Goal: Task Accomplishment & Management: Manage account settings

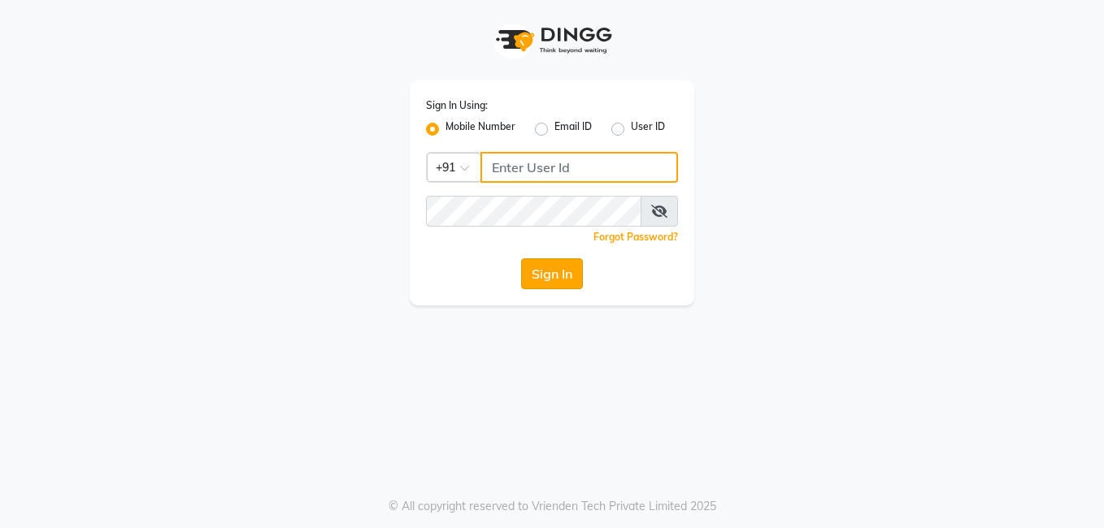
type input "8308252292"
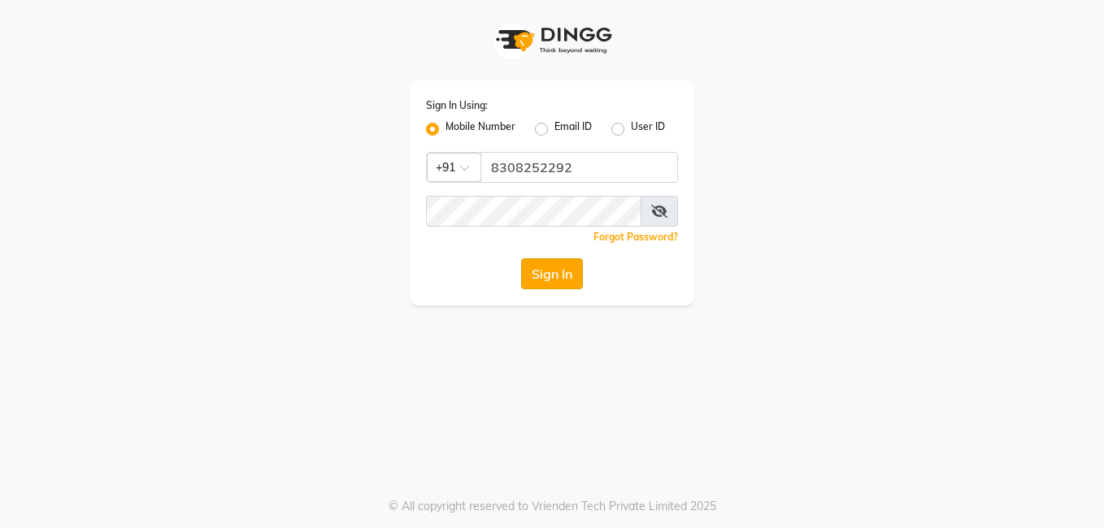
click at [532, 276] on button "Sign In" at bounding box center [552, 274] width 62 height 31
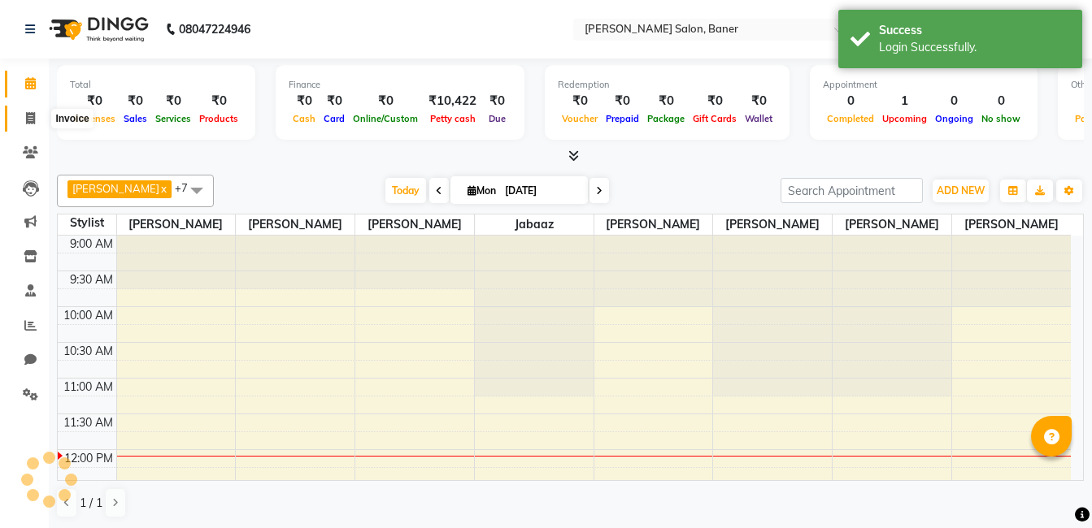
click at [33, 117] on icon at bounding box center [30, 118] width 9 height 12
select select "service"
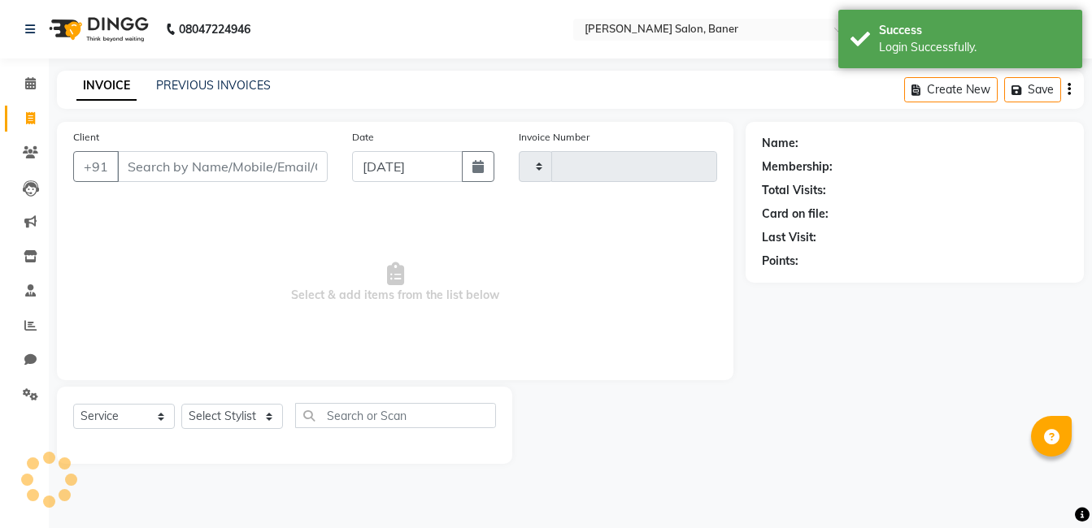
type input "3326"
select select "7115"
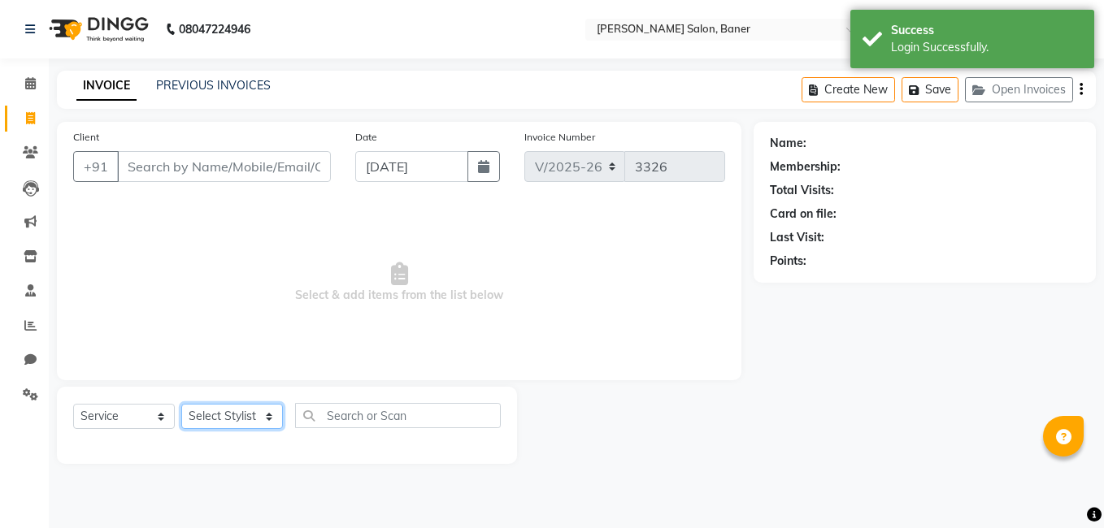
click at [225, 409] on select "Select Stylist" at bounding box center [232, 416] width 102 height 25
click at [225, 412] on select "Select Stylist" at bounding box center [232, 416] width 102 height 25
click at [225, 412] on select "Select Stylist Admin Dipali Jivane Jabaaz Karan Rathod Karishma Khot Krishna Vy…" at bounding box center [232, 416] width 102 height 25
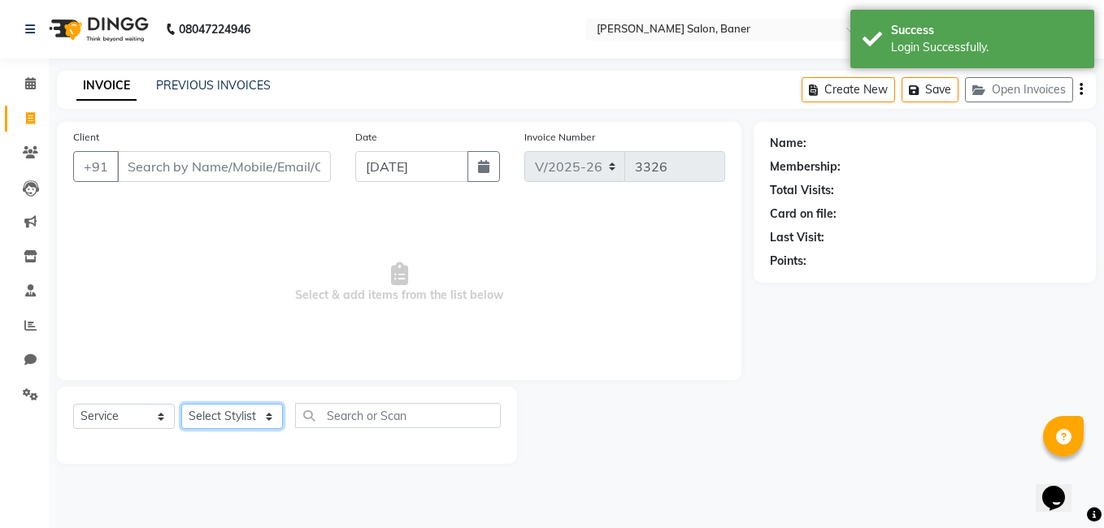
select select "60259"
click at [181, 404] on select "Select Stylist Admin Dipali Jivane Jabaaz Karan Rathod Karishma Khot Krishna Vy…" at bounding box center [232, 416] width 102 height 25
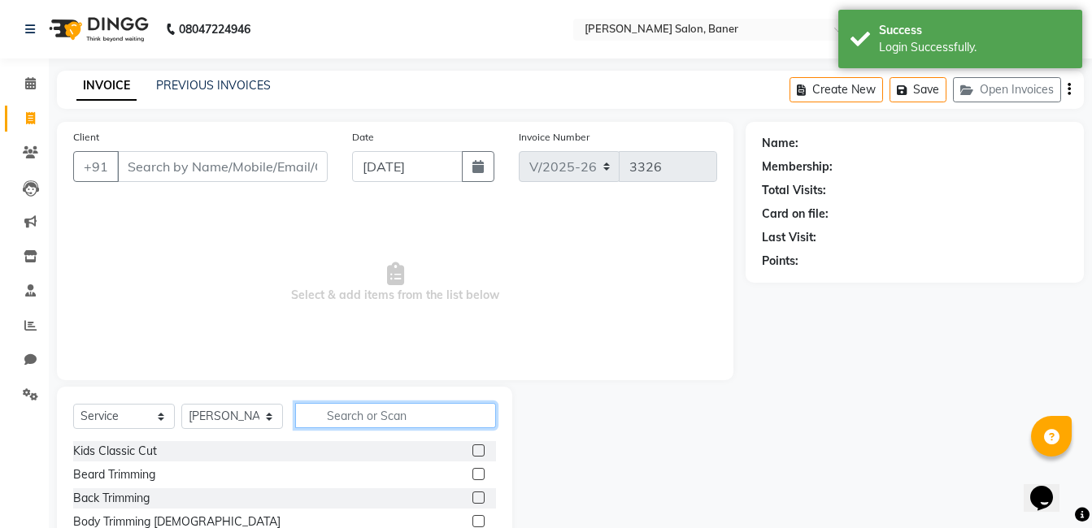
click at [385, 414] on input "text" at bounding box center [395, 415] width 201 height 25
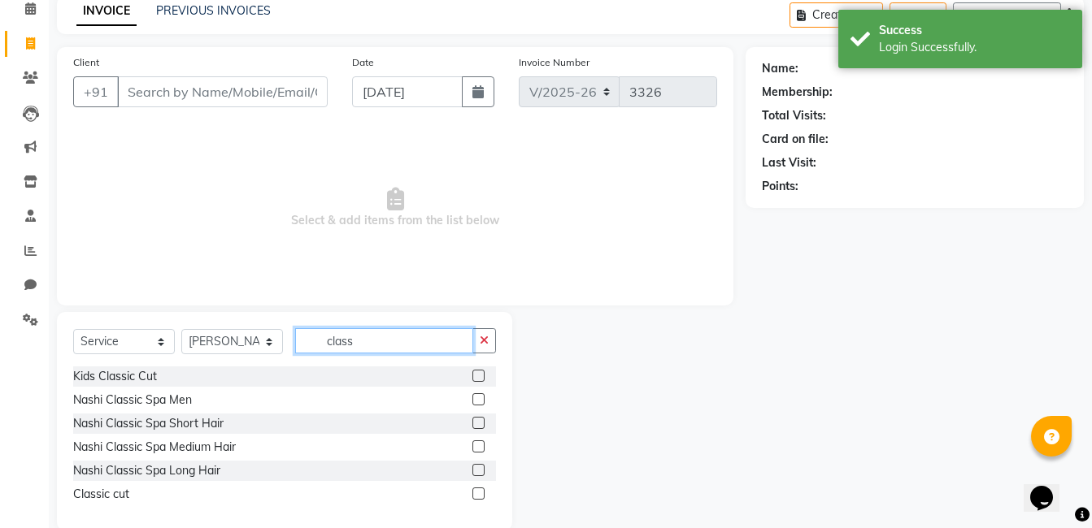
scroll to position [102, 0]
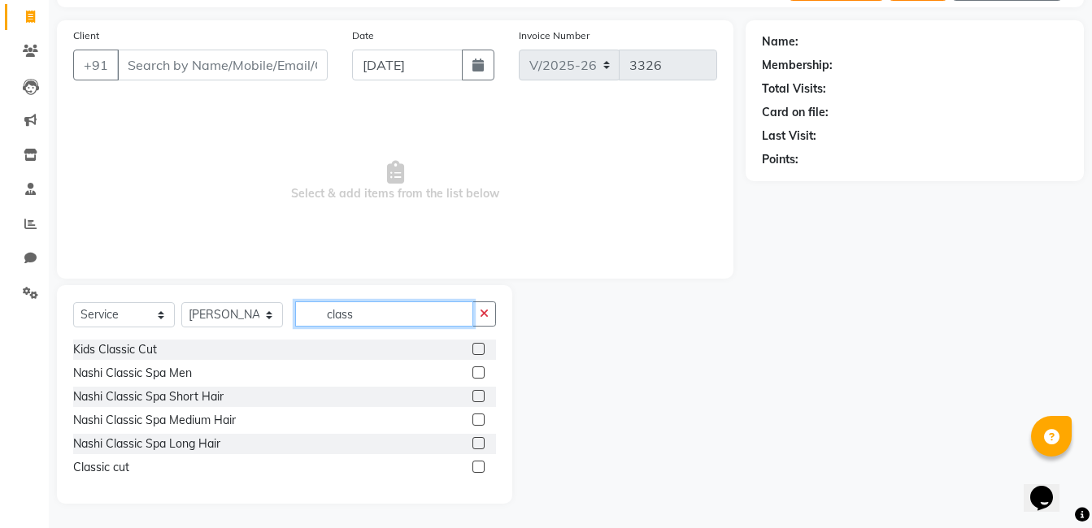
type input "class"
click at [478, 470] on label at bounding box center [478, 467] width 12 height 12
click at [478, 470] on input "checkbox" at bounding box center [477, 468] width 11 height 11
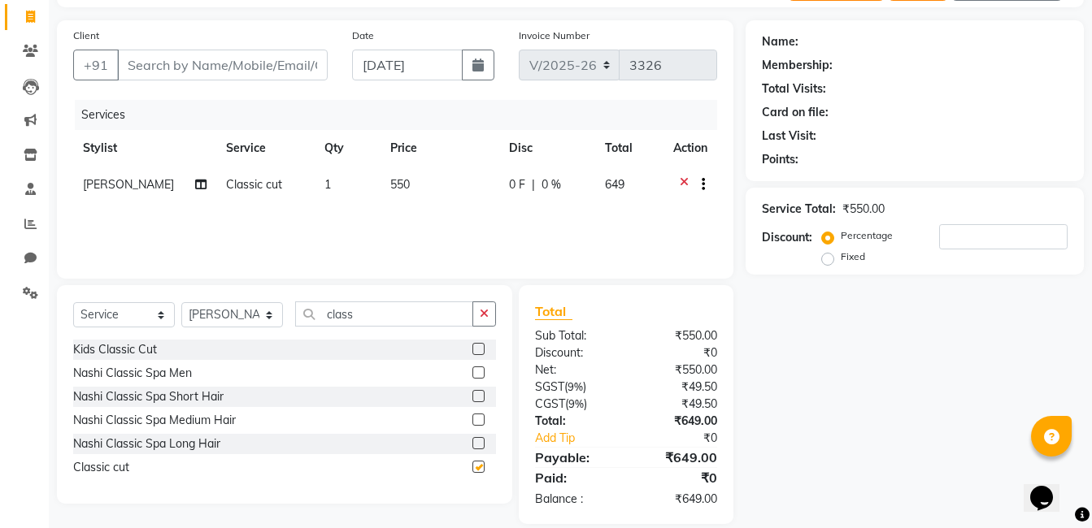
checkbox input "false"
click at [239, 72] on input "Client" at bounding box center [222, 65] width 211 height 31
type input "8"
type input "0"
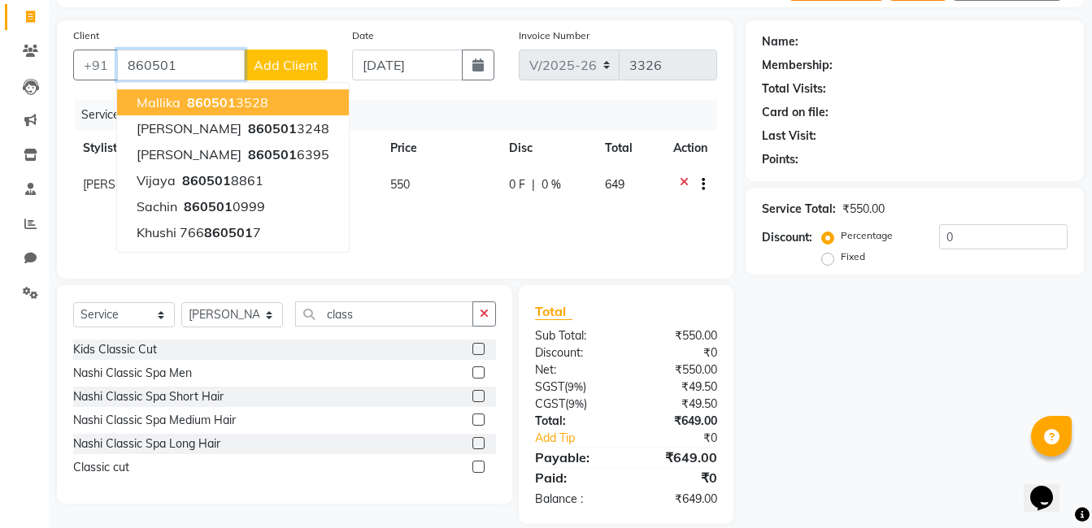
click at [250, 99] on ngb-highlight "860501 3528" at bounding box center [226, 102] width 85 height 16
type input "8605013528"
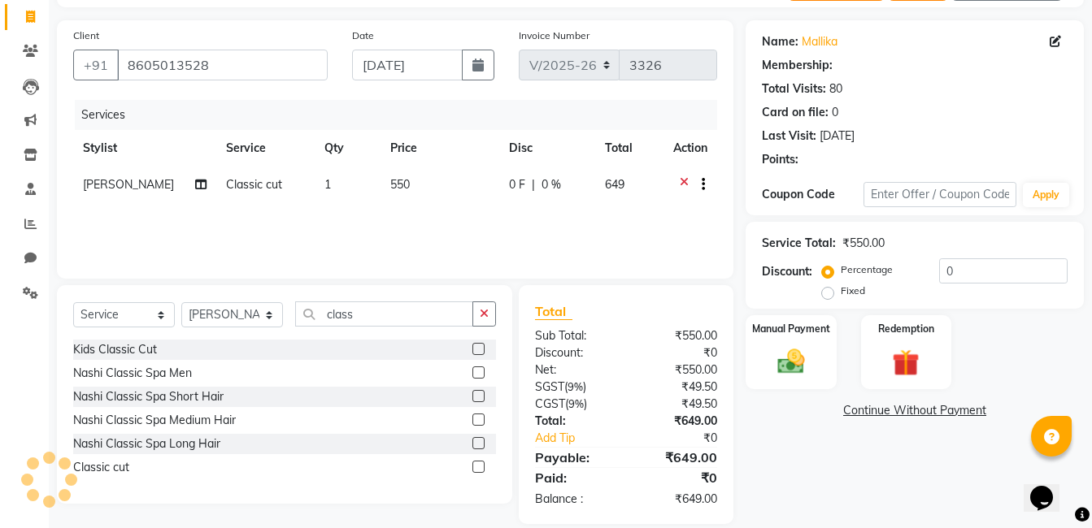
select select "1: Object"
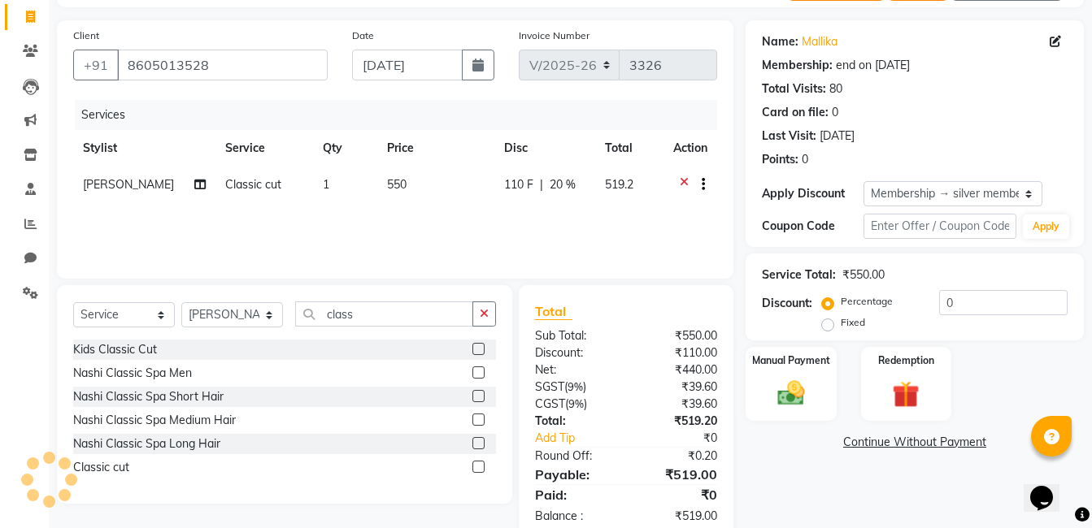
type input "20"
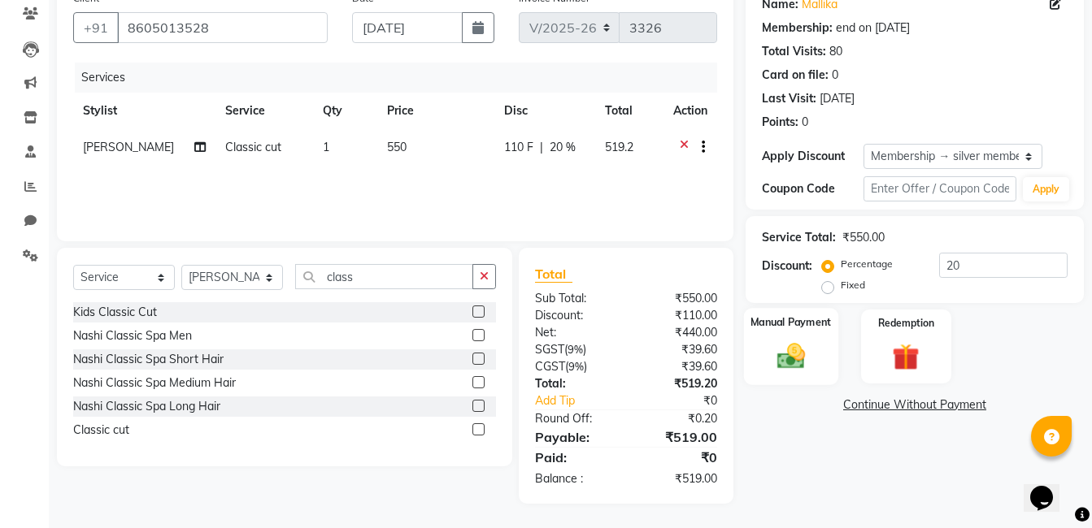
click at [784, 328] on label "Manual Payment" at bounding box center [790, 322] width 81 height 15
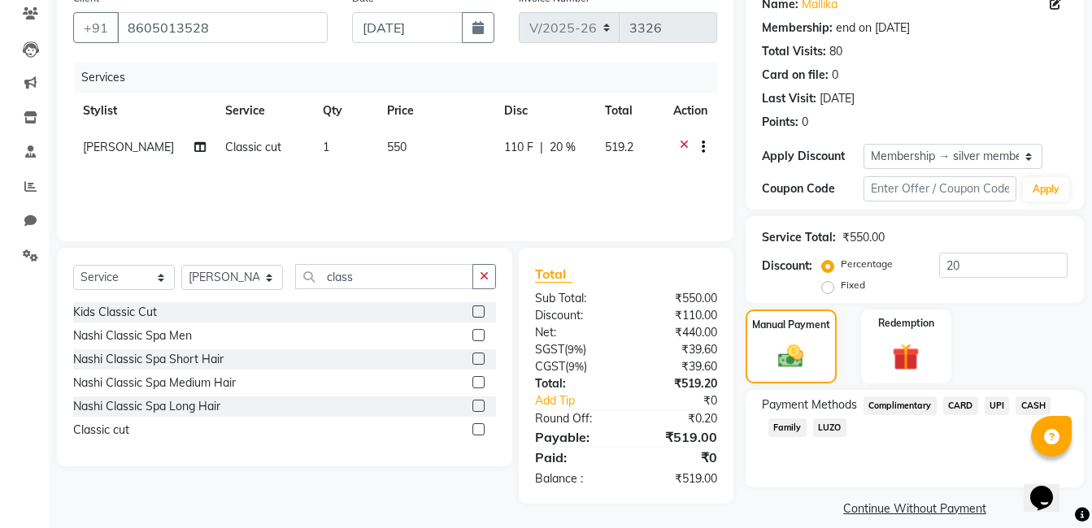
click at [989, 402] on span "UPI" at bounding box center [996, 406] width 25 height 19
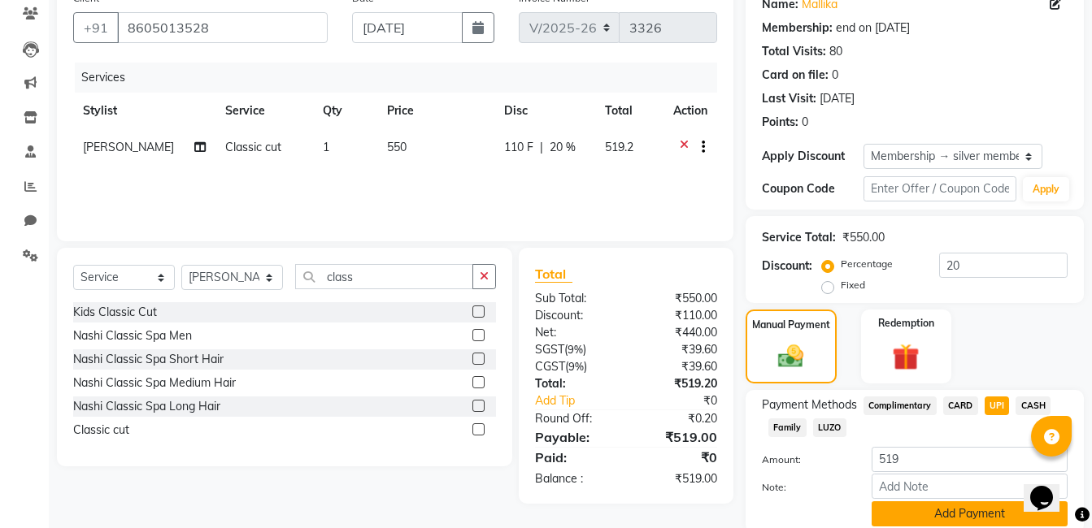
click at [946, 516] on button "Add Payment" at bounding box center [969, 514] width 196 height 25
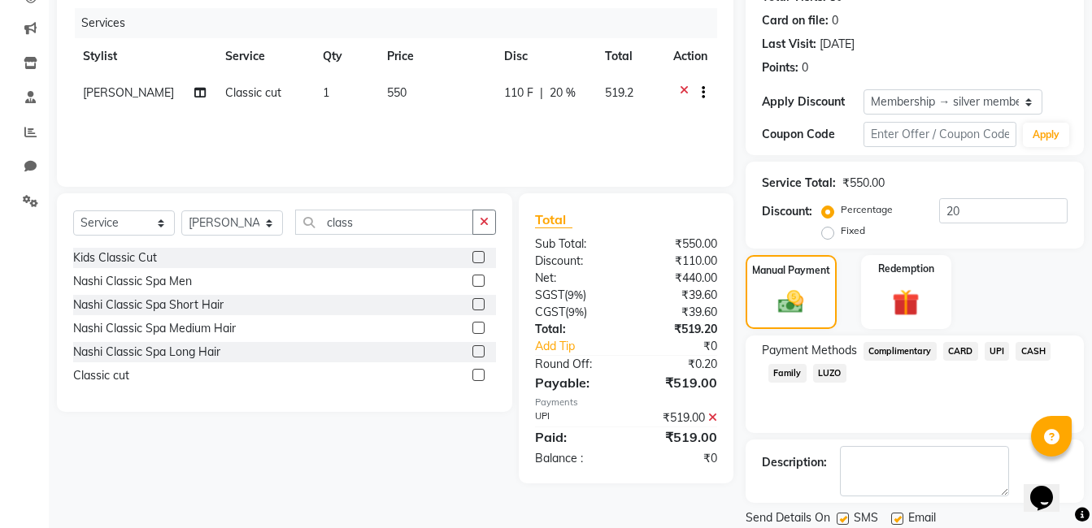
scroll to position [248, 0]
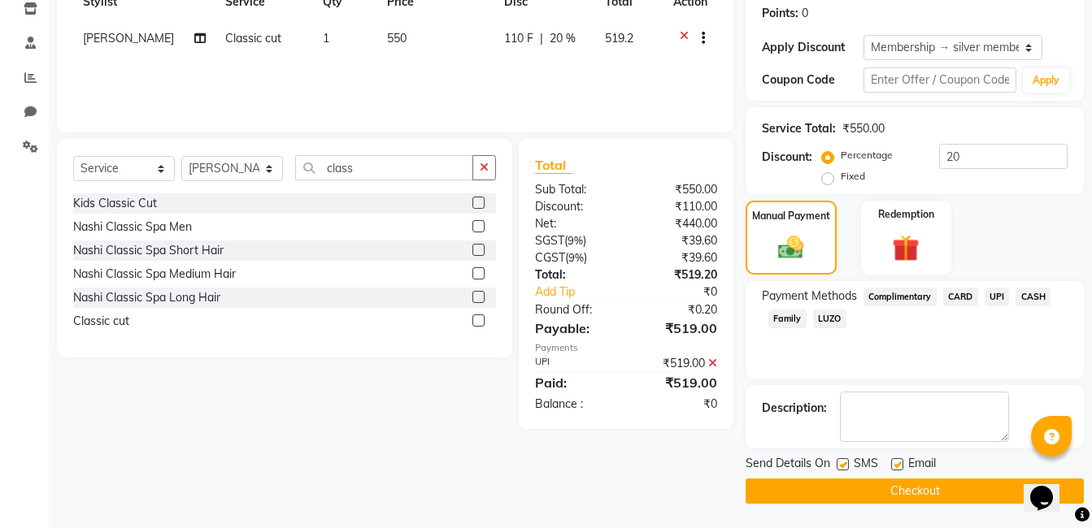
click at [878, 495] on button "Checkout" at bounding box center [914, 491] width 338 height 25
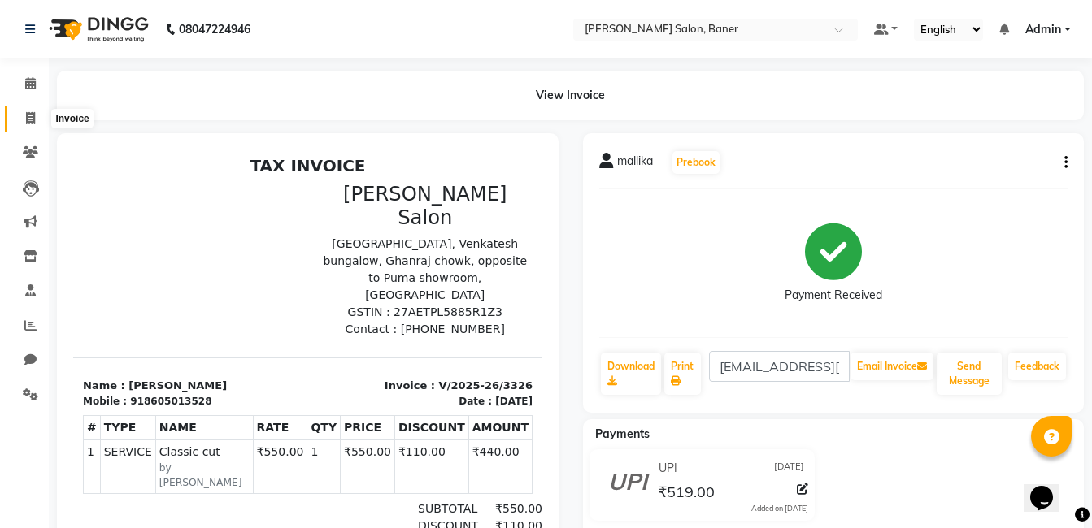
click at [26, 120] on icon at bounding box center [30, 118] width 9 height 12
select select "service"
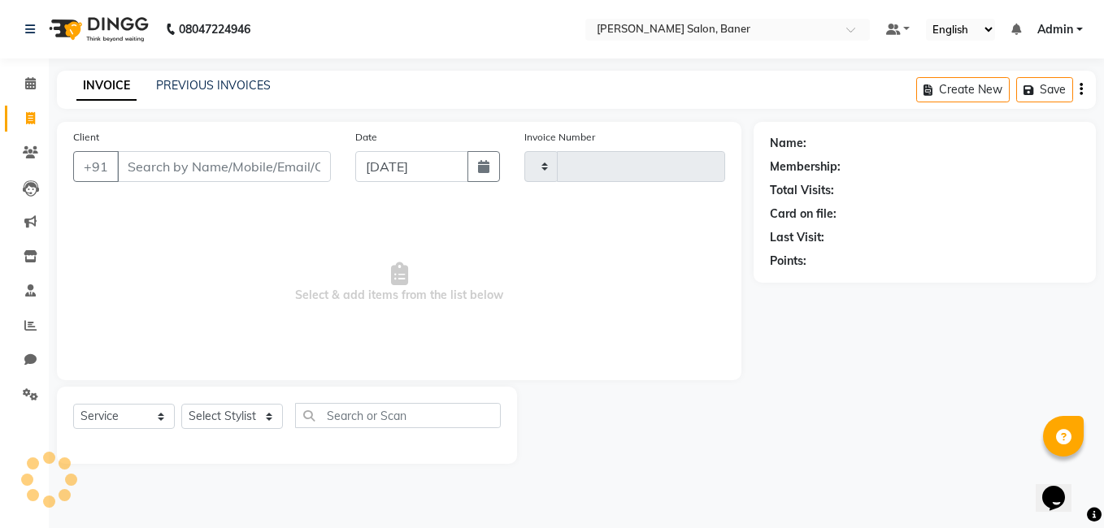
type input "3327"
select select "7115"
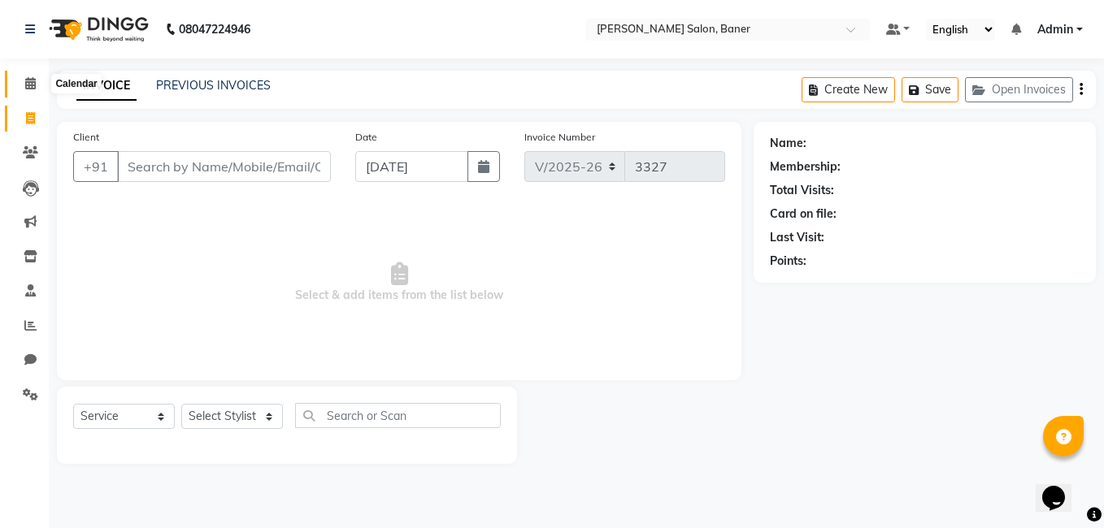
click at [26, 82] on icon at bounding box center [30, 83] width 11 height 12
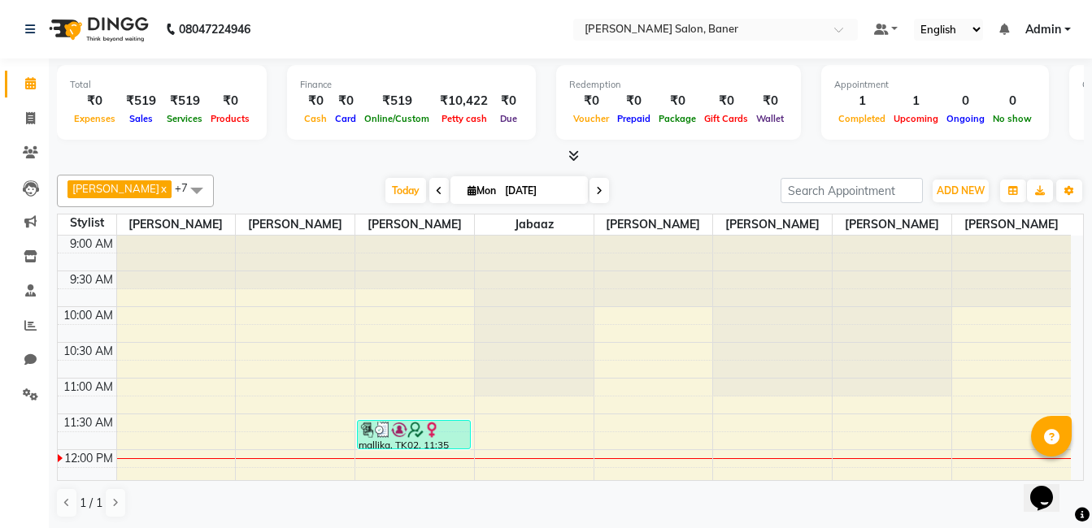
click at [175, 192] on span "+7" at bounding box center [187, 187] width 25 height 13
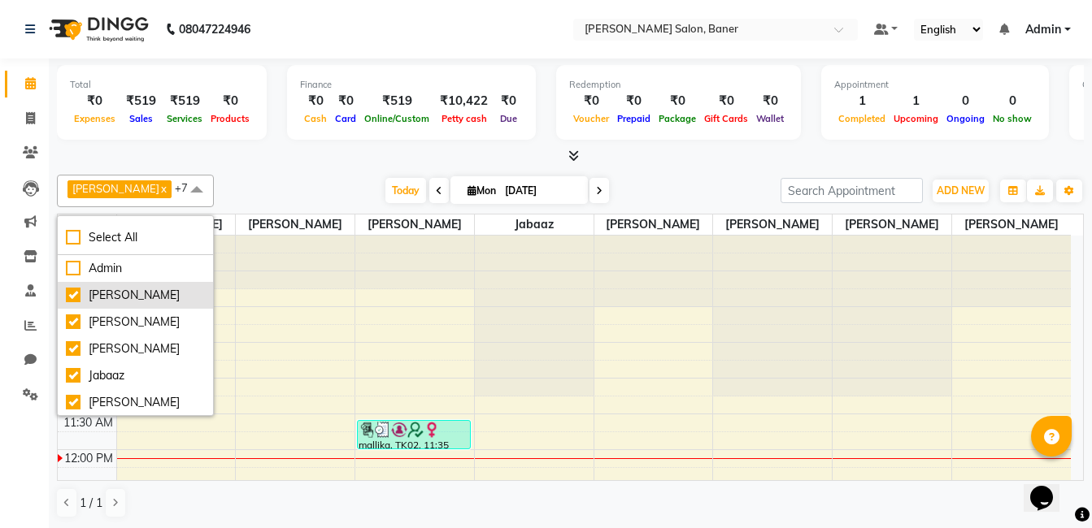
click at [74, 293] on div "[PERSON_NAME]" at bounding box center [135, 295] width 139 height 17
checkbox input "false"
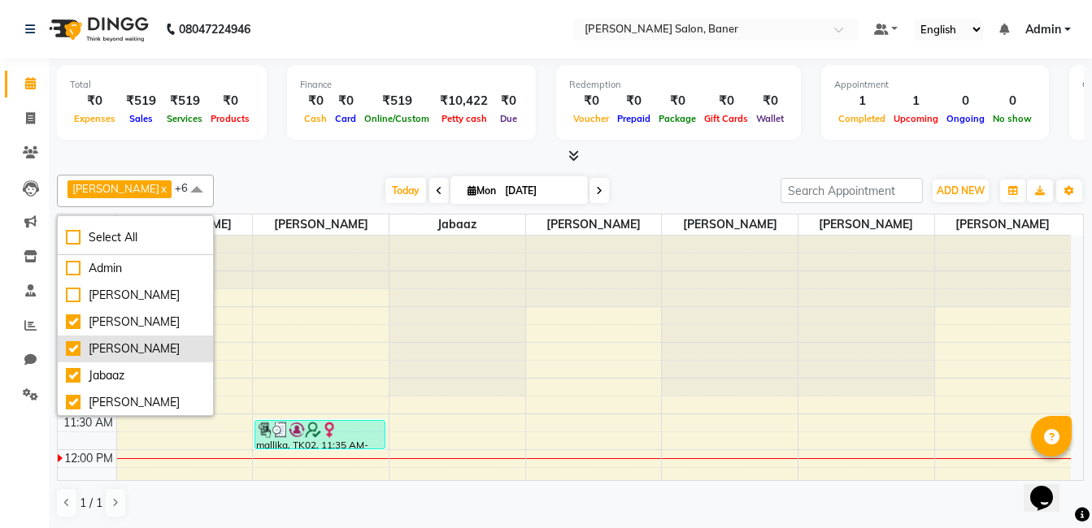
scroll to position [81, 0]
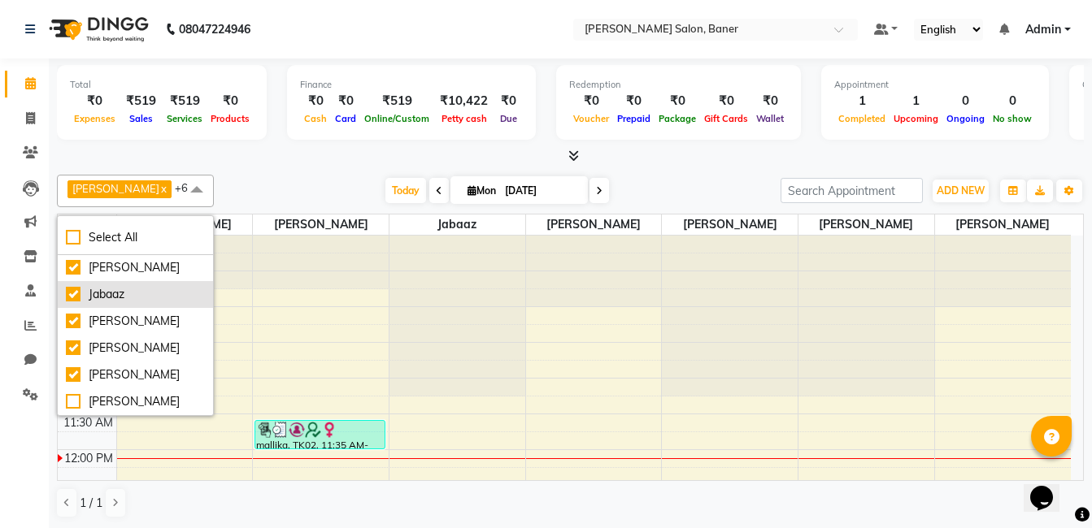
click at [76, 303] on div "Jabaaz" at bounding box center [135, 294] width 139 height 17
checkbox input "false"
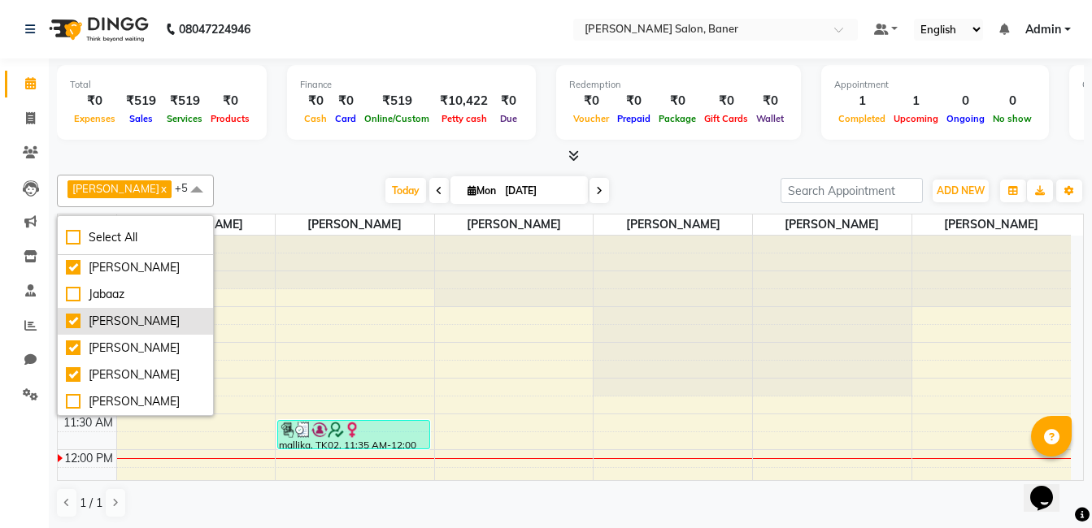
click at [74, 330] on div "[PERSON_NAME]" at bounding box center [135, 321] width 139 height 17
checkbox input "false"
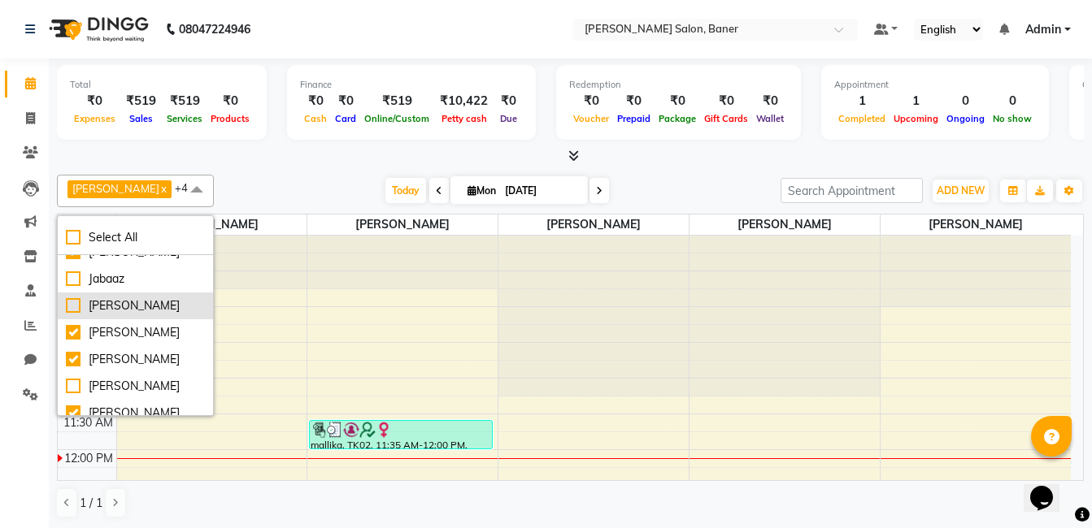
scroll to position [142, 0]
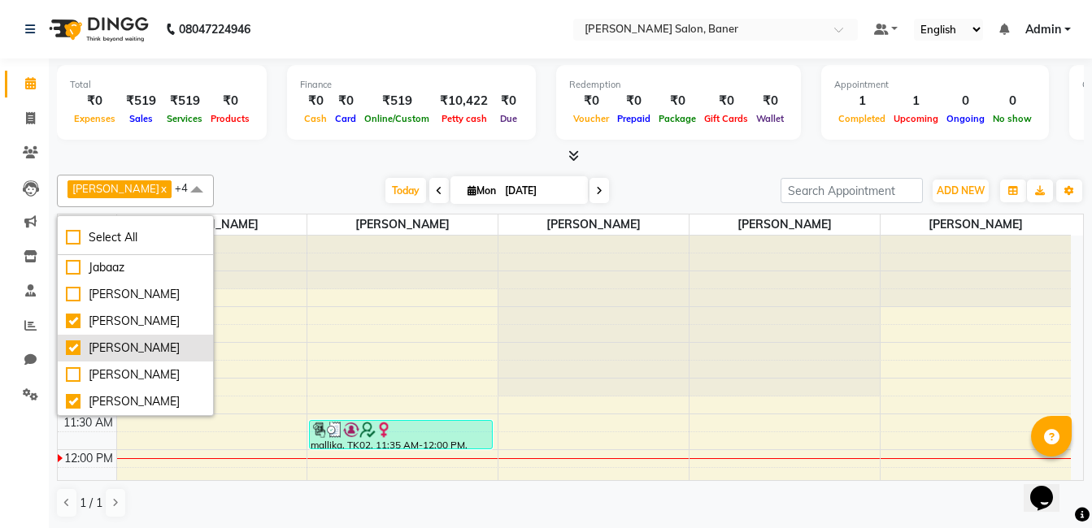
click at [75, 343] on div "[PERSON_NAME]" at bounding box center [135, 348] width 139 height 17
checkbox input "false"
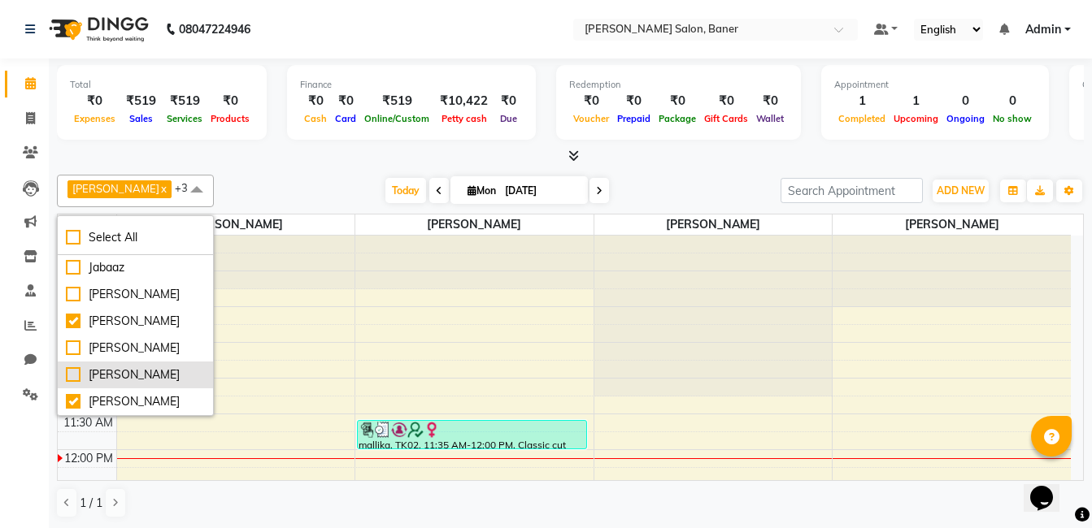
scroll to position [1, 0]
click at [266, 167] on div "Prem patode x Santosh Kadam x Kshitija x Karan Rathod x +3 Select All Admin Swa…" at bounding box center [570, 345] width 1027 height 357
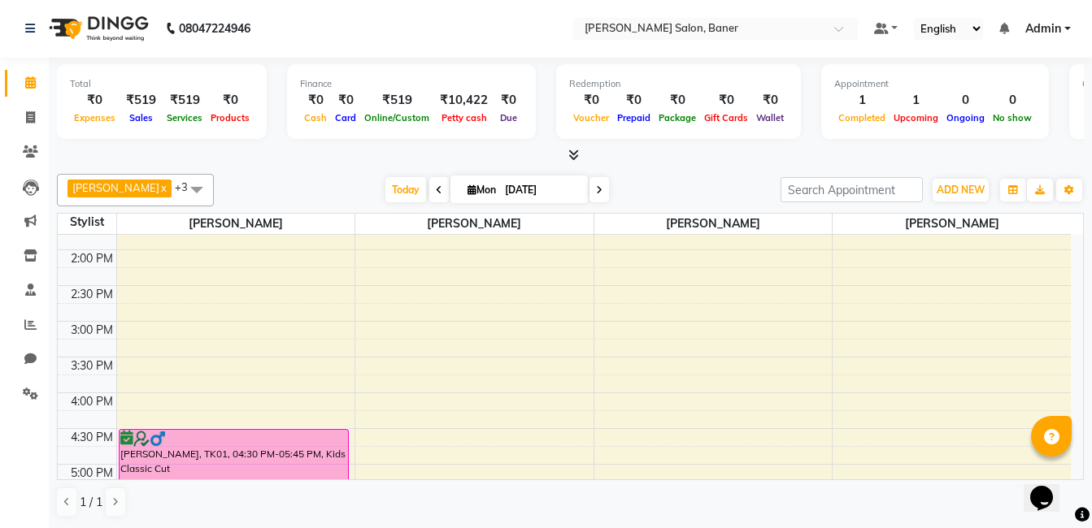
scroll to position [244, 0]
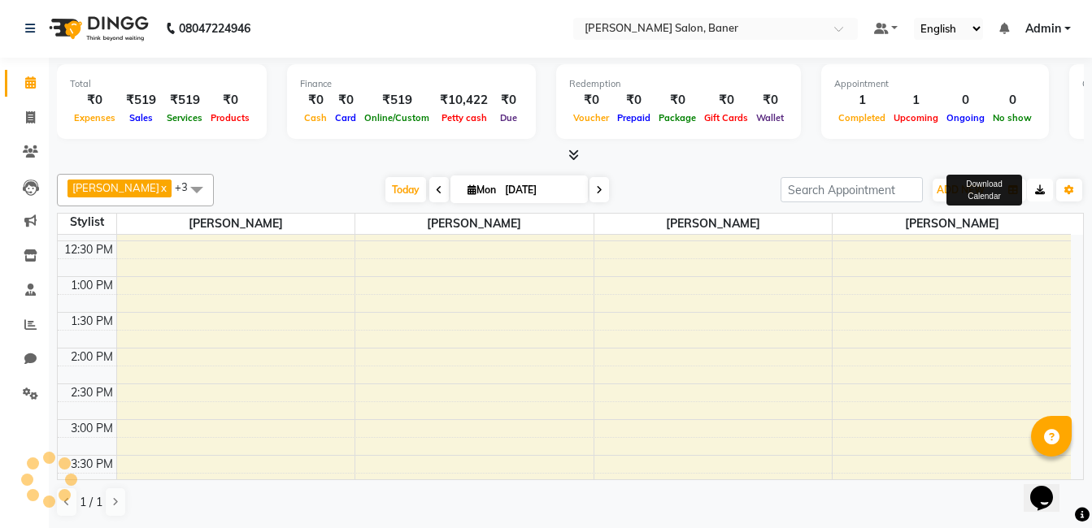
click at [1043, 195] on button "button" at bounding box center [1040, 190] width 26 height 23
click at [946, 167] on td at bounding box center [534, 168] width 950 height 18
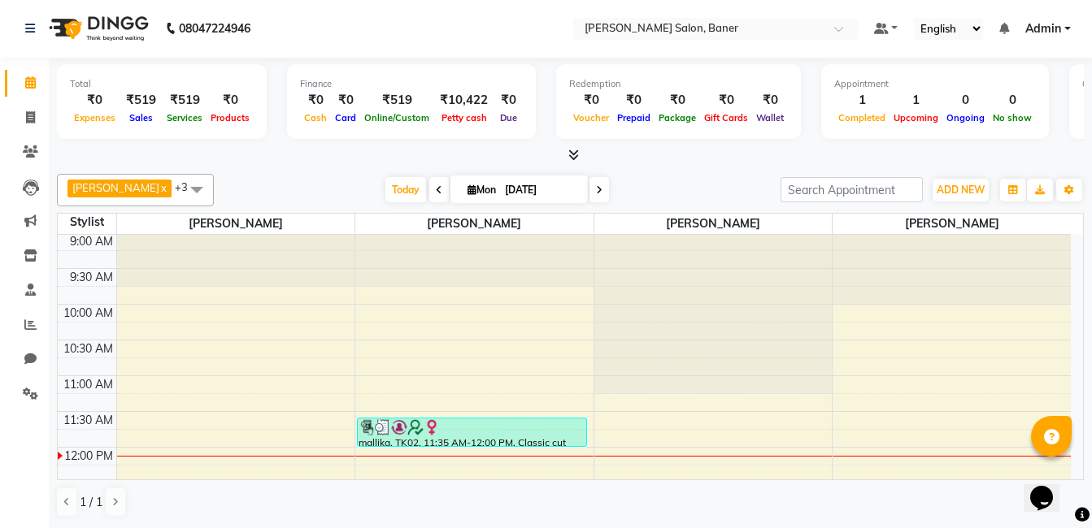
scroll to position [0, 0]
click at [696, 146] on div "Total ₹0 Expenses ₹519 Sales ₹519 Services ₹0 Products Finance ₹0 Cash ₹0 Card …" at bounding box center [570, 111] width 1027 height 106
click at [1062, 193] on button "Toggle Dropdown" at bounding box center [1069, 190] width 26 height 23
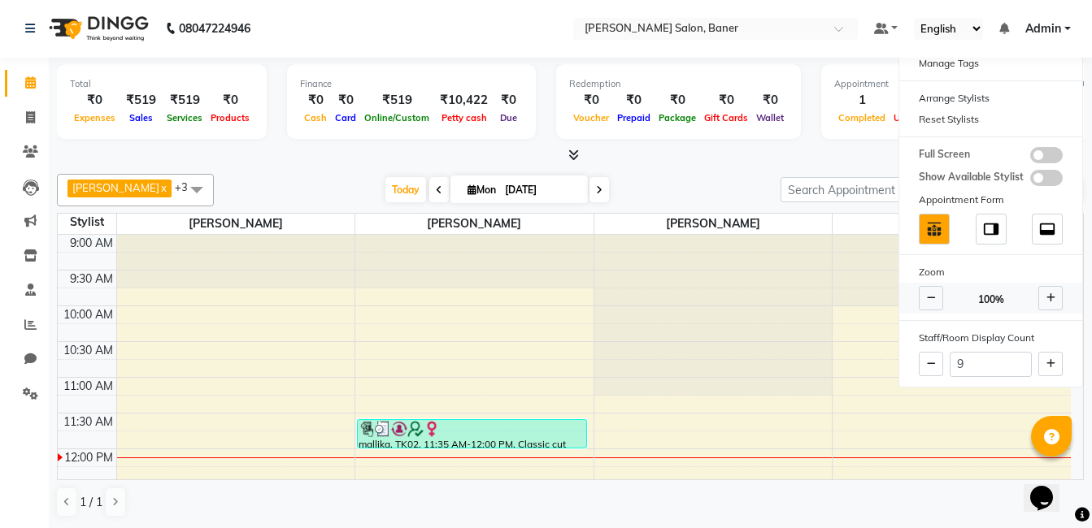
click at [929, 298] on icon at bounding box center [931, 298] width 9 height 10
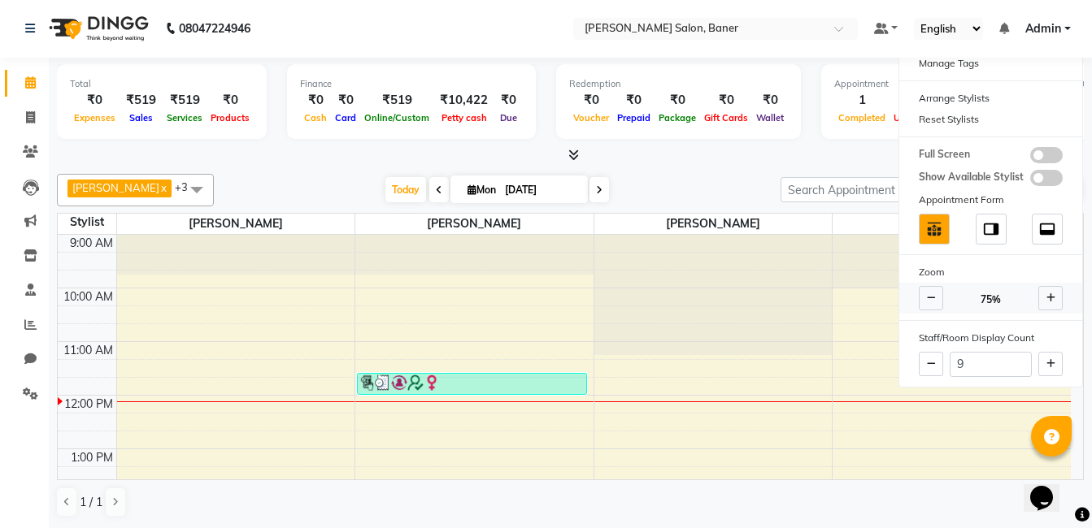
click at [929, 298] on icon at bounding box center [931, 298] width 9 height 10
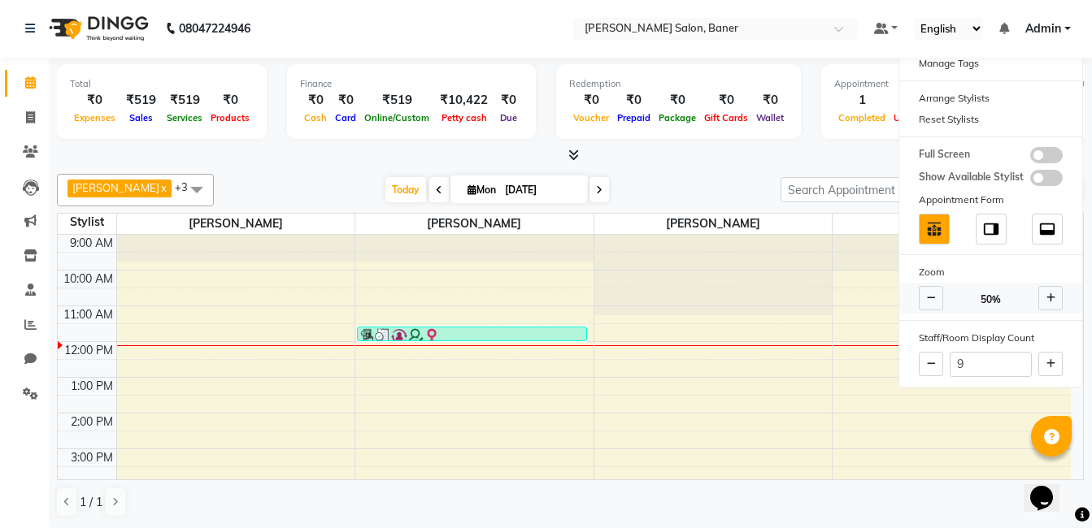
click at [929, 298] on icon at bounding box center [931, 298] width 9 height 10
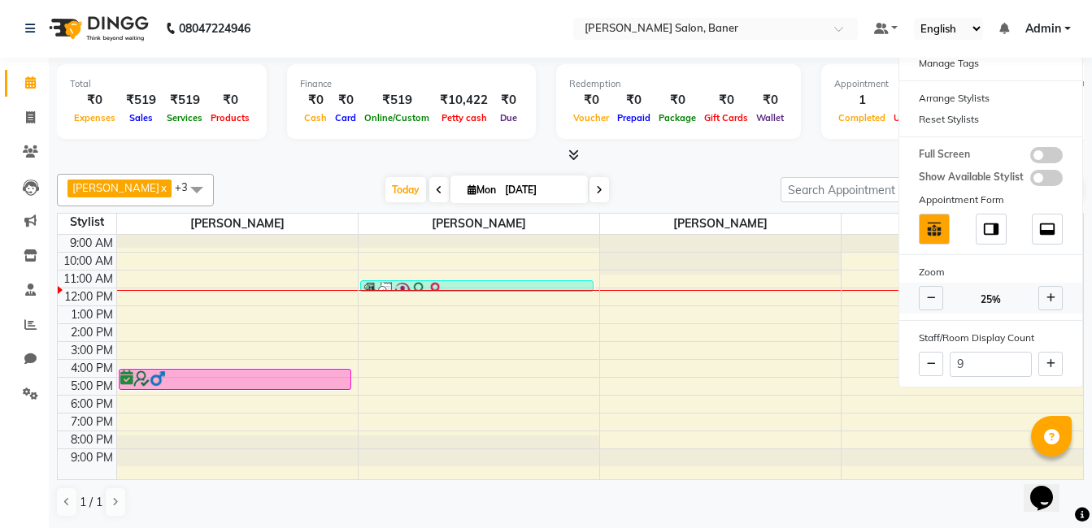
click at [1052, 304] on span at bounding box center [1050, 298] width 24 height 24
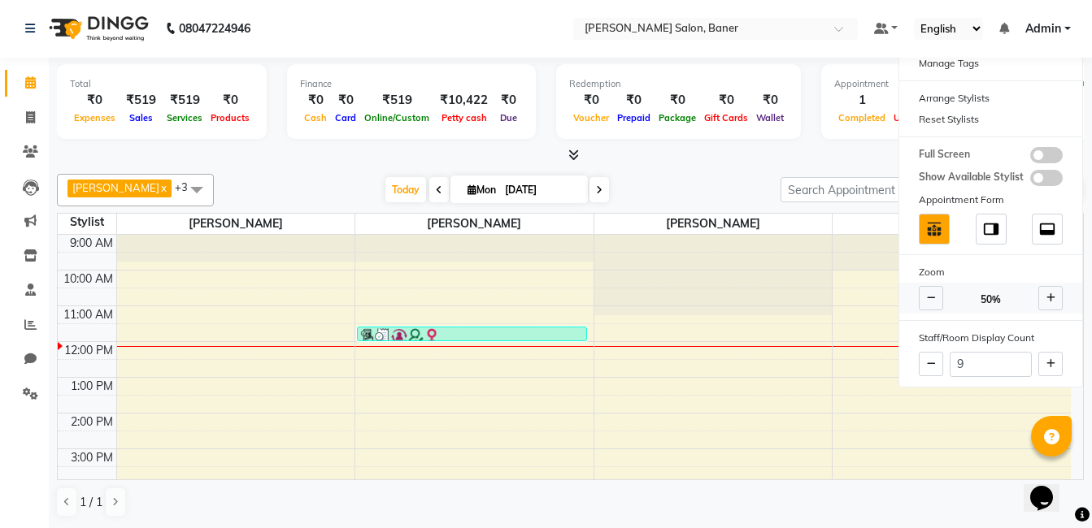
click at [1052, 304] on span at bounding box center [1050, 298] width 24 height 24
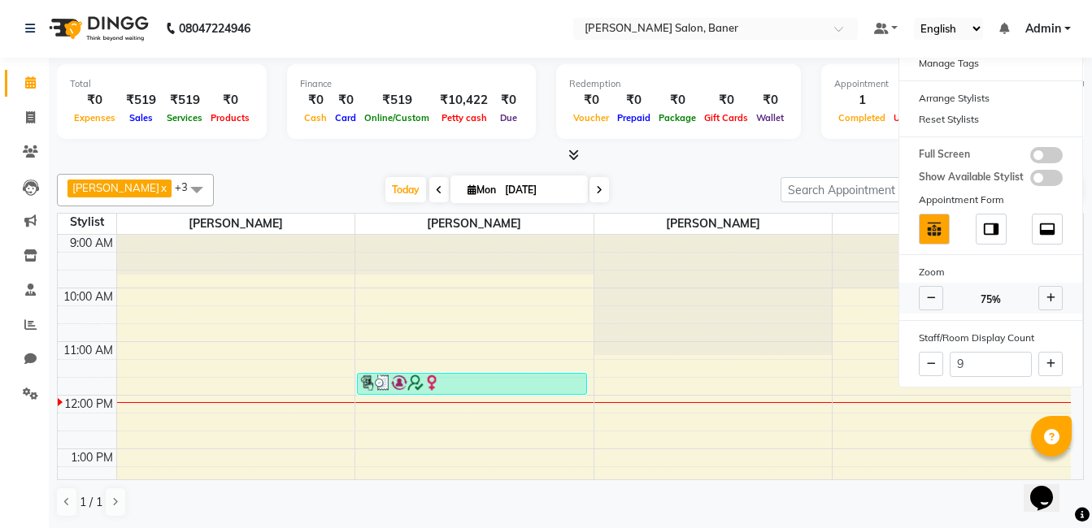
click at [1052, 304] on span at bounding box center [1050, 298] width 24 height 24
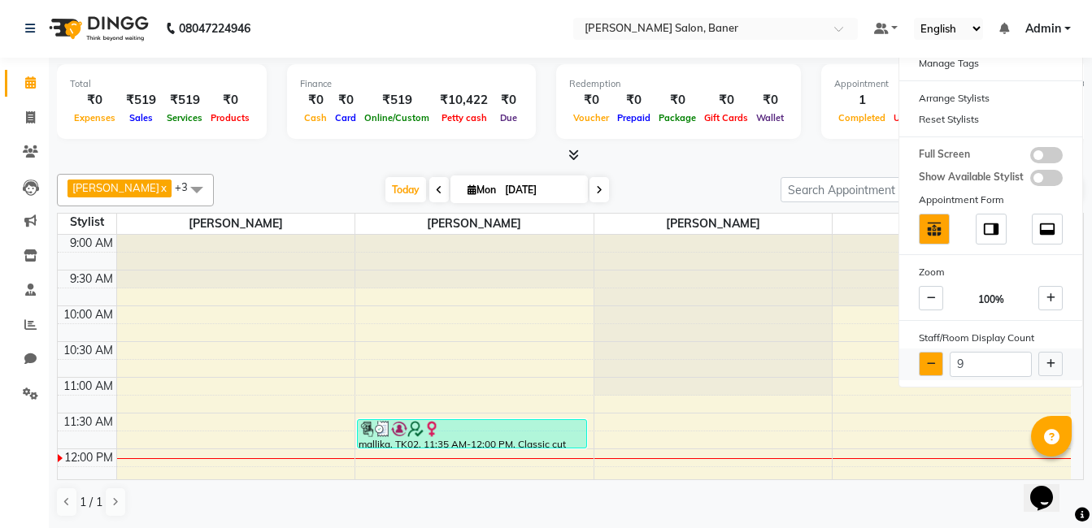
click at [940, 361] on button at bounding box center [931, 364] width 24 height 24
click at [938, 361] on button at bounding box center [931, 364] width 24 height 24
click at [1050, 367] on icon at bounding box center [1050, 364] width 9 height 10
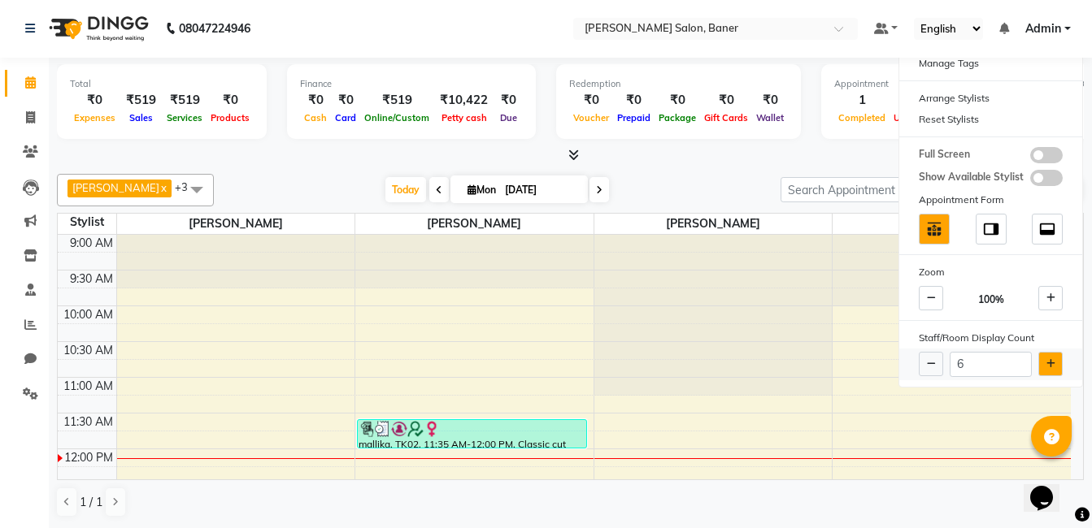
click at [1050, 367] on icon at bounding box center [1050, 364] width 9 height 10
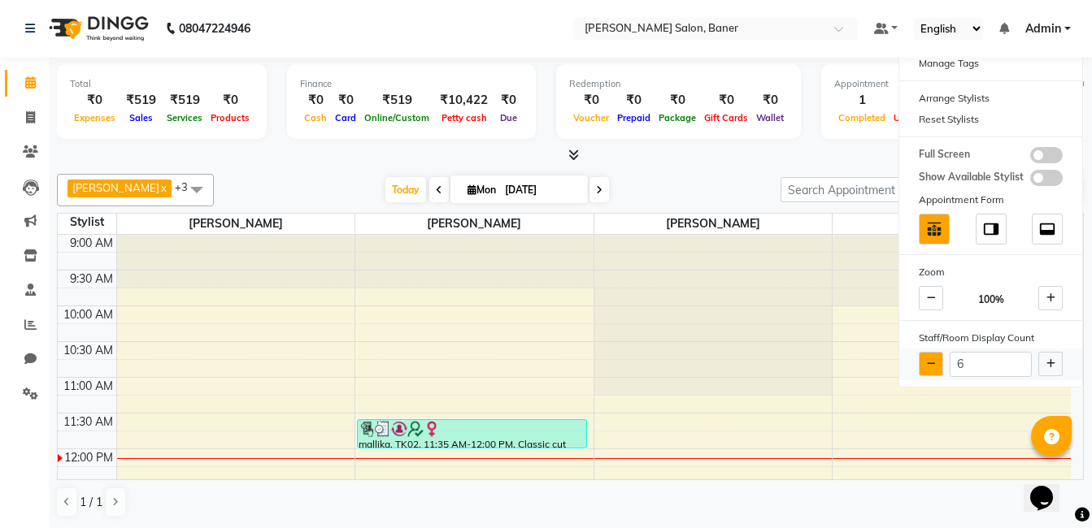
click at [922, 371] on button at bounding box center [931, 364] width 24 height 24
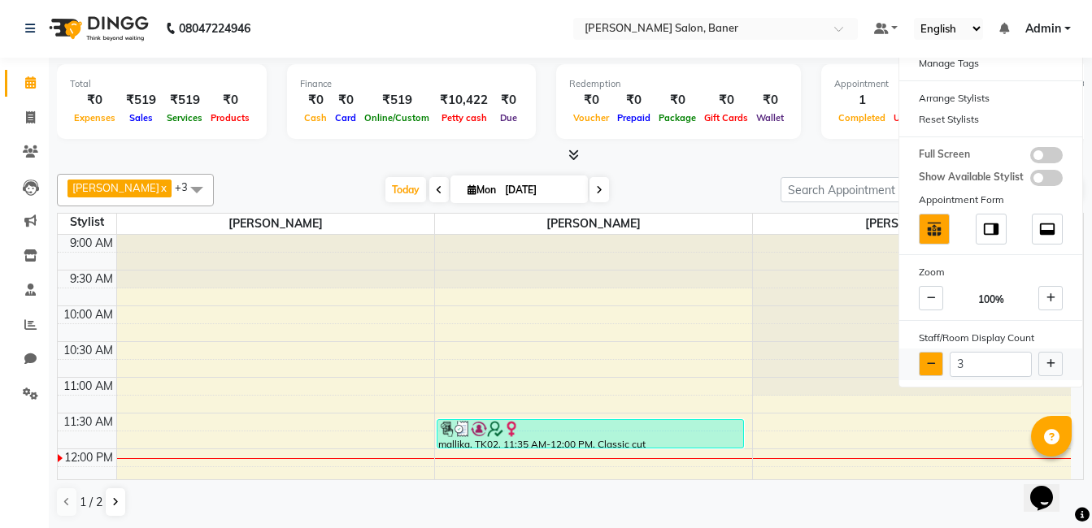
click at [922, 371] on button at bounding box center [931, 364] width 24 height 24
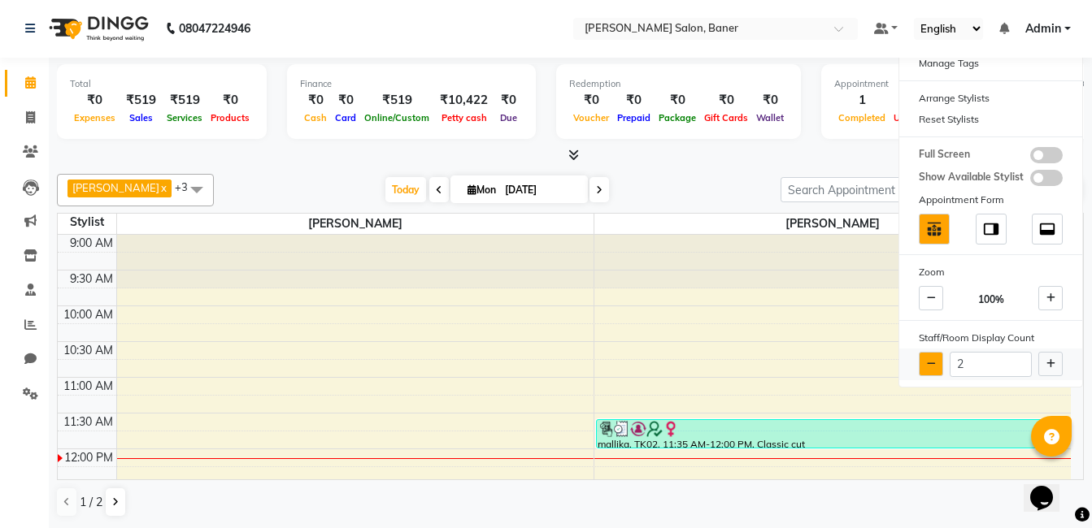
click at [922, 371] on button at bounding box center [931, 364] width 24 height 24
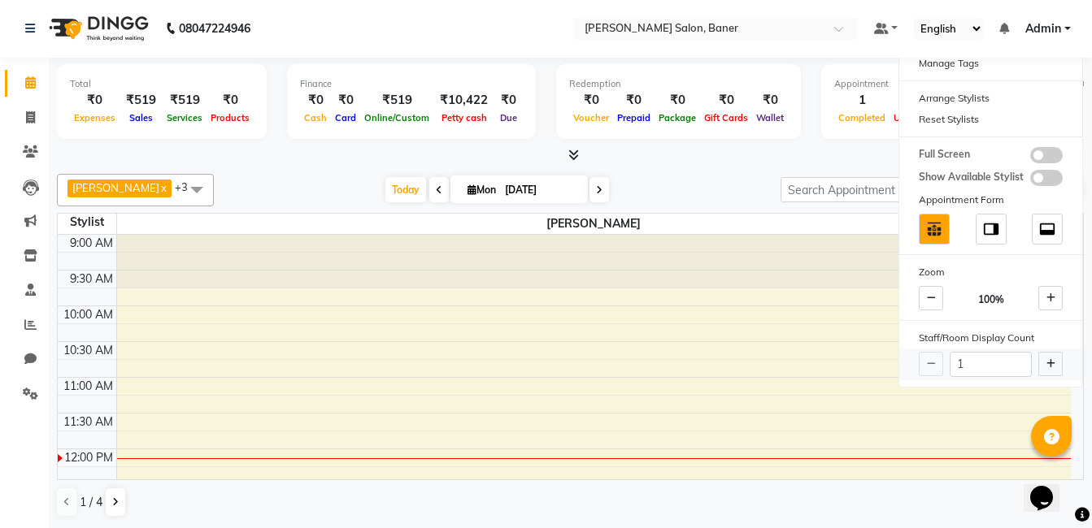
click at [922, 371] on div "1" at bounding box center [990, 365] width 183 height 32
click at [1054, 370] on button at bounding box center [1050, 364] width 24 height 24
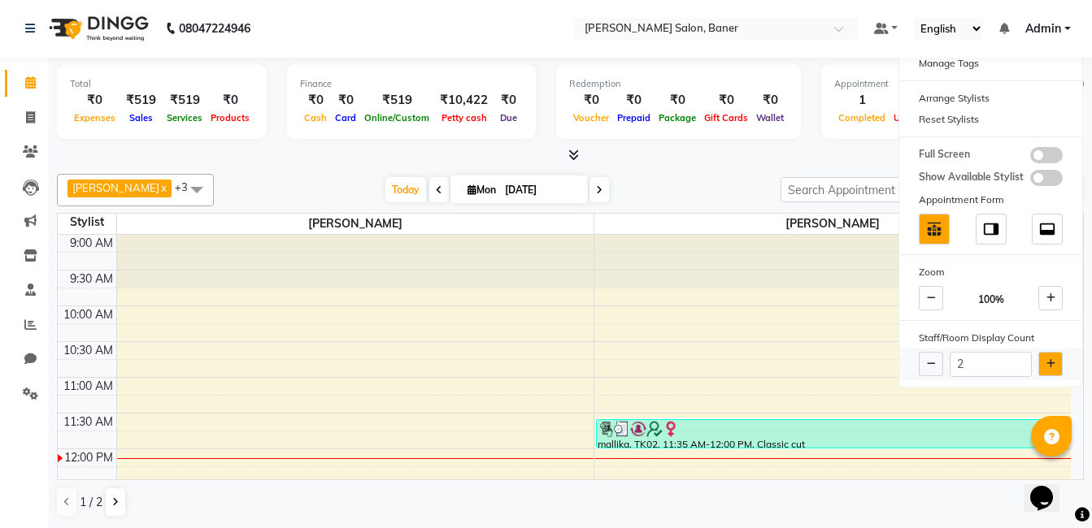
click at [1054, 370] on button at bounding box center [1050, 364] width 24 height 24
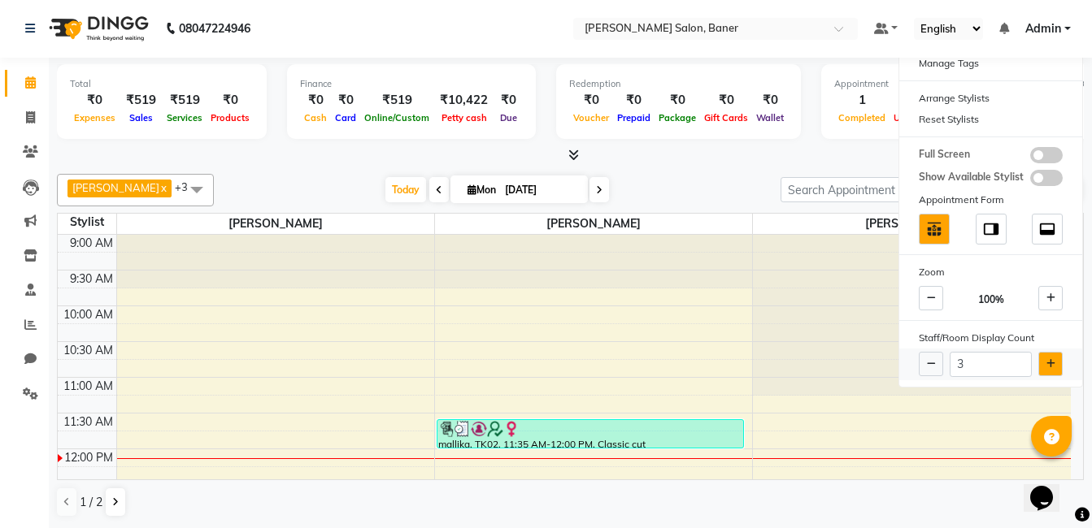
click at [1054, 370] on button at bounding box center [1050, 364] width 24 height 24
type input "4"
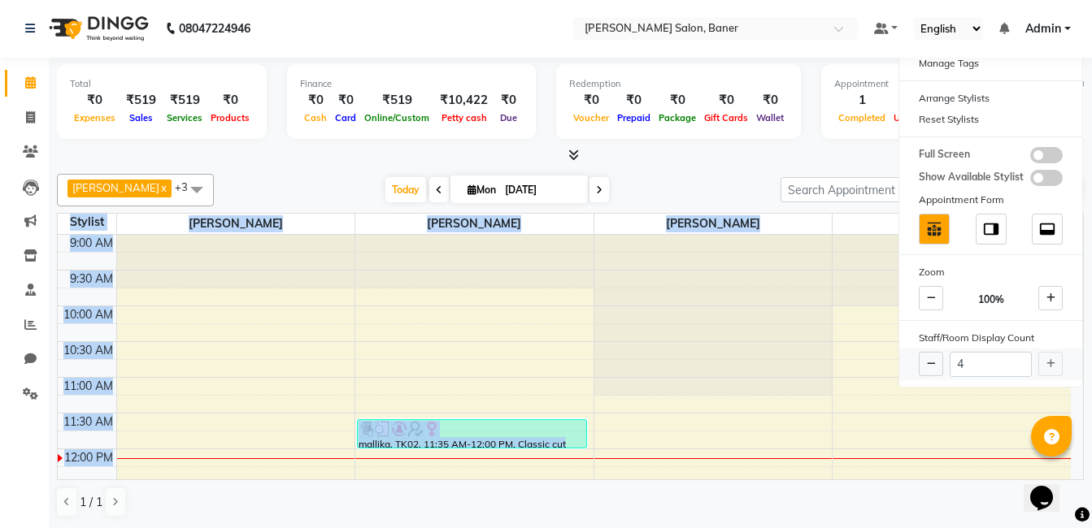
click at [1054, 370] on div "4" at bounding box center [990, 365] width 183 height 32
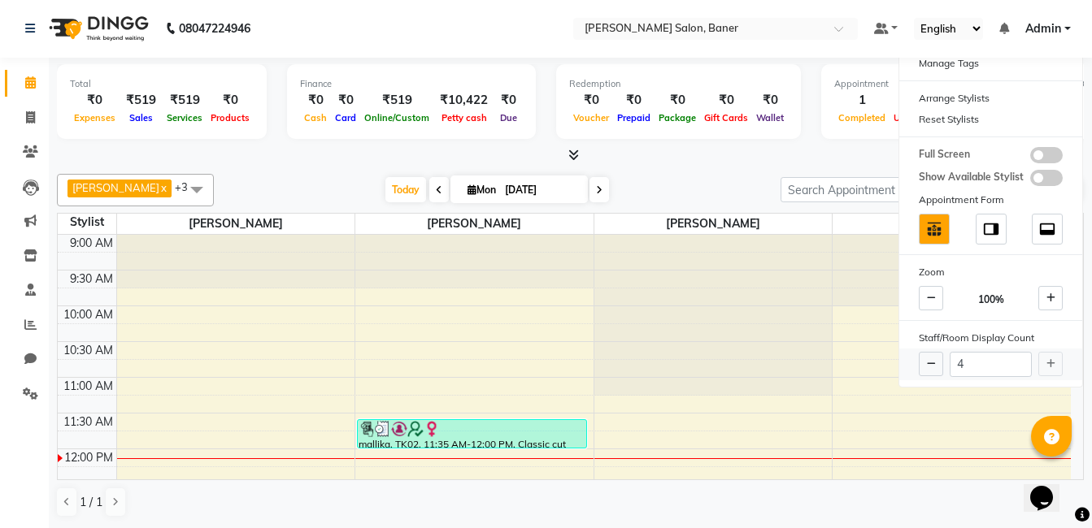
click at [1054, 370] on div "4" at bounding box center [990, 365] width 183 height 32
click at [724, 175] on div "Prem patode x Santosh Kadam x Kshitija x Karan Rathod x +3 Select All Admin Swa…" at bounding box center [570, 190] width 1027 height 33
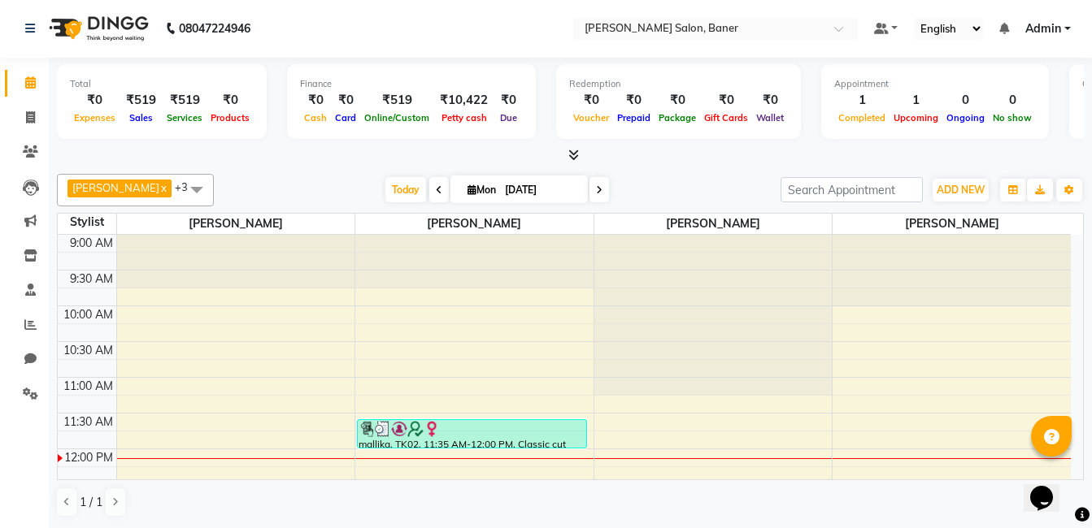
click at [141, 194] on span "Prem patode x" at bounding box center [119, 189] width 104 height 18
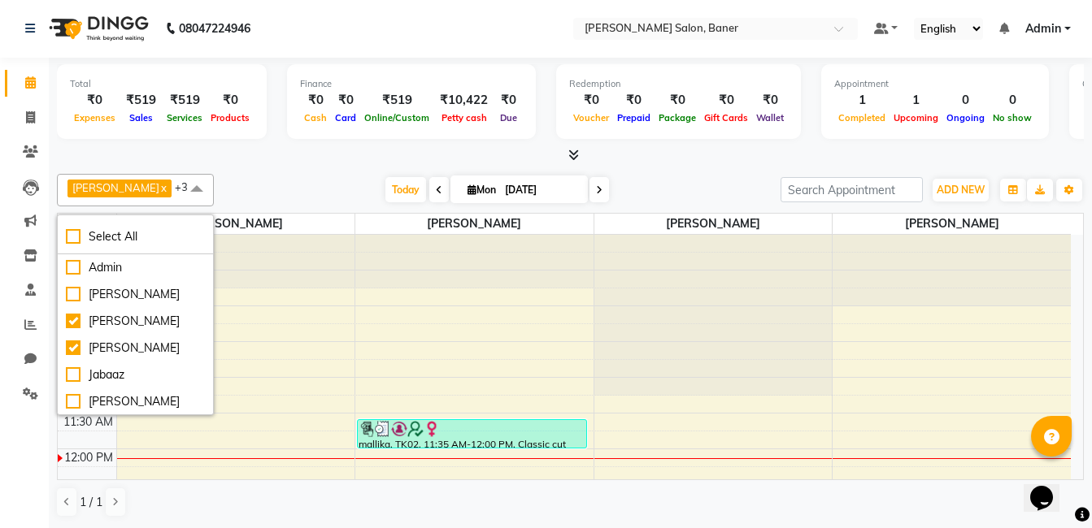
click at [291, 159] on div at bounding box center [570, 155] width 1027 height 17
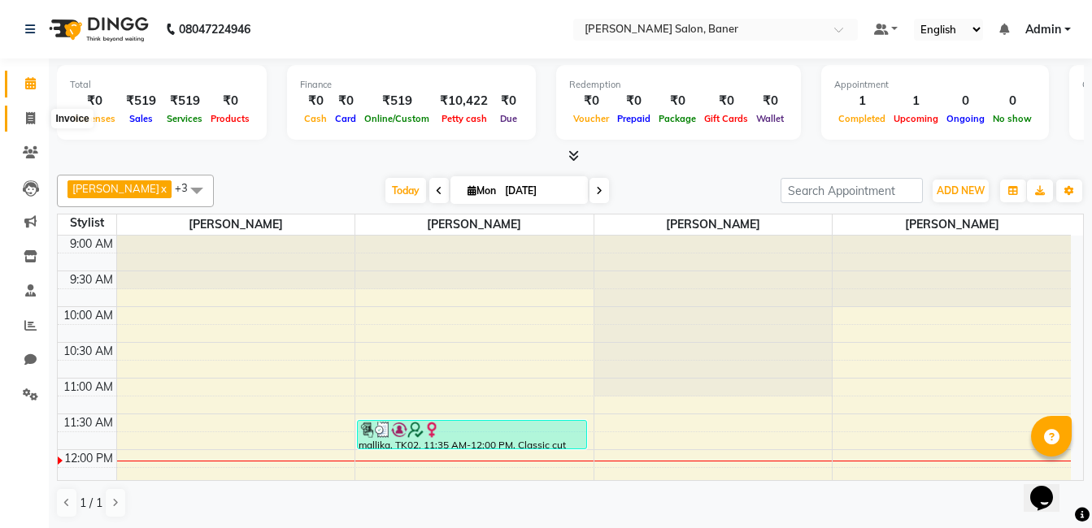
click at [28, 120] on icon at bounding box center [30, 118] width 9 height 12
select select "service"
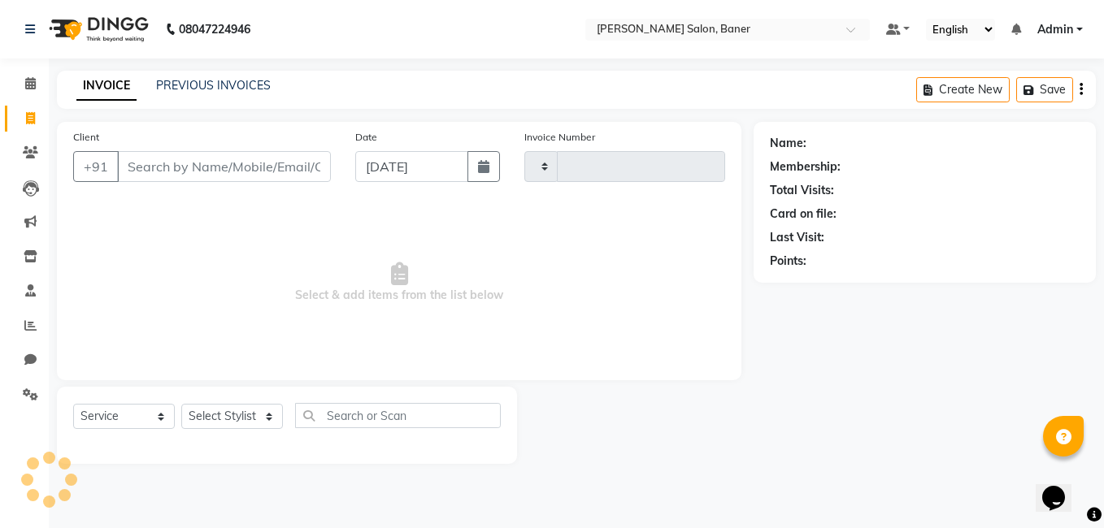
type input "3327"
select select "7115"
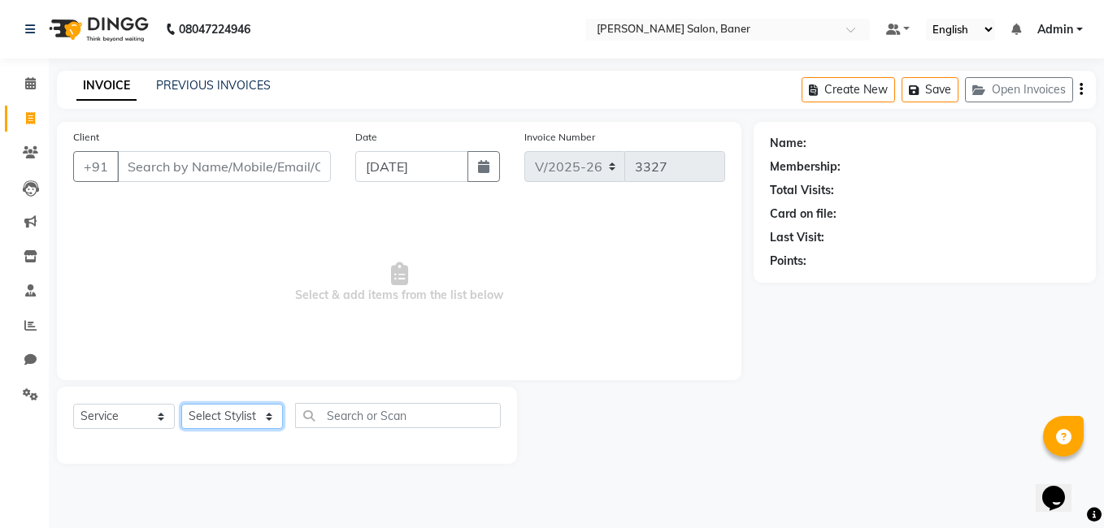
click at [225, 415] on select "Select Stylist" at bounding box center [232, 416] width 102 height 25
click at [226, 414] on select "Select Stylist Admin [PERSON_NAME] Jabaaz [PERSON_NAME] [PERSON_NAME] [PERSON_N…" at bounding box center [232, 416] width 102 height 25
select select "60259"
click at [181, 404] on select "Select Stylist Admin [PERSON_NAME] Jabaaz [PERSON_NAME] [PERSON_NAME] [PERSON_N…" at bounding box center [232, 416] width 102 height 25
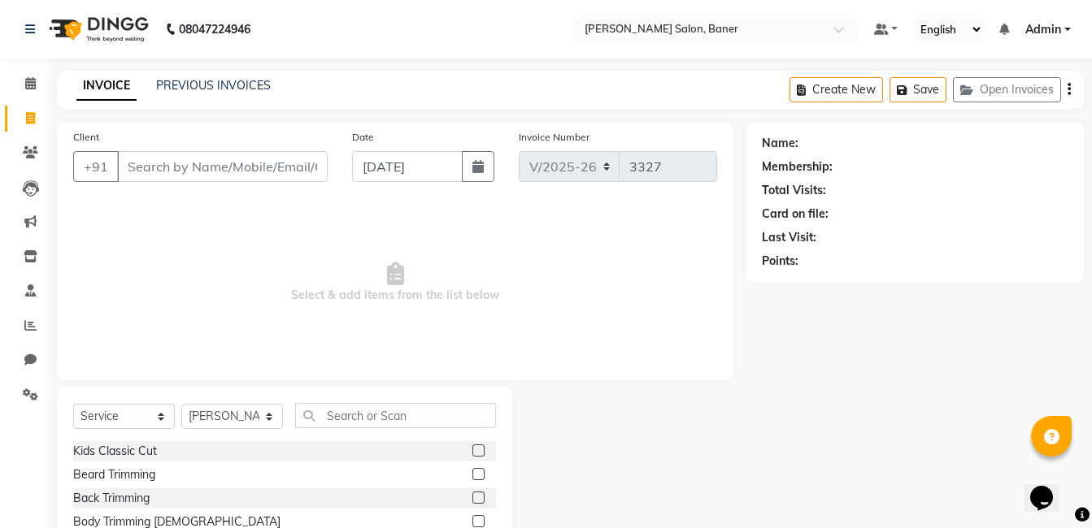
click at [421, 400] on div "Select Service Product Membership Package Voucher Prepaid Gift Card Select Styl…" at bounding box center [284, 507] width 455 height 240
click at [387, 420] on input "text" at bounding box center [395, 415] width 201 height 25
click at [989, 87] on button "Open Invoices" at bounding box center [1007, 89] width 108 height 25
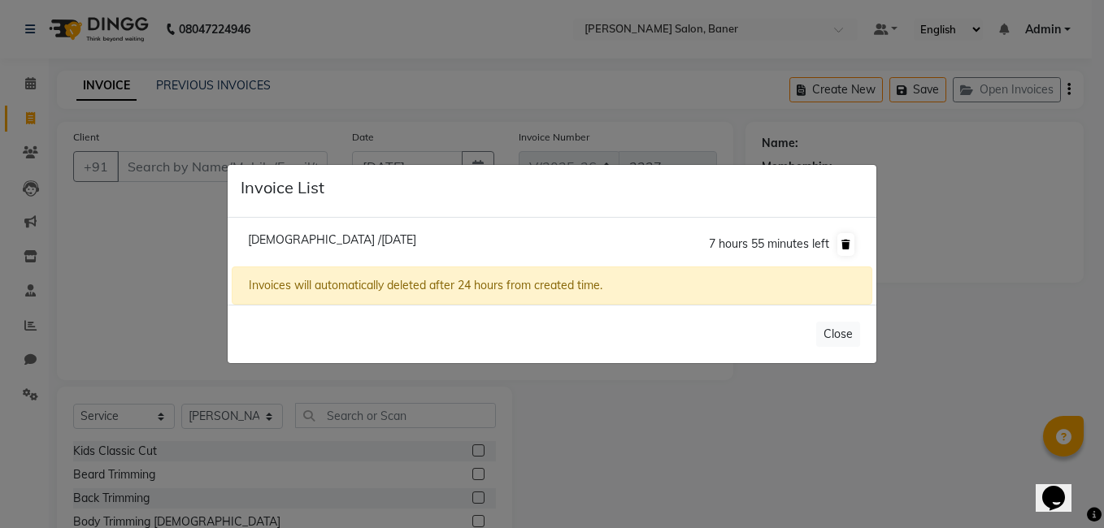
click at [841, 243] on button at bounding box center [845, 244] width 17 height 23
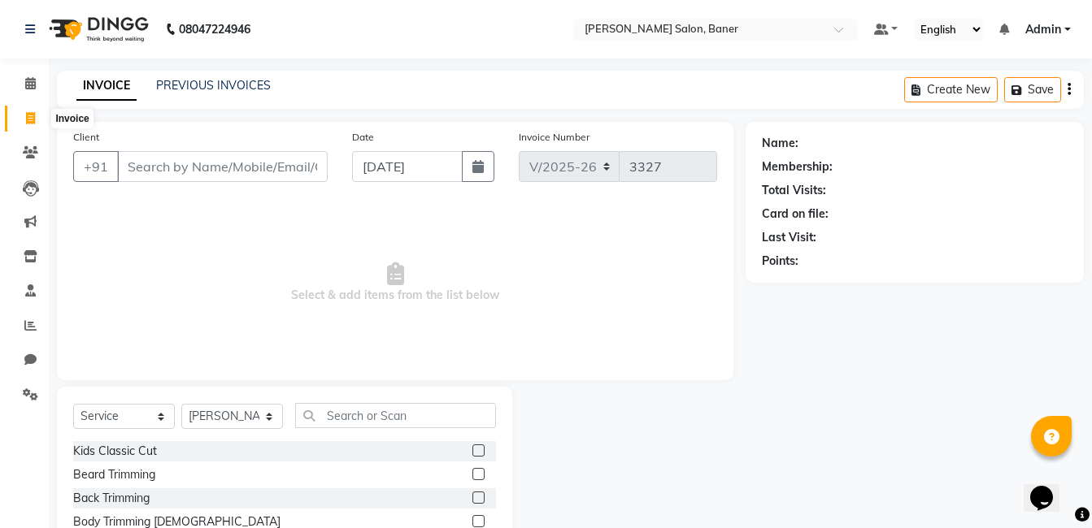
click at [40, 111] on span at bounding box center [30, 119] width 28 height 19
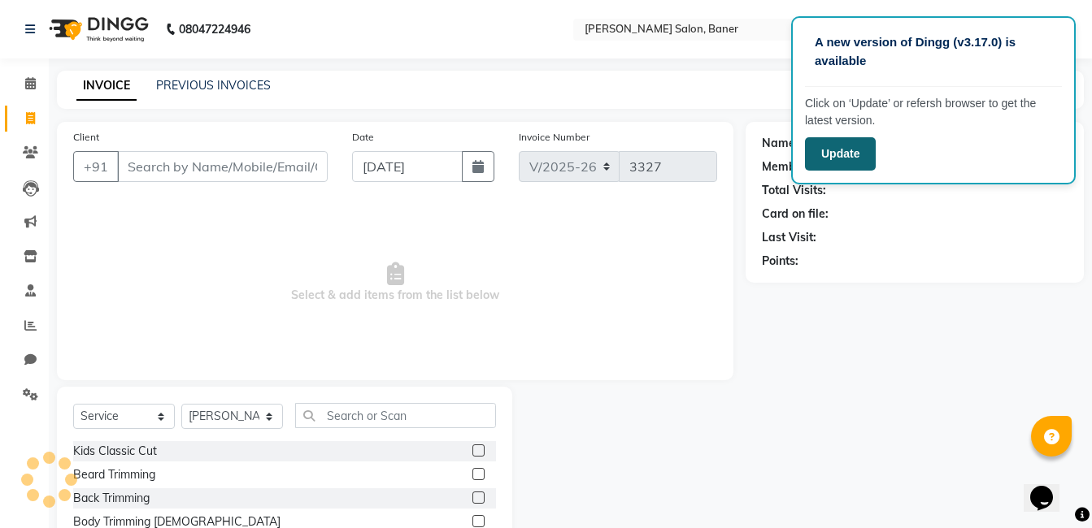
click at [835, 160] on button "Update" at bounding box center [840, 153] width 71 height 33
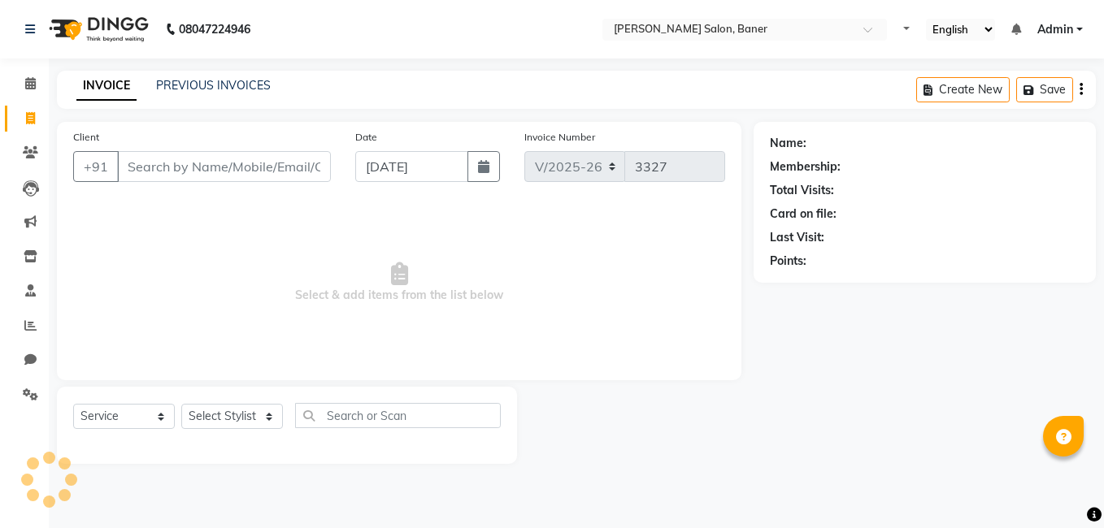
select select "7115"
select select "service"
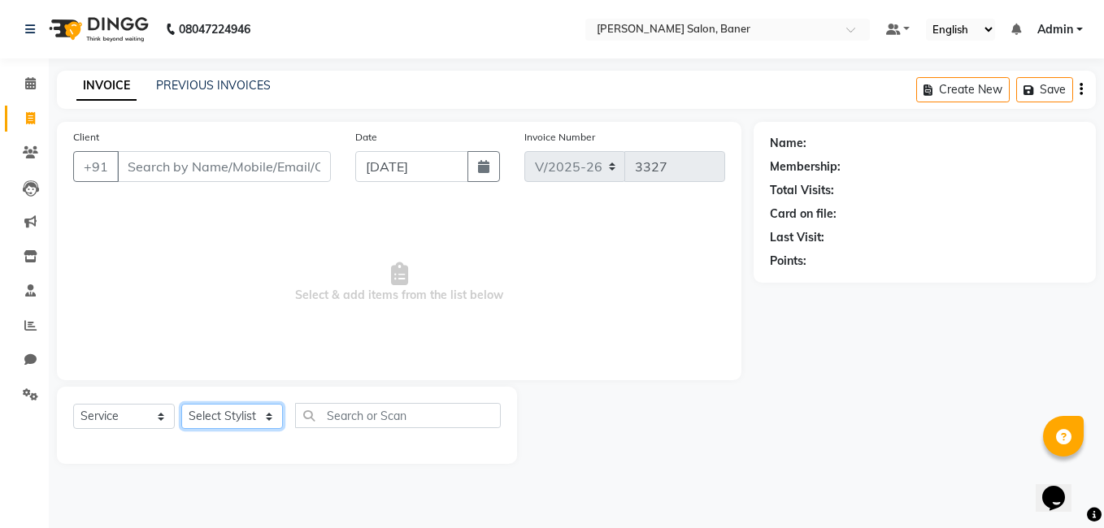
click at [241, 406] on select "Select Stylist Admin Dipali Jivane Jabaaz Karan Rathod Karishma Khot Krishna Vy…" at bounding box center [232, 416] width 102 height 25
select select "60256"
click at [181, 404] on select "Select Stylist Admin Dipali Jivane Jabaaz Karan Rathod Karishma Khot Krishna Vy…" at bounding box center [232, 416] width 102 height 25
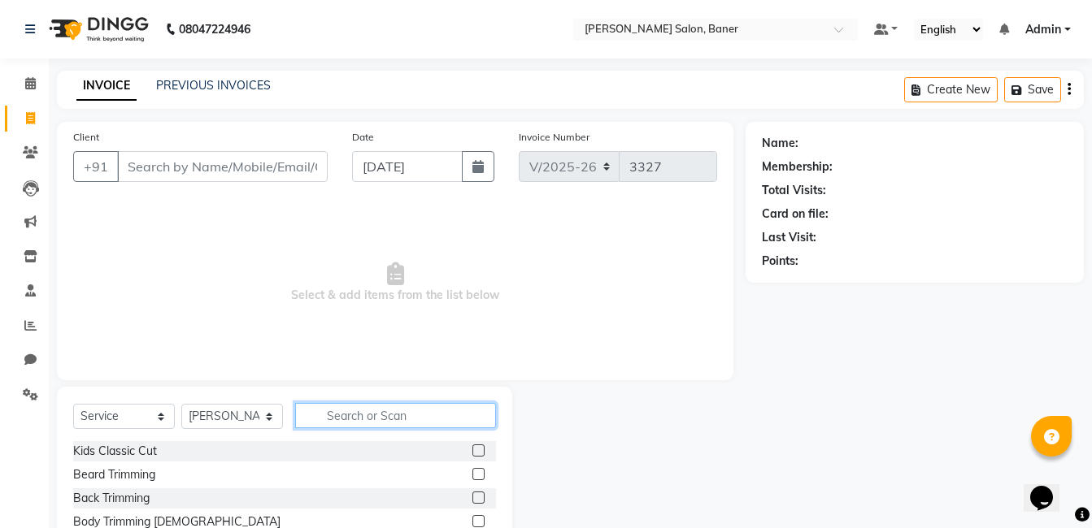
click at [328, 421] on input "text" at bounding box center [395, 415] width 201 height 25
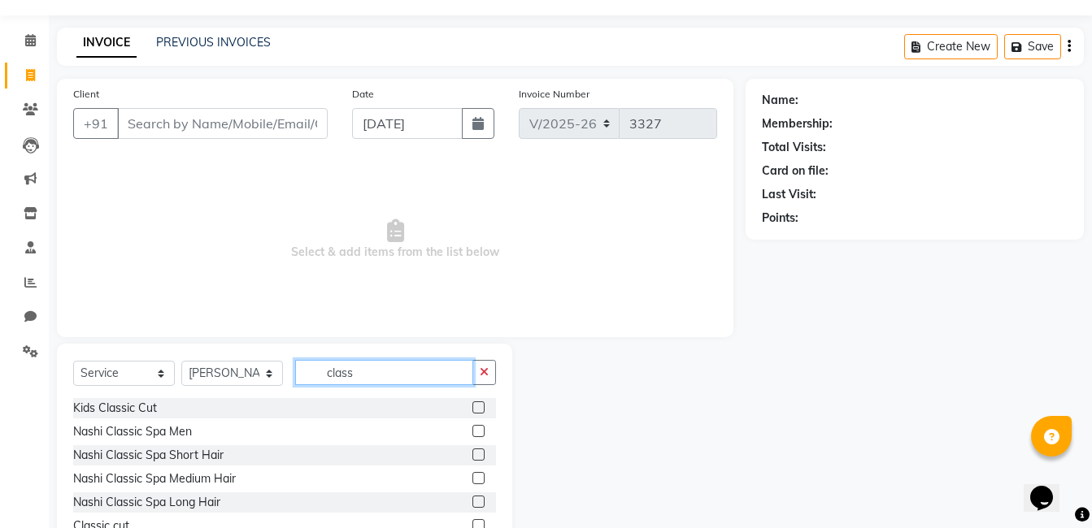
scroll to position [102, 0]
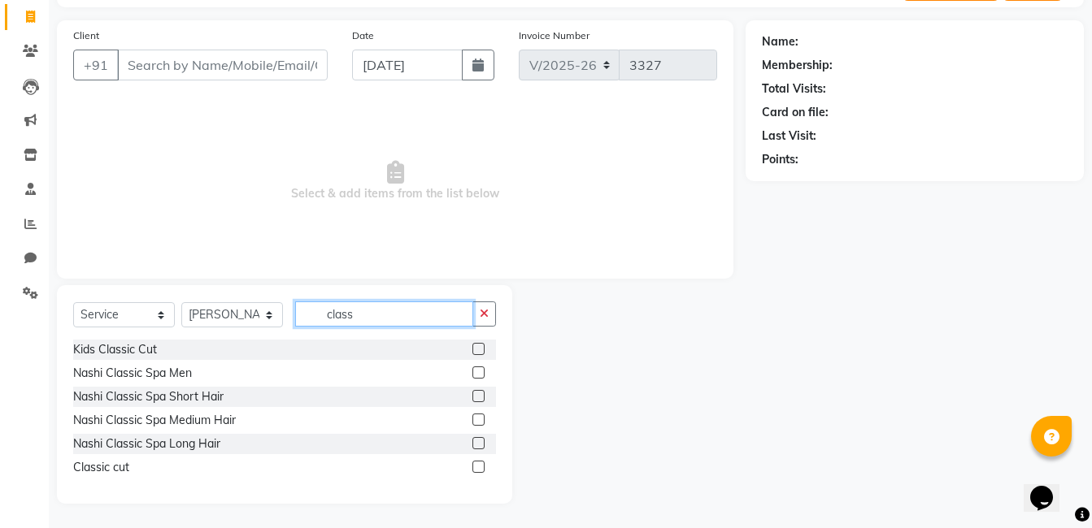
type input "class"
click at [476, 470] on label at bounding box center [478, 467] width 12 height 12
click at [476, 470] on input "checkbox" at bounding box center [477, 468] width 11 height 11
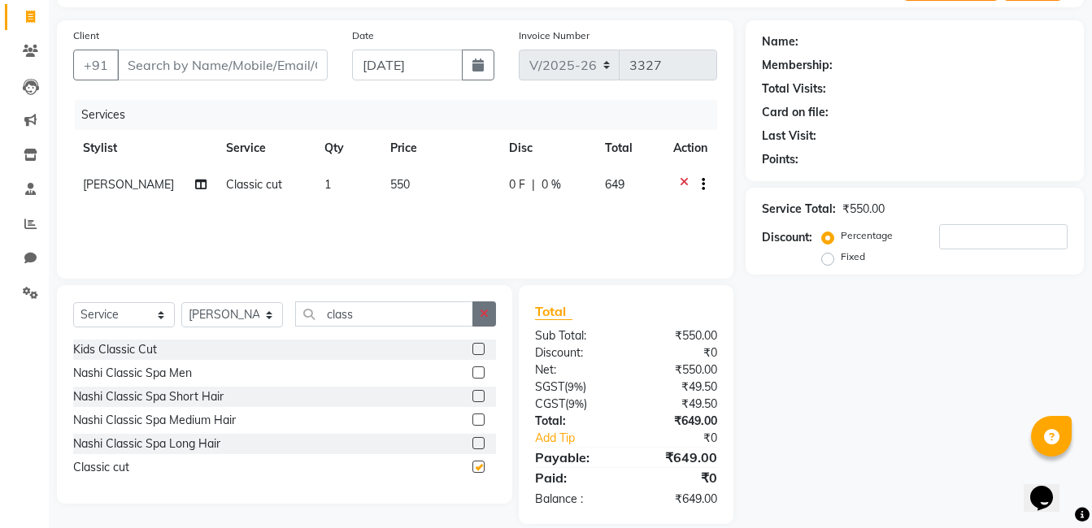
checkbox input "false"
click at [492, 304] on button "button" at bounding box center [484, 314] width 24 height 25
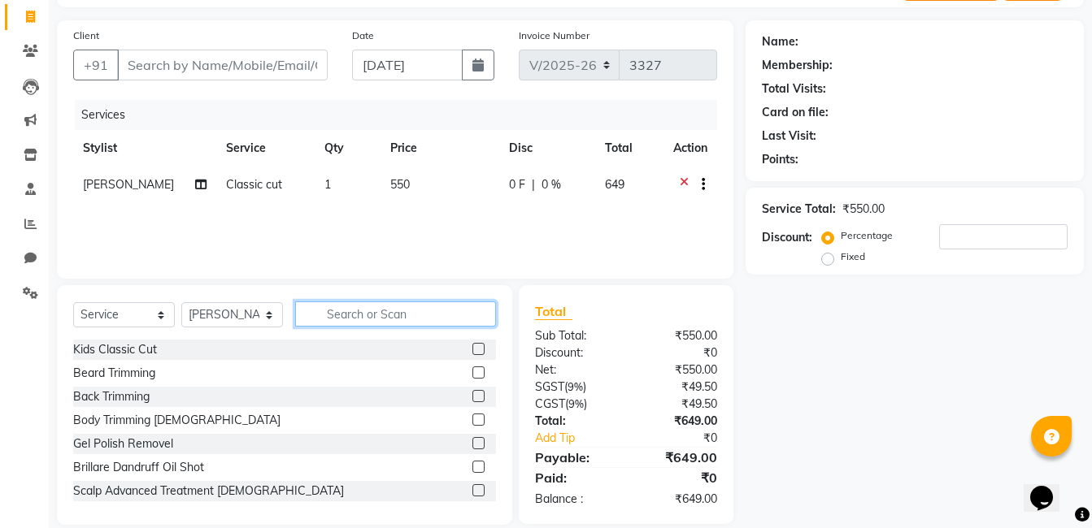
click at [399, 302] on input "text" at bounding box center [395, 314] width 201 height 25
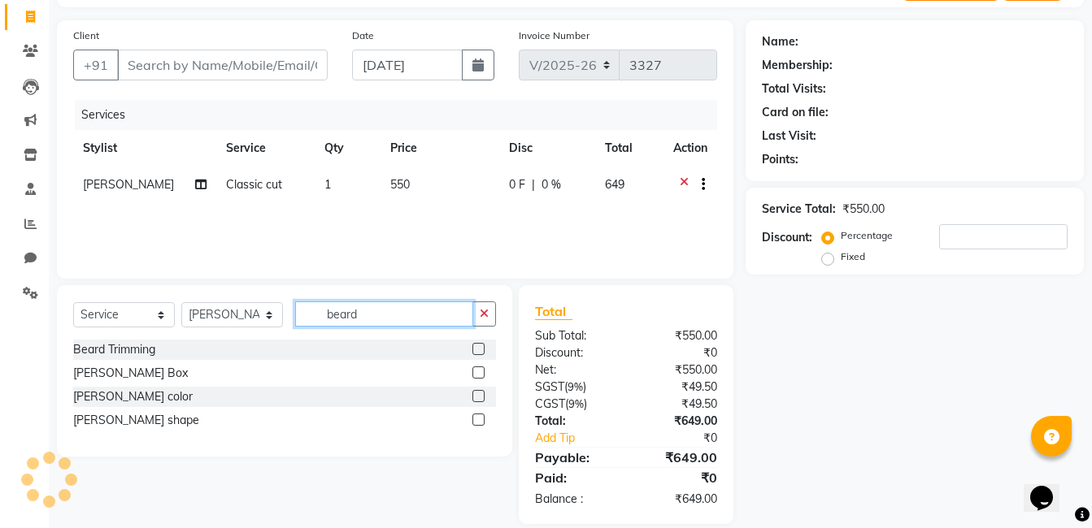
type input "beard"
click at [478, 422] on label at bounding box center [478, 420] width 12 height 12
click at [478, 422] on input "checkbox" at bounding box center [477, 420] width 11 height 11
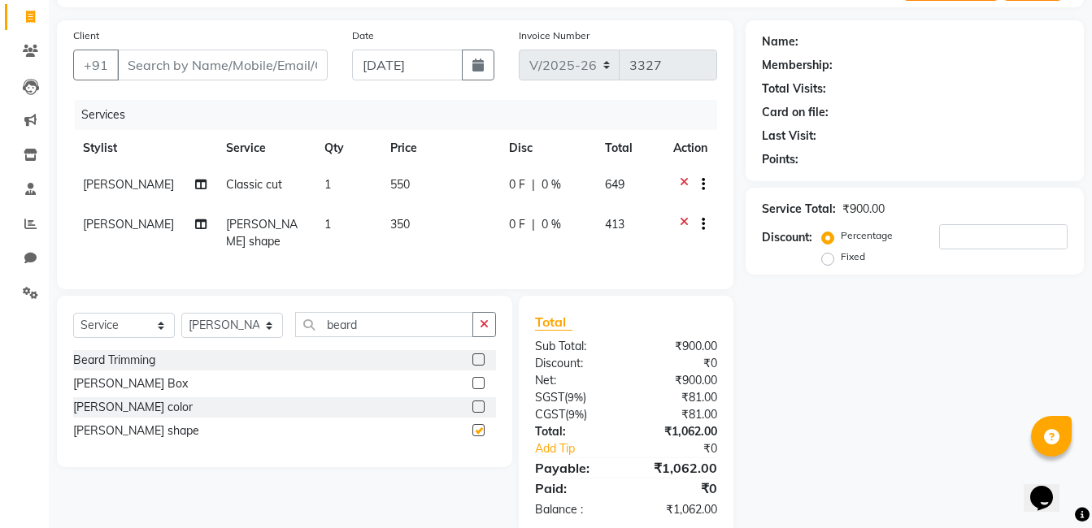
checkbox input "false"
click at [480, 338] on div "Select Service Product Membership Package Voucher Prepaid Gift Card Select Styl…" at bounding box center [284, 331] width 423 height 38
drag, startPoint x: 489, startPoint y: 324, endPoint x: 435, endPoint y: 321, distance: 53.8
click at [485, 324] on button "button" at bounding box center [484, 324] width 24 height 25
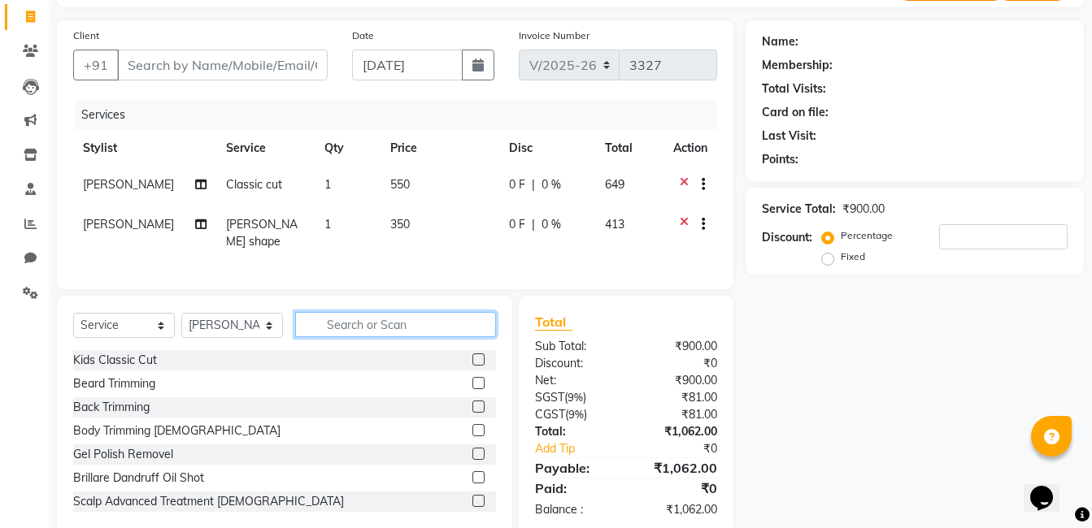
click at [434, 321] on input "text" at bounding box center [395, 324] width 201 height 25
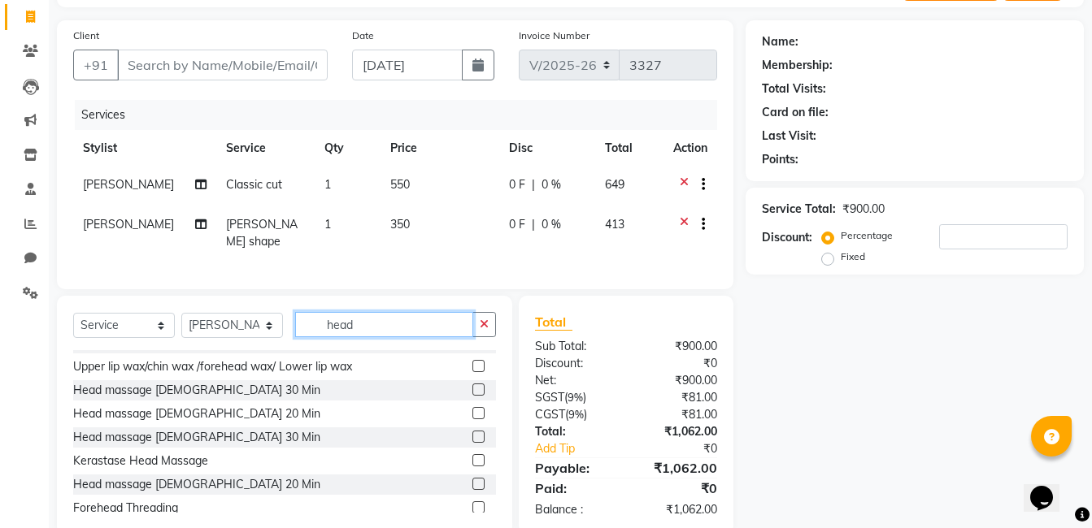
scroll to position [26, 0]
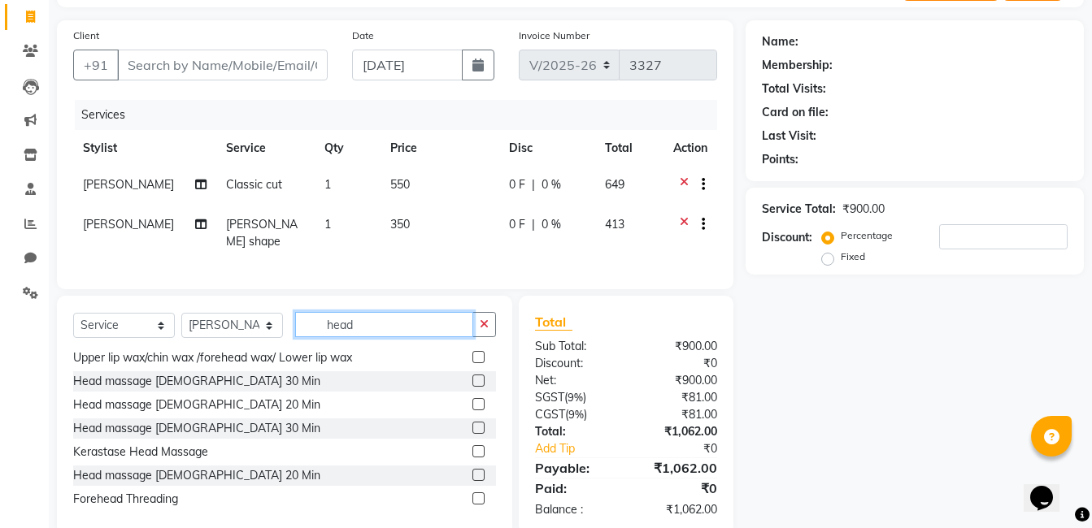
type input "head"
click at [472, 472] on label at bounding box center [478, 475] width 12 height 12
click at [472, 472] on input "checkbox" at bounding box center [477, 476] width 11 height 11
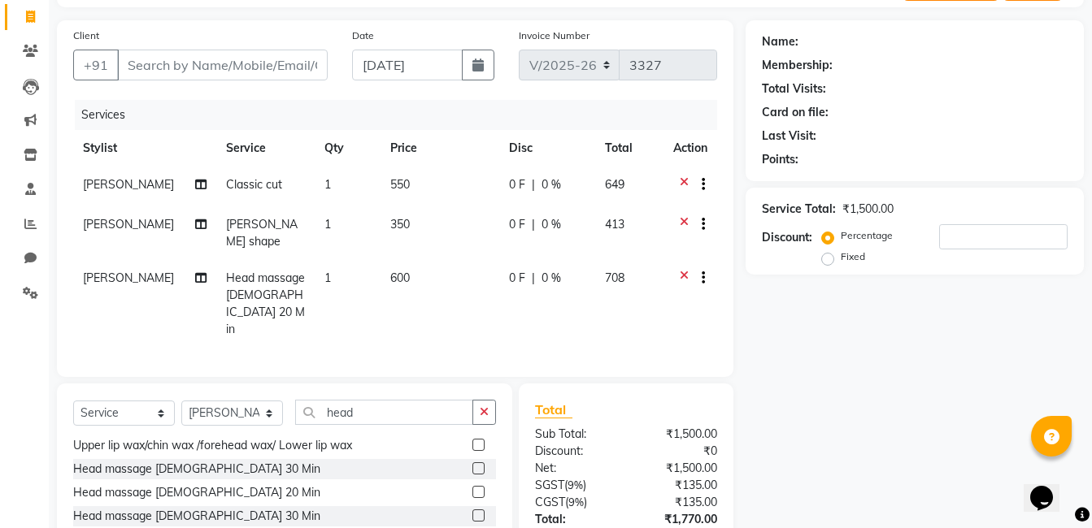
checkbox input "false"
click at [684, 219] on icon at bounding box center [684, 226] width 9 height 20
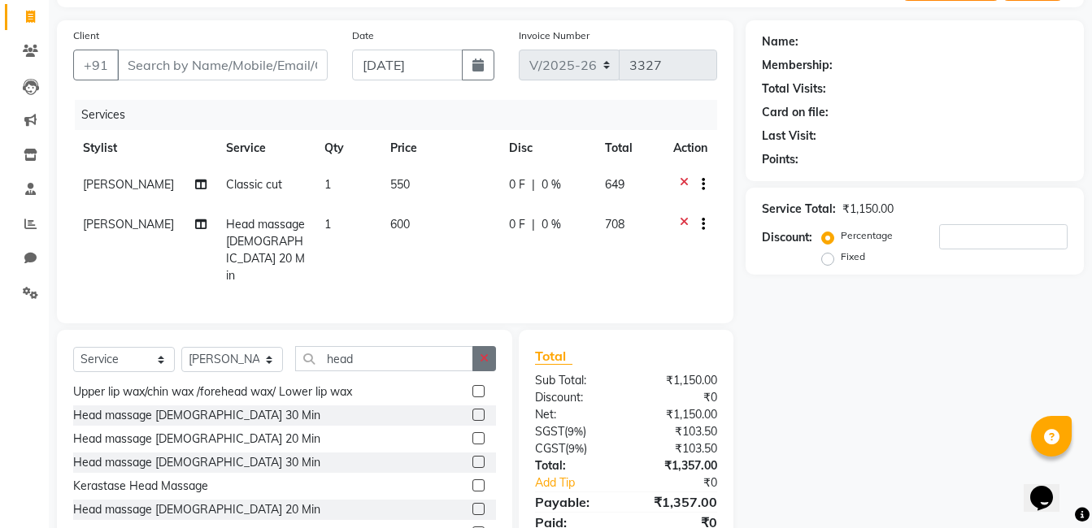
click at [489, 346] on button "button" at bounding box center [484, 358] width 24 height 25
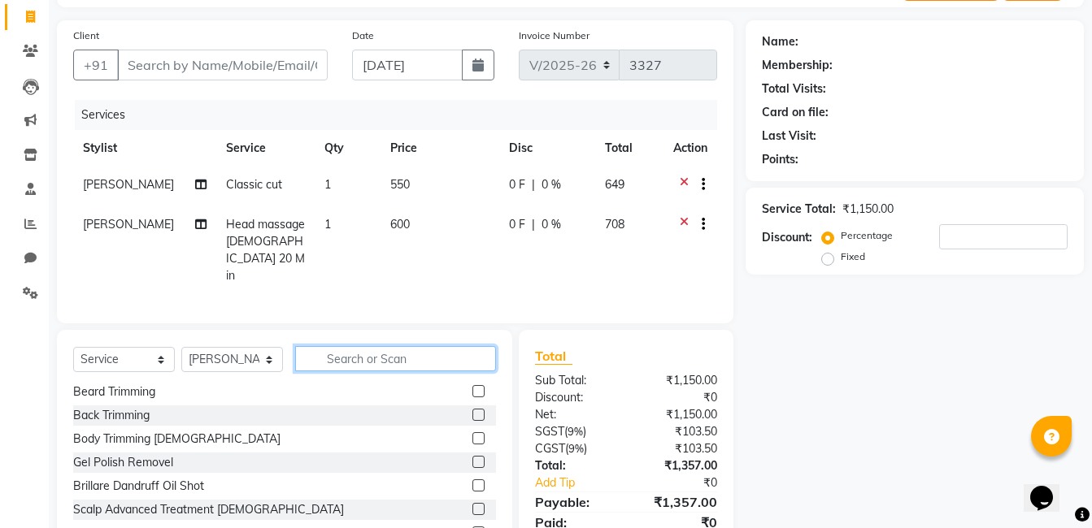
click at [450, 346] on input "text" at bounding box center [395, 358] width 201 height 25
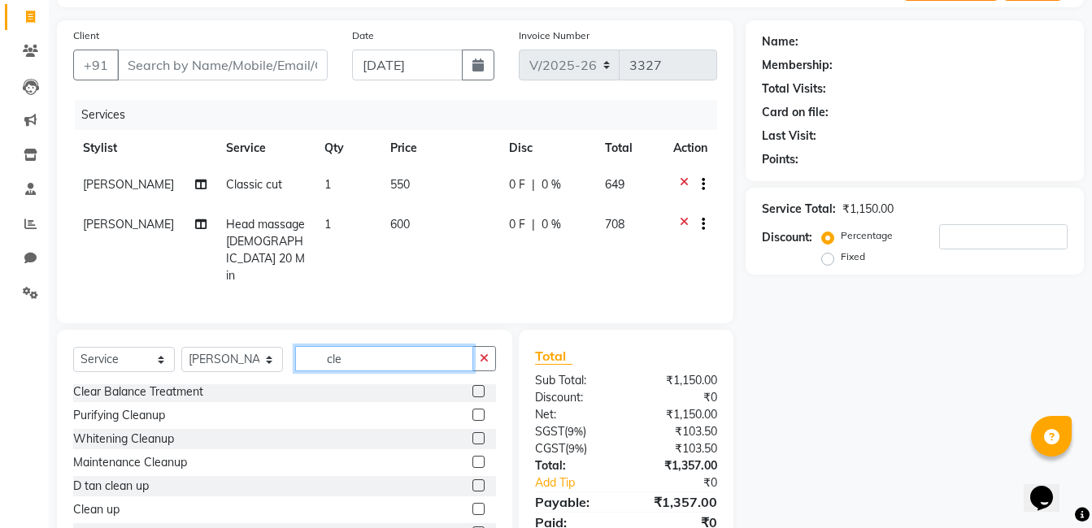
scroll to position [0, 0]
type input "clean"
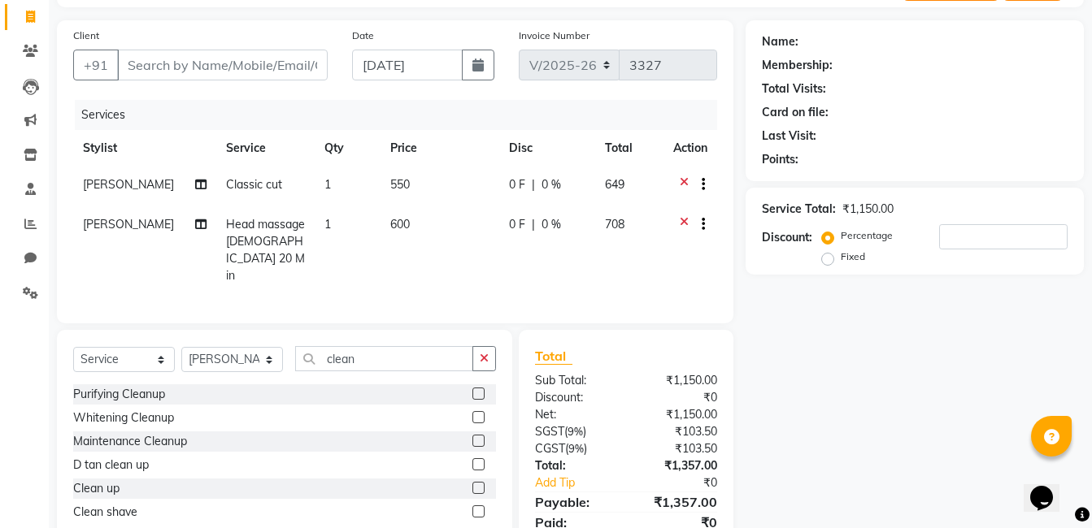
click at [483, 506] on label at bounding box center [478, 512] width 12 height 12
click at [483, 507] on input "checkbox" at bounding box center [477, 512] width 11 height 11
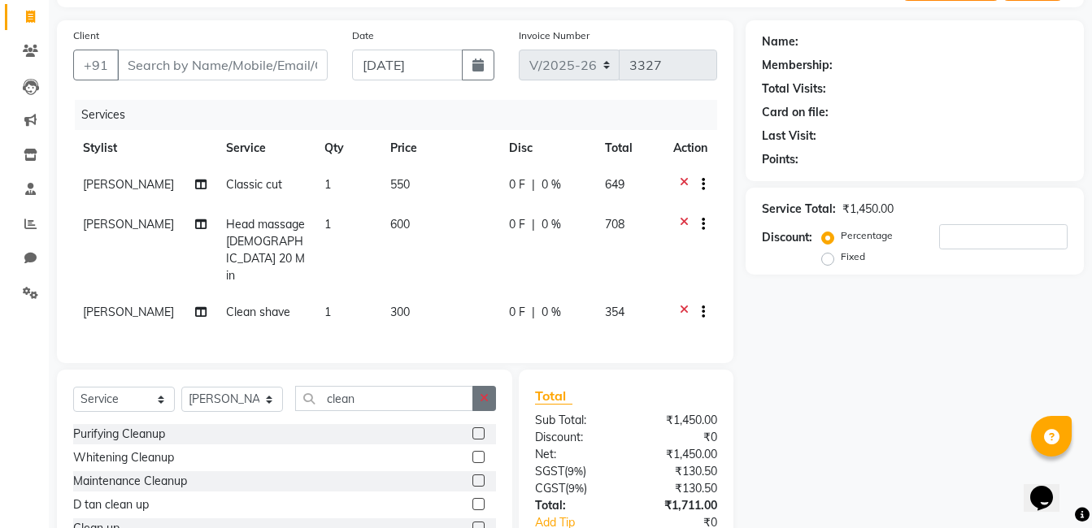
checkbox input "false"
click at [489, 386] on button "button" at bounding box center [484, 398] width 24 height 25
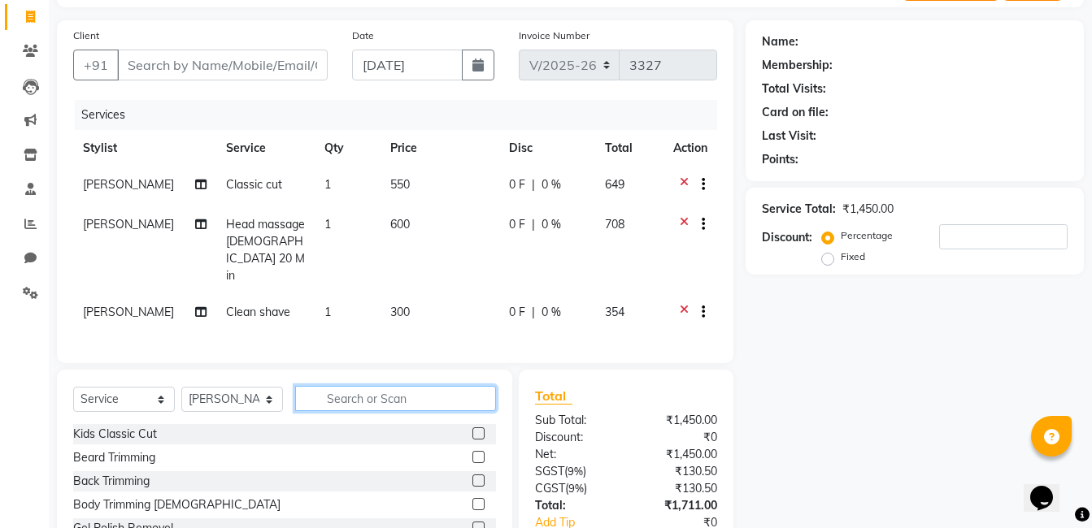
click at [437, 386] on input "text" at bounding box center [395, 398] width 201 height 25
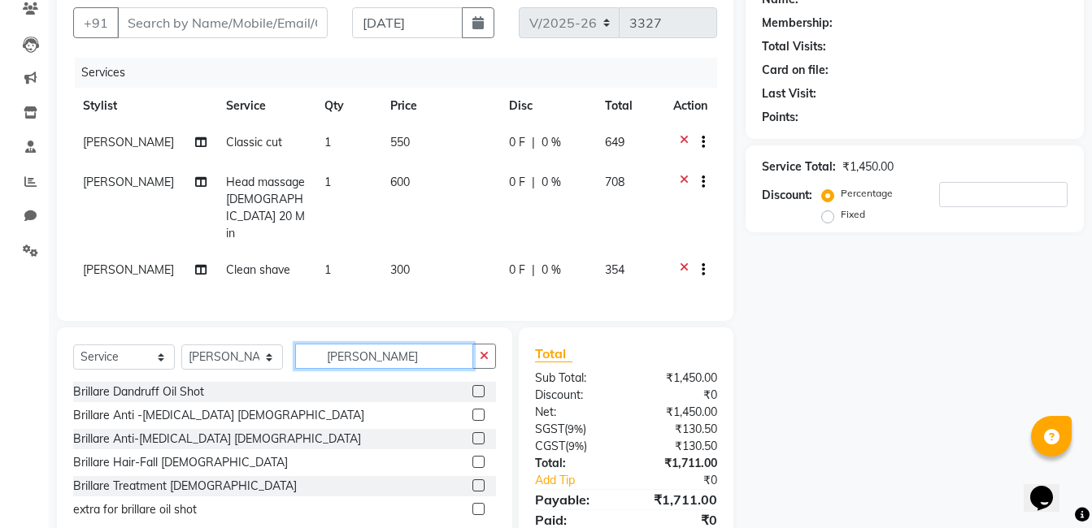
scroll to position [183, 0]
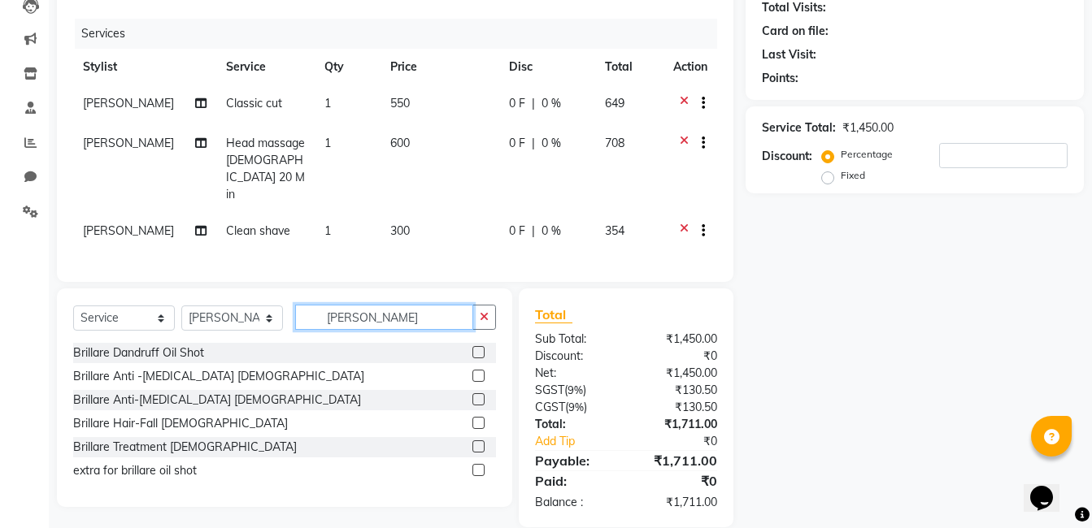
type input "brill"
click at [478, 346] on label at bounding box center [478, 352] width 12 height 12
click at [478, 348] on input "checkbox" at bounding box center [477, 353] width 11 height 11
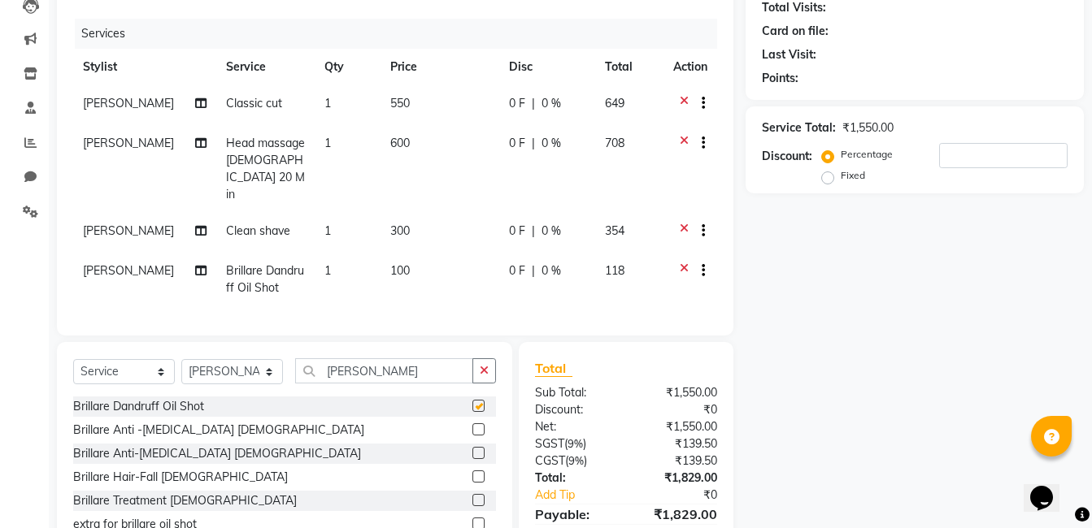
checkbox input "false"
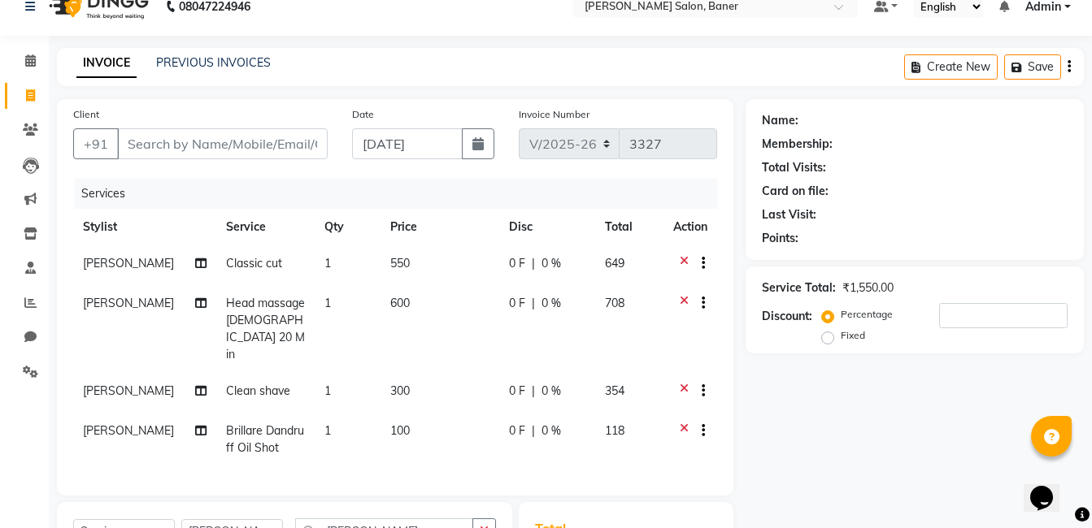
scroll to position [0, 0]
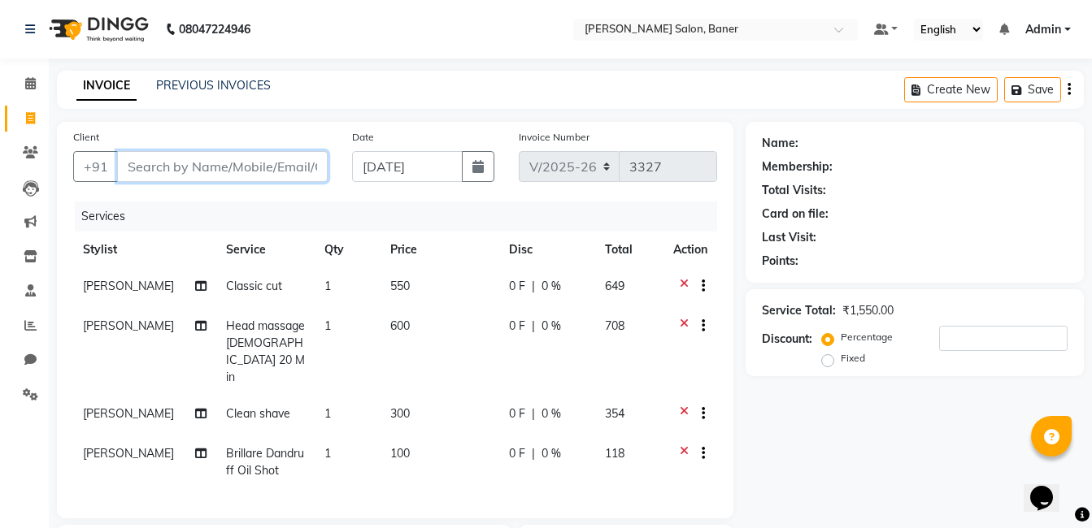
click at [218, 168] on input "Client" at bounding box center [222, 166] width 211 height 31
type input "7"
type input "0"
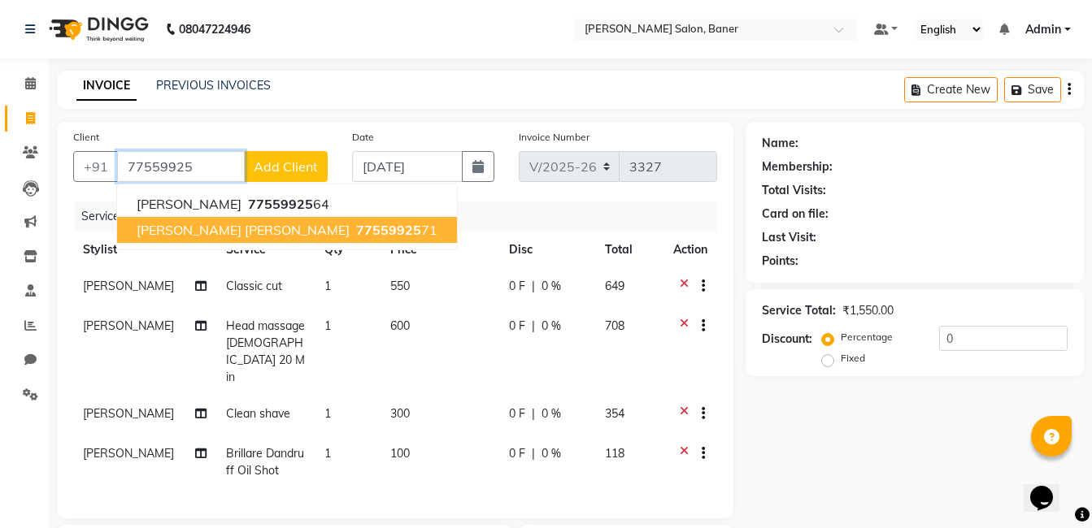
click at [379, 232] on ngb-highlight "77559925 71" at bounding box center [395, 230] width 85 height 16
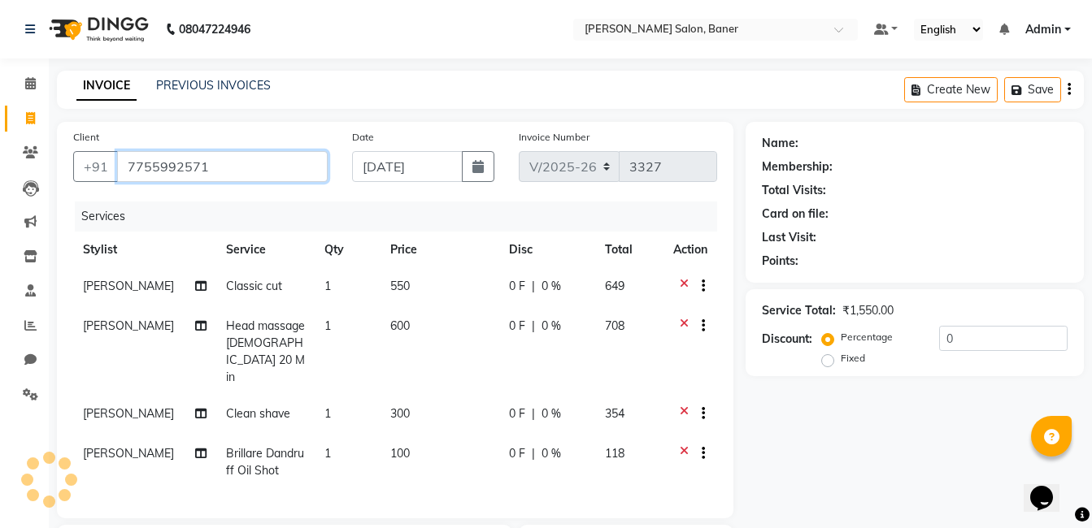
type input "7755992571"
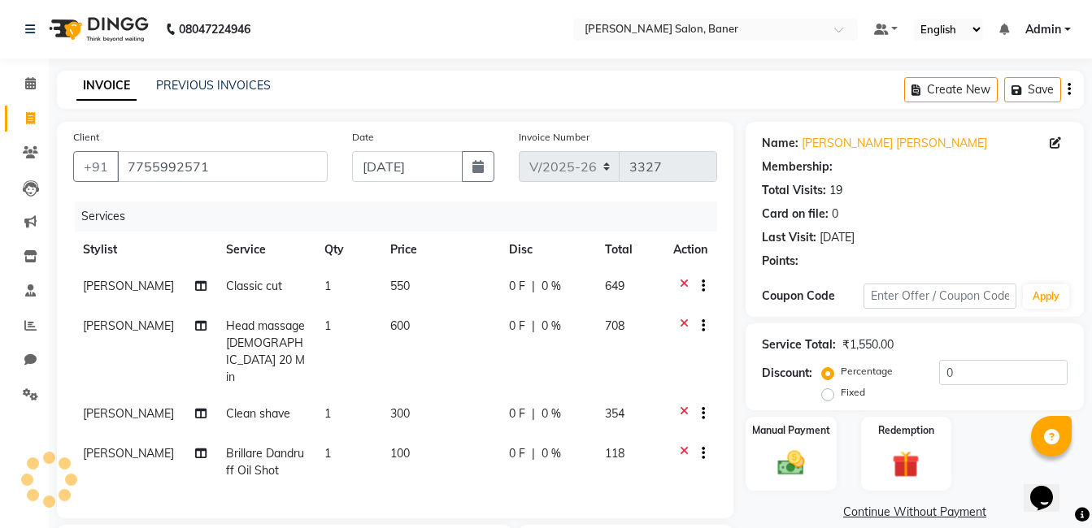
select select "1: Object"
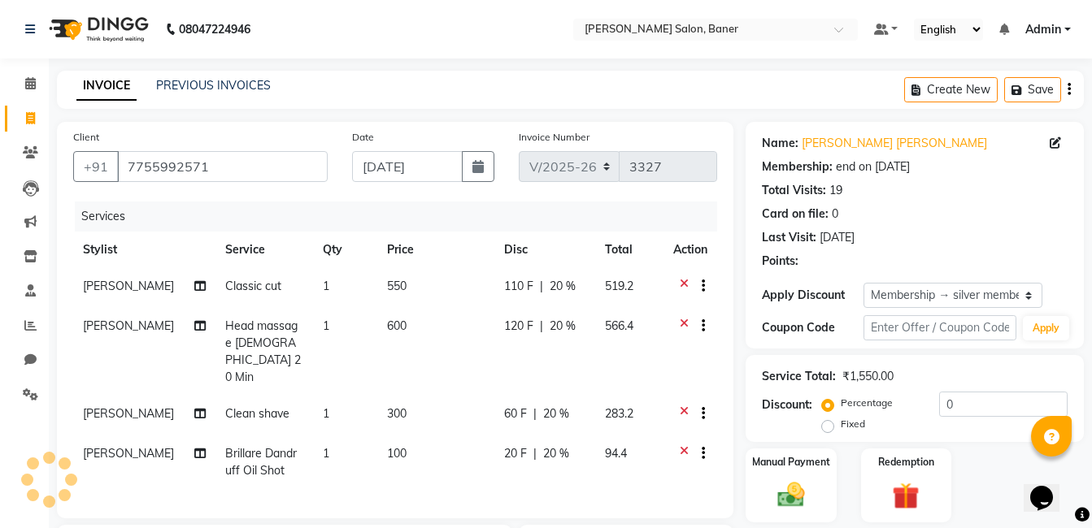
type input "20"
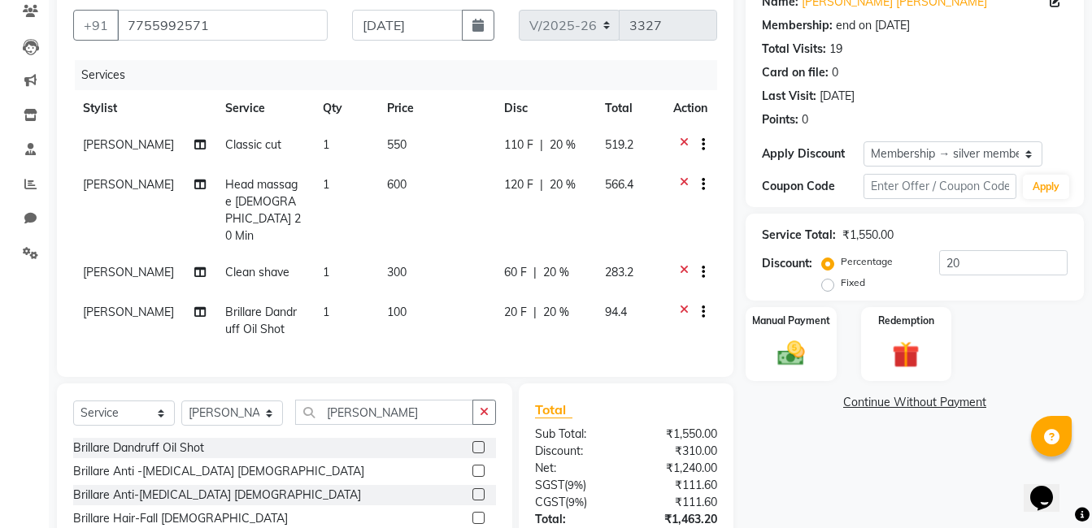
scroll to position [255, 0]
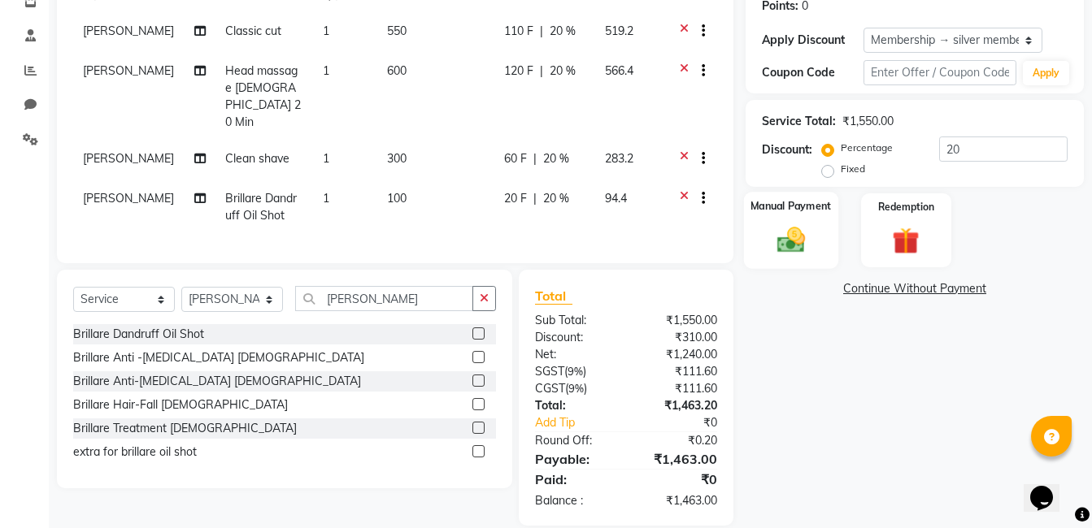
click at [802, 233] on img at bounding box center [791, 240] width 46 height 33
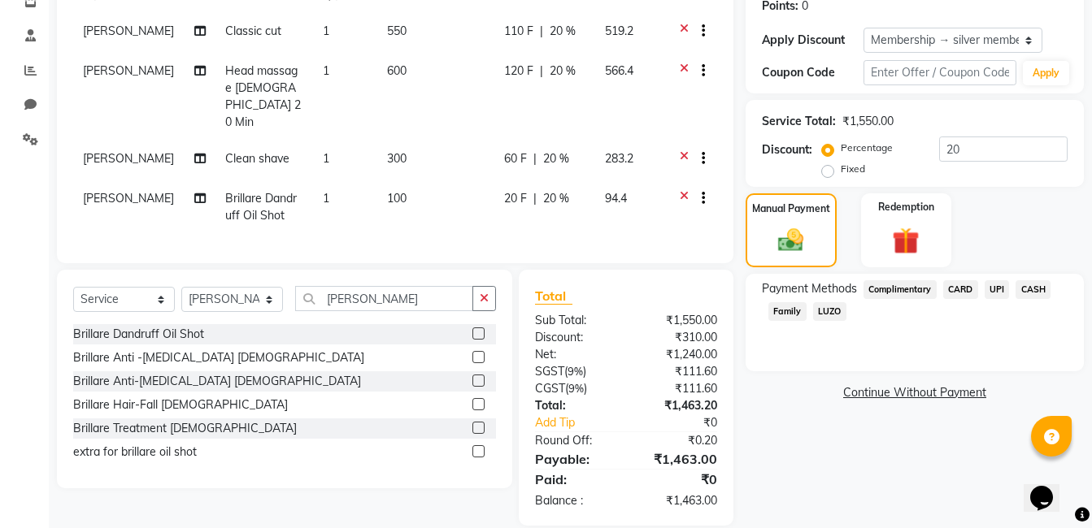
click at [1003, 289] on span "UPI" at bounding box center [996, 289] width 25 height 19
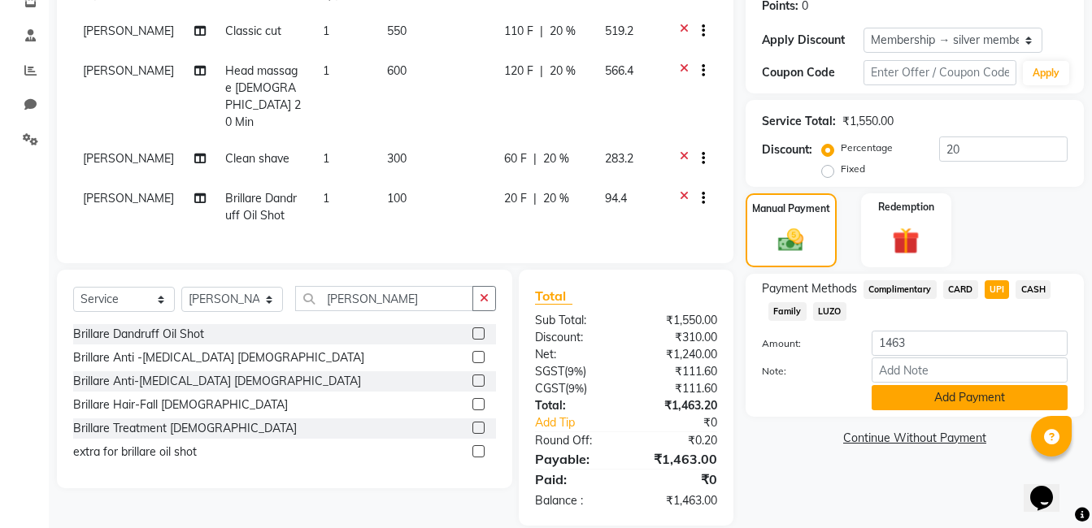
click at [942, 388] on button "Add Payment" at bounding box center [969, 397] width 196 height 25
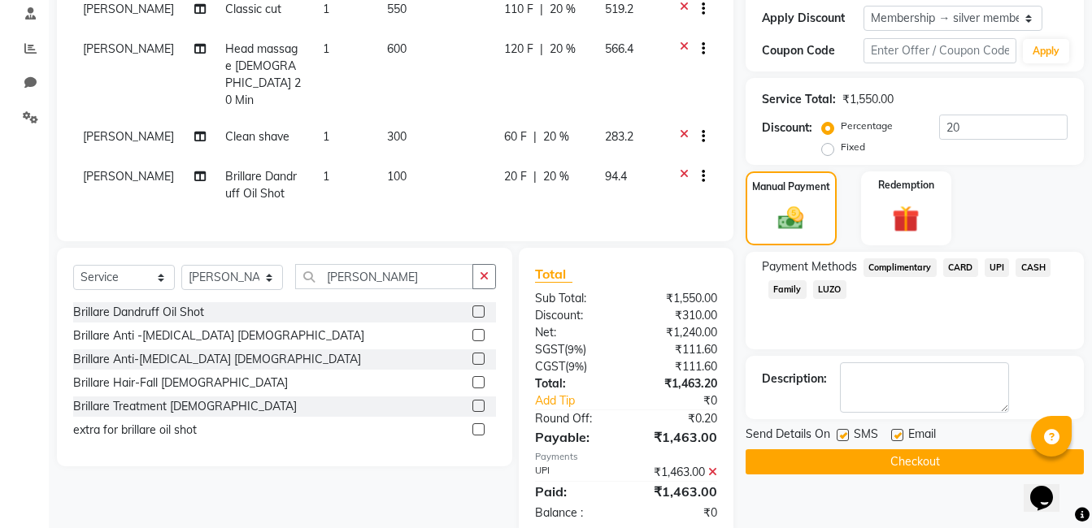
scroll to position [289, 0]
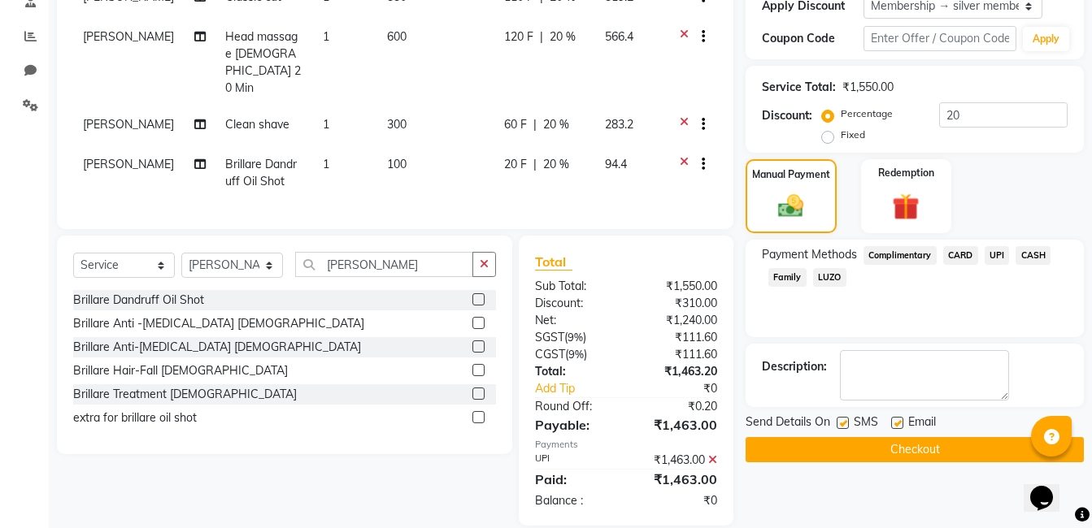
click at [889, 450] on button "Checkout" at bounding box center [914, 449] width 338 height 25
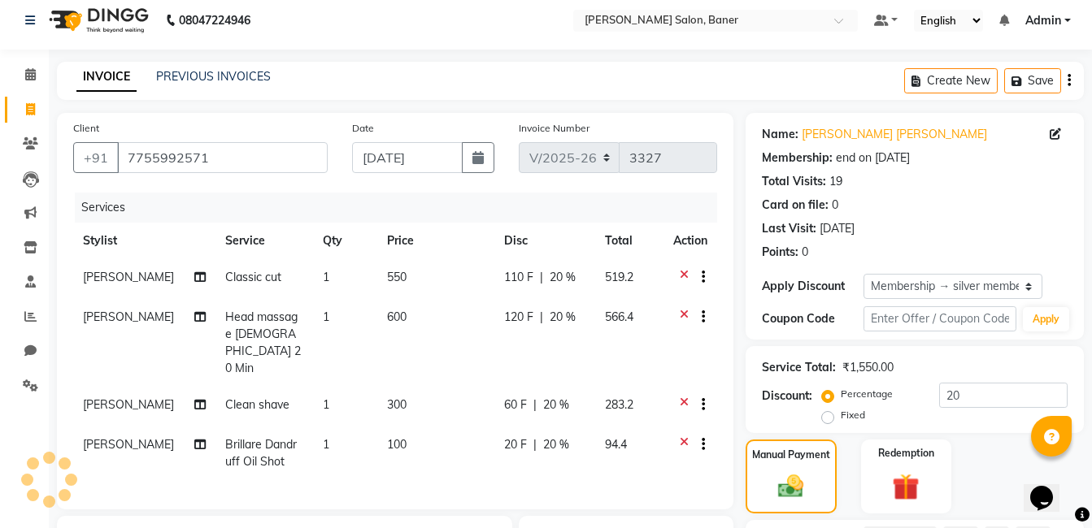
scroll to position [0, 0]
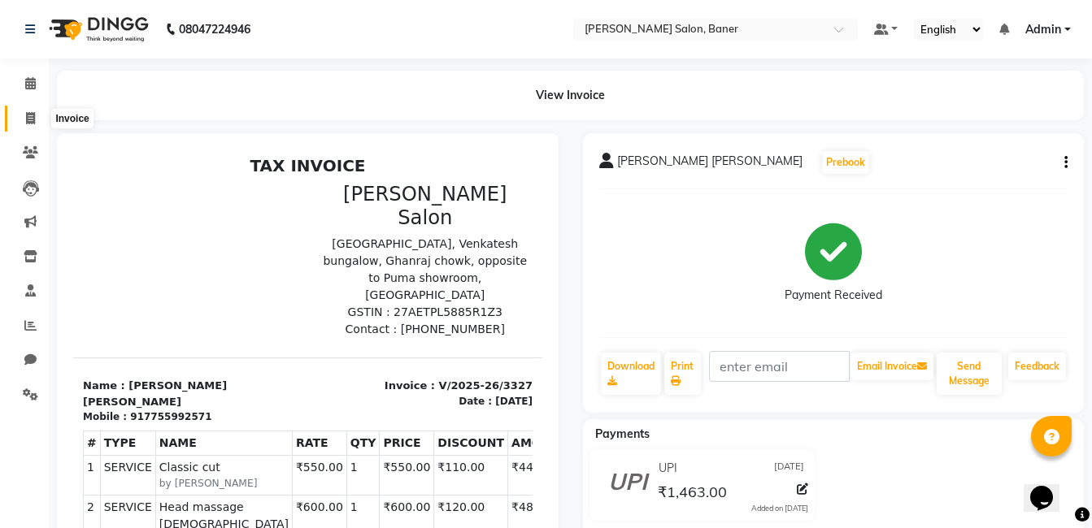
click at [29, 118] on icon at bounding box center [30, 118] width 9 height 12
select select "7115"
select select "service"
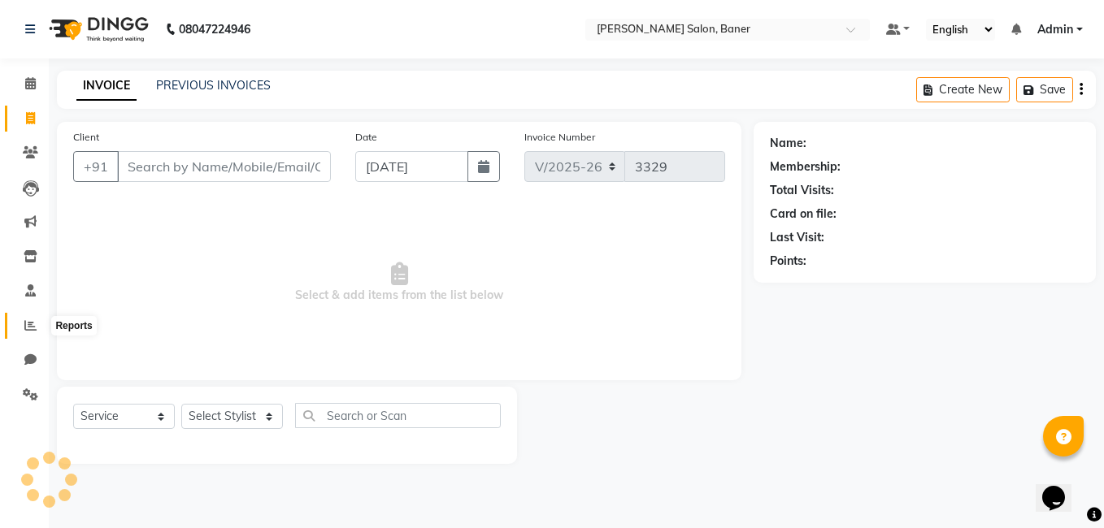
click at [32, 325] on icon at bounding box center [30, 325] width 12 height 12
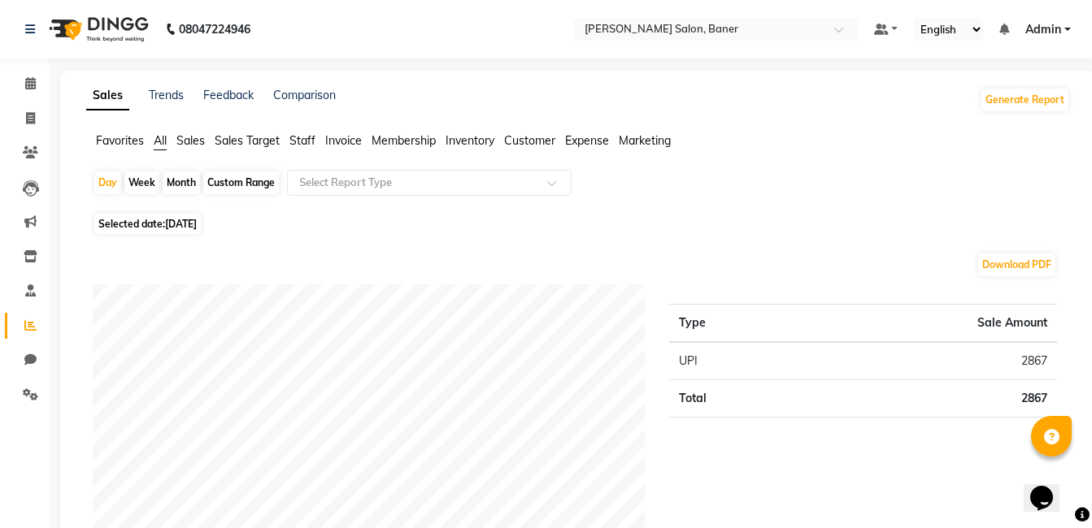
click at [185, 186] on div "Month" at bounding box center [181, 183] width 37 height 23
select select "9"
select select "2025"
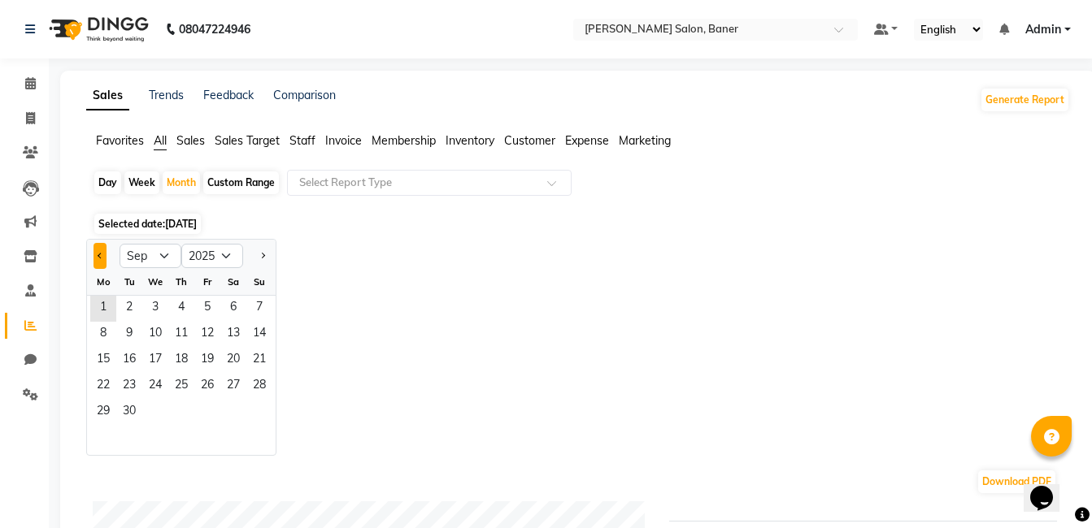
click at [93, 256] on button "Previous month" at bounding box center [99, 256] width 13 height 26
select select "8"
click at [309, 143] on span "Staff" at bounding box center [302, 140] width 26 height 15
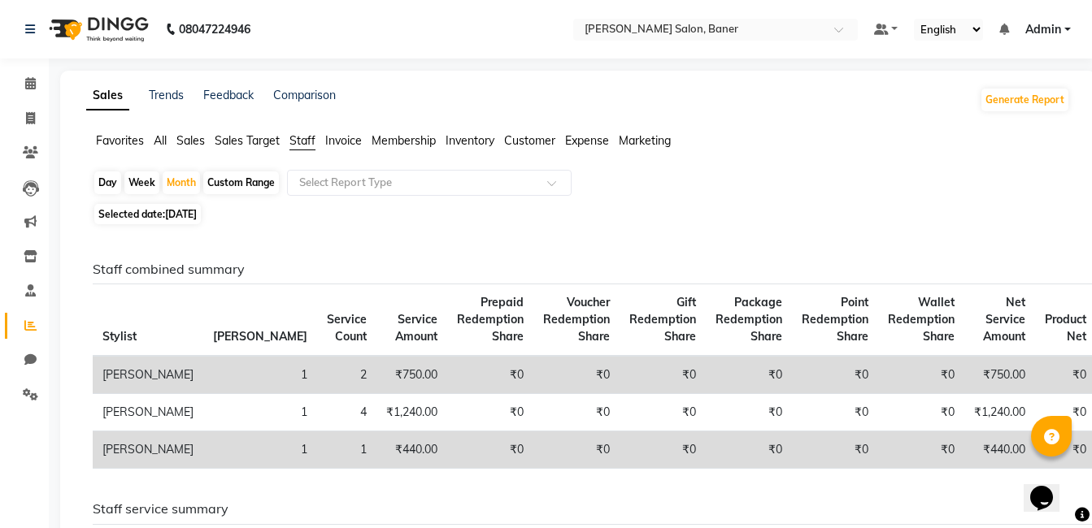
click at [197, 219] on span "[DATE]" at bounding box center [181, 214] width 32 height 12
select select "9"
select select "2025"
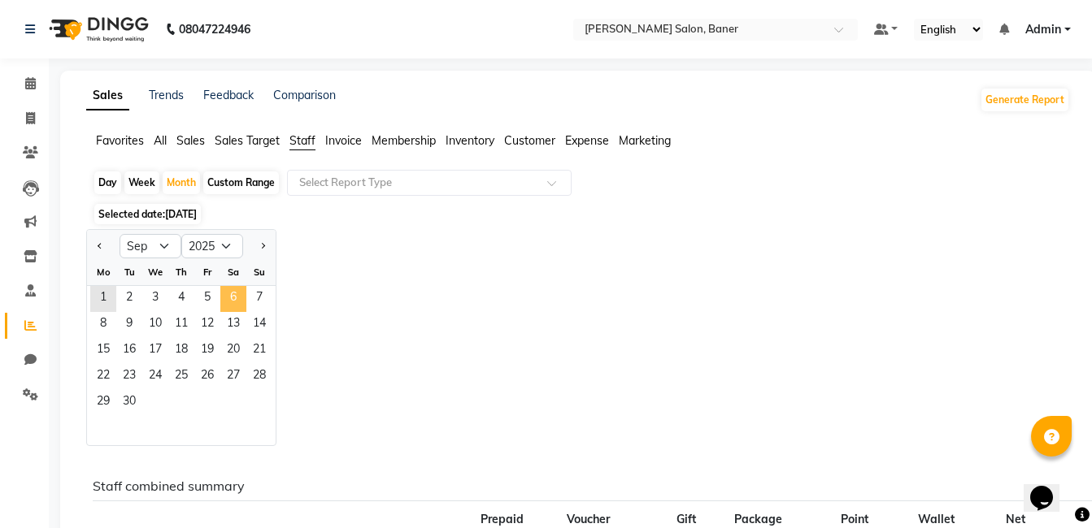
click at [228, 294] on span "6" at bounding box center [233, 299] width 26 height 26
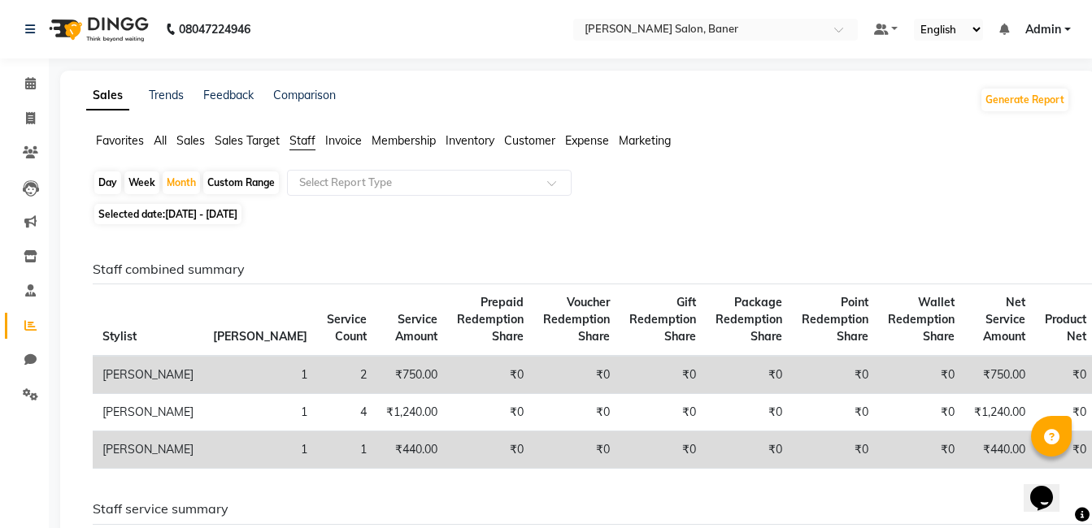
click at [187, 212] on span "01-09-2025 - 30-09-2025" at bounding box center [201, 214] width 72 height 12
select select "9"
select select "2025"
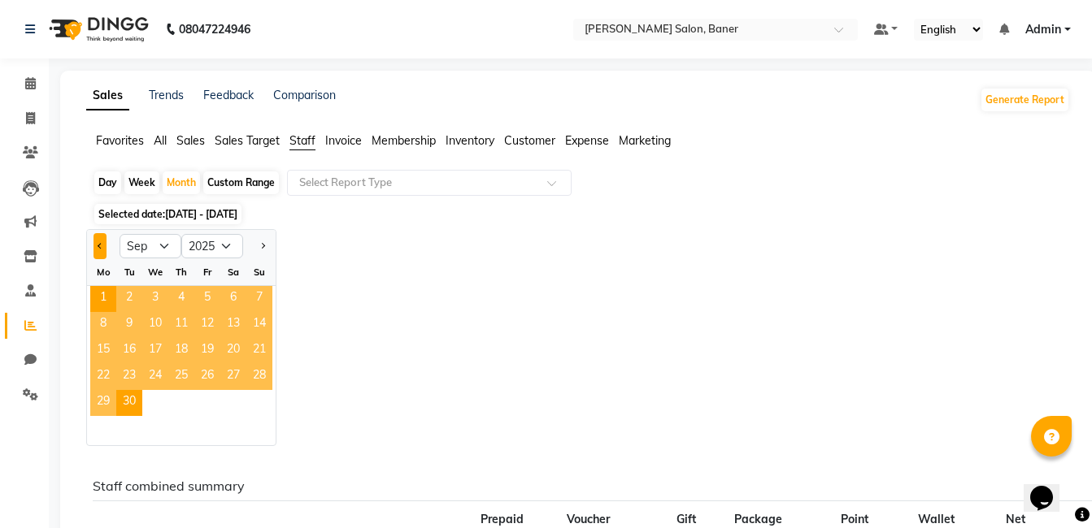
click at [98, 249] on button "Previous month" at bounding box center [99, 246] width 13 height 26
select select "8"
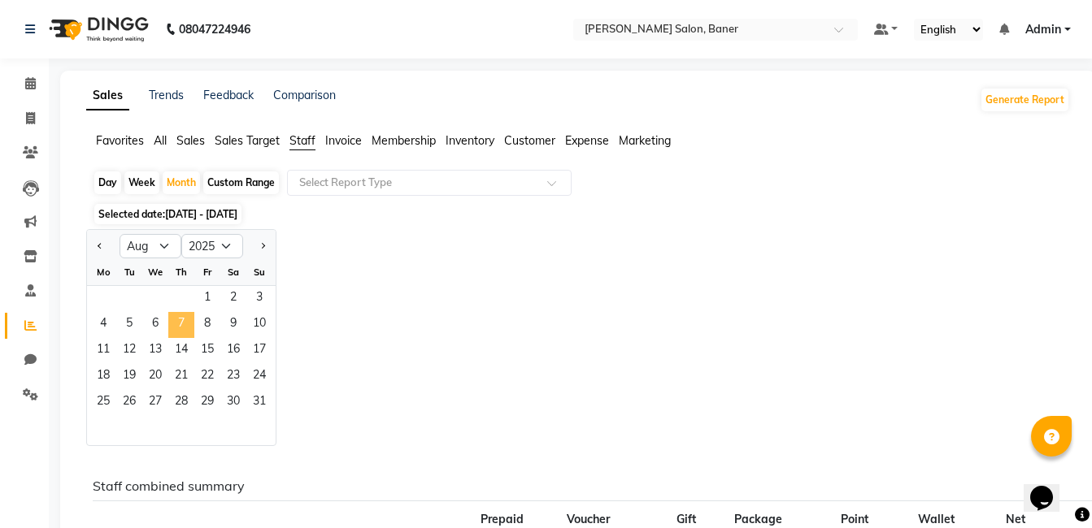
click at [188, 329] on span "7" at bounding box center [181, 325] width 26 height 26
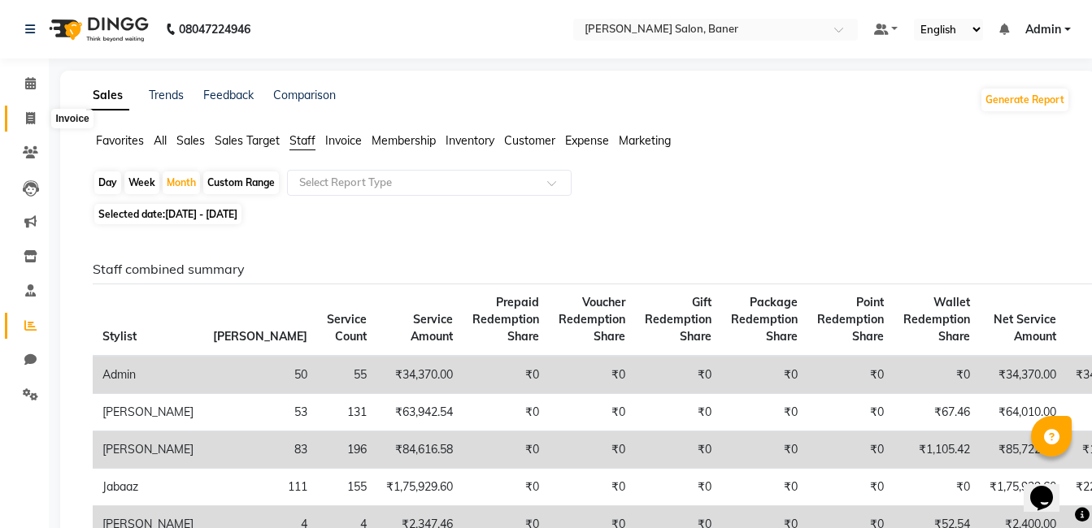
click at [27, 116] on icon at bounding box center [30, 118] width 9 height 12
select select "service"
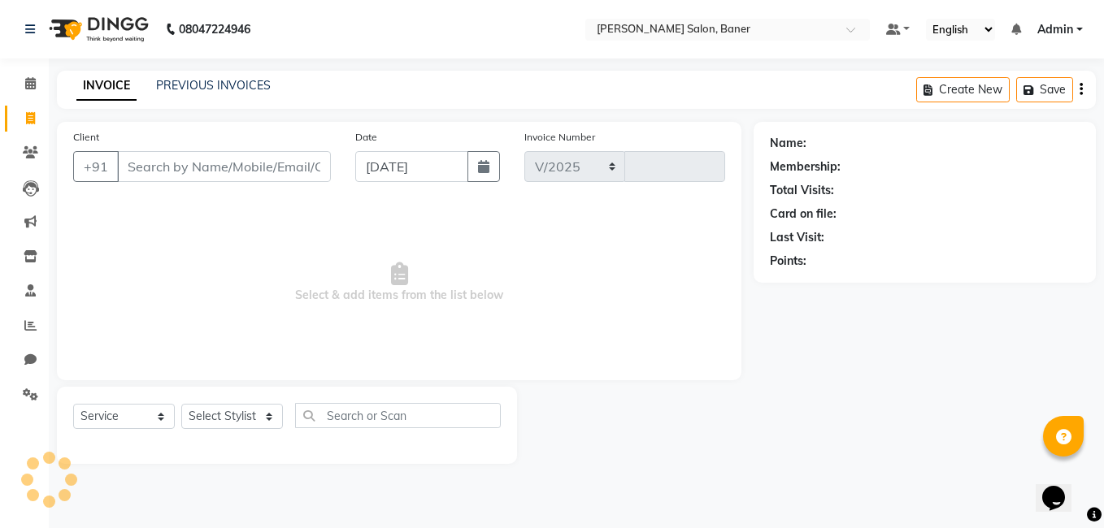
select select "7115"
type input "3329"
click at [30, 80] on icon at bounding box center [30, 83] width 11 height 12
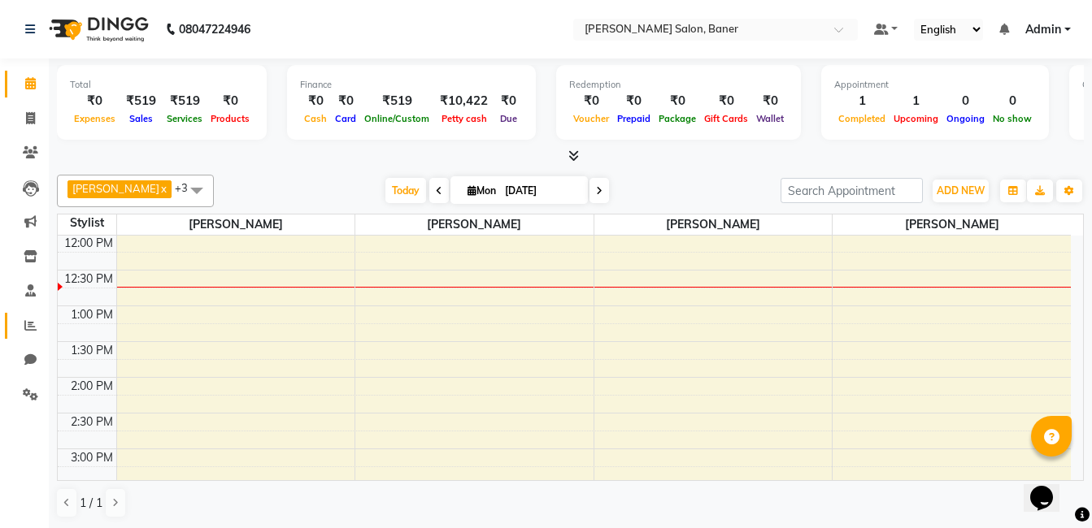
click at [27, 328] on icon at bounding box center [30, 325] width 12 height 12
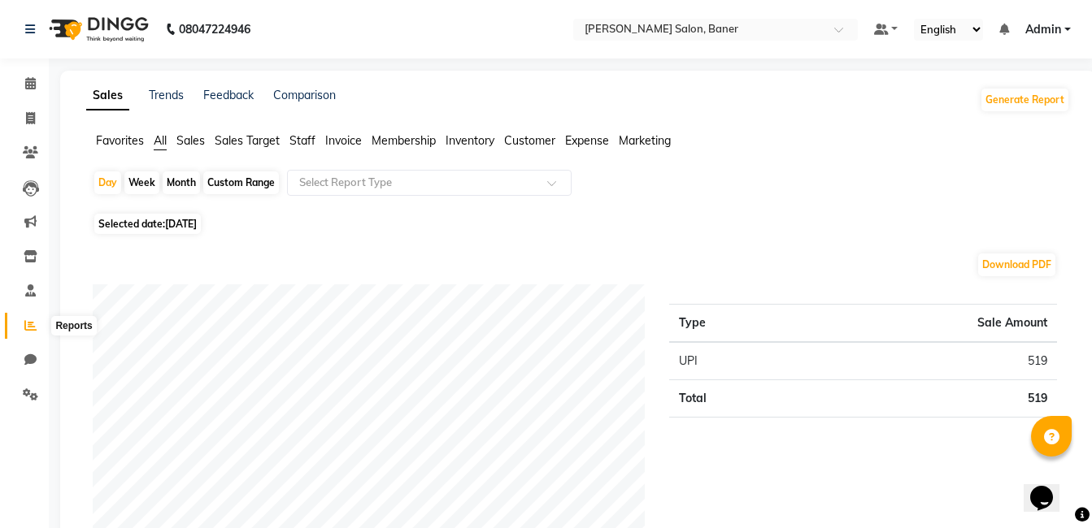
click at [28, 324] on icon at bounding box center [30, 325] width 12 height 12
click at [182, 186] on div "Month" at bounding box center [181, 183] width 37 height 23
select select "9"
select select "2025"
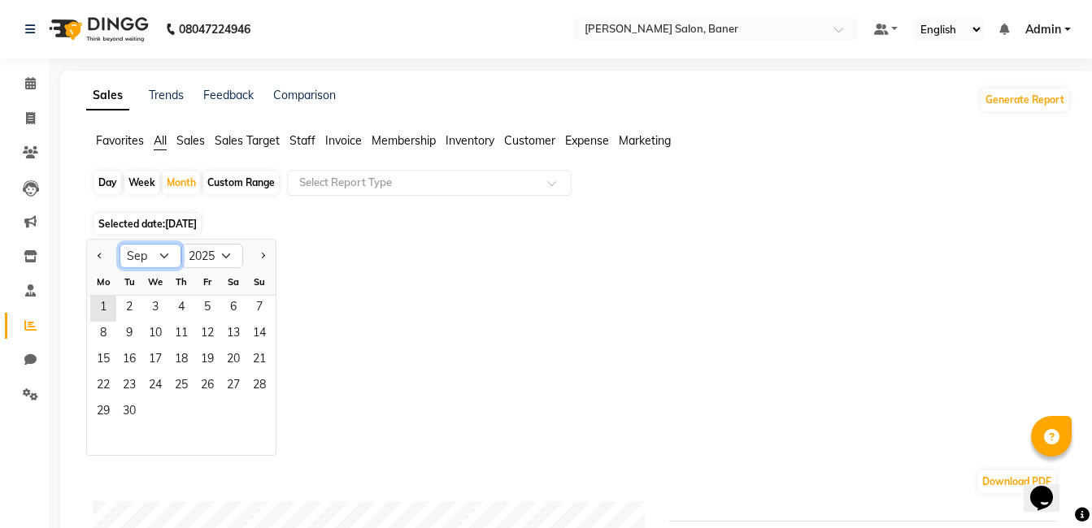
click at [146, 263] on select "Jan Feb Mar Apr May Jun [DATE] Aug Sep Oct Nov Dec" at bounding box center [151, 256] width 62 height 24
select select "8"
click at [120, 244] on select "Jan Feb Mar Apr May Jun [DATE] Aug Sep Oct Nov Dec" at bounding box center [151, 256] width 62 height 24
click at [195, 310] on span "1" at bounding box center [207, 309] width 26 height 26
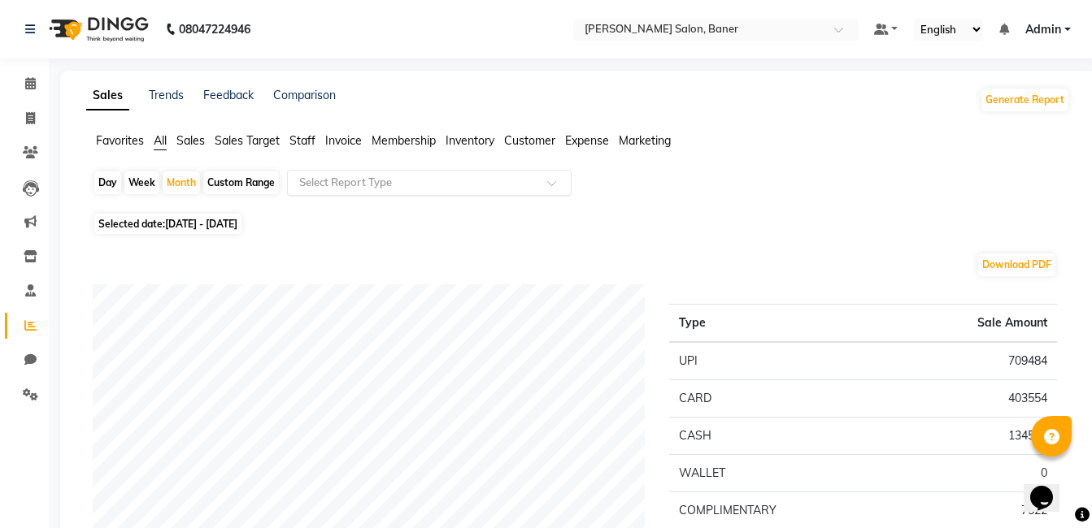
click at [384, 189] on input "text" at bounding box center [413, 183] width 234 height 16
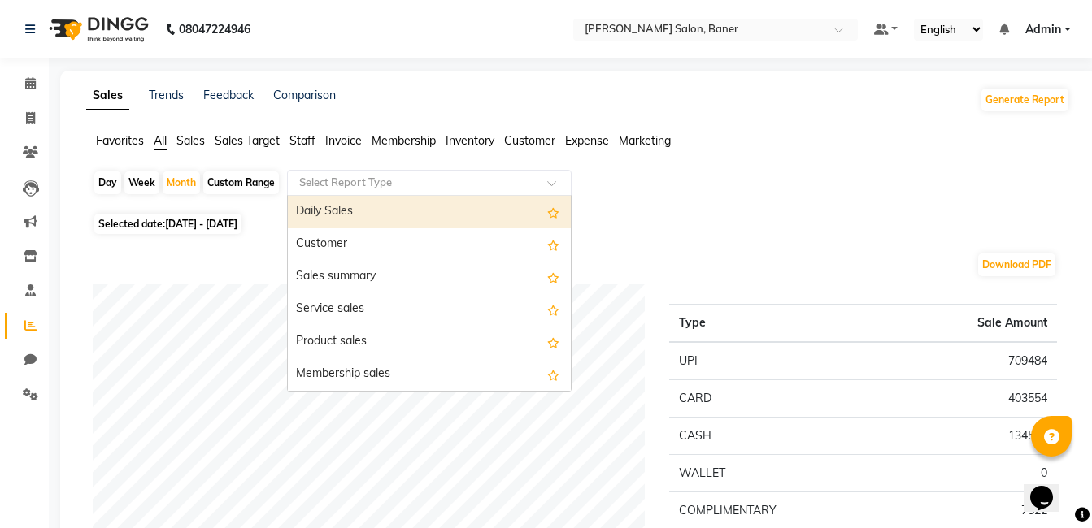
click at [384, 193] on div "Select Report Type" at bounding box center [429, 183] width 285 height 26
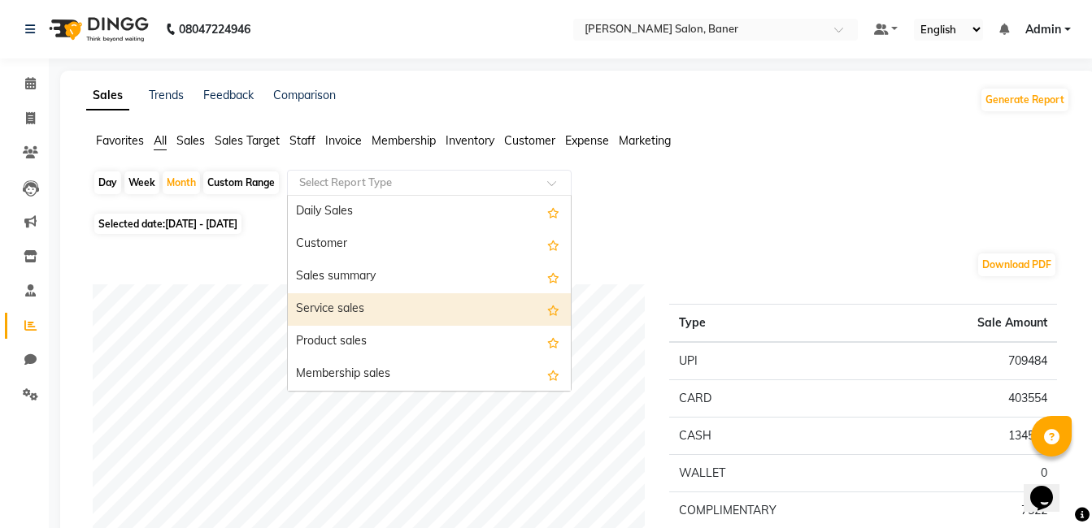
click at [383, 302] on div "Service sales" at bounding box center [429, 309] width 283 height 33
select select "full_report"
select select "csv"
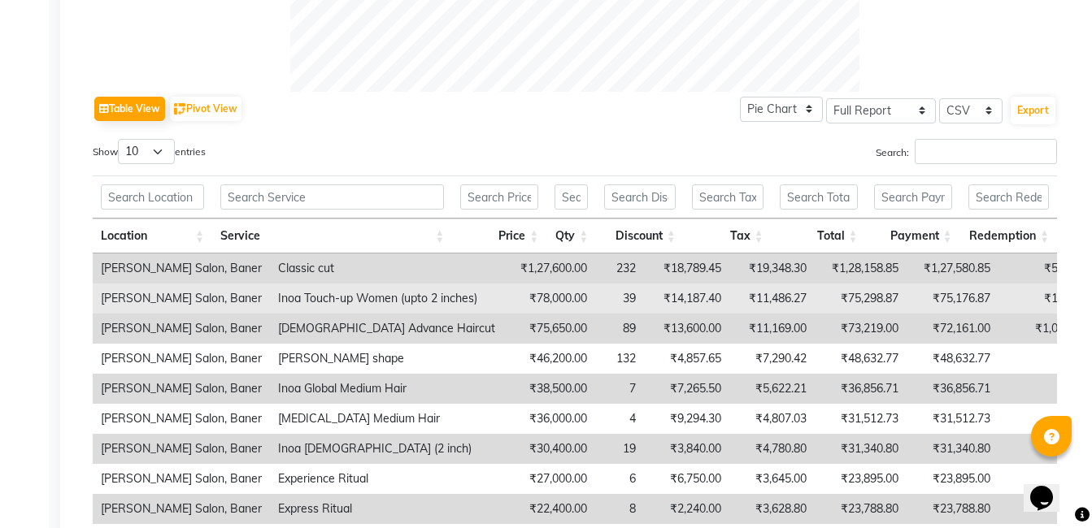
scroll to position [747, 0]
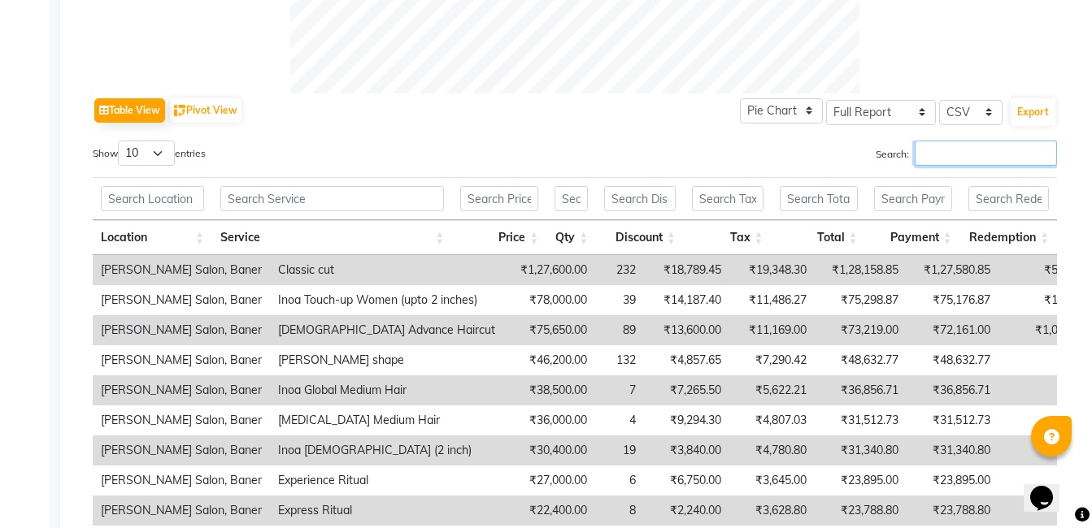
click at [986, 158] on input "Search:" at bounding box center [986, 153] width 142 height 25
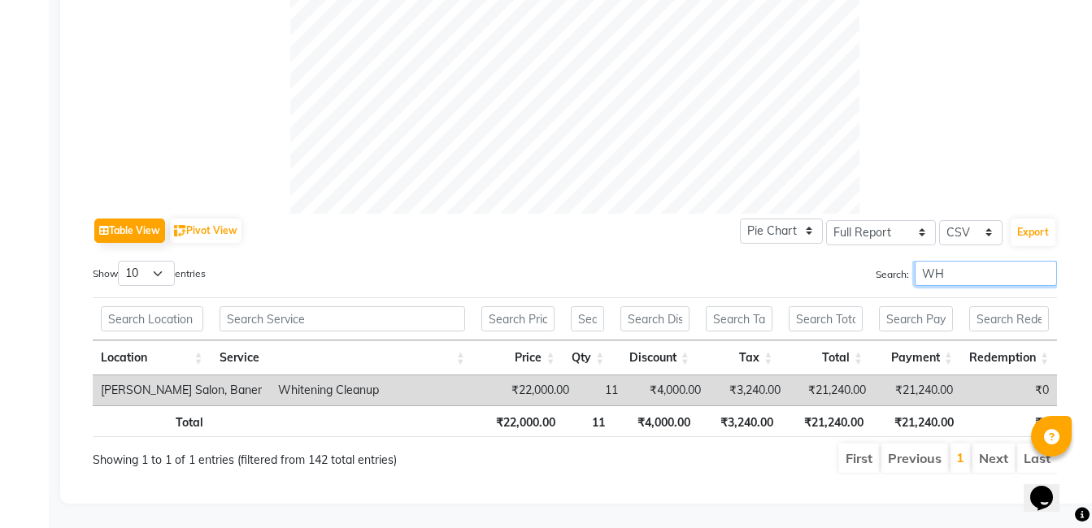
scroll to position [639, 0]
type input "W"
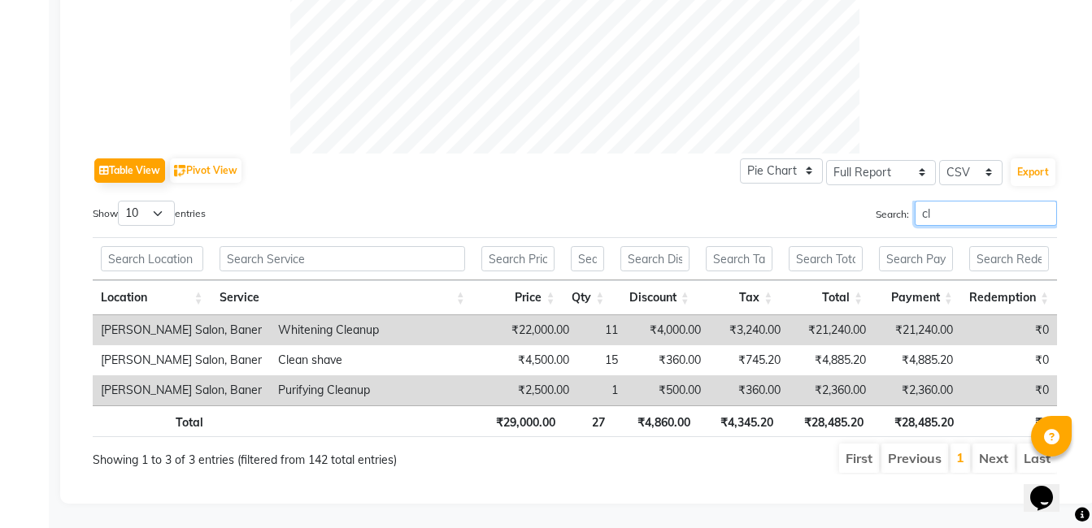
scroll to position [747, 0]
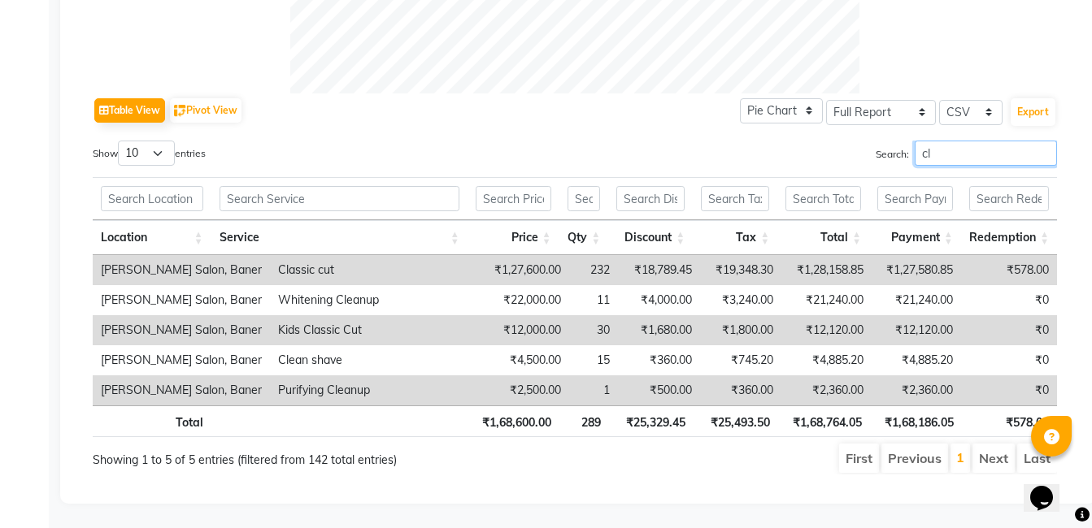
type input "c"
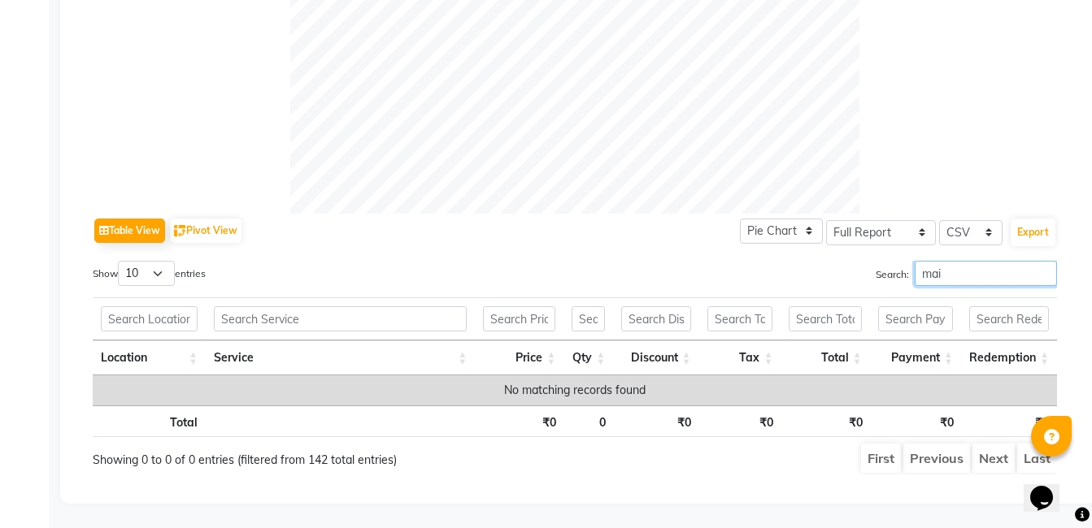
scroll to position [639, 0]
type input "m"
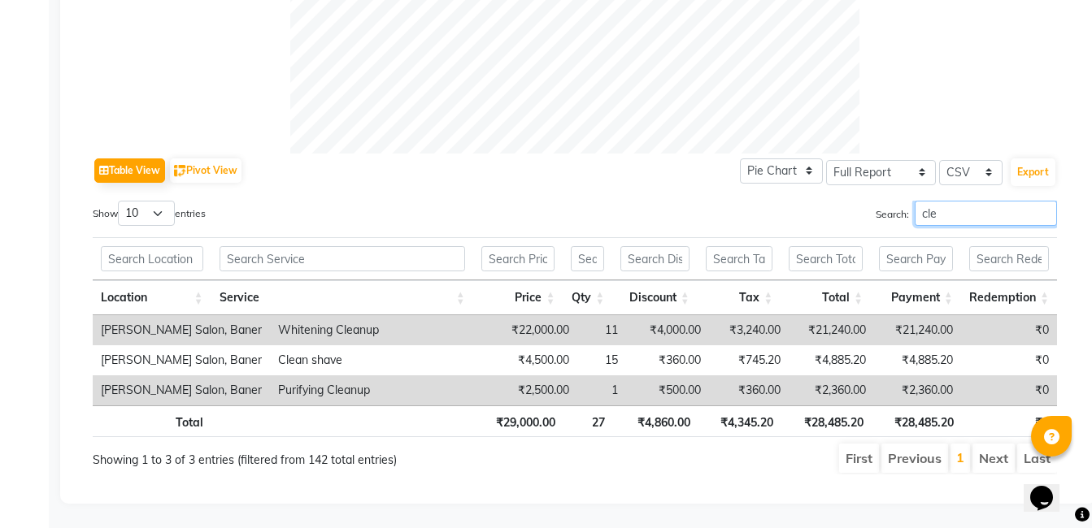
scroll to position [699, 0]
type input "clean"
click at [1050, 204] on input "clean" at bounding box center [986, 213] width 142 height 25
click at [1043, 201] on input "clean" at bounding box center [986, 213] width 142 height 25
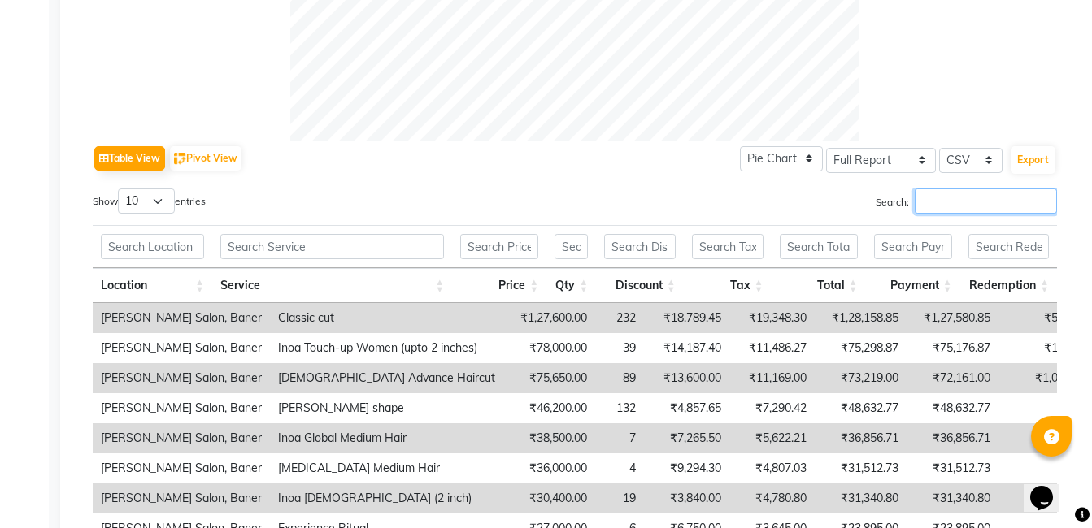
scroll to position [747, 0]
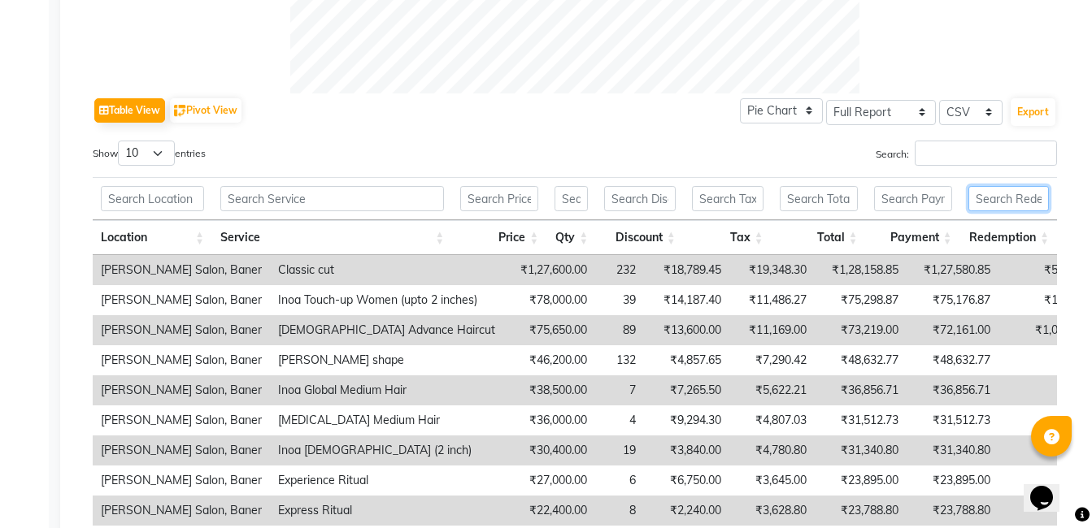
click at [1010, 202] on input "text" at bounding box center [1008, 198] width 80 height 25
click at [976, 150] on input "Search:" at bounding box center [986, 153] width 142 height 25
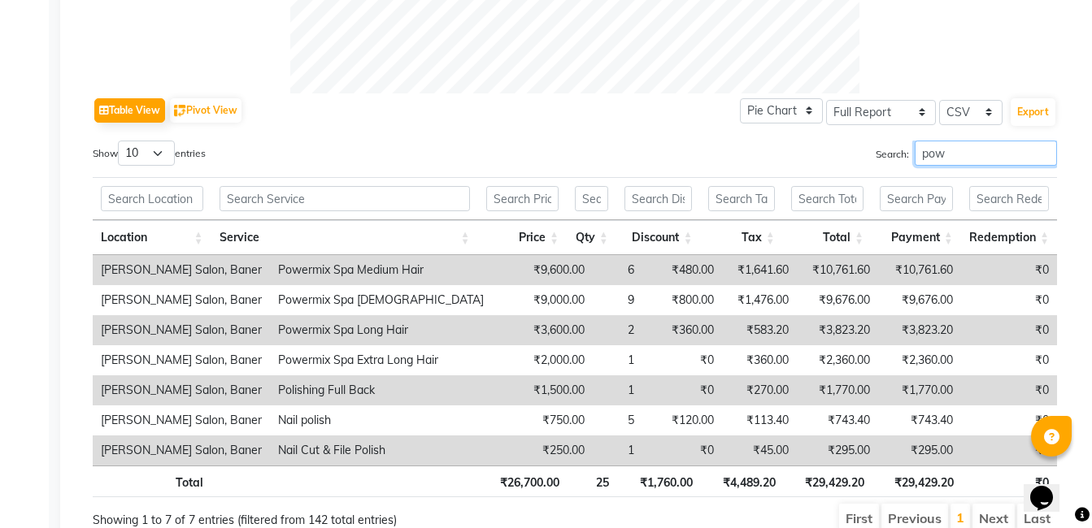
scroll to position [729, 0]
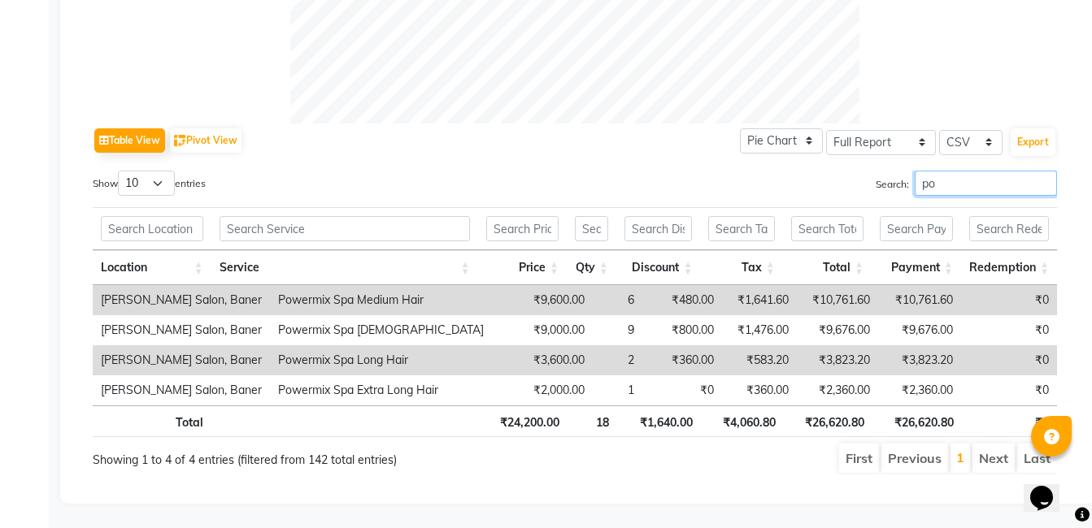
type input "p"
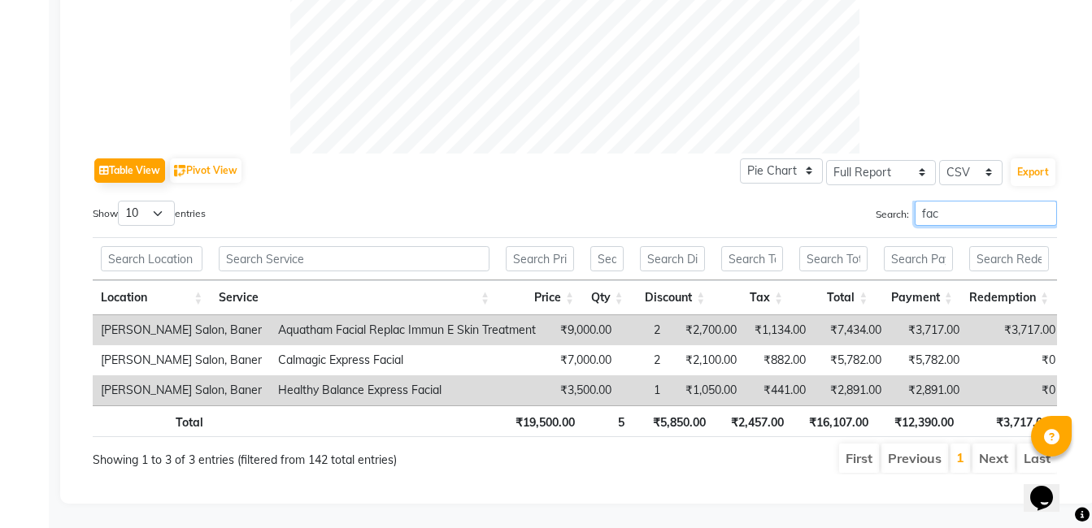
scroll to position [747, 0]
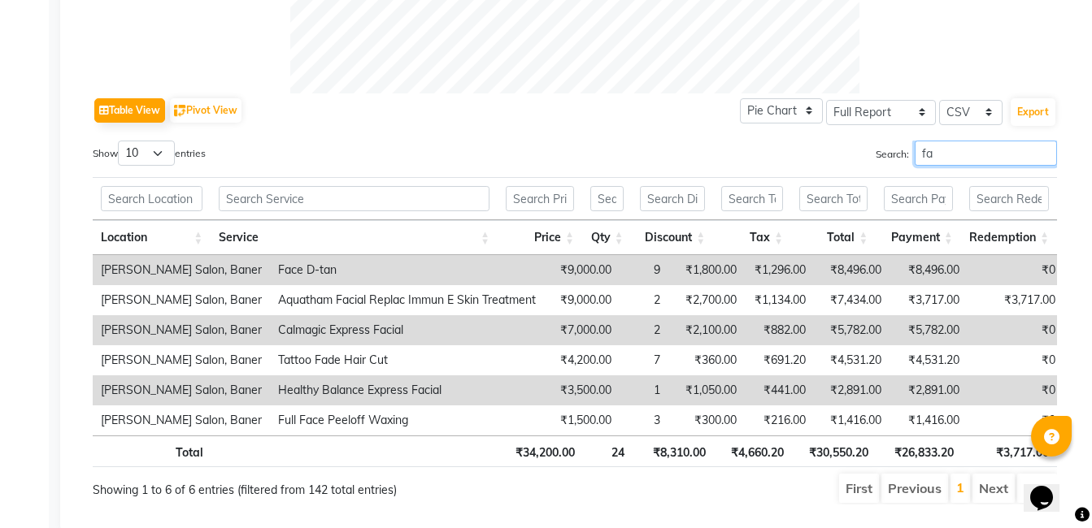
type input "f"
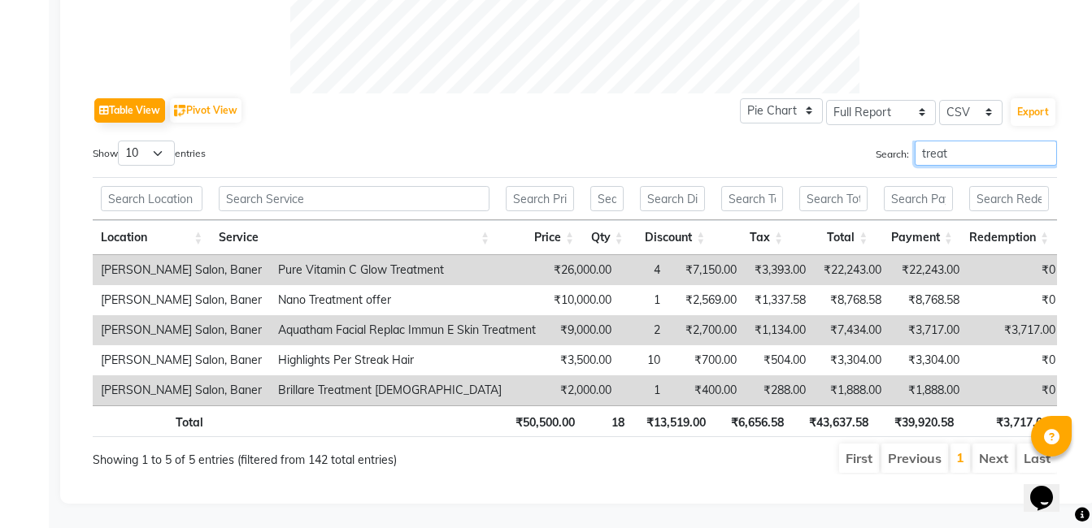
scroll to position [729, 0]
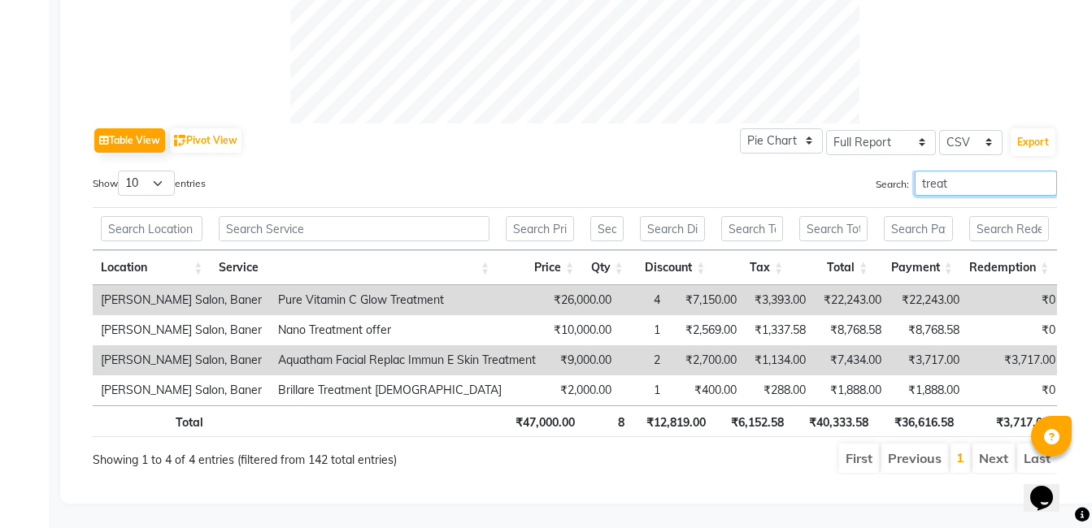
click at [950, 173] on input "treat" at bounding box center [986, 183] width 142 height 25
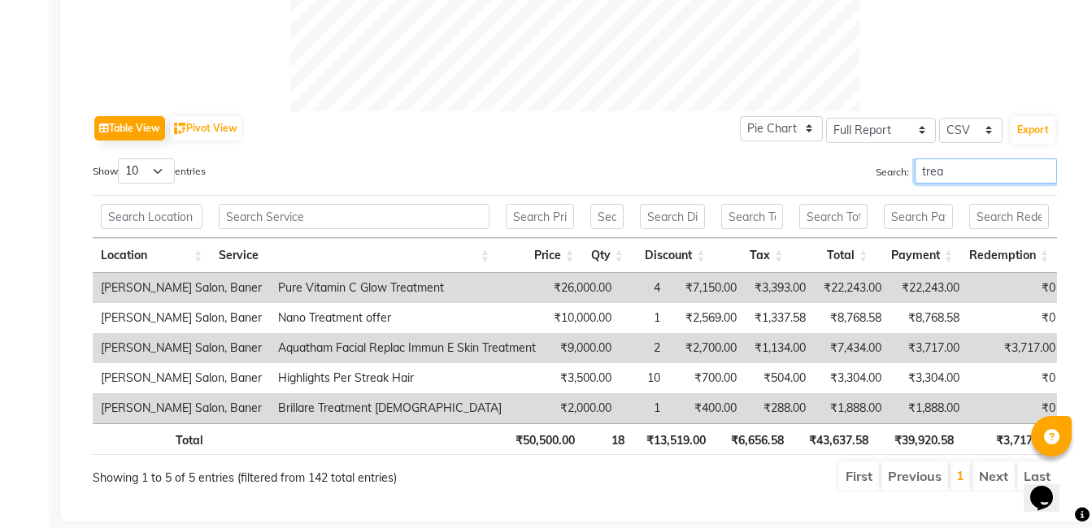
scroll to position [747, 0]
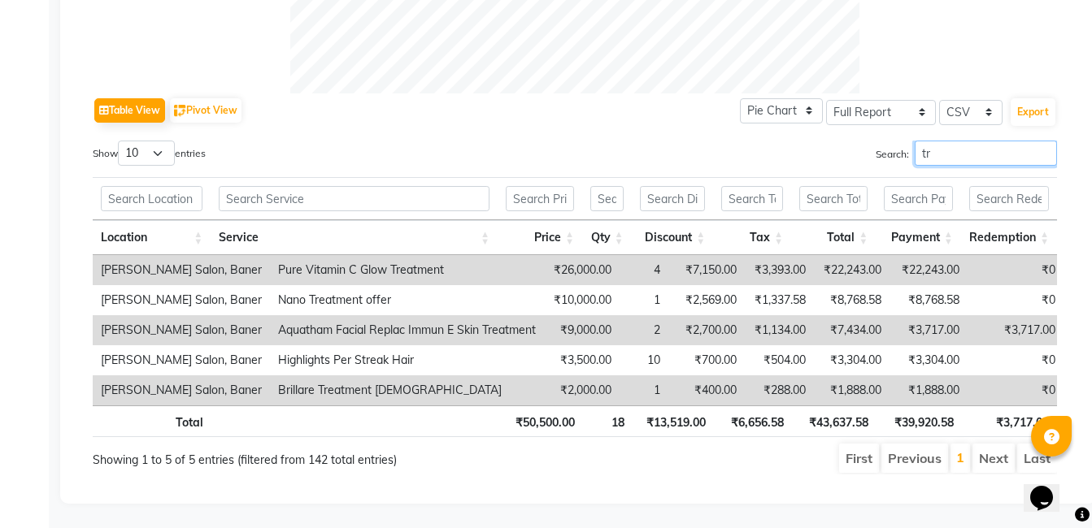
type input "t"
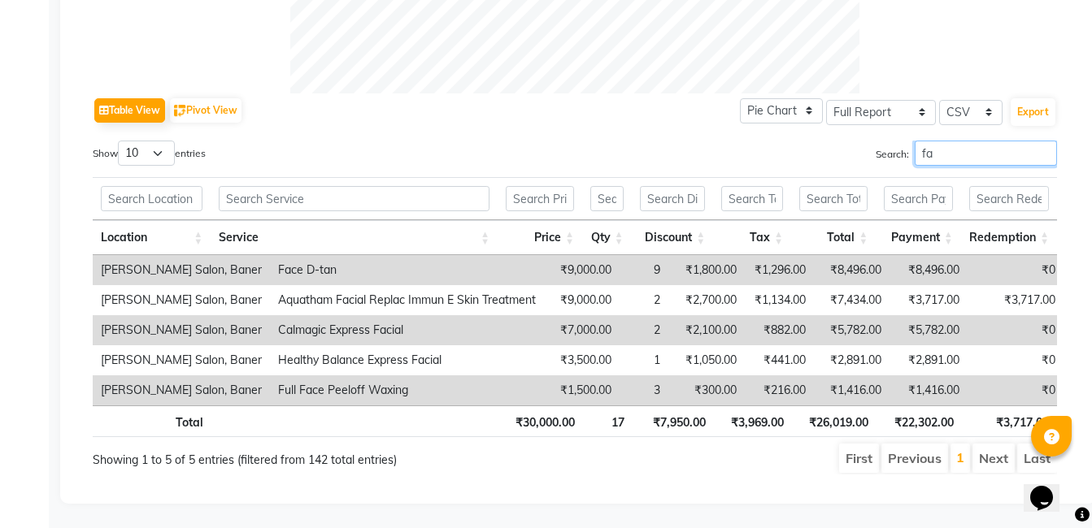
type input "f"
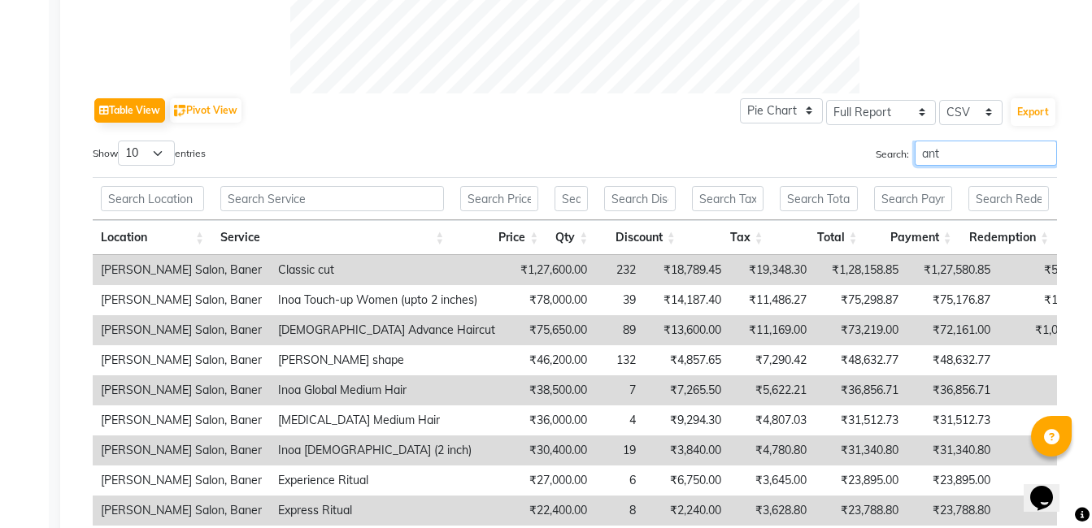
scroll to position [669, 0]
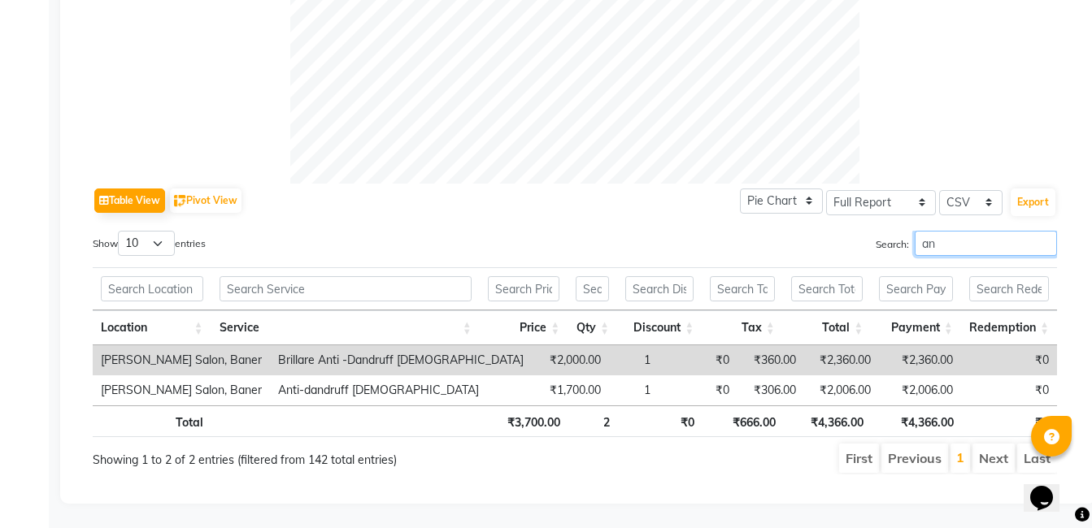
type input "a"
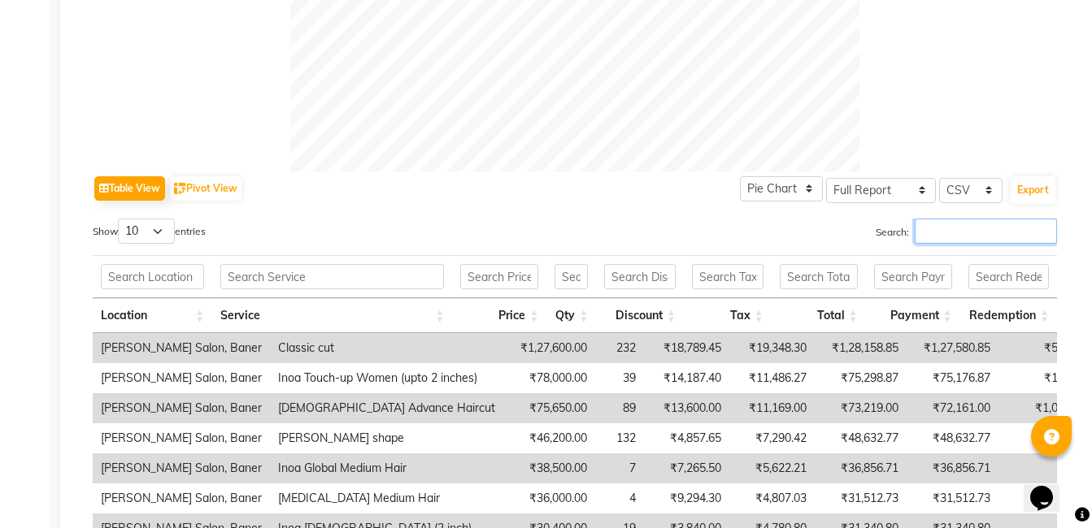
scroll to position [747, 0]
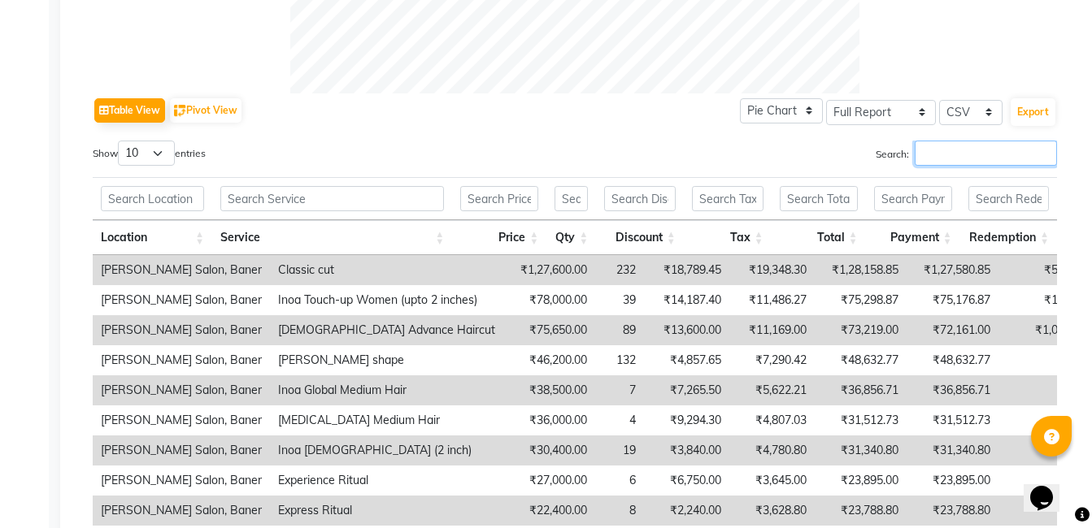
click at [961, 159] on input "Search:" at bounding box center [986, 153] width 142 height 25
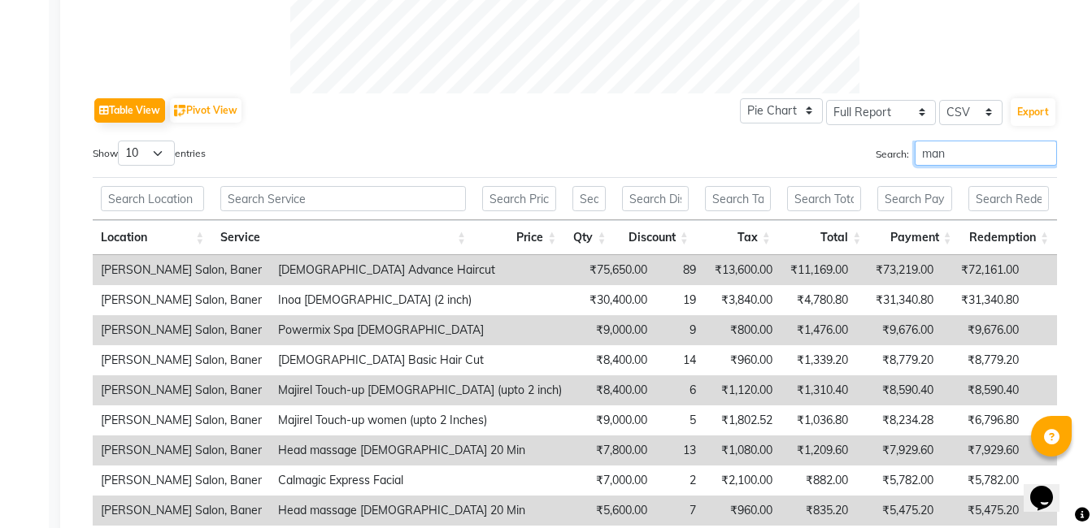
scroll to position [729, 0]
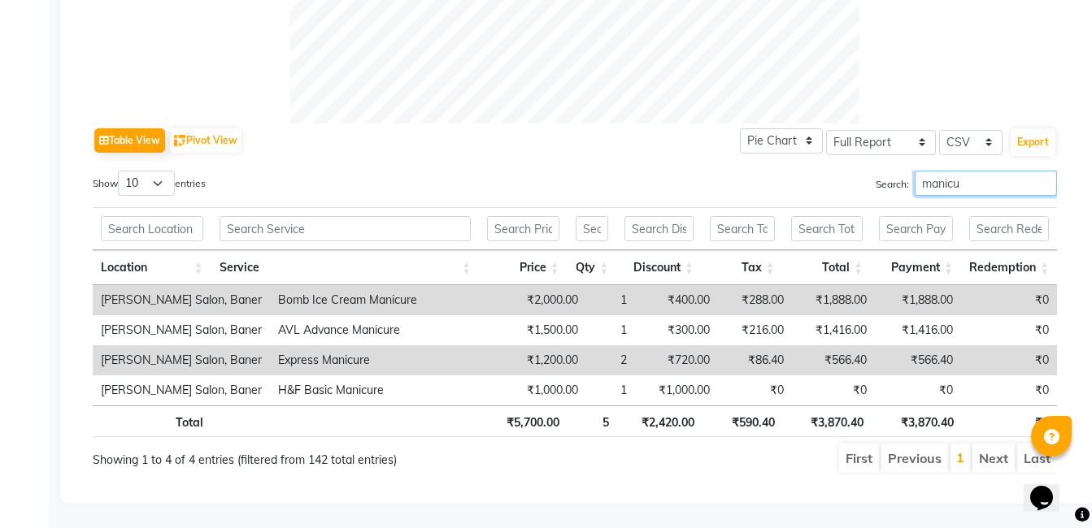
type input "manicu"
click at [1046, 175] on input "manicu" at bounding box center [986, 183] width 142 height 25
click at [1040, 172] on input "manicu" at bounding box center [986, 183] width 142 height 25
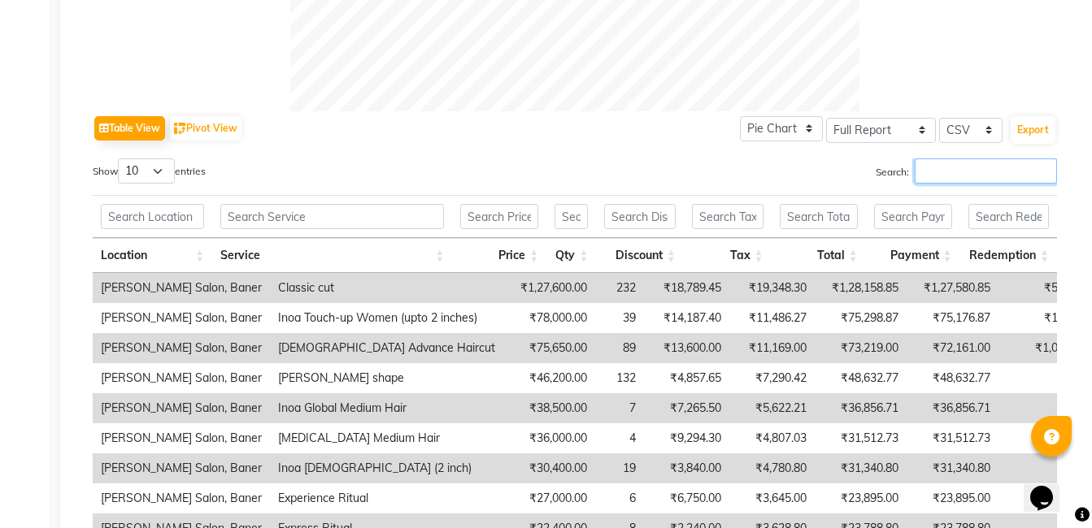
click at [1010, 172] on input "Search:" at bounding box center [986, 171] width 142 height 25
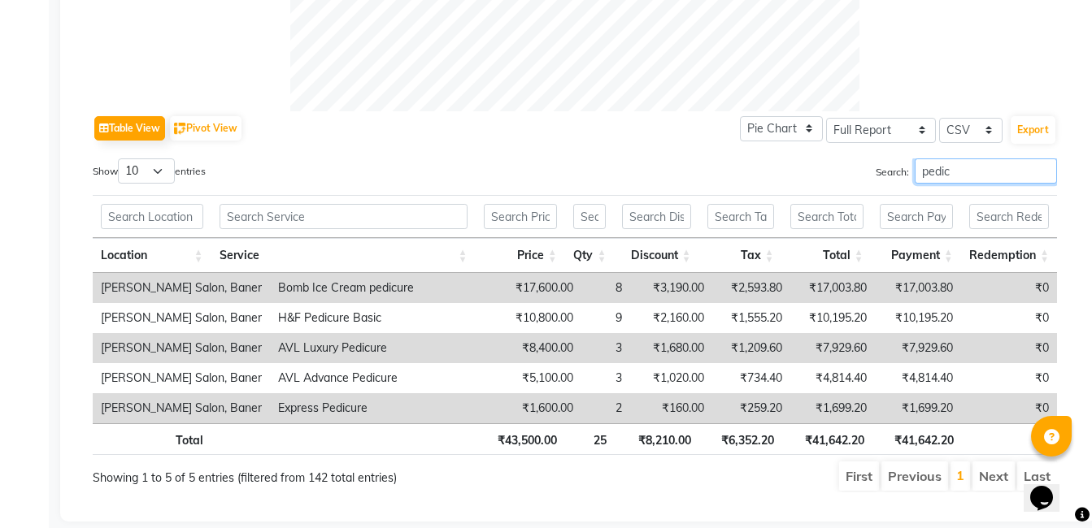
type input "pedic"
click at [1045, 172] on input "pedic" at bounding box center [986, 171] width 142 height 25
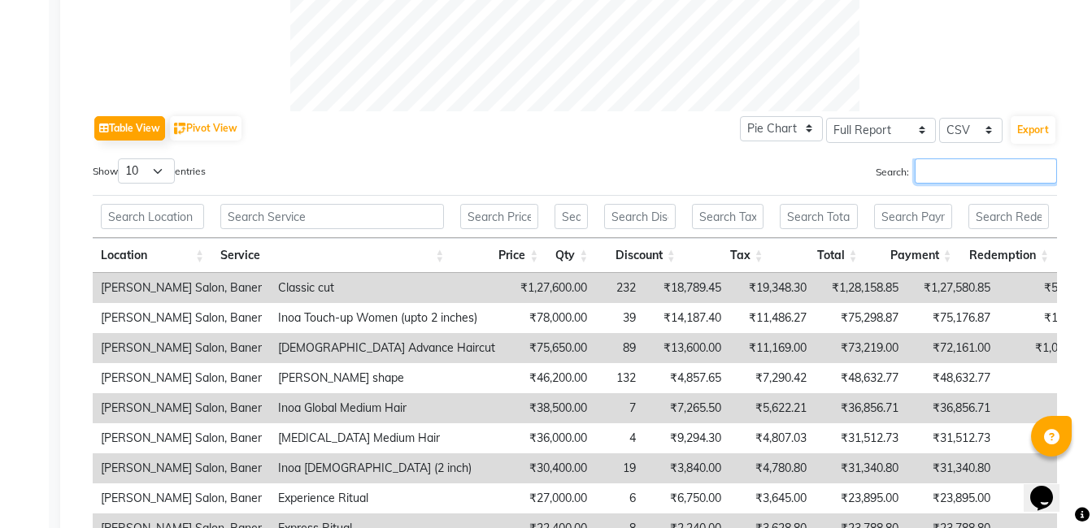
click at [1002, 172] on input "Search:" at bounding box center [986, 171] width 142 height 25
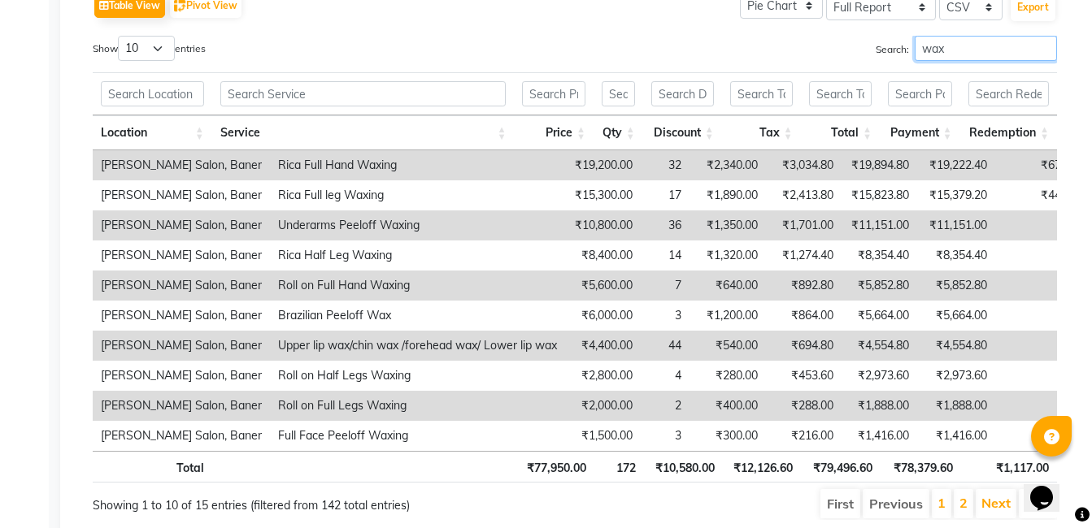
scroll to position [892, 0]
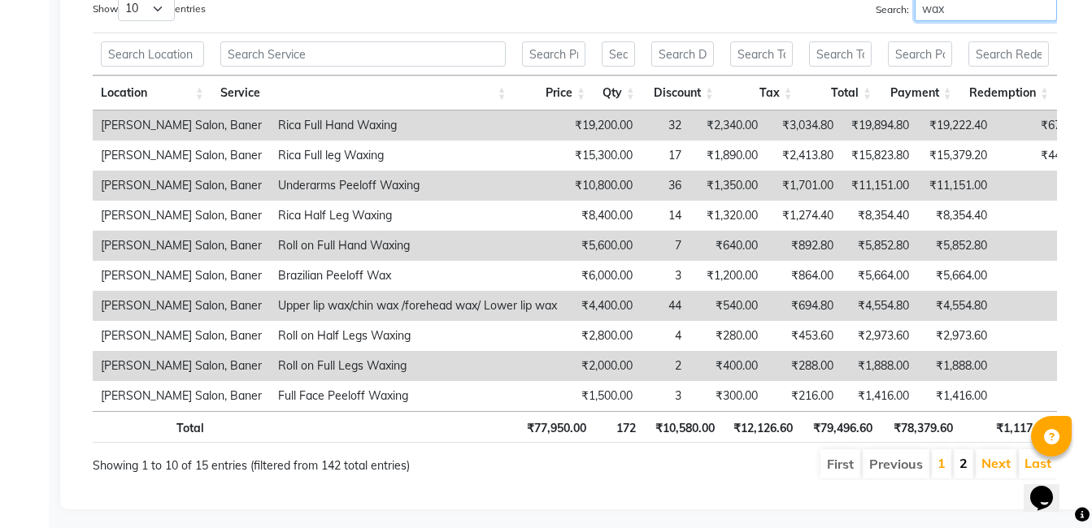
type input "wax"
click at [960, 463] on link "2" at bounding box center [963, 463] width 8 height 16
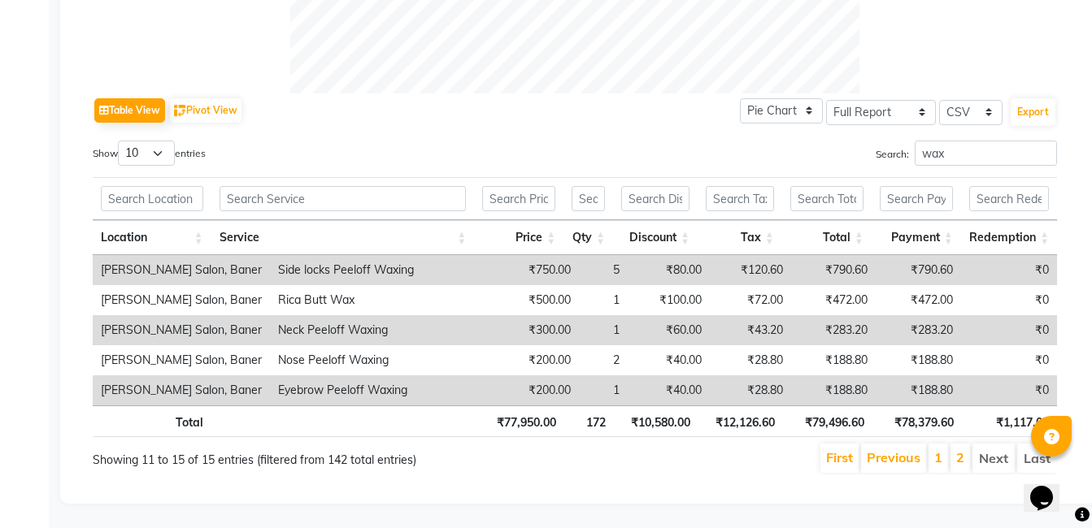
scroll to position [759, 0]
drag, startPoint x: 964, startPoint y: 139, endPoint x: 886, endPoint y: 146, distance: 78.3
click at [886, 146] on label "Search: wax" at bounding box center [966, 153] width 181 height 25
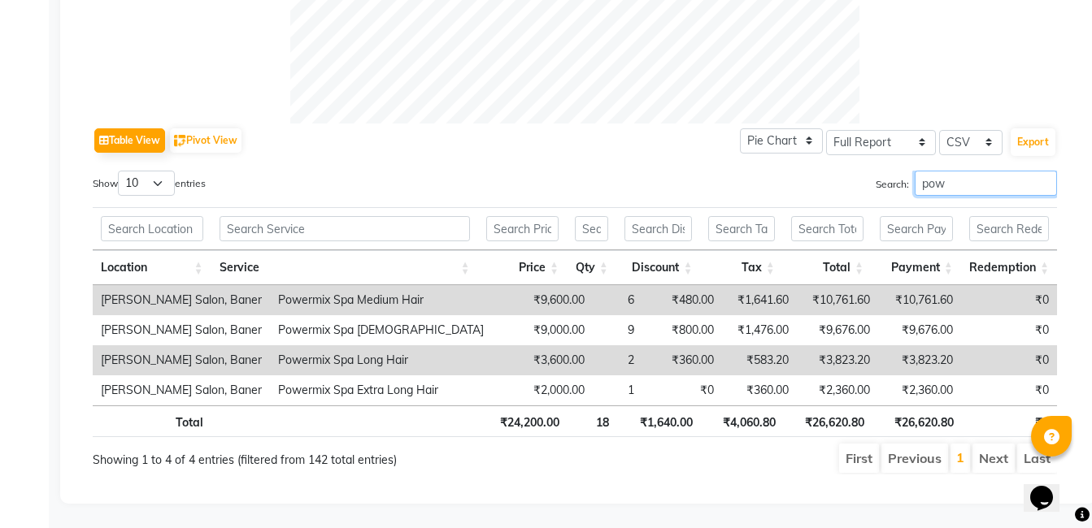
scroll to position [729, 0]
type input "p"
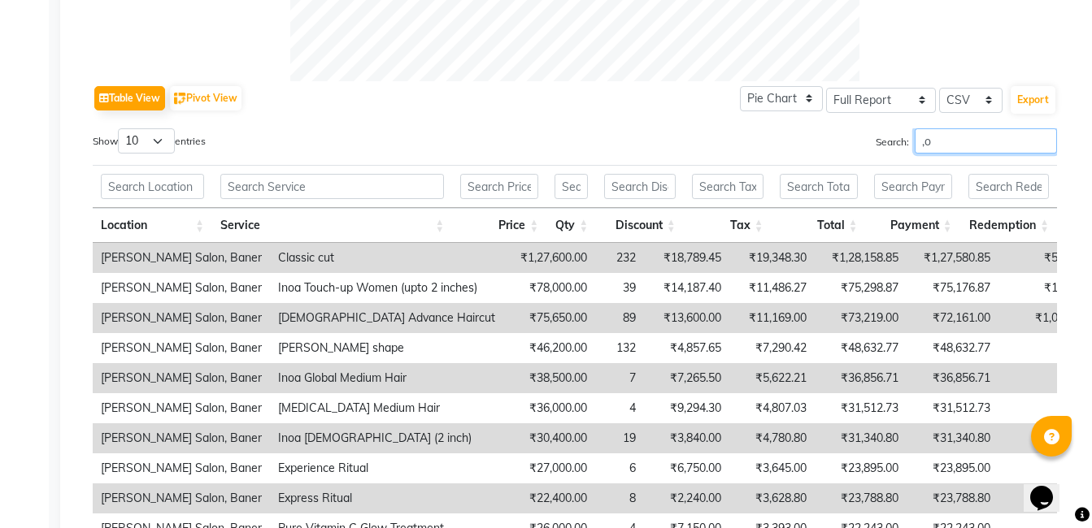
scroll to position [639, 0]
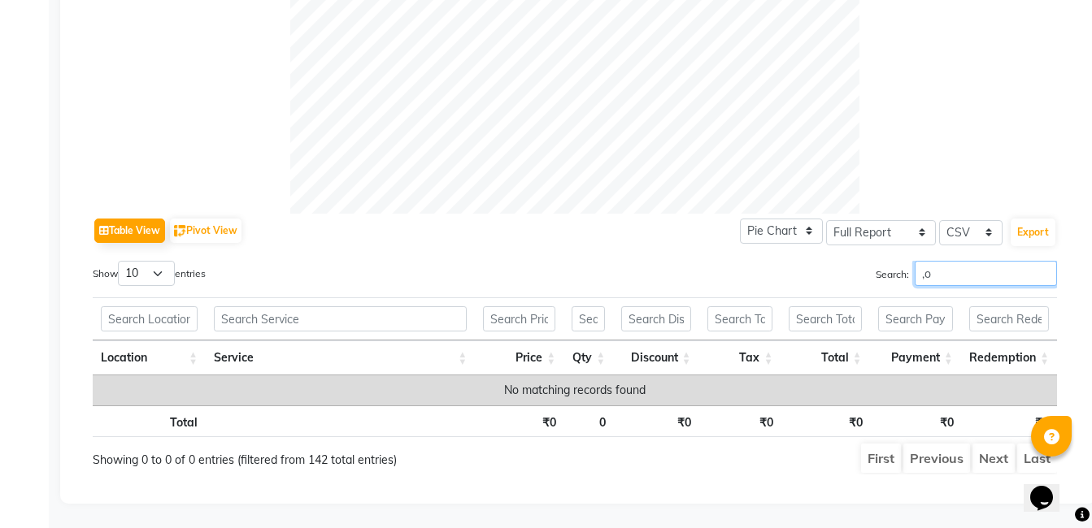
type input ","
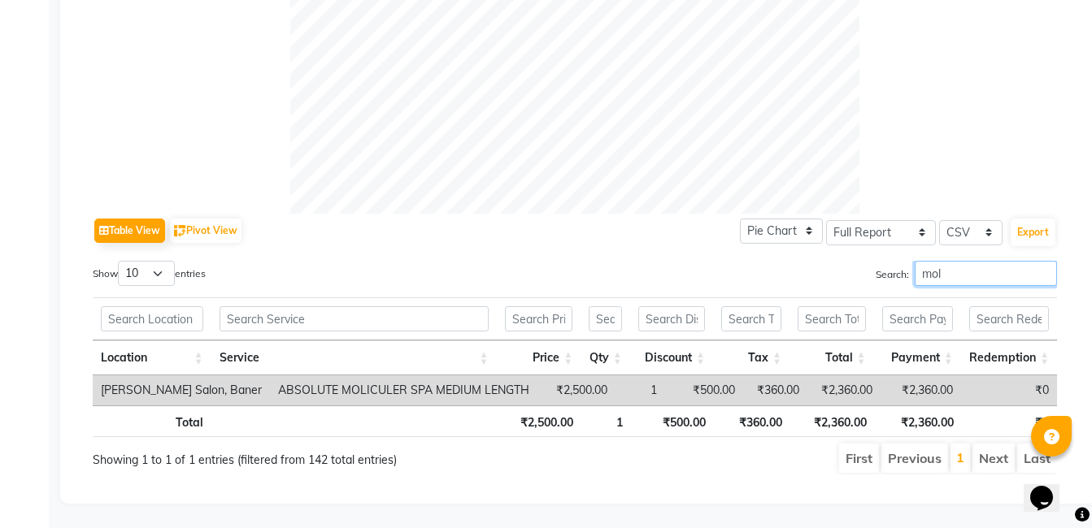
type input "mol"
drag, startPoint x: 1042, startPoint y: 259, endPoint x: 987, endPoint y: 266, distance: 55.7
click at [1037, 261] on input "mol" at bounding box center [986, 273] width 142 height 25
click at [1044, 262] on input "mol" at bounding box center [986, 273] width 142 height 25
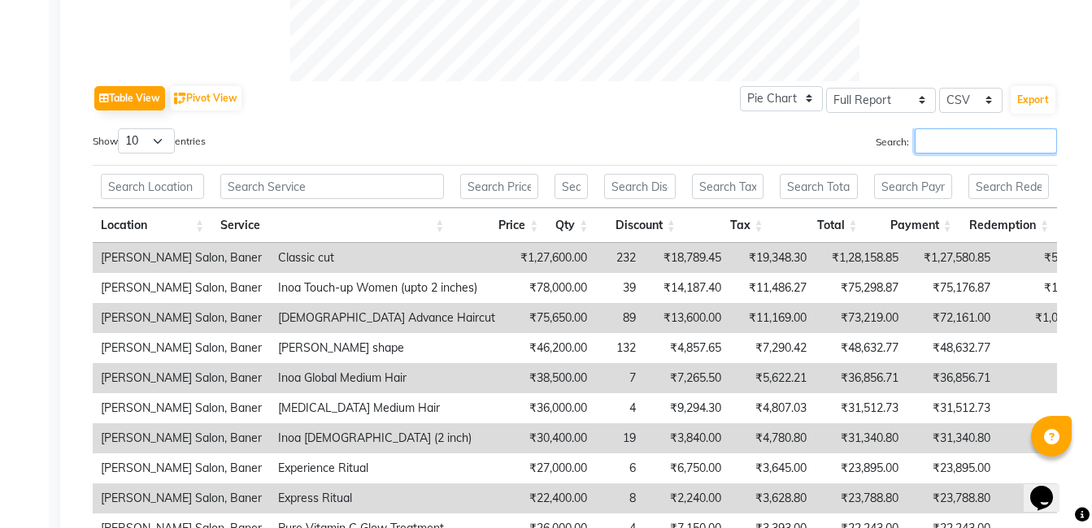
click at [954, 144] on input "Search:" at bounding box center [986, 140] width 142 height 25
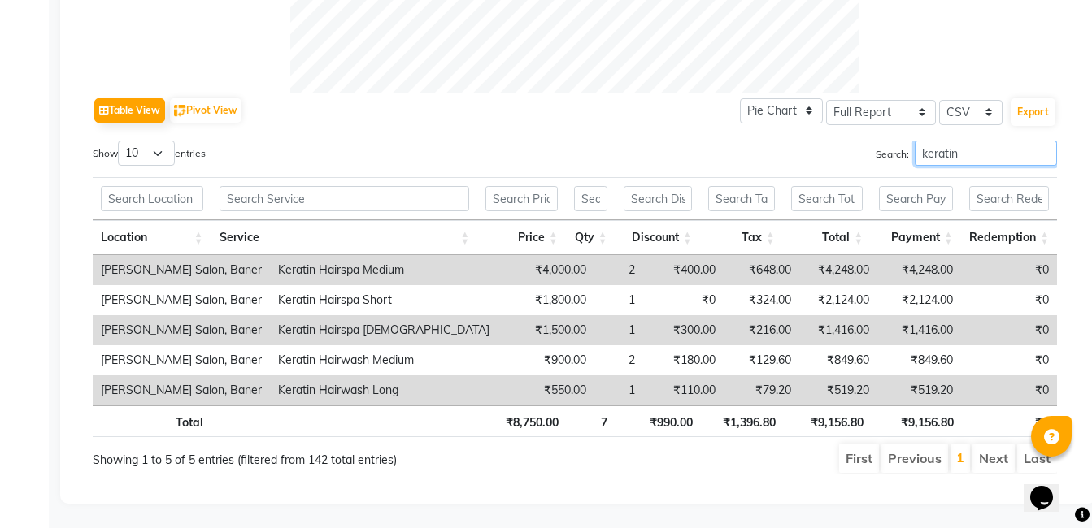
type input "keratin"
click at [1037, 141] on input "keratin" at bounding box center [986, 153] width 142 height 25
click at [1046, 141] on input "keratin" at bounding box center [986, 153] width 142 height 25
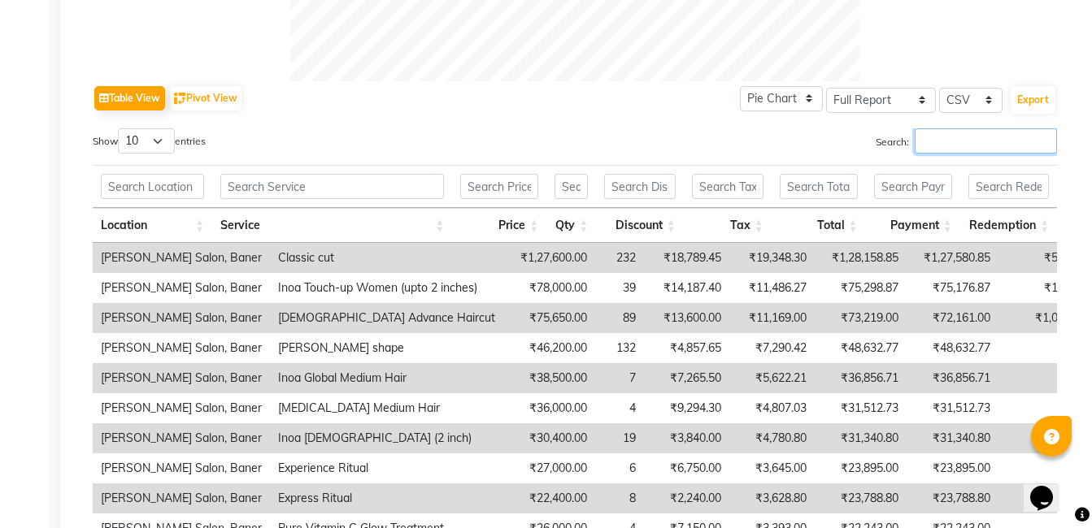
click at [997, 140] on input "Search:" at bounding box center [986, 140] width 142 height 25
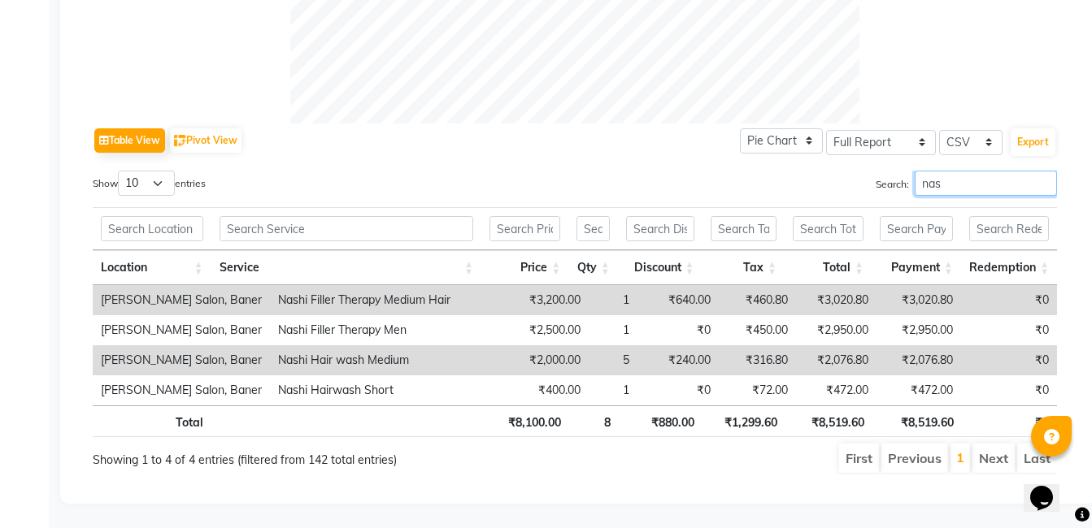
scroll to position [729, 0]
type input "nashi"
click at [1043, 173] on input "nashi" at bounding box center [986, 183] width 142 height 25
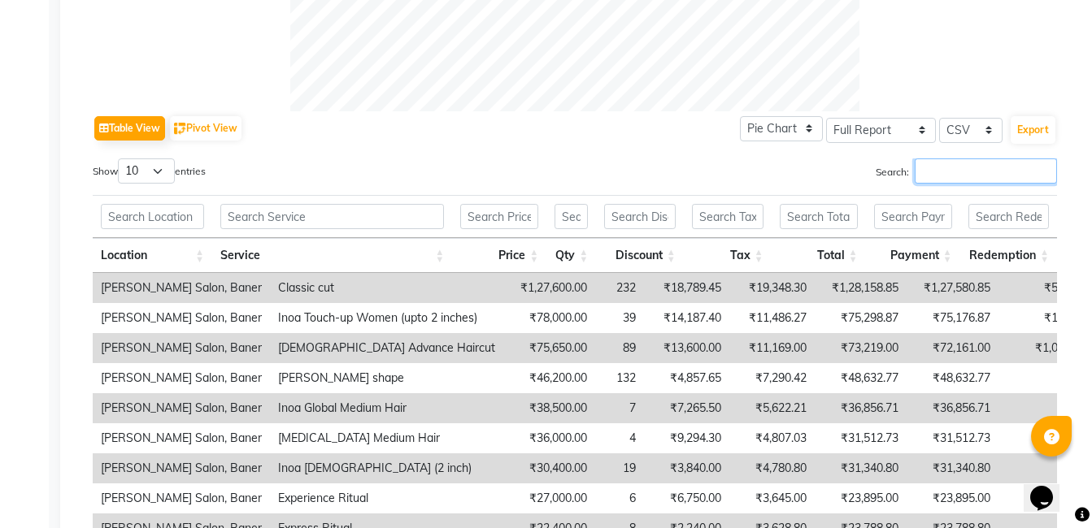
scroll to position [759, 0]
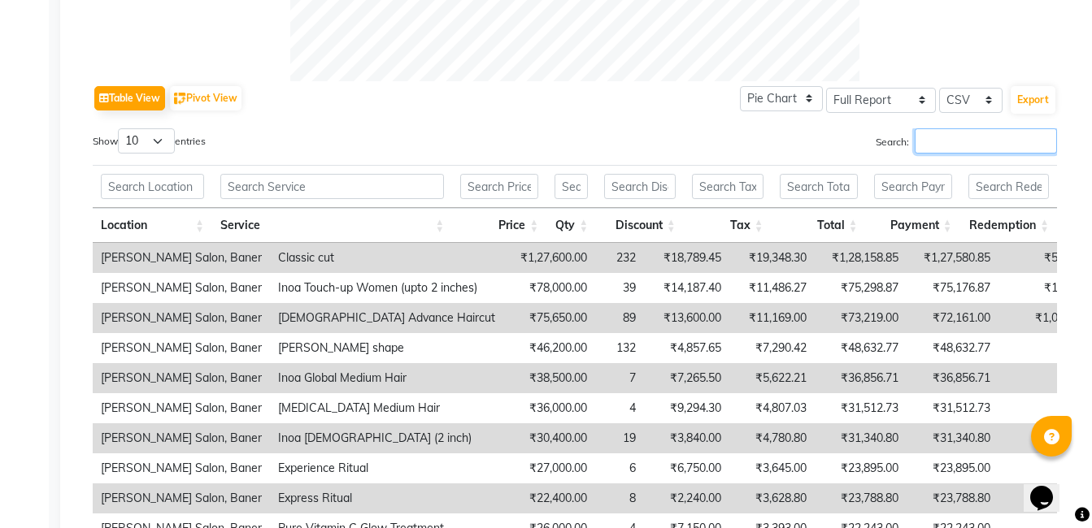
click at [950, 138] on input "Search:" at bounding box center [986, 140] width 142 height 25
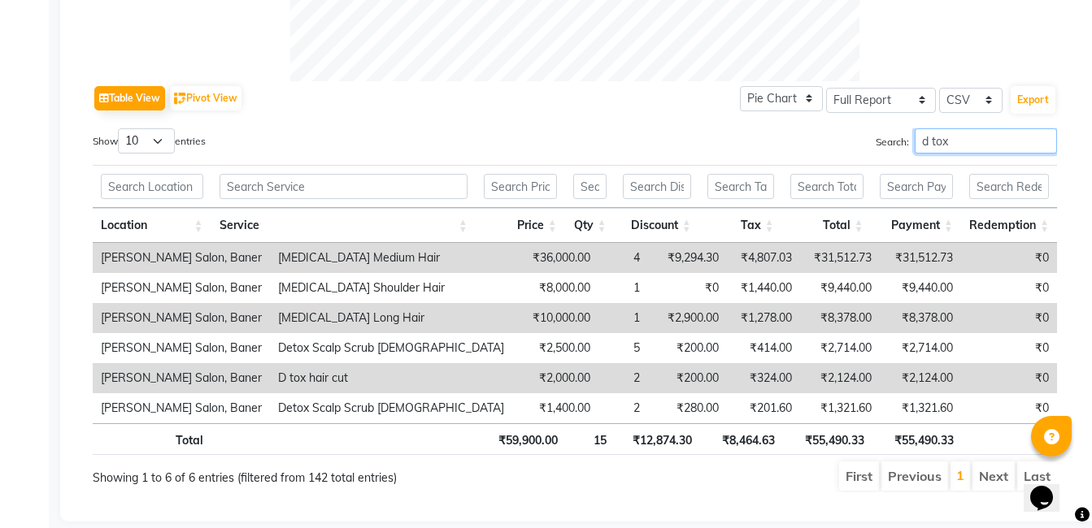
type input "d tox"
click at [1043, 138] on input "d tox" at bounding box center [986, 140] width 142 height 25
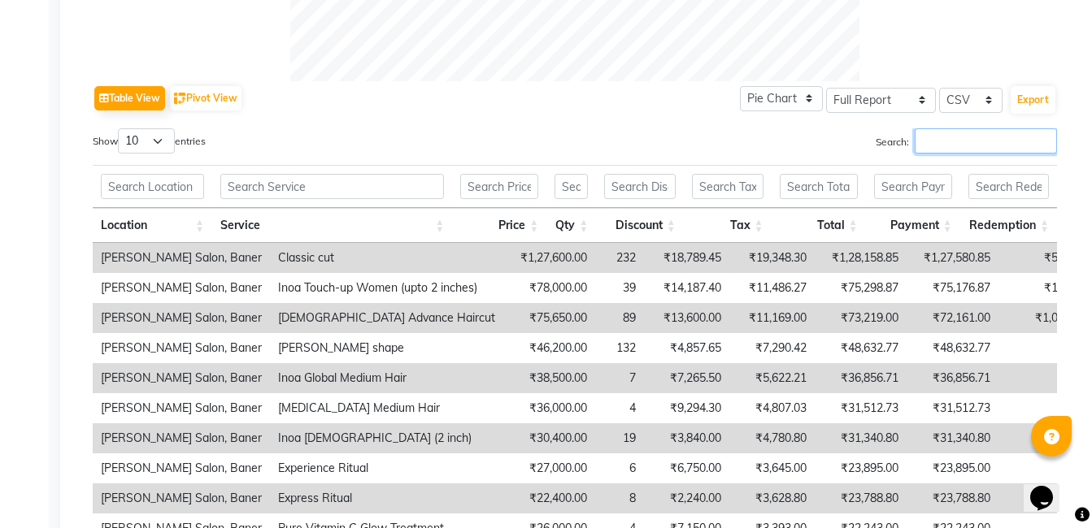
click at [956, 140] on input "Search:" at bounding box center [986, 140] width 142 height 25
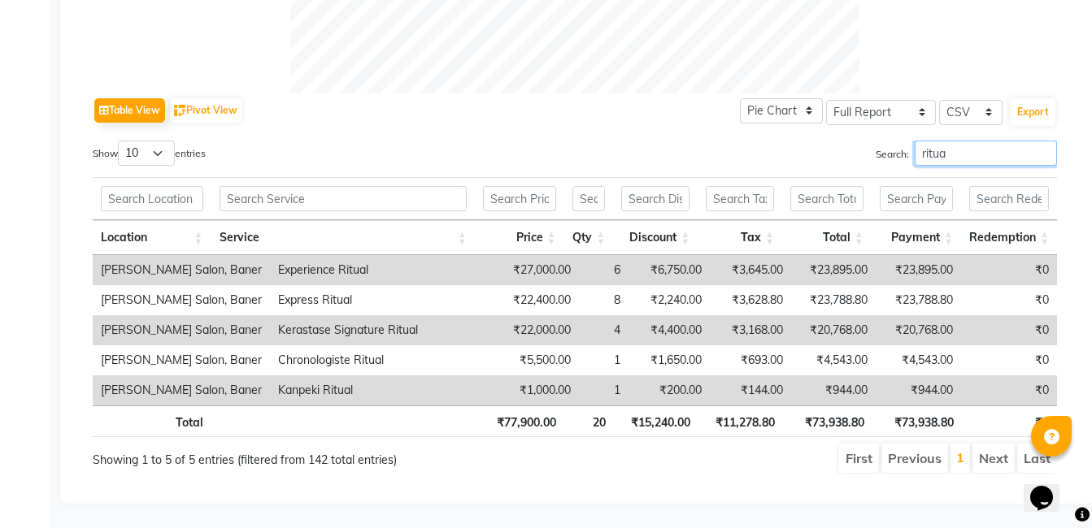
type input "ritua"
click at [1039, 144] on input "ritua" at bounding box center [986, 153] width 142 height 25
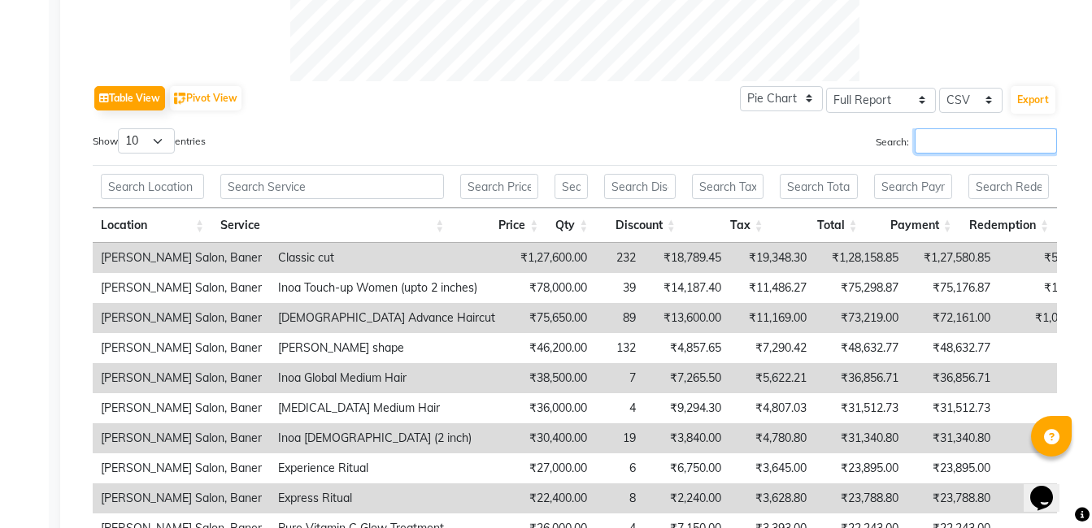
click at [992, 144] on input "Search:" at bounding box center [986, 140] width 142 height 25
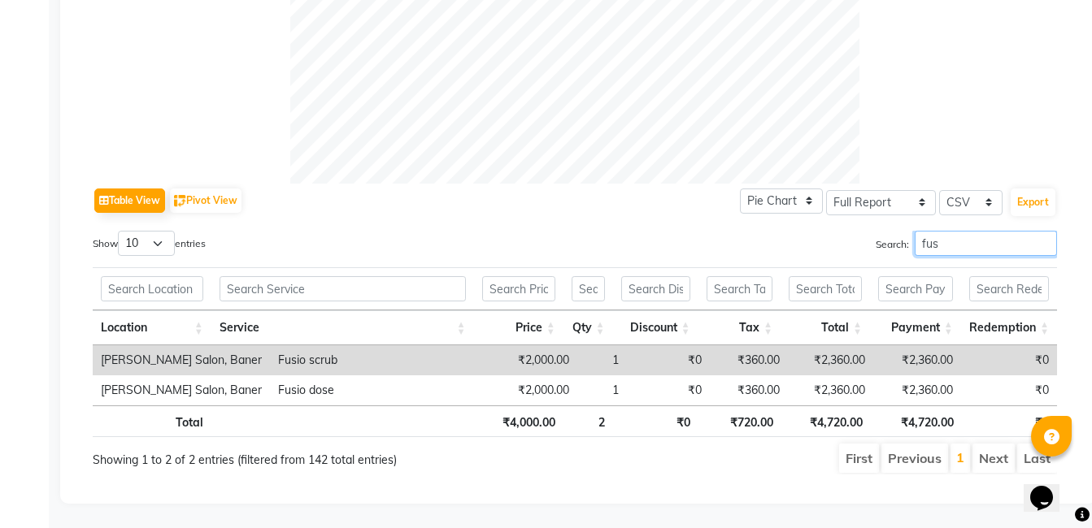
scroll to position [669, 0]
type input "fusio"
click at [1046, 231] on input "fusio" at bounding box center [986, 243] width 142 height 25
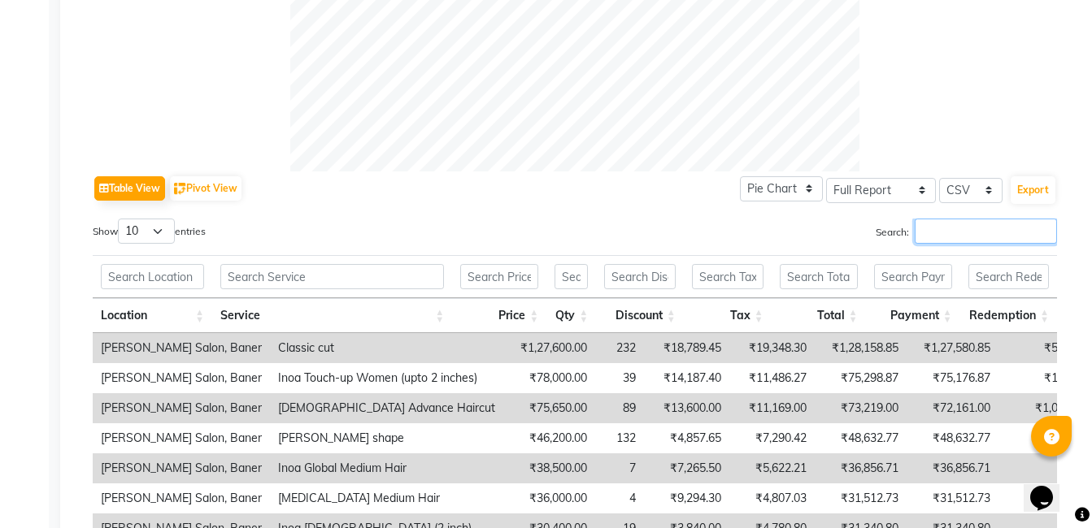
scroll to position [759, 0]
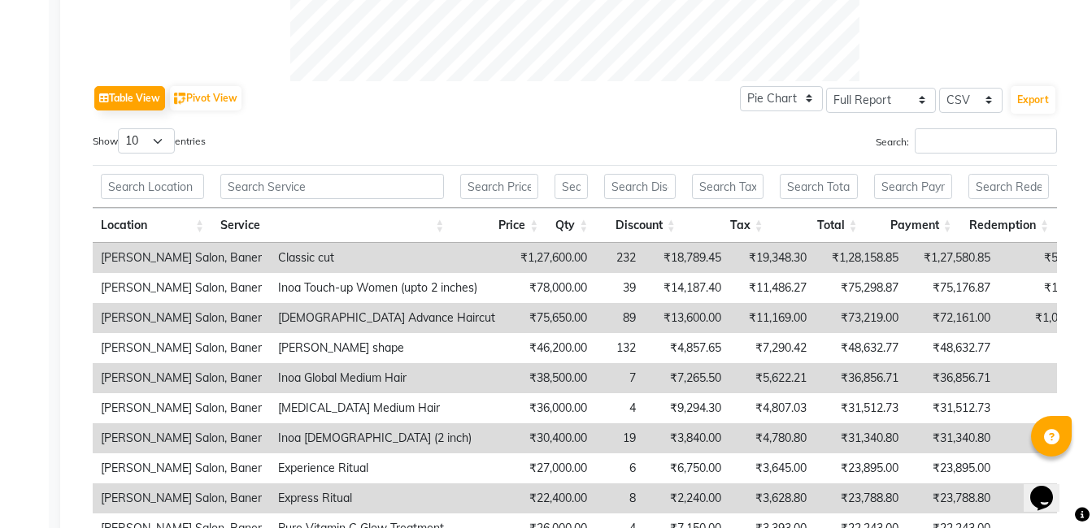
click at [991, 227] on th "Redemption" at bounding box center [1008, 225] width 97 height 35
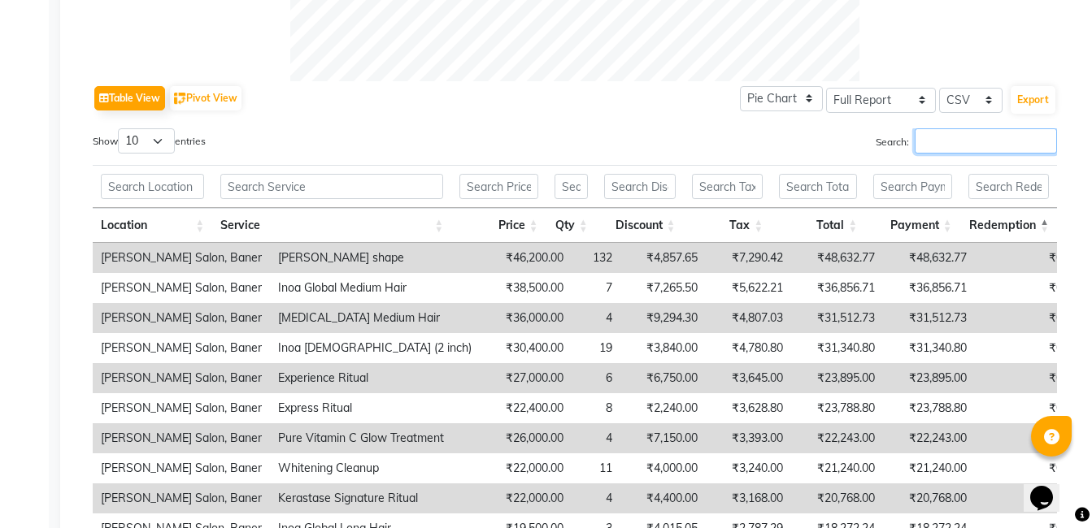
click at [952, 135] on input "Search:" at bounding box center [986, 140] width 142 height 25
click at [1045, 230] on th "Redemption" at bounding box center [1008, 225] width 97 height 35
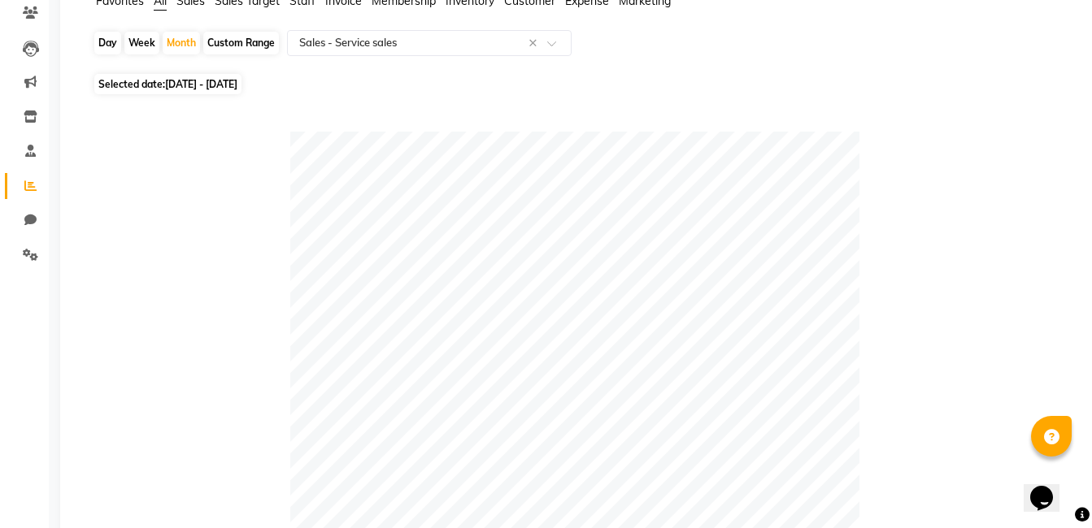
scroll to position [0, 0]
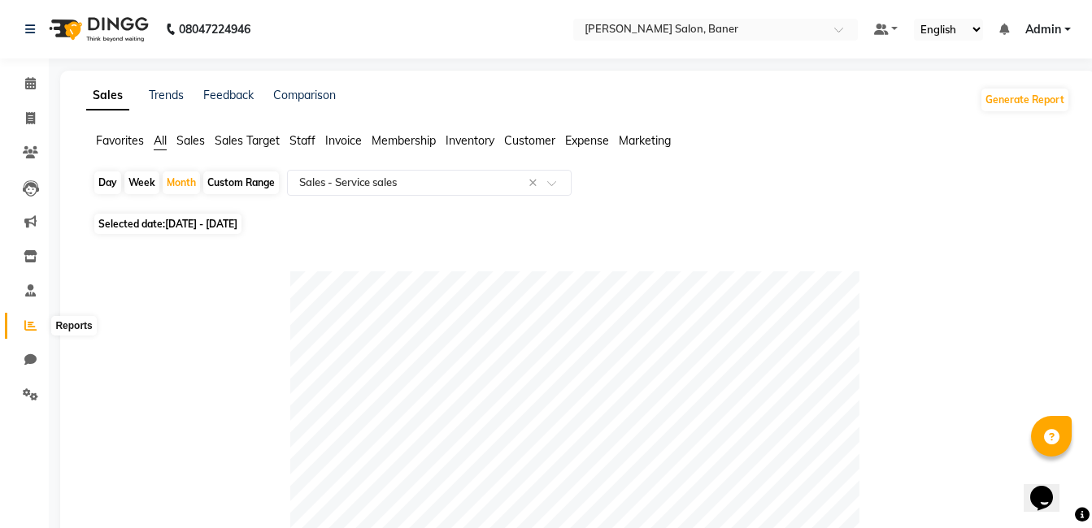
click at [28, 327] on icon at bounding box center [30, 325] width 12 height 12
click at [187, 224] on span "01-08-2025 - 31-08-2025" at bounding box center [201, 224] width 72 height 12
select select "8"
select select "2025"
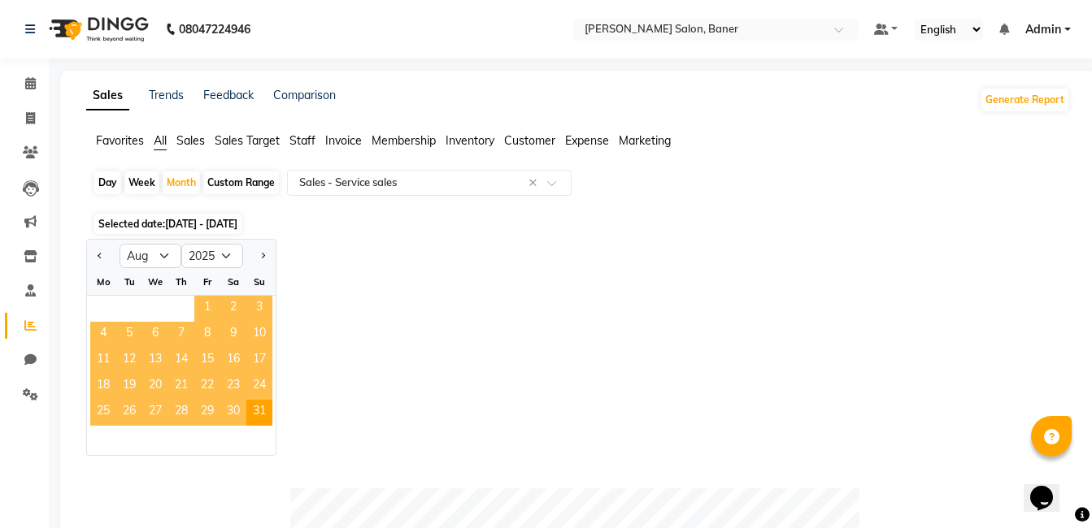
click at [211, 309] on span "1" at bounding box center [207, 309] width 26 height 26
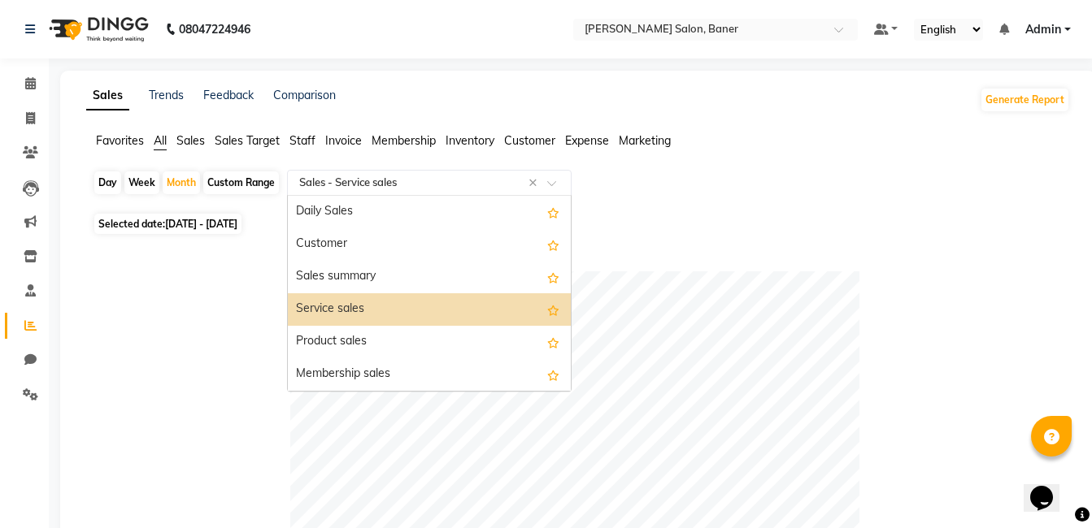
click at [411, 188] on input "text" at bounding box center [413, 183] width 234 height 16
click at [373, 306] on div "Service sales" at bounding box center [429, 309] width 283 height 33
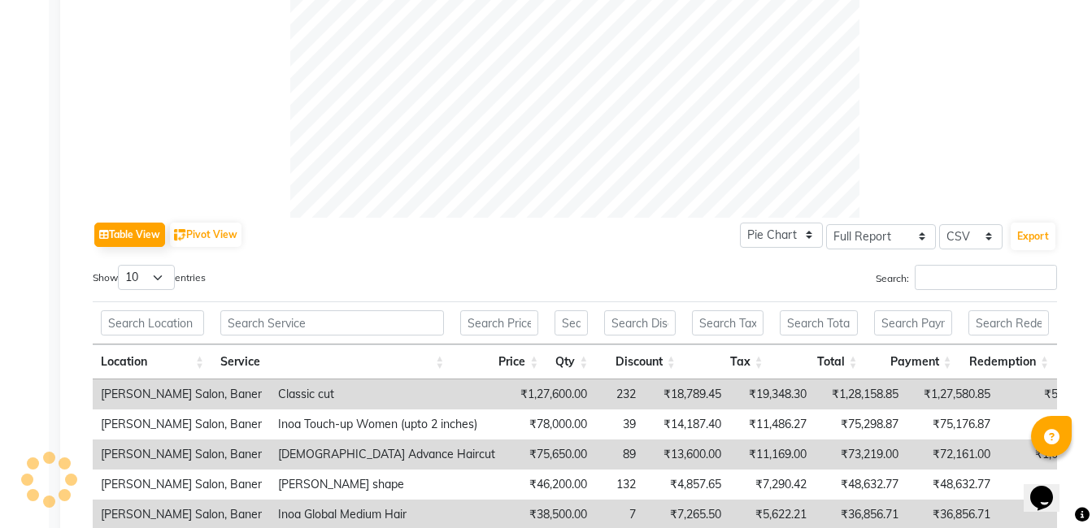
scroll to position [813, 0]
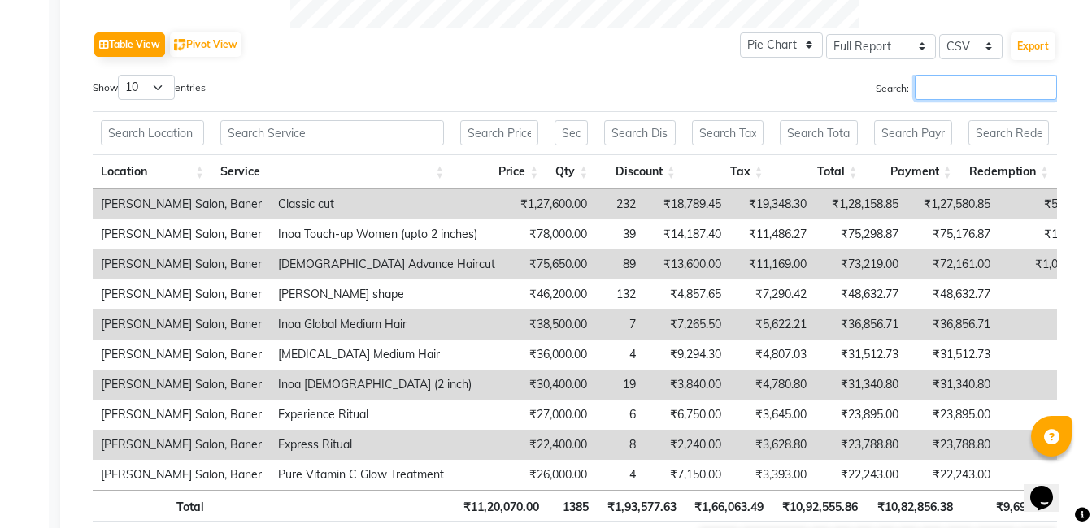
click at [948, 89] on input "Search:" at bounding box center [986, 87] width 142 height 25
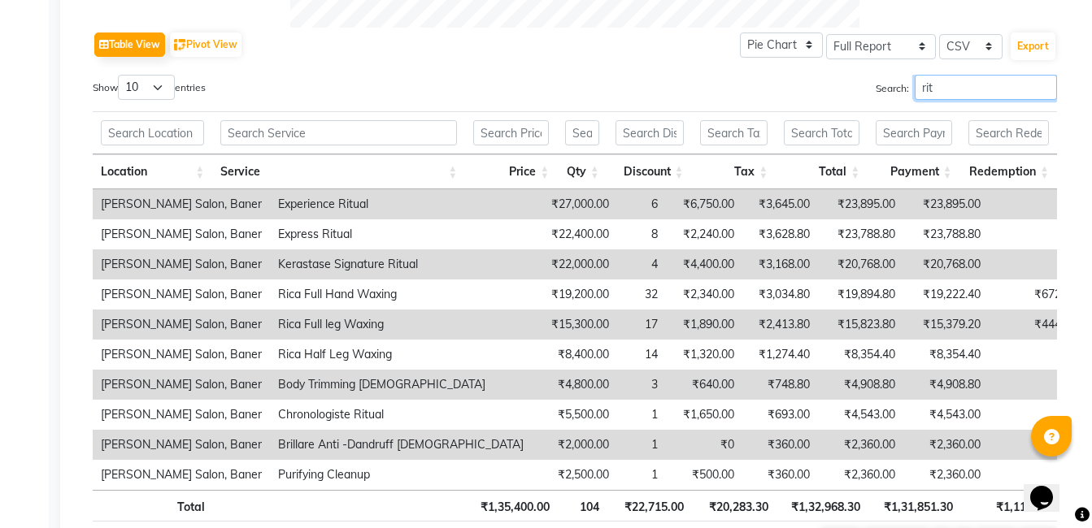
scroll to position [759, 0]
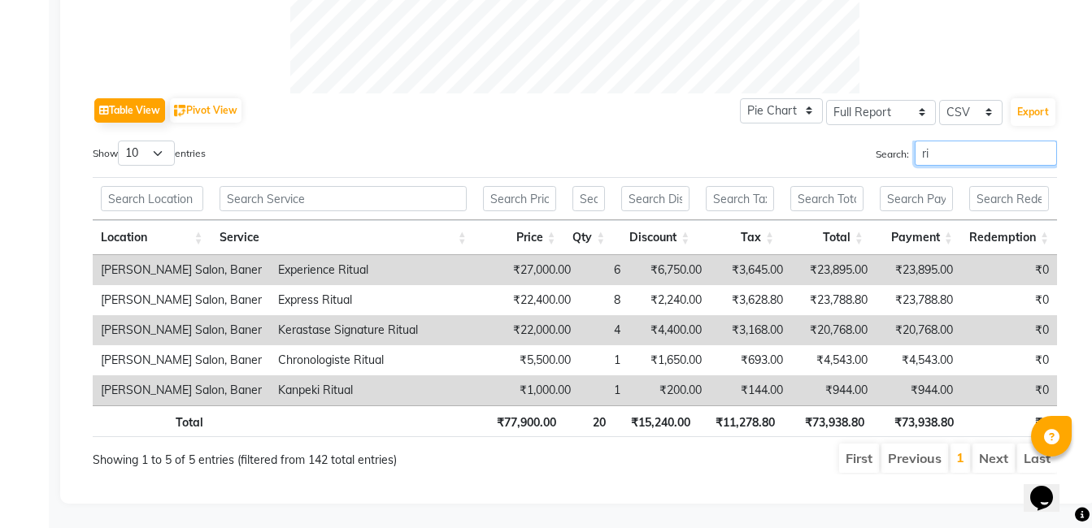
type input "r"
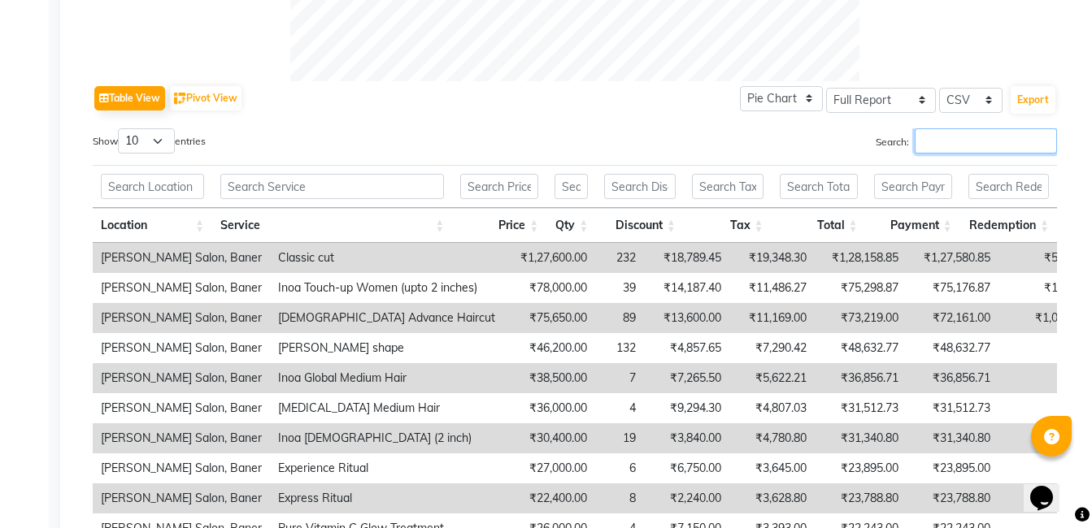
scroll to position [813, 0]
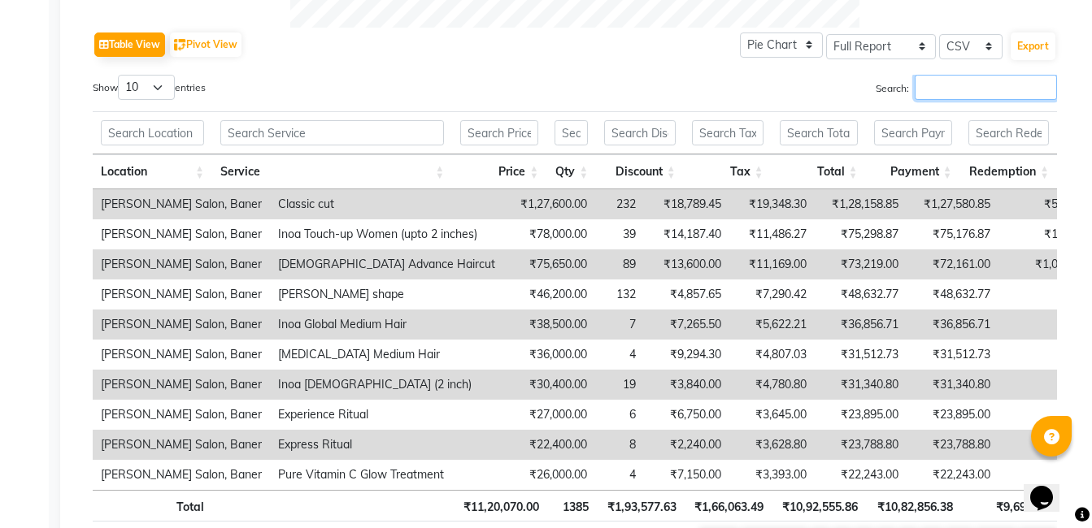
click at [936, 80] on input "Search:" at bounding box center [986, 87] width 142 height 25
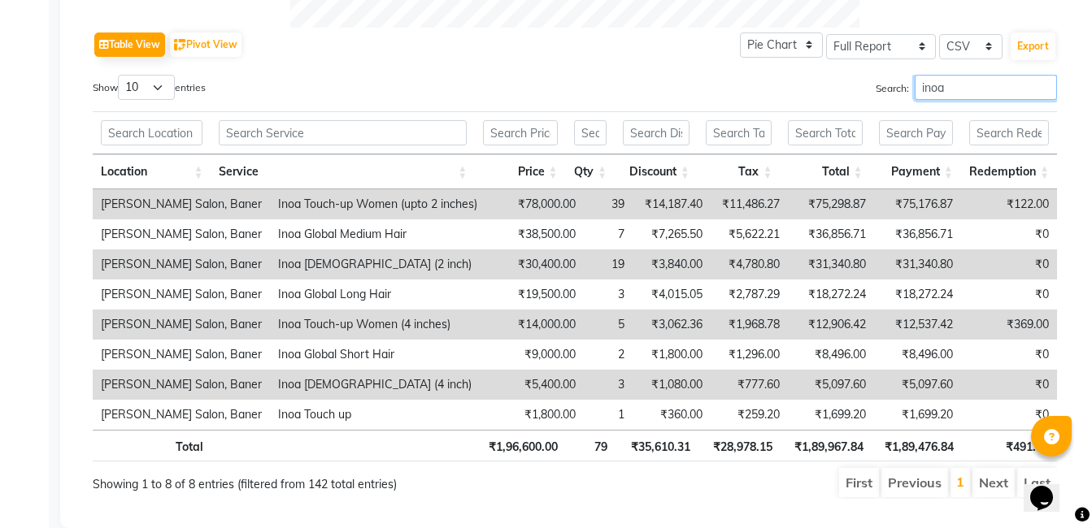
type input "inoa"
click at [1044, 89] on input "inoa" at bounding box center [986, 87] width 142 height 25
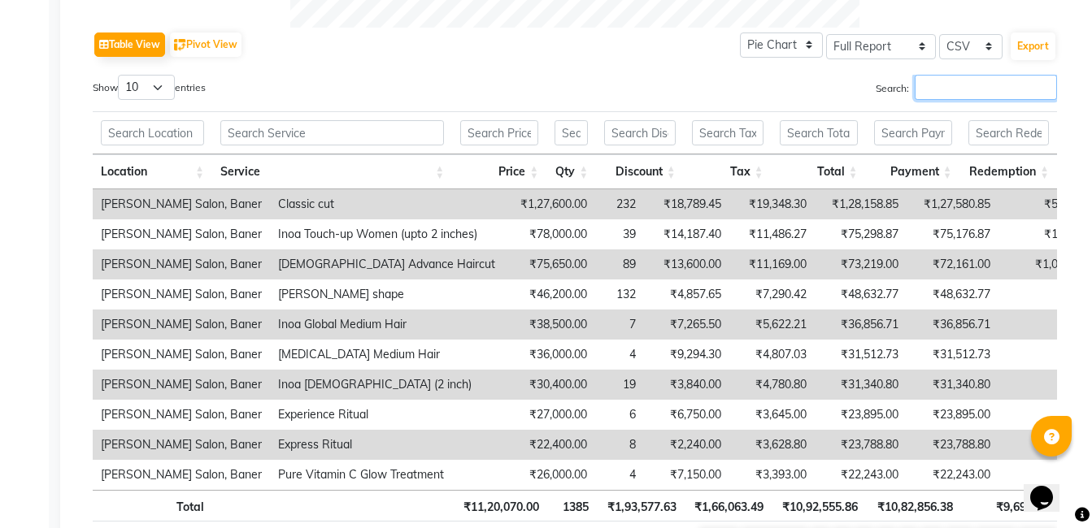
click at [1003, 89] on input "Search:" at bounding box center [986, 87] width 142 height 25
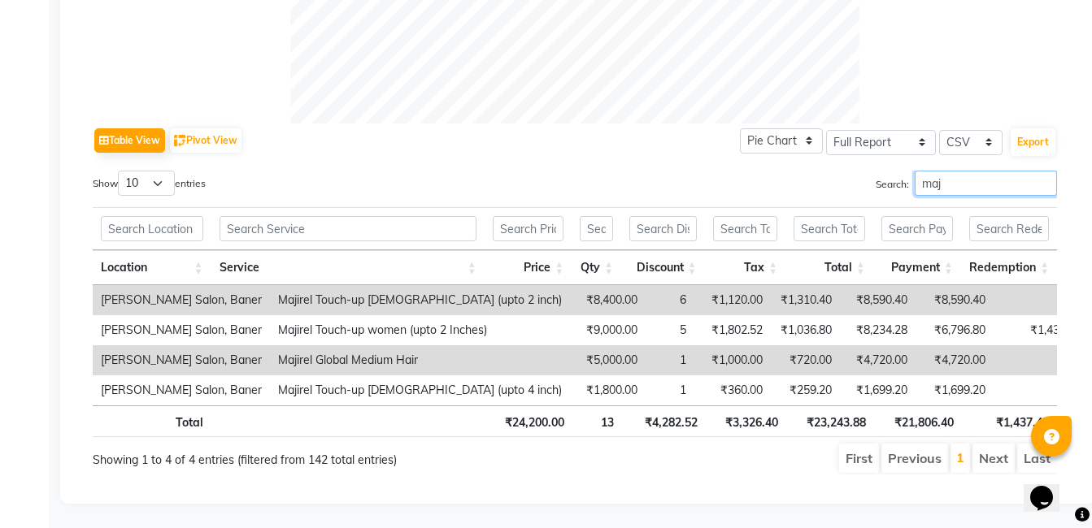
scroll to position [729, 0]
type input "maj"
click at [1046, 172] on input "maj" at bounding box center [986, 183] width 142 height 25
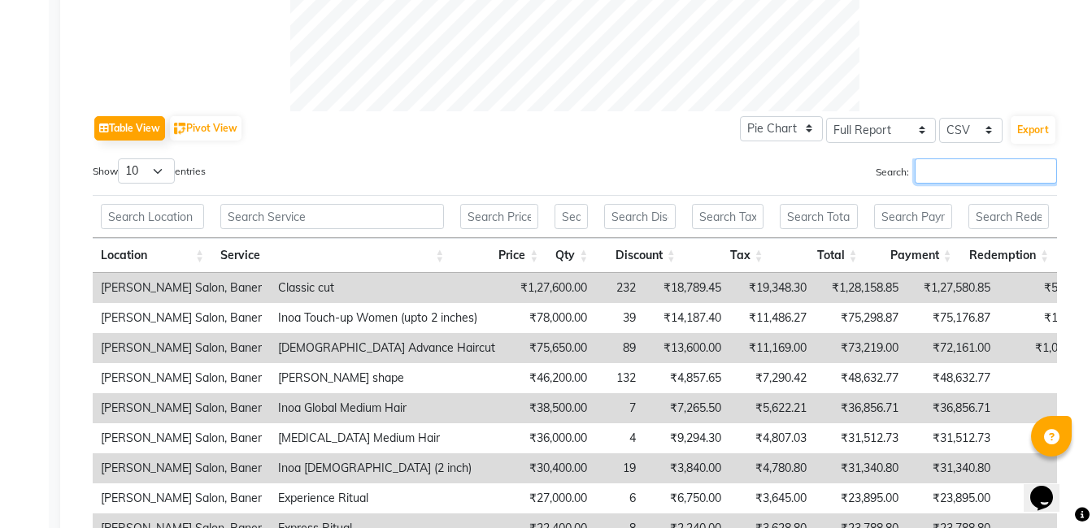
scroll to position [813, 0]
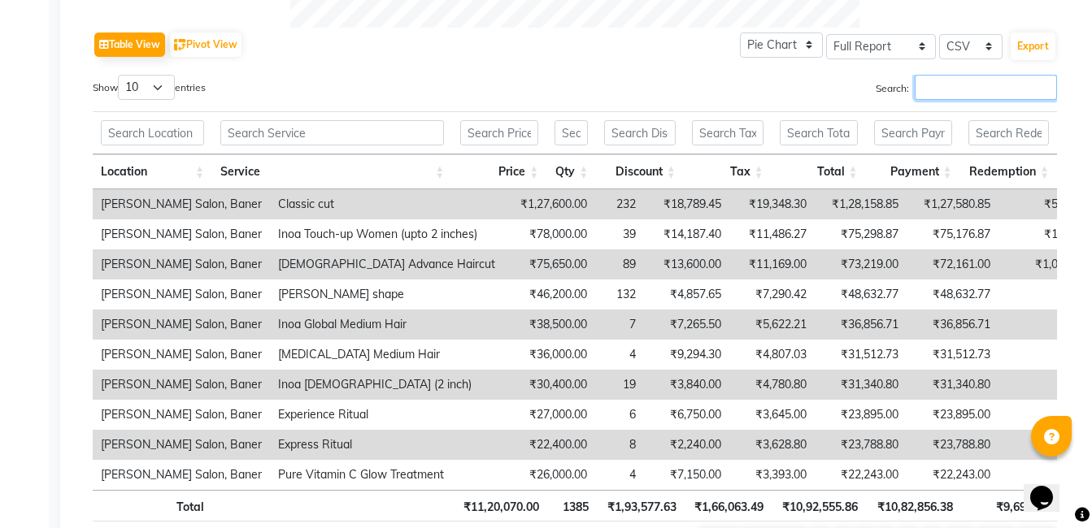
click at [956, 89] on input "Search:" at bounding box center [986, 87] width 142 height 25
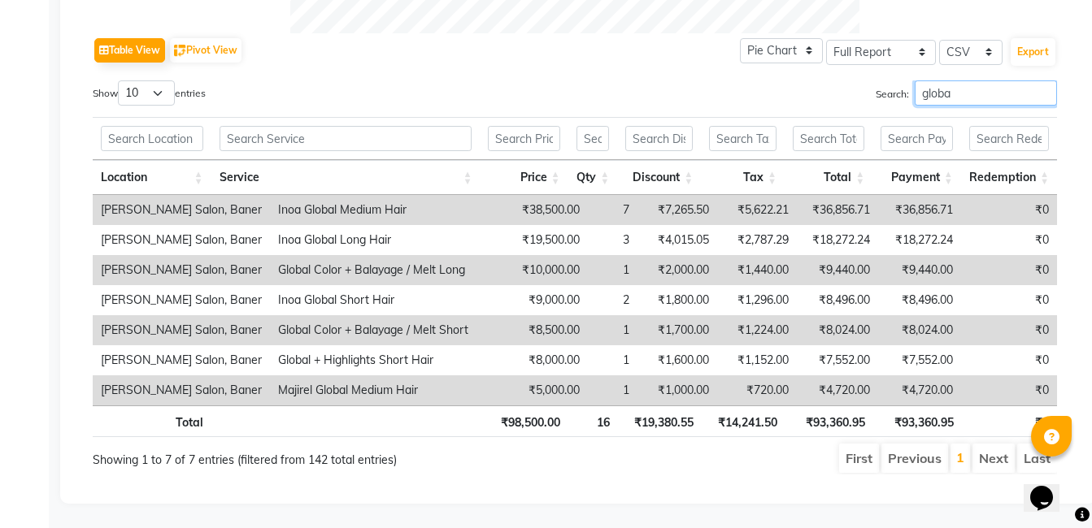
type input "globa"
click at [1044, 83] on input "globa" at bounding box center [986, 92] width 142 height 25
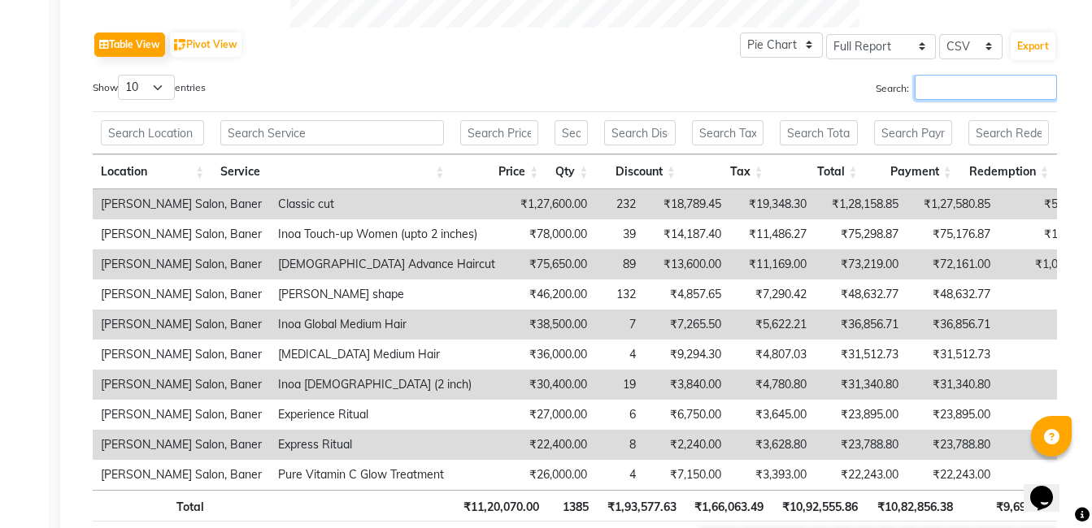
click at [973, 90] on input "Search:" at bounding box center [986, 87] width 142 height 25
type input "b"
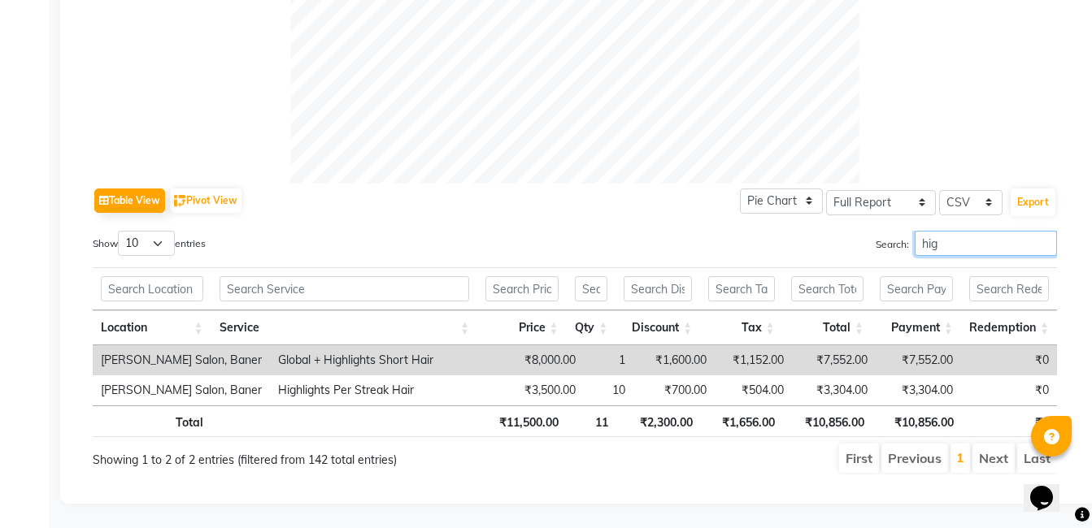
scroll to position [669, 0]
type input "high"
click at [1045, 233] on input "high" at bounding box center [986, 243] width 142 height 25
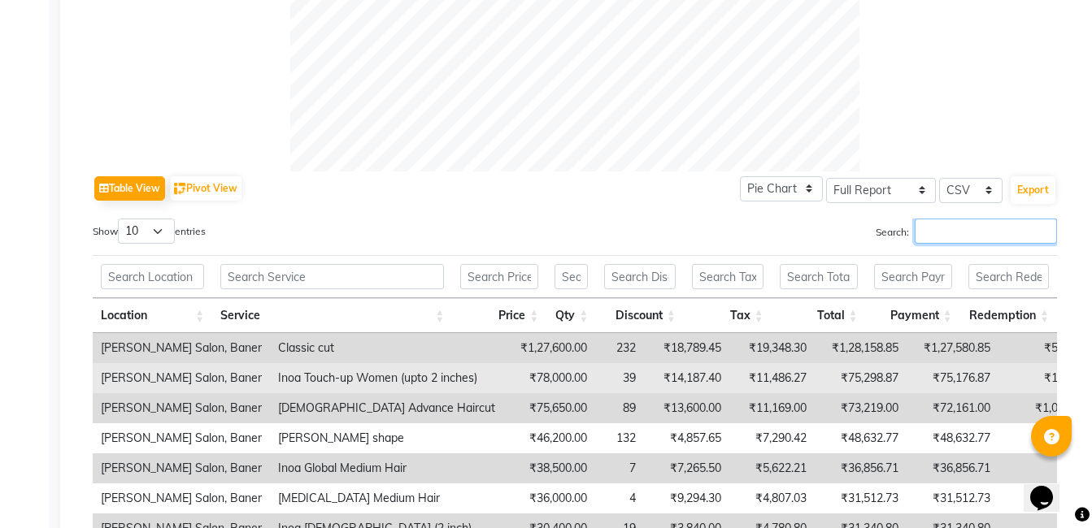
scroll to position [813, 0]
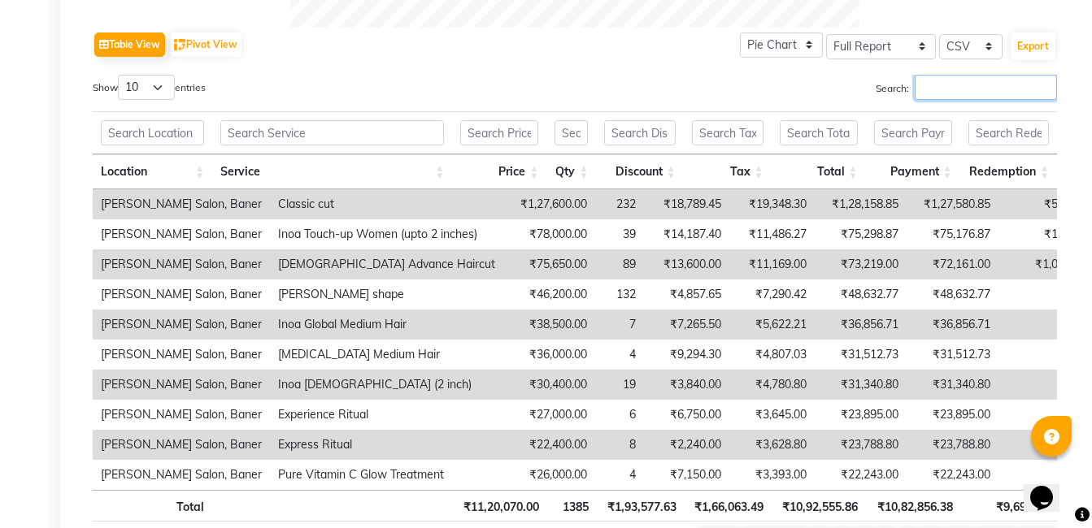
click at [952, 89] on input "Search:" at bounding box center [986, 87] width 142 height 25
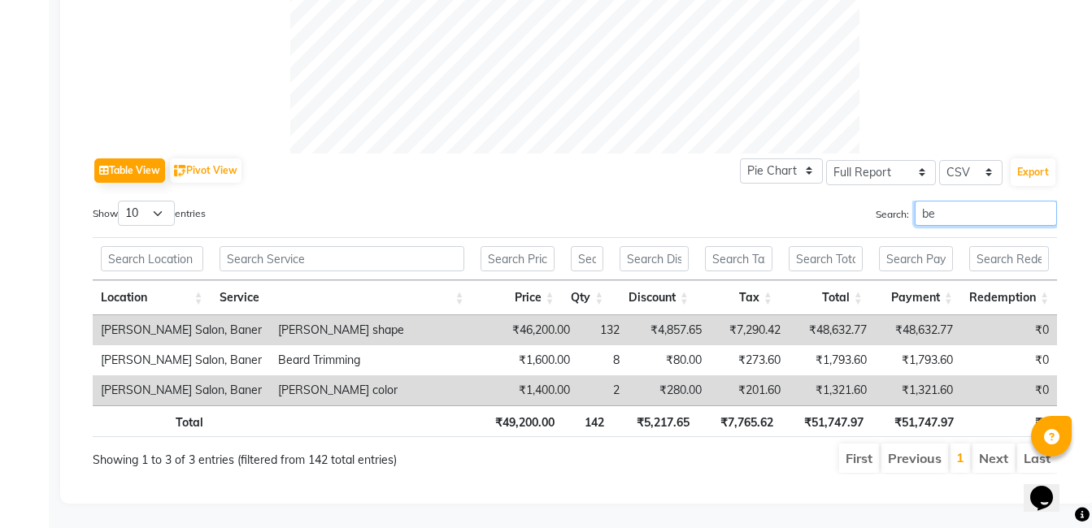
type input "b"
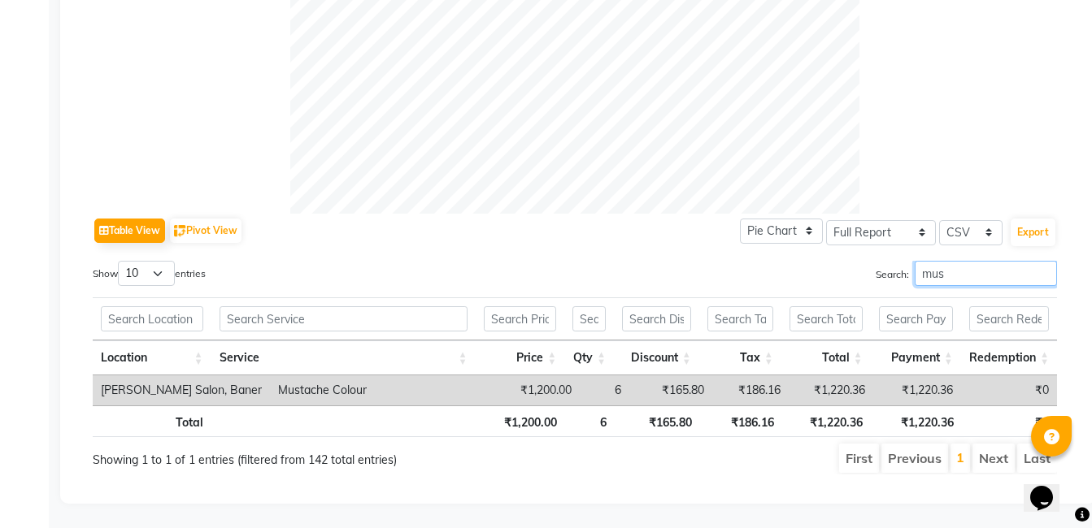
scroll to position [639, 0]
type input "mus"
click at [1045, 265] on input "mus" at bounding box center [986, 273] width 142 height 25
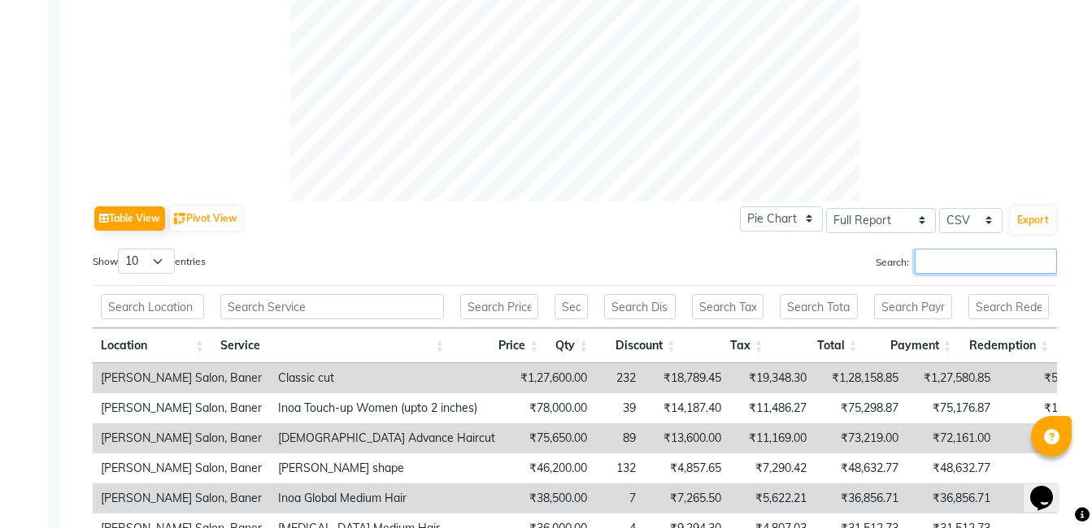
scroll to position [813, 0]
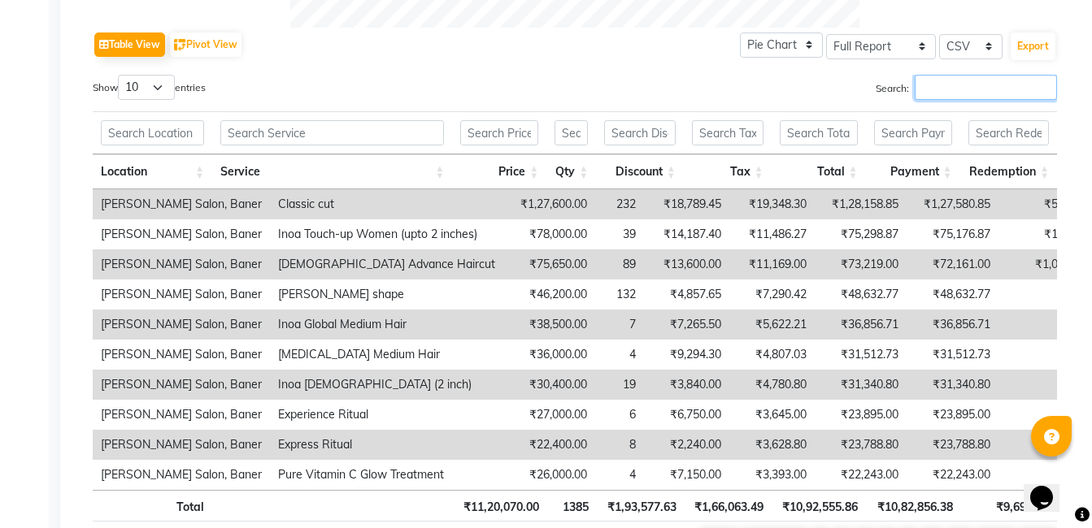
click at [930, 93] on input "Search:" at bounding box center [986, 87] width 142 height 25
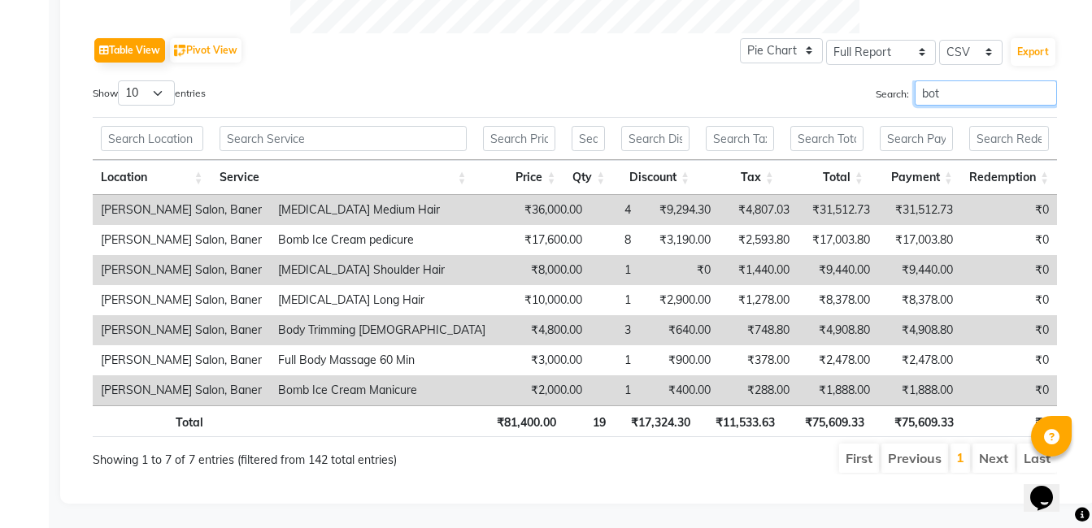
scroll to position [699, 0]
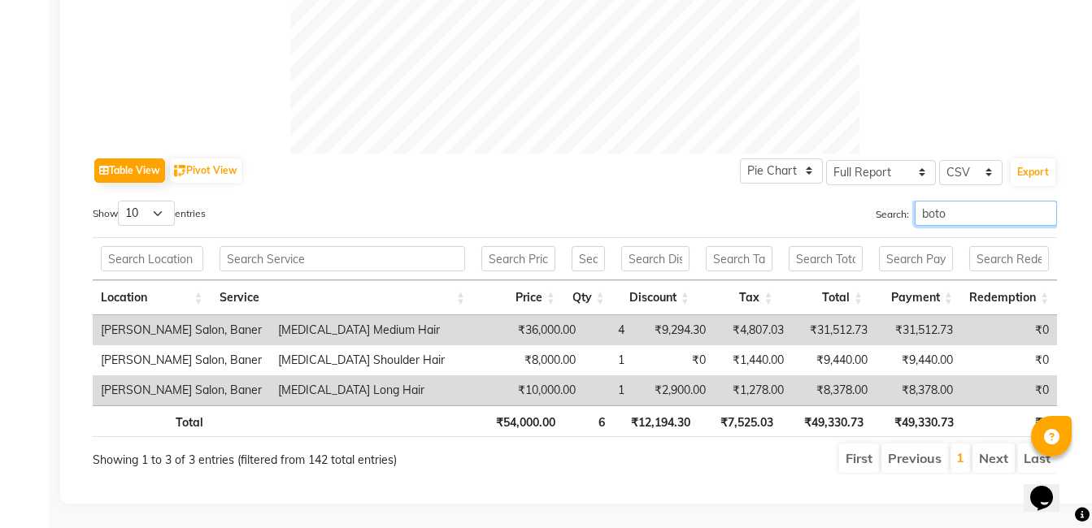
type input "boto"
click at [1041, 202] on input "boto" at bounding box center [986, 213] width 142 height 25
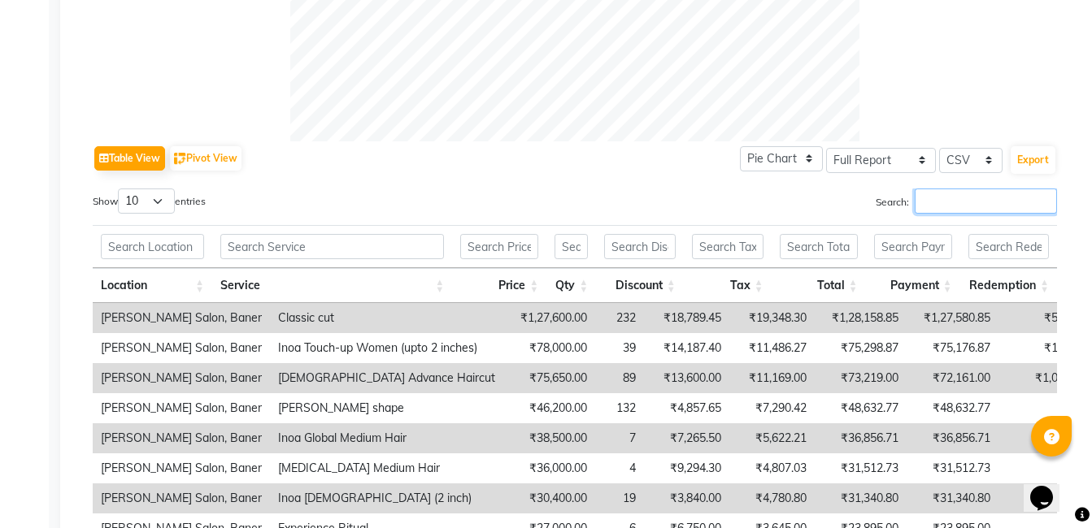
scroll to position [813, 0]
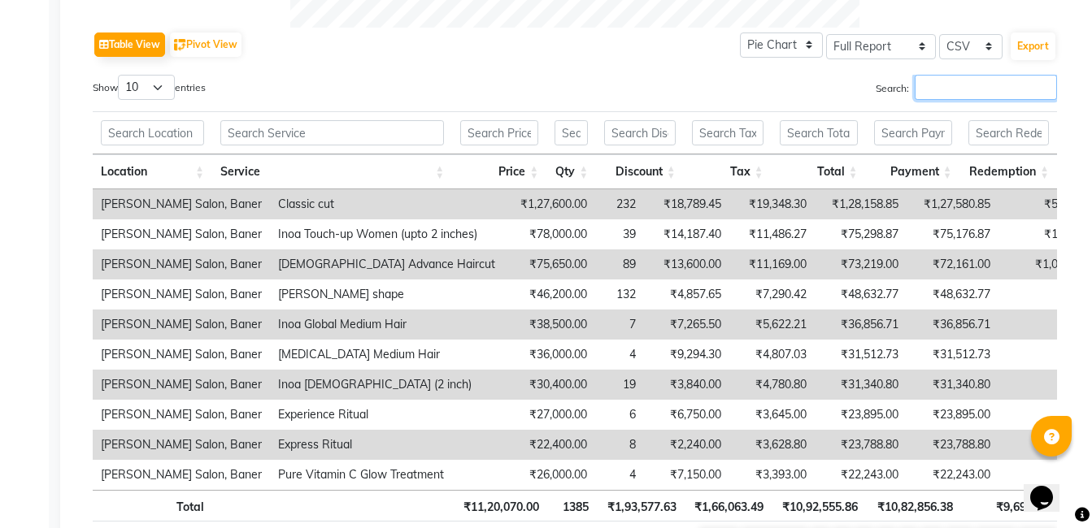
click at [945, 90] on input "Search:" at bounding box center [986, 87] width 142 height 25
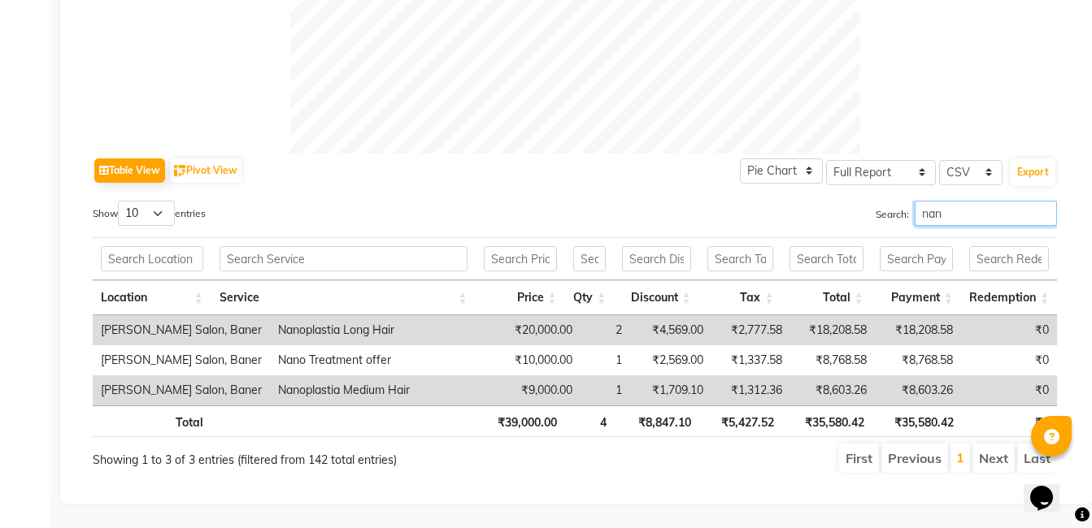
scroll to position [699, 0]
type input "nano"
click at [1043, 202] on input "nano" at bounding box center [986, 213] width 142 height 25
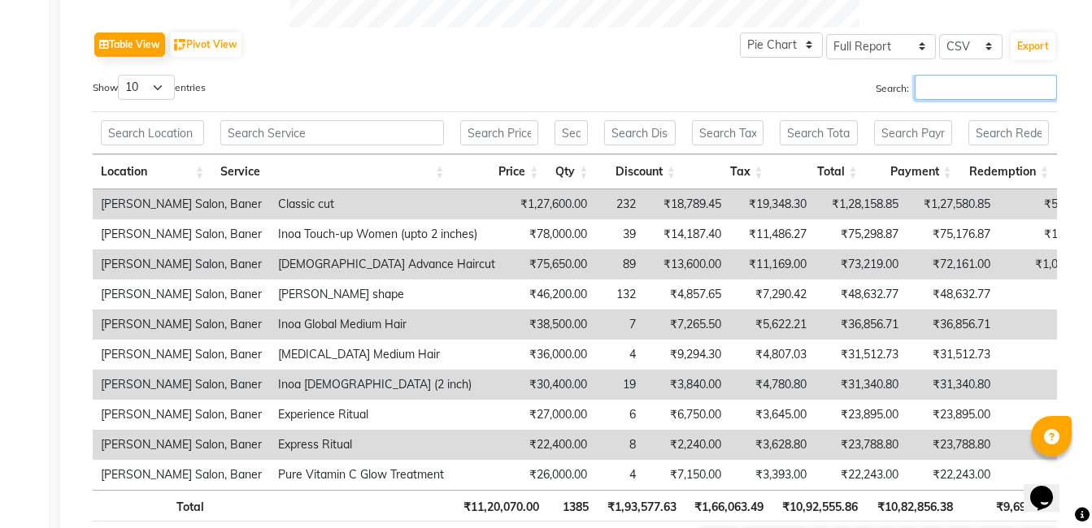
click at [922, 96] on input "Search:" at bounding box center [986, 87] width 142 height 25
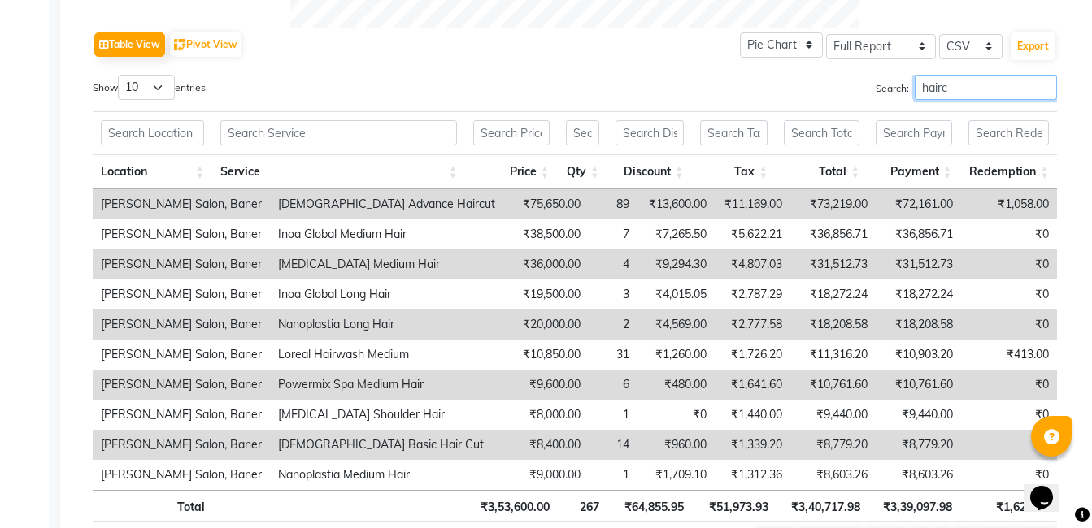
scroll to position [669, 0]
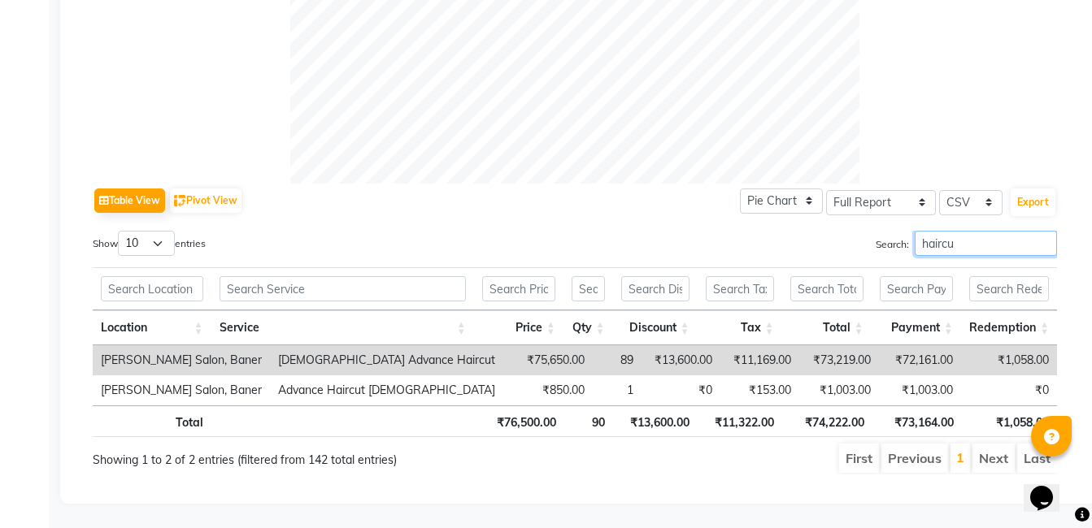
type input "haircu"
click at [1043, 233] on input "haircu" at bounding box center [986, 243] width 142 height 25
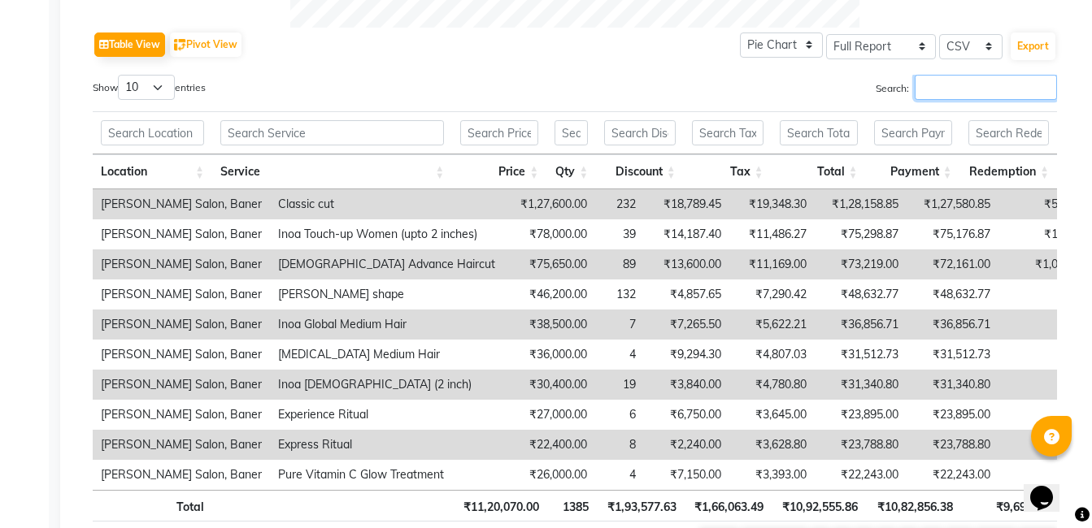
click at [963, 89] on input "Search:" at bounding box center [986, 87] width 142 height 25
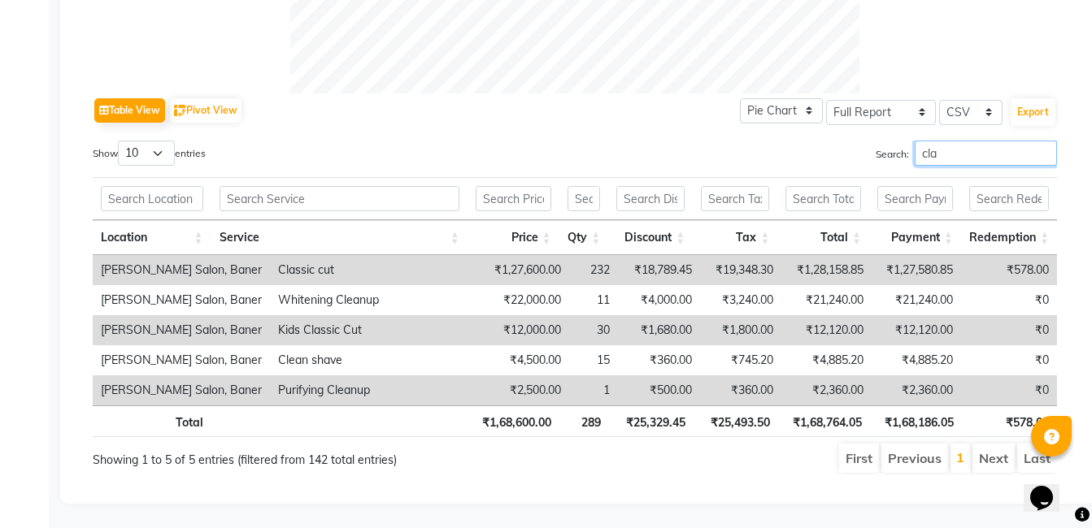
scroll to position [669, 0]
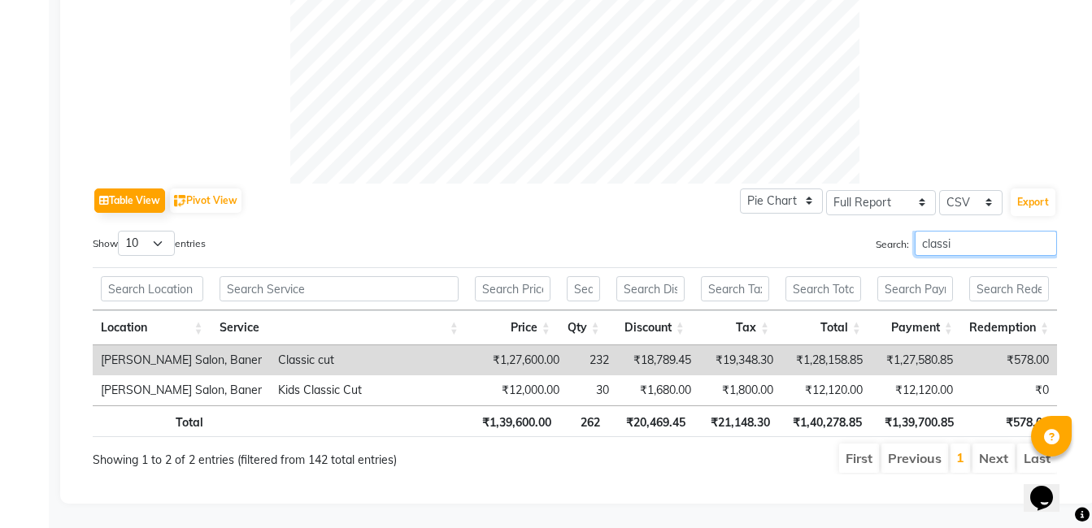
type input "classi"
click at [1040, 231] on input "classi" at bounding box center [986, 243] width 142 height 25
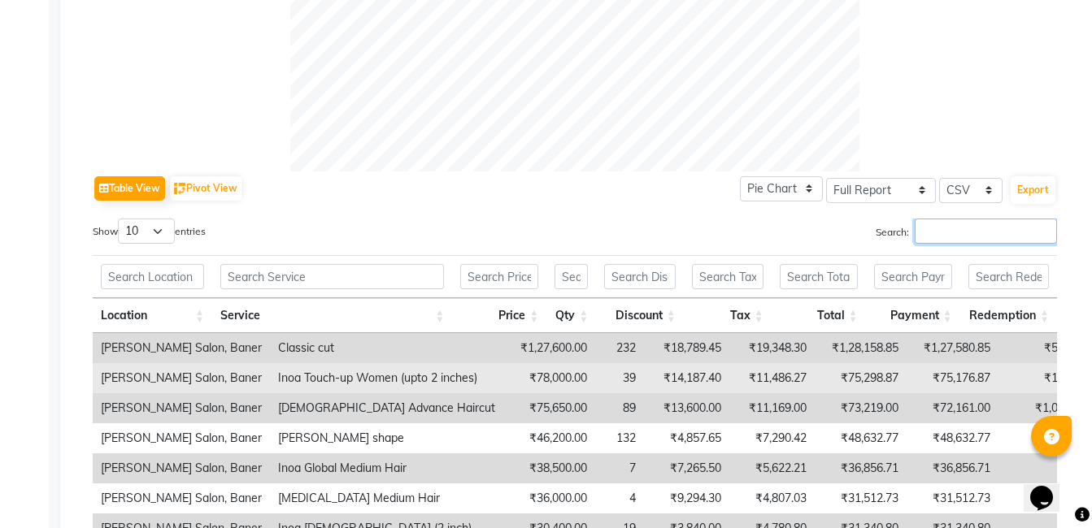
scroll to position [813, 0]
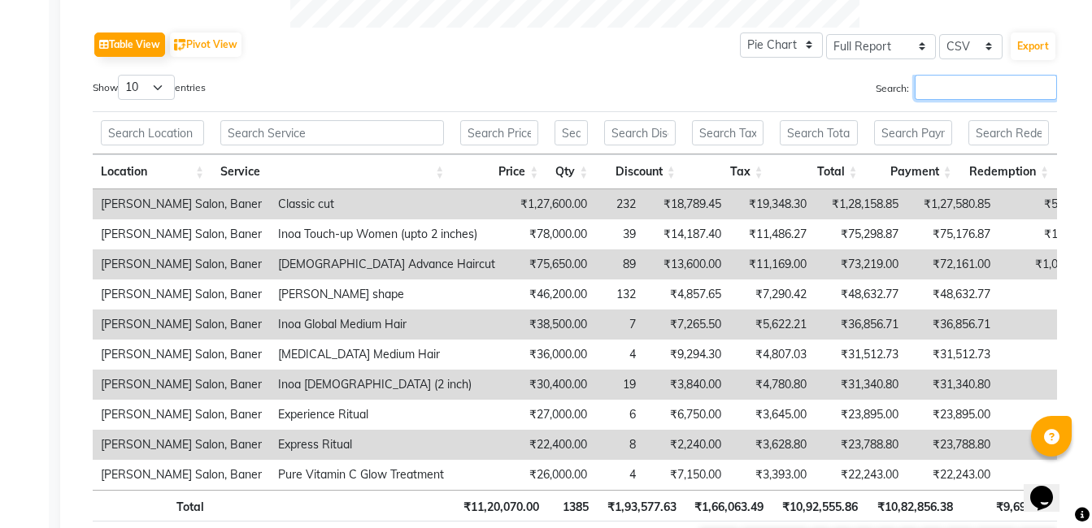
click at [936, 85] on input "Search:" at bounding box center [986, 87] width 142 height 25
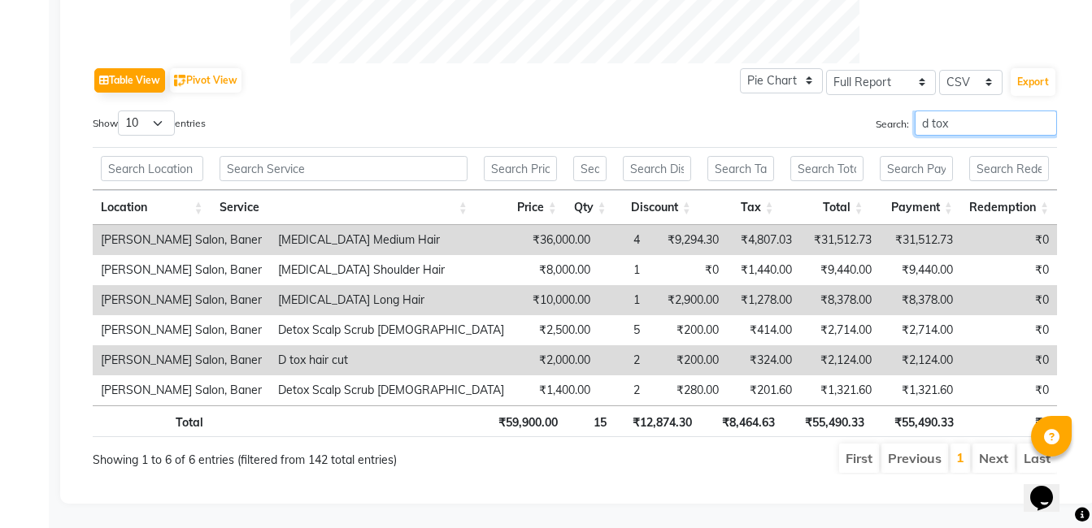
scroll to position [789, 0]
type input "d tox"
click at [1045, 111] on input "d tox" at bounding box center [986, 123] width 142 height 25
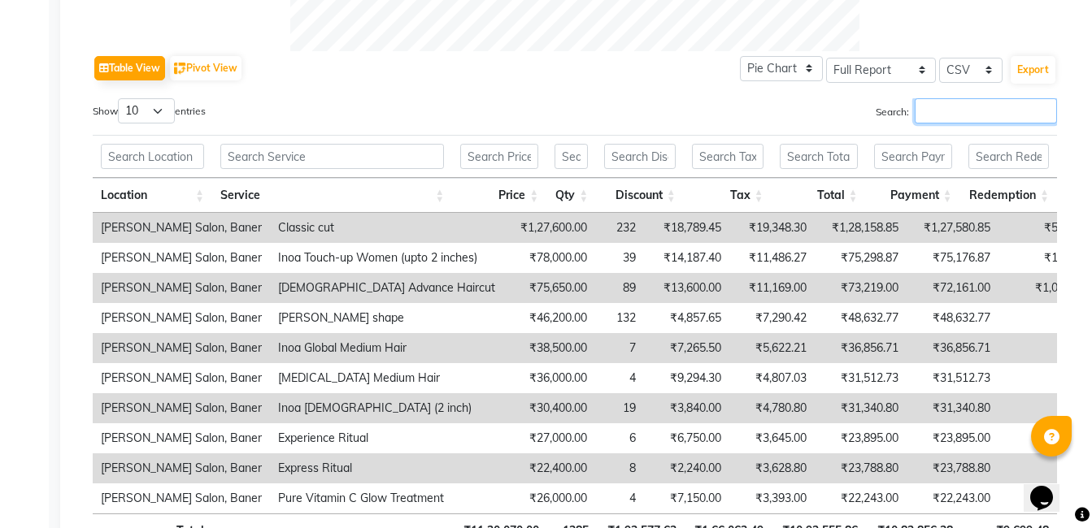
scroll to position [813, 0]
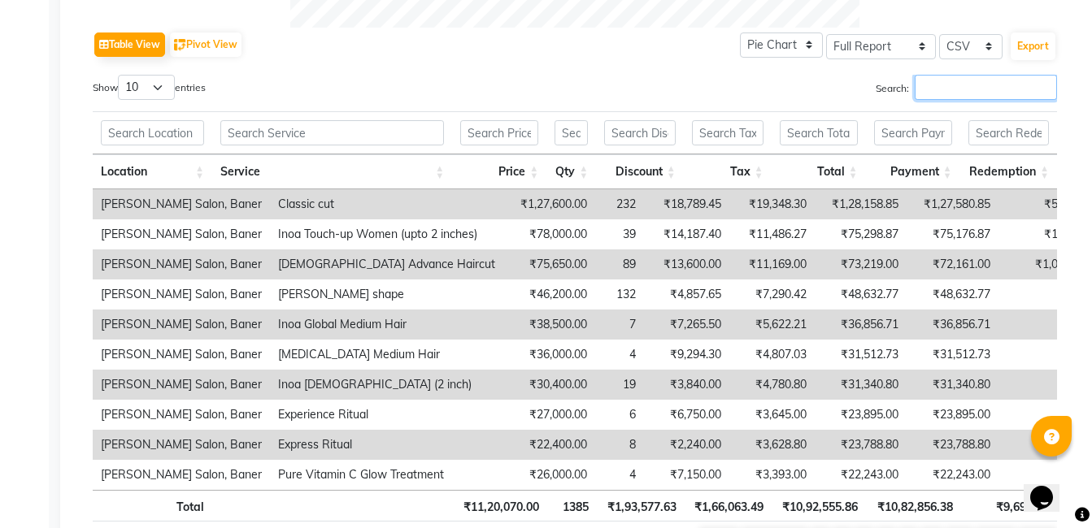
click at [966, 84] on input "Search:" at bounding box center [986, 87] width 142 height 25
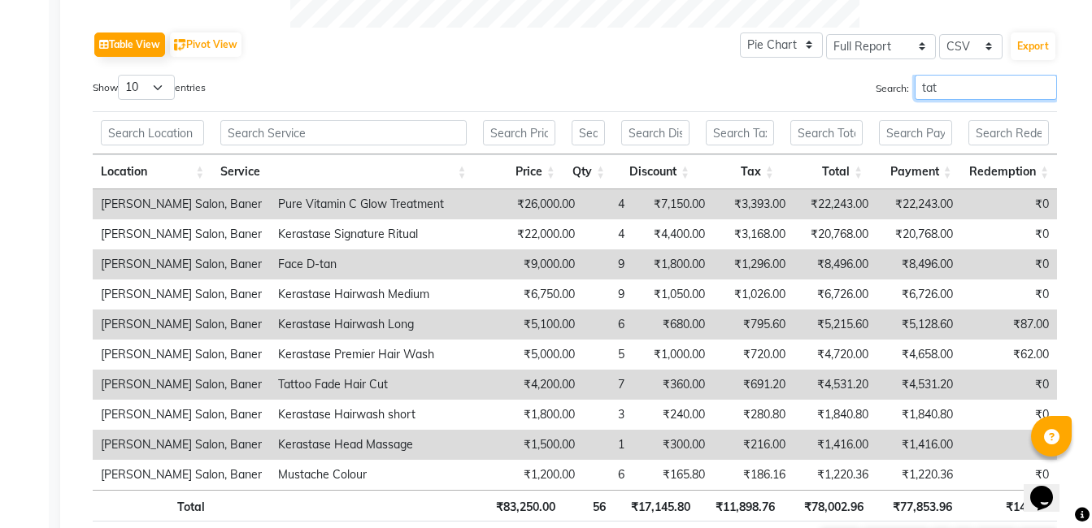
scroll to position [639, 0]
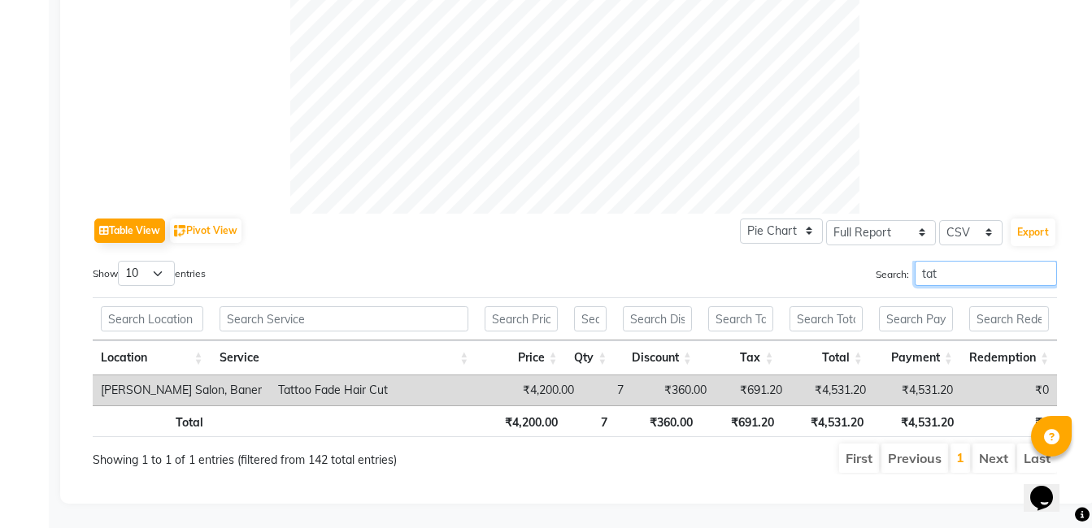
type input "tat"
click at [1044, 261] on input "tat" at bounding box center [986, 273] width 142 height 25
type input "girl"
click at [1046, 263] on input "girl" at bounding box center [986, 273] width 142 height 25
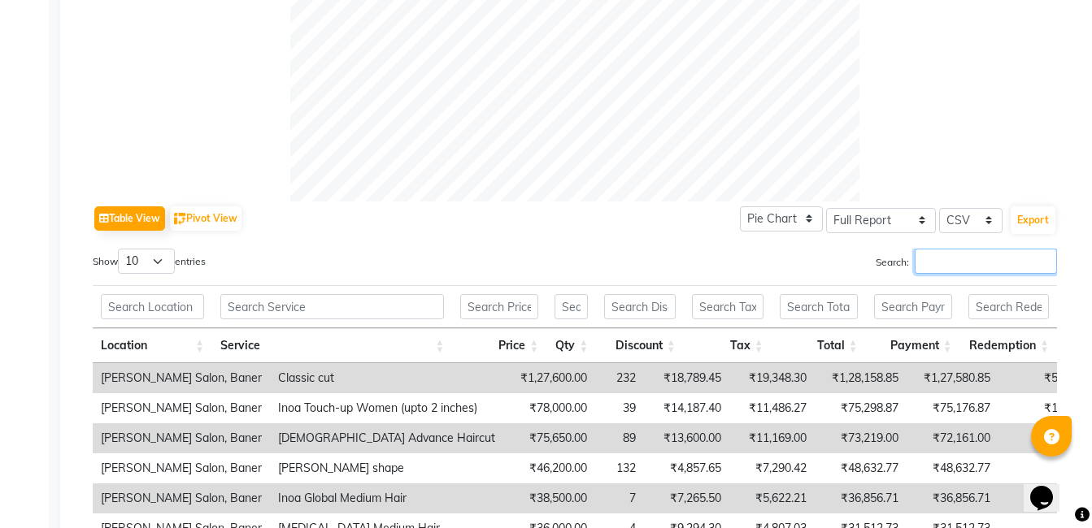
scroll to position [813, 0]
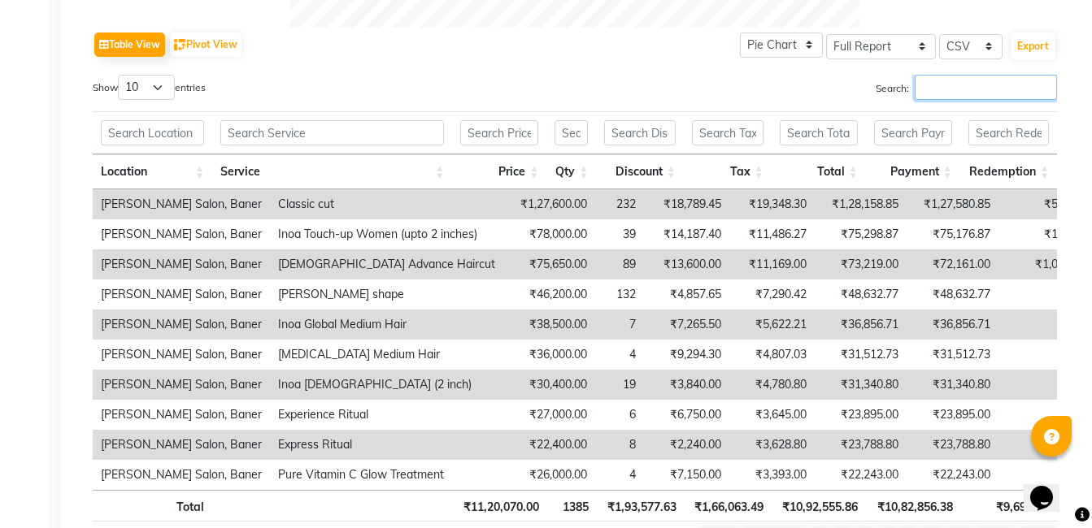
click at [926, 89] on input "Search:" at bounding box center [986, 87] width 142 height 25
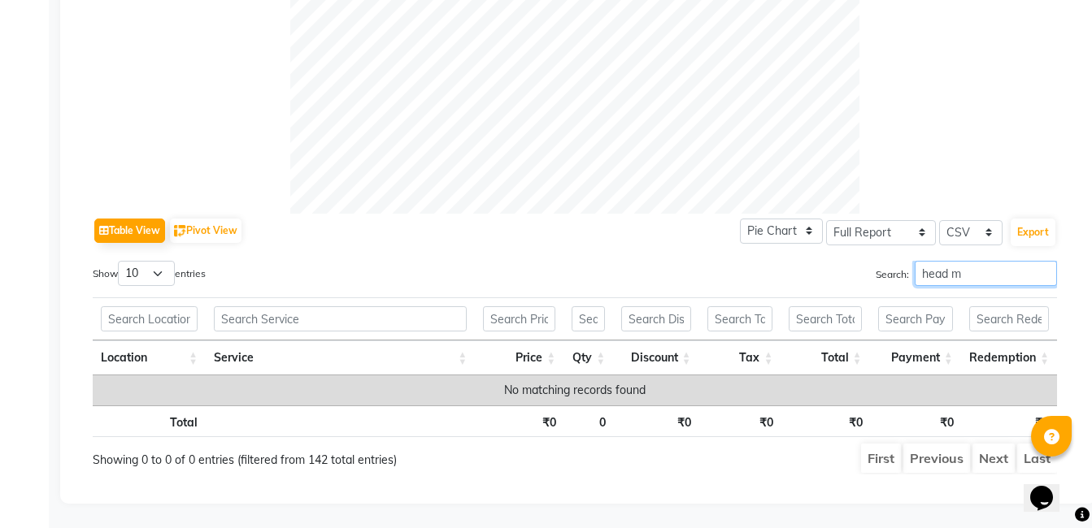
scroll to position [759, 0]
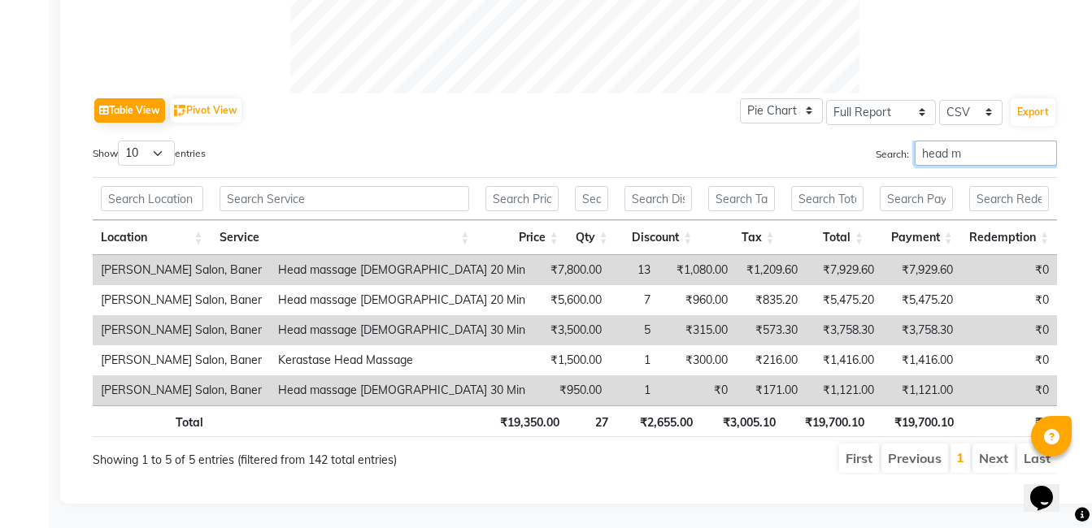
type input "head m"
click at [1046, 142] on input "head m" at bounding box center [986, 153] width 142 height 25
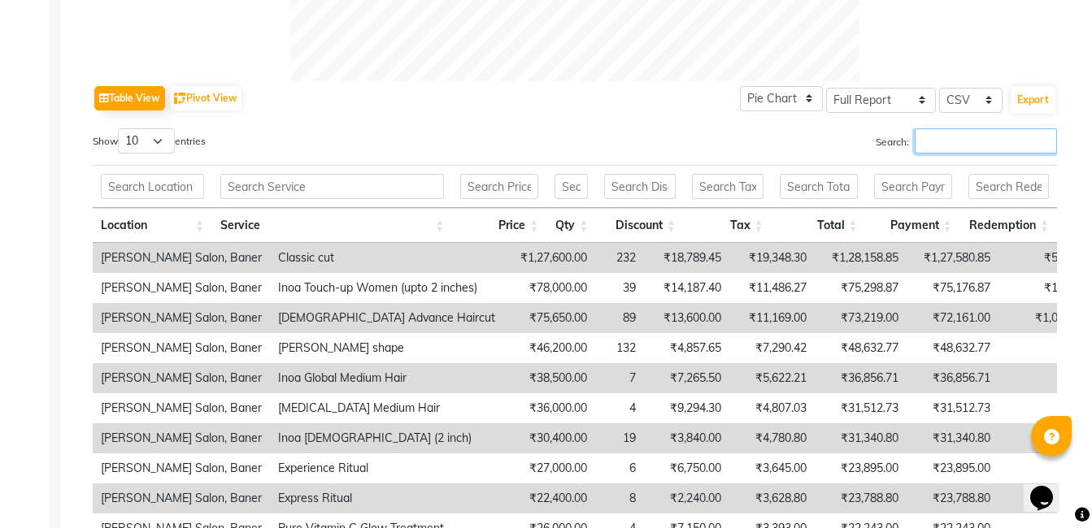
scroll to position [813, 0]
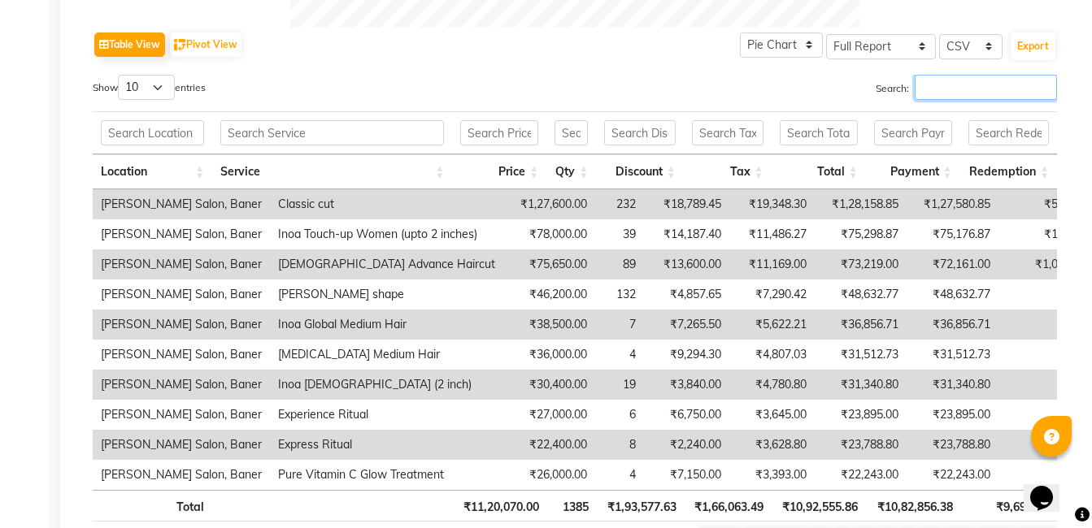
click at [949, 92] on input "Search:" at bounding box center [986, 87] width 142 height 25
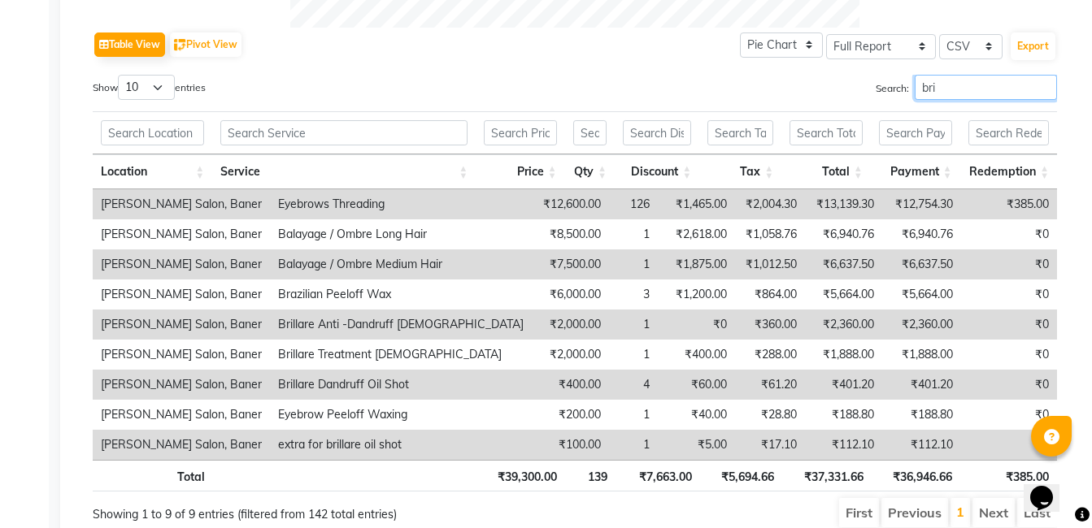
scroll to position [729, 0]
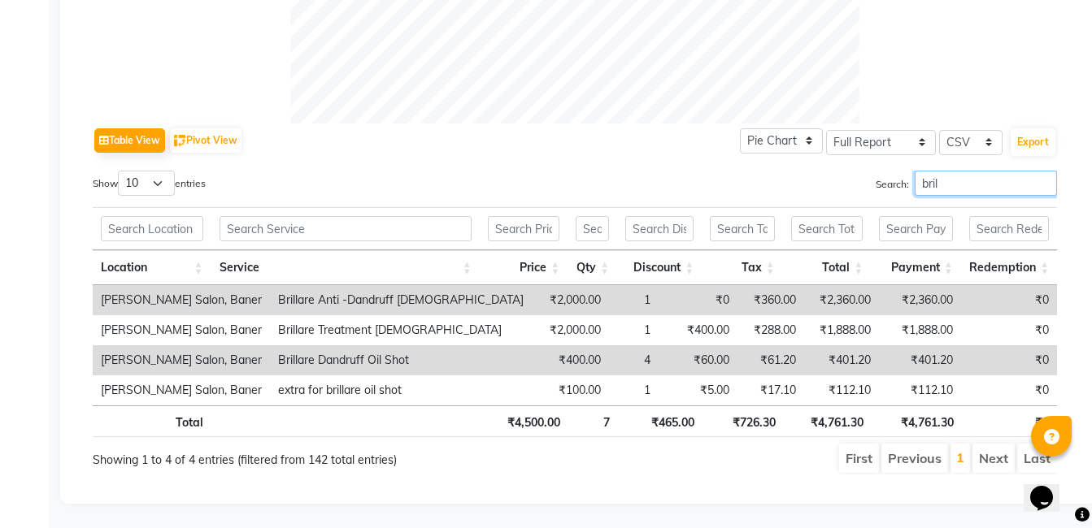
type input "bril"
click at [1044, 174] on input "bril" at bounding box center [986, 183] width 142 height 25
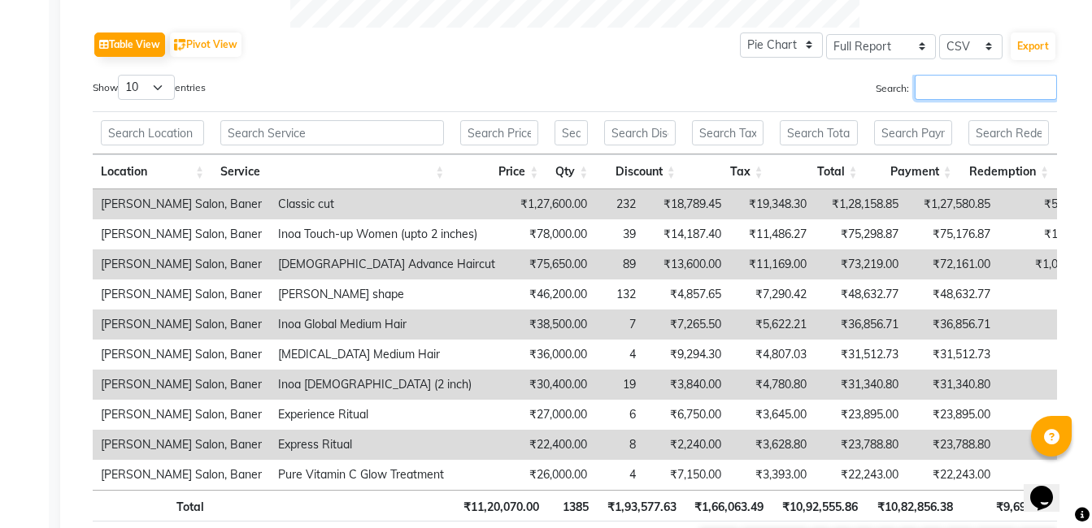
click at [943, 84] on input "Search:" at bounding box center [986, 87] width 142 height 25
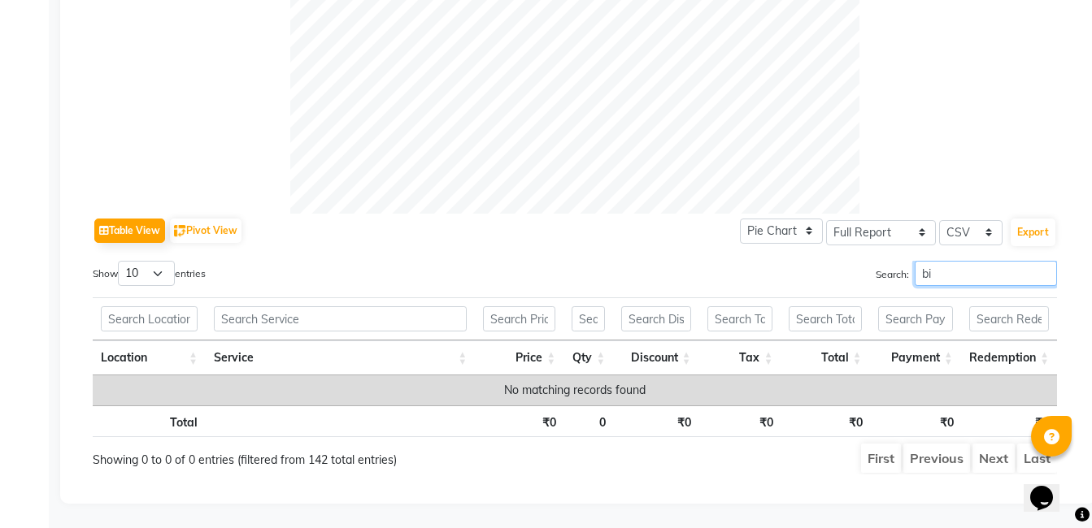
type input "b"
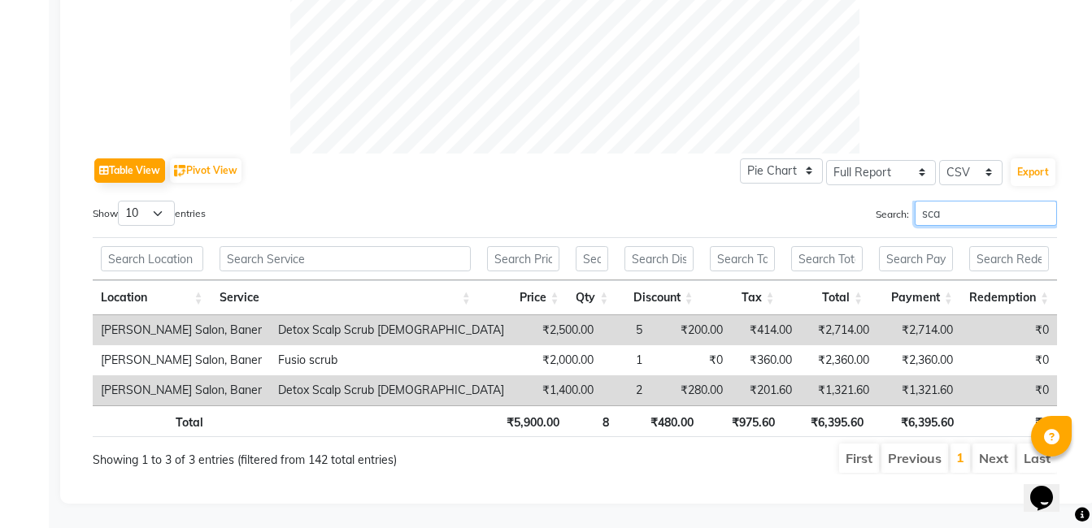
scroll to position [669, 0]
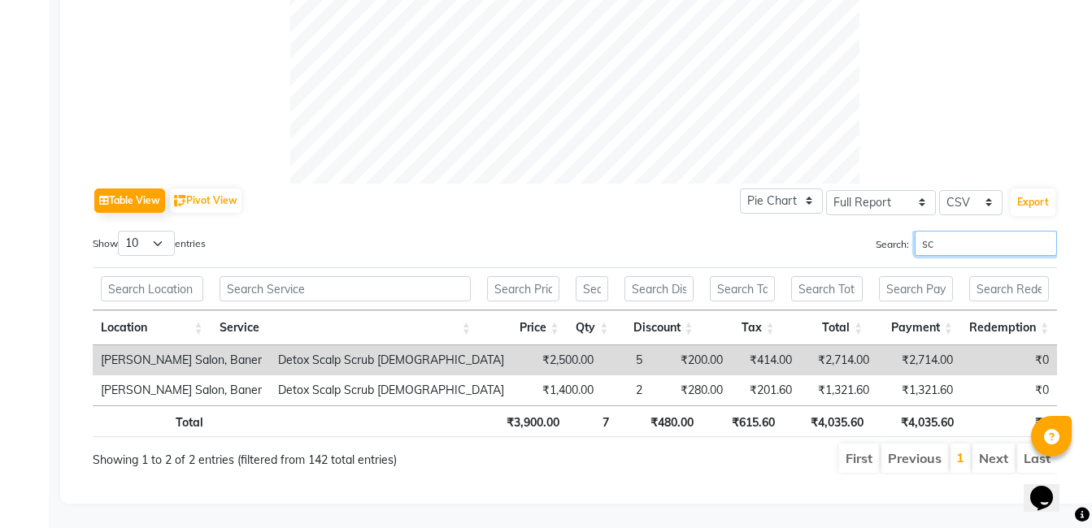
type input "s"
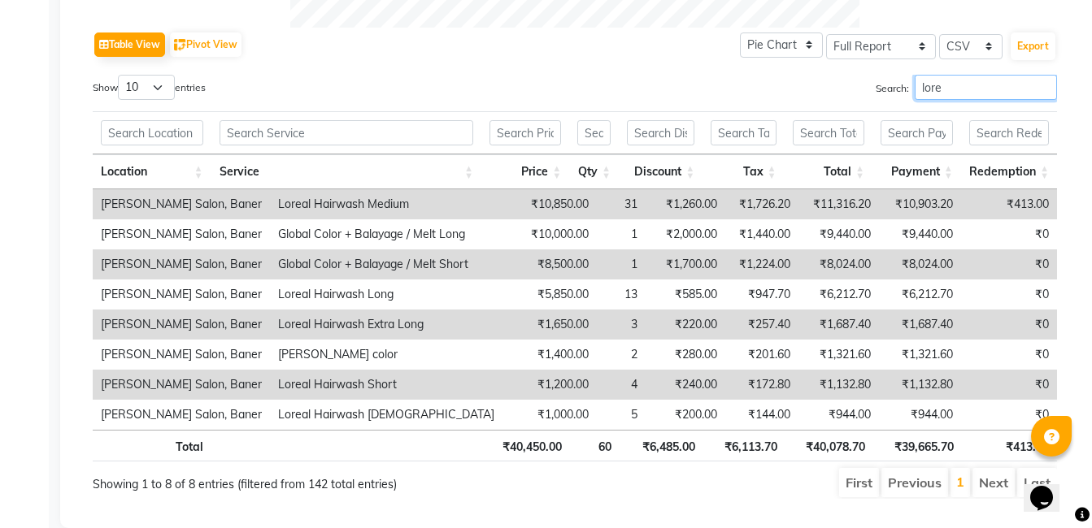
scroll to position [759, 0]
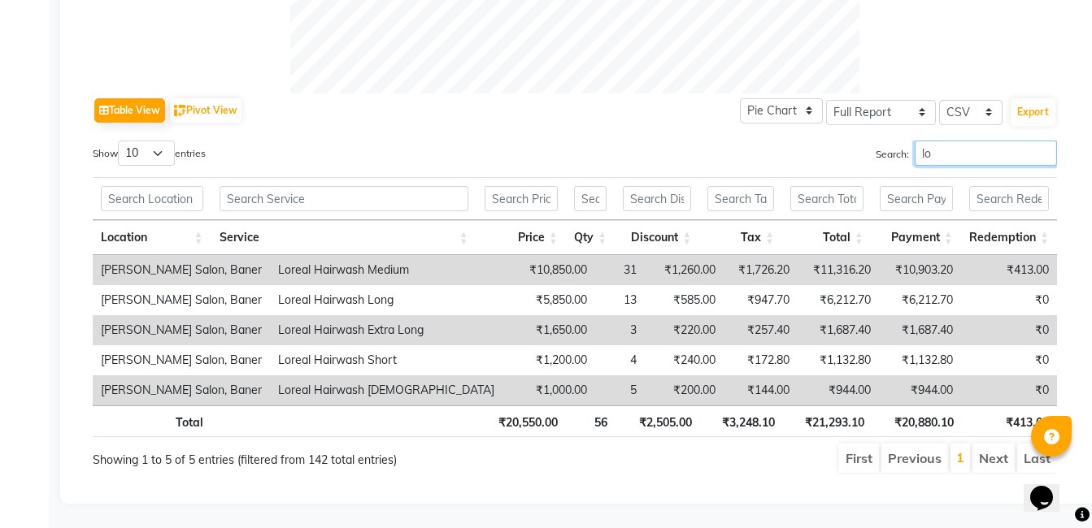
type input "l"
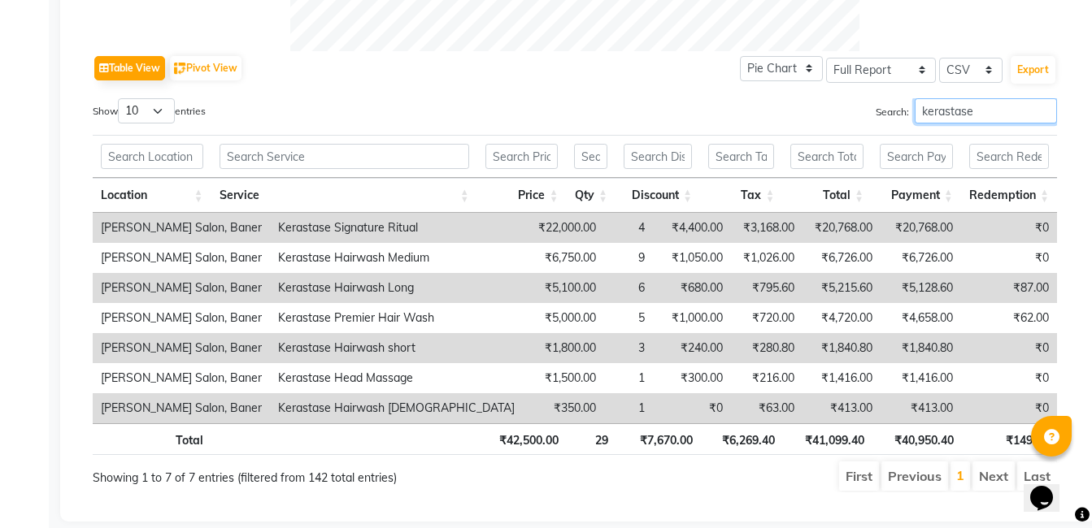
scroll to position [813, 0]
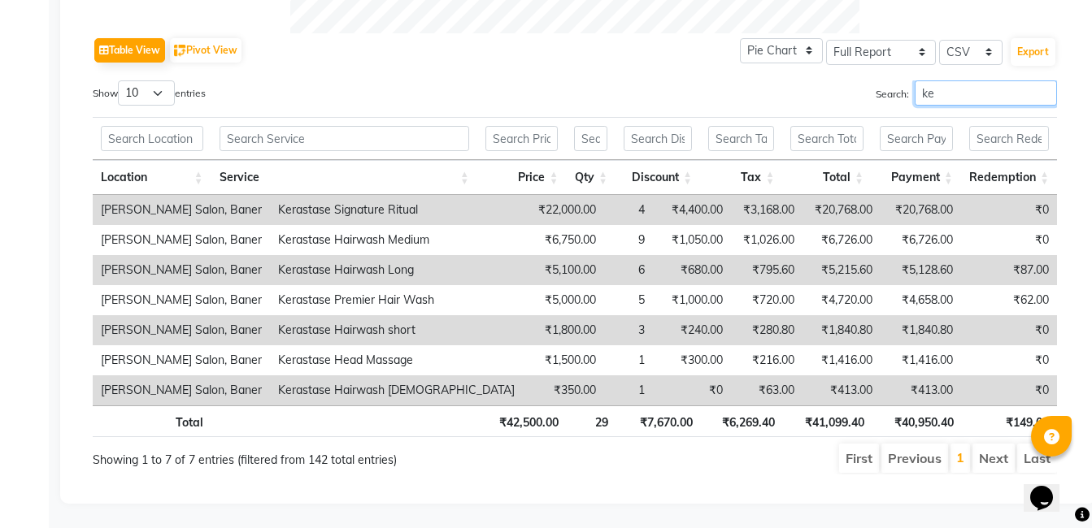
type input "k"
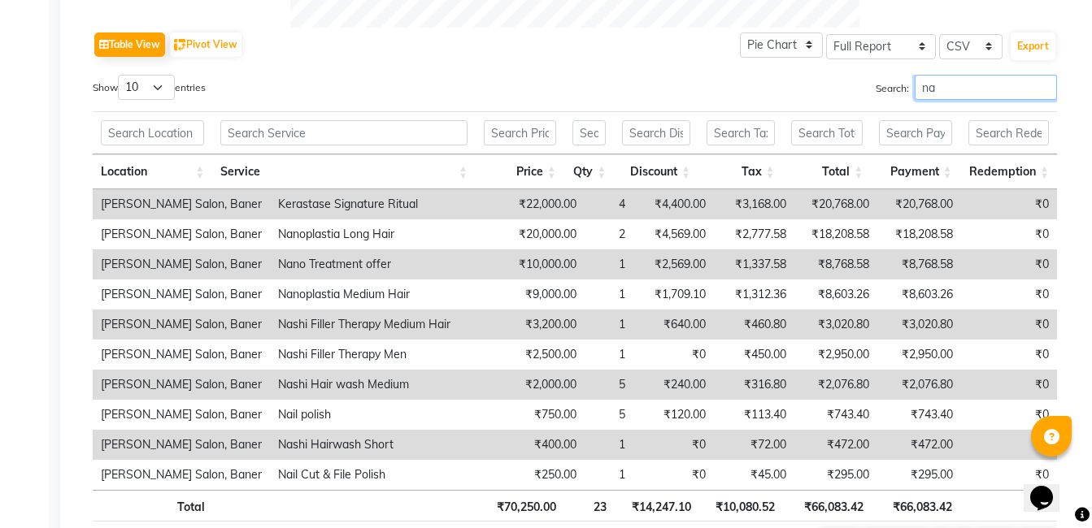
type input "n"
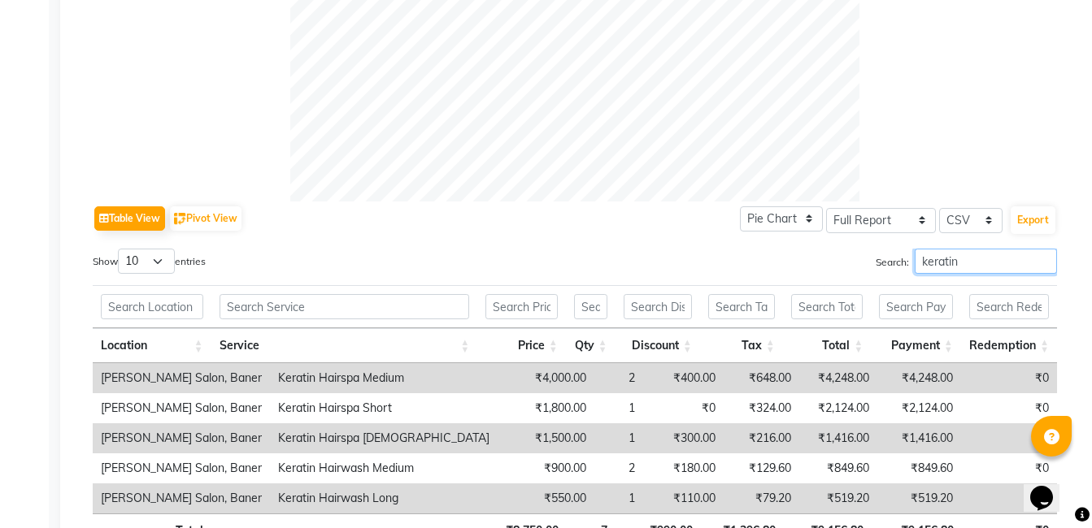
scroll to position [759, 0]
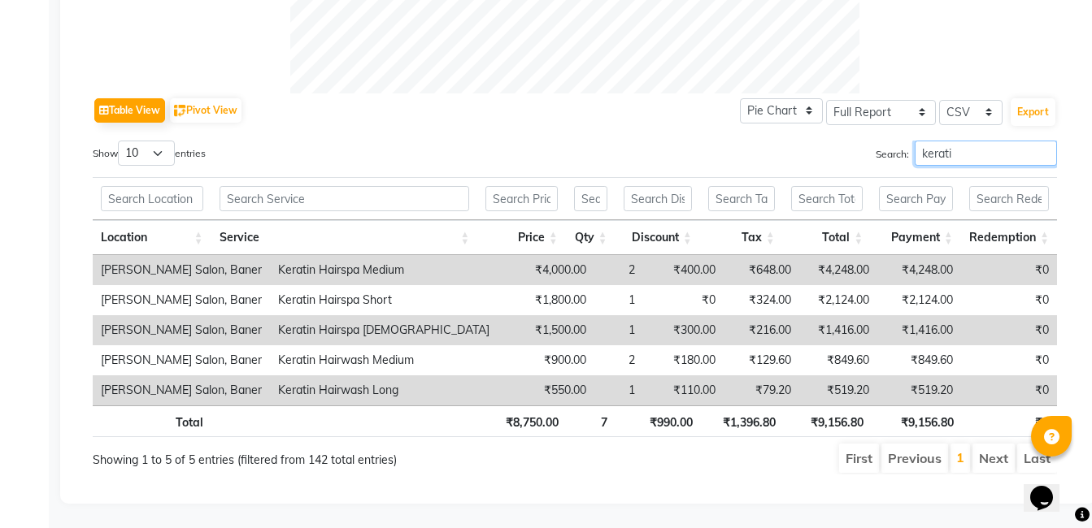
type input "kerati"
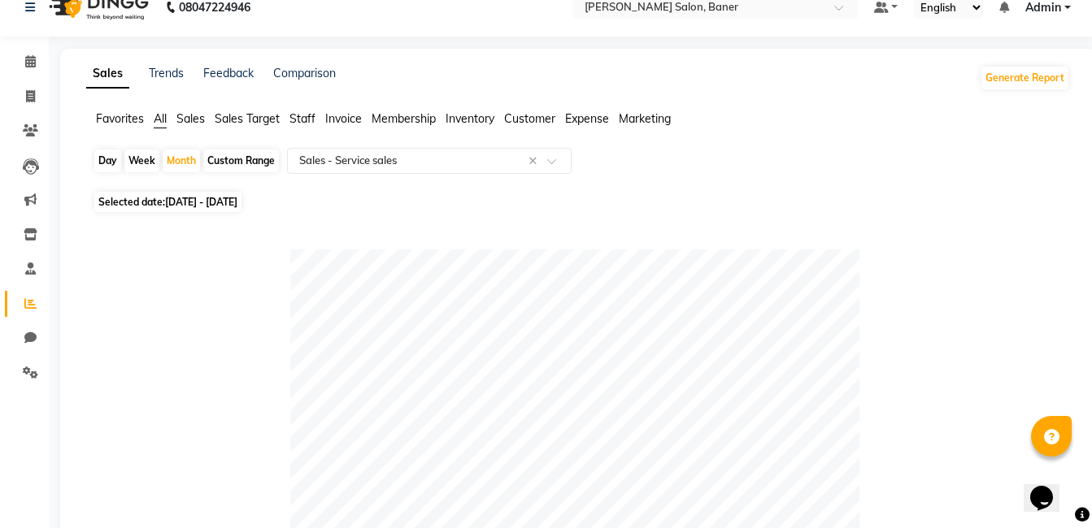
scroll to position [0, 0]
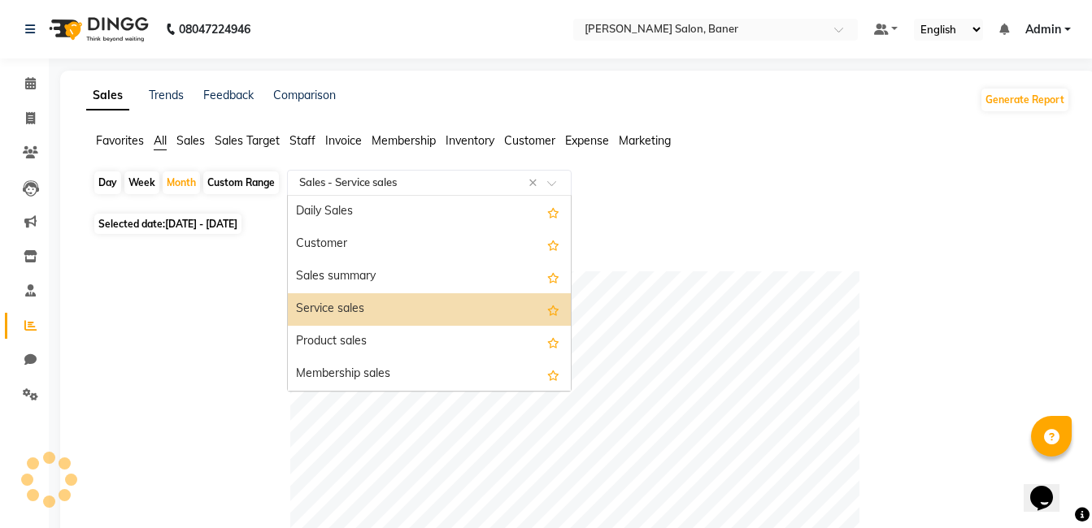
click at [392, 180] on input "text" at bounding box center [413, 183] width 234 height 16
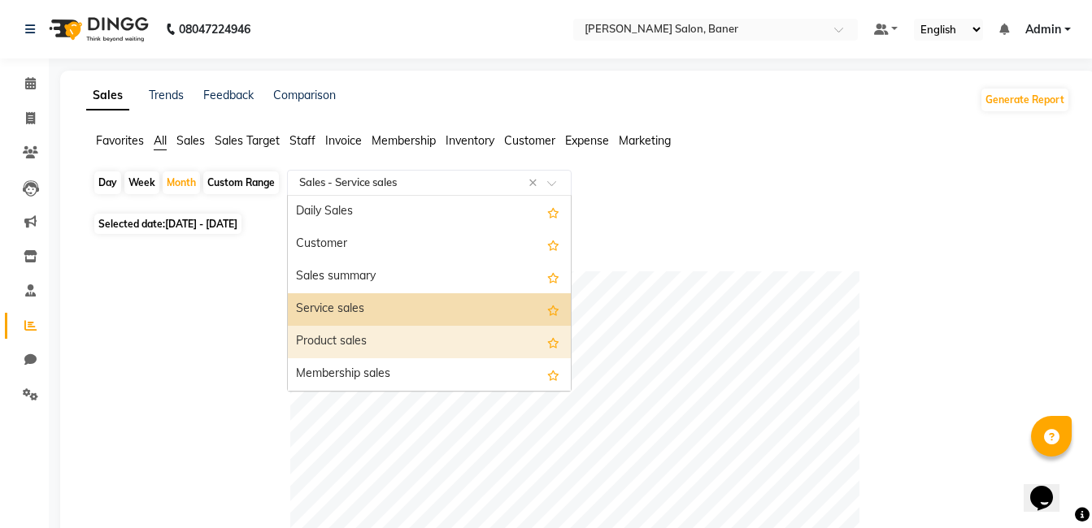
click at [400, 337] on div "Product sales" at bounding box center [429, 342] width 283 height 33
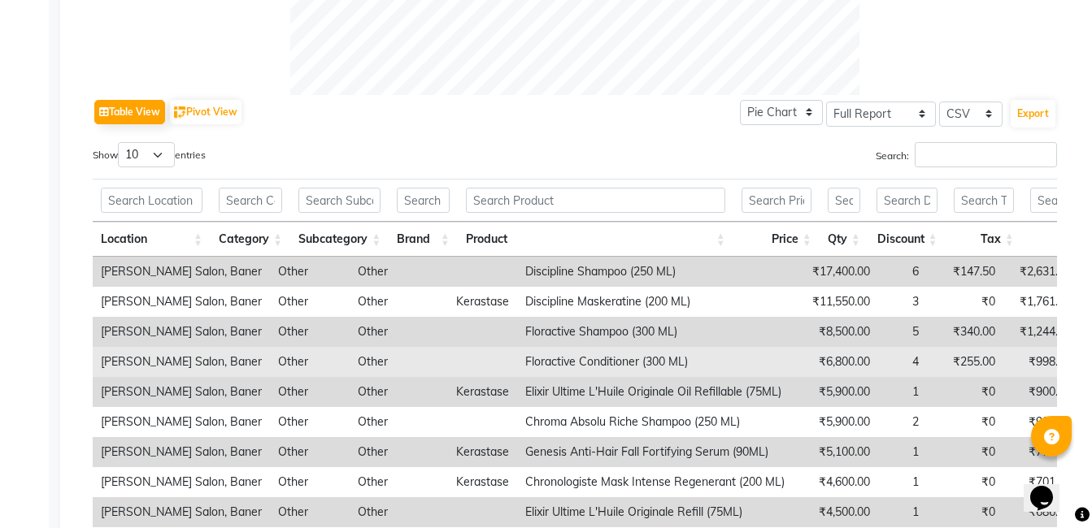
scroll to position [732, 0]
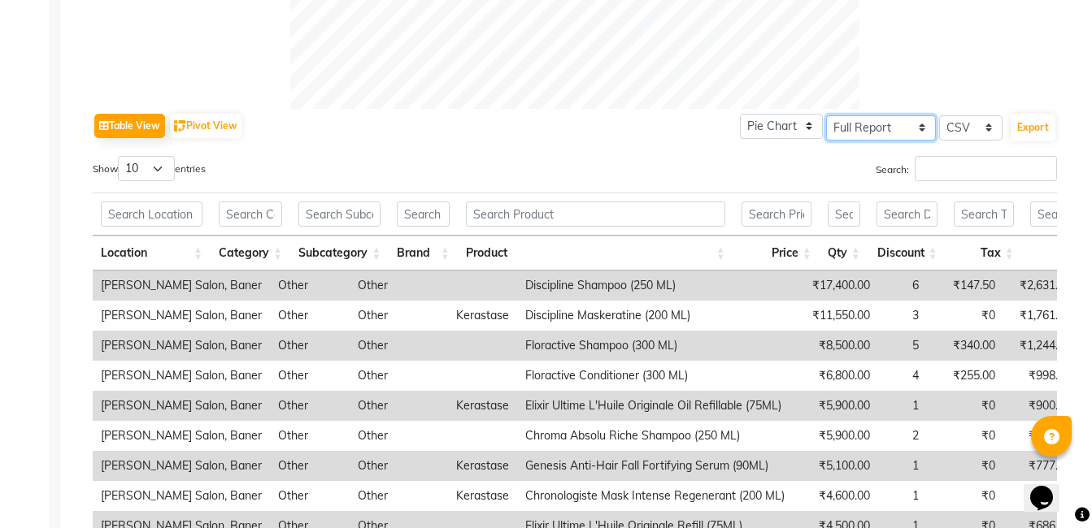
click at [870, 131] on select "Select Full Report Filtered Report" at bounding box center [881, 127] width 110 height 25
click at [827, 115] on select "Select Full Report Filtered Report" at bounding box center [881, 127] width 110 height 25
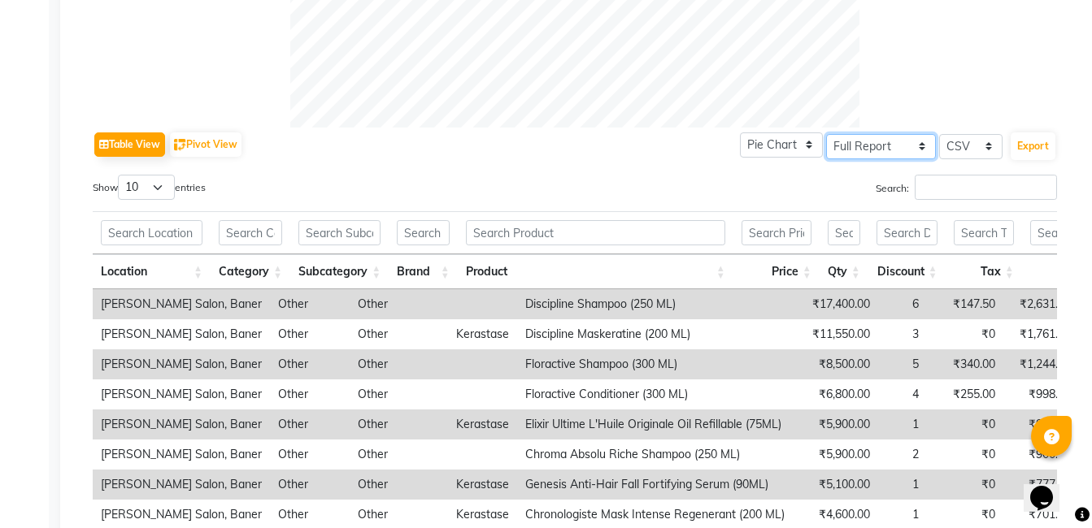
scroll to position [569, 0]
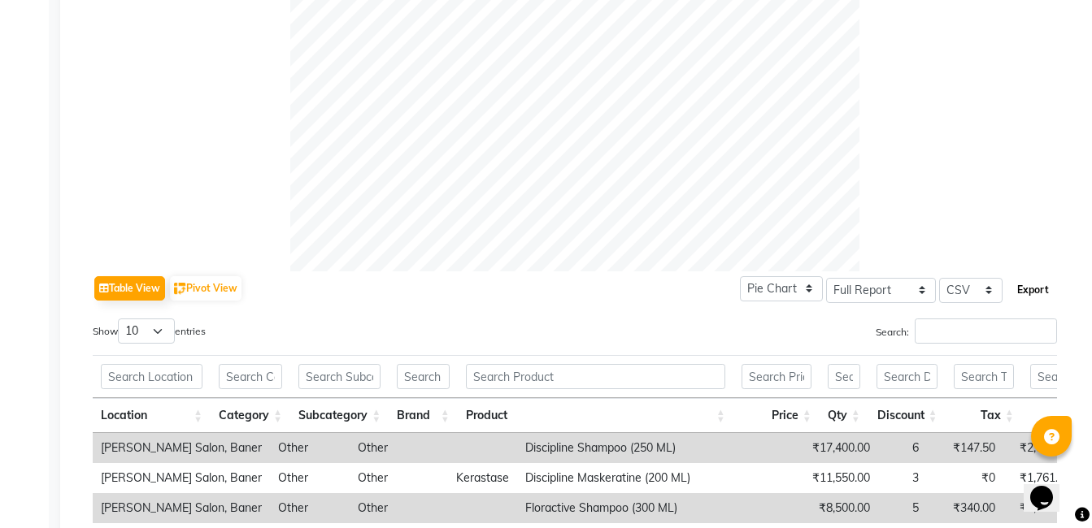
click at [1031, 290] on button "Export" at bounding box center [1033, 290] width 45 height 28
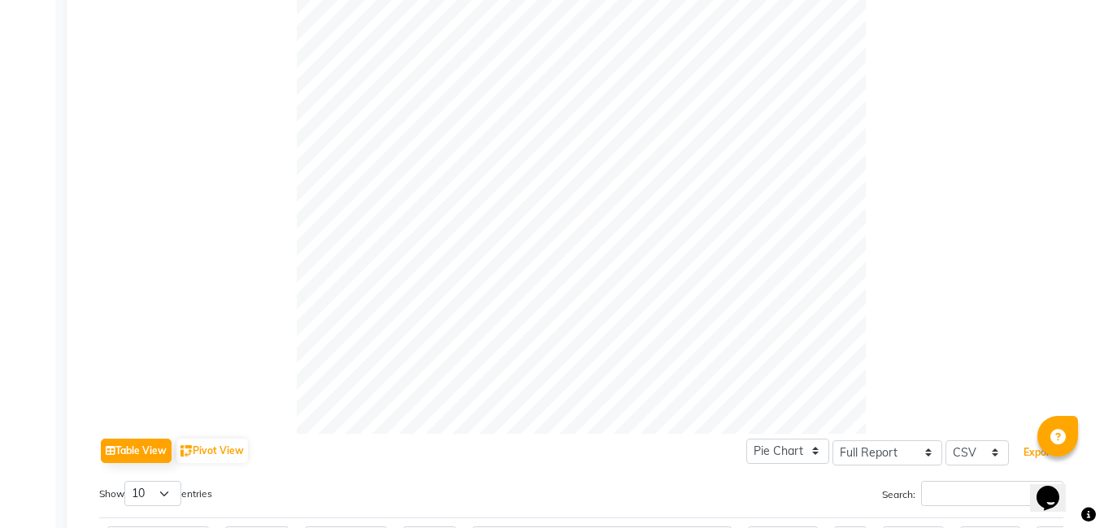
scroll to position [0, 0]
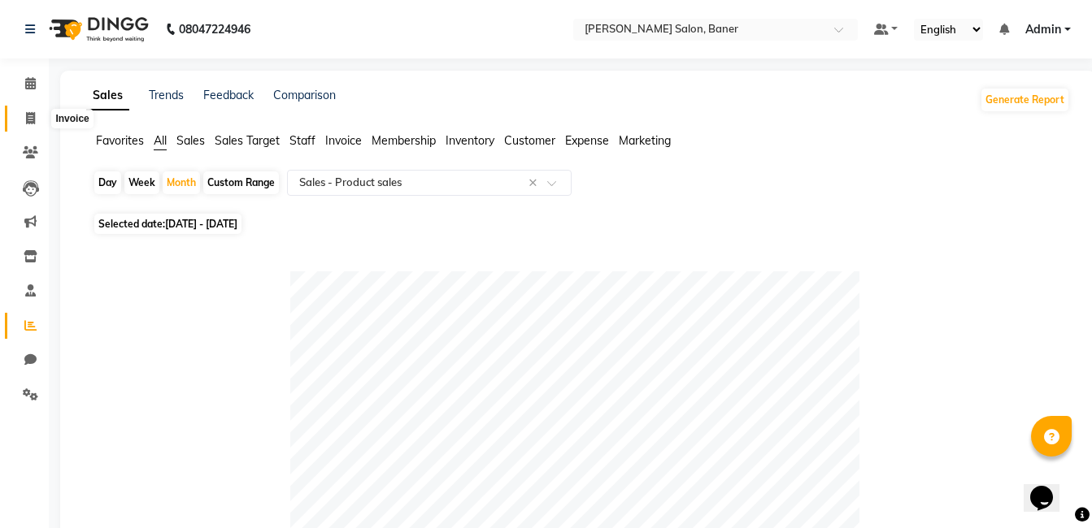
drag, startPoint x: 32, startPoint y: 120, endPoint x: 63, endPoint y: 34, distance: 90.8
click at [32, 120] on icon at bounding box center [30, 118] width 9 height 12
select select "service"
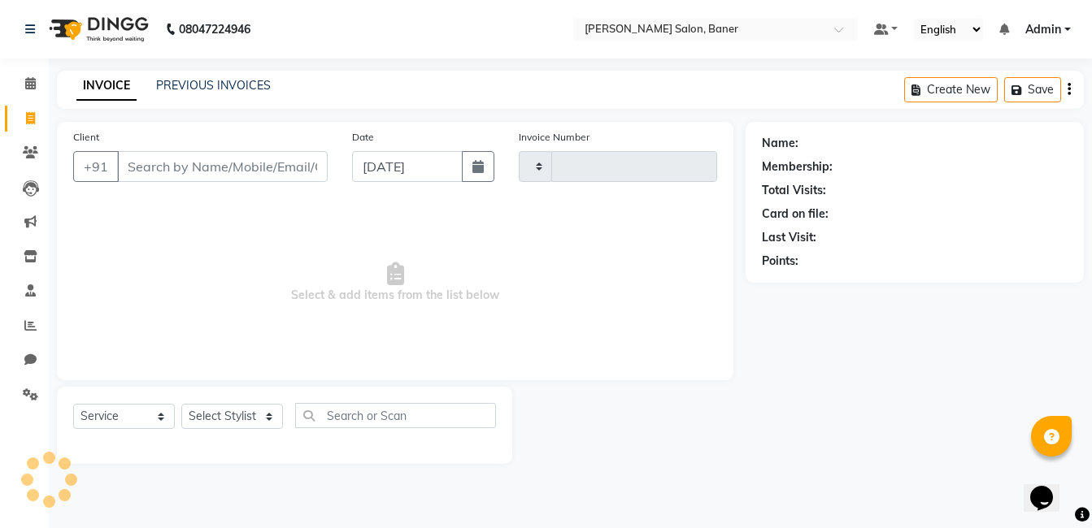
type input "3330"
select select "7115"
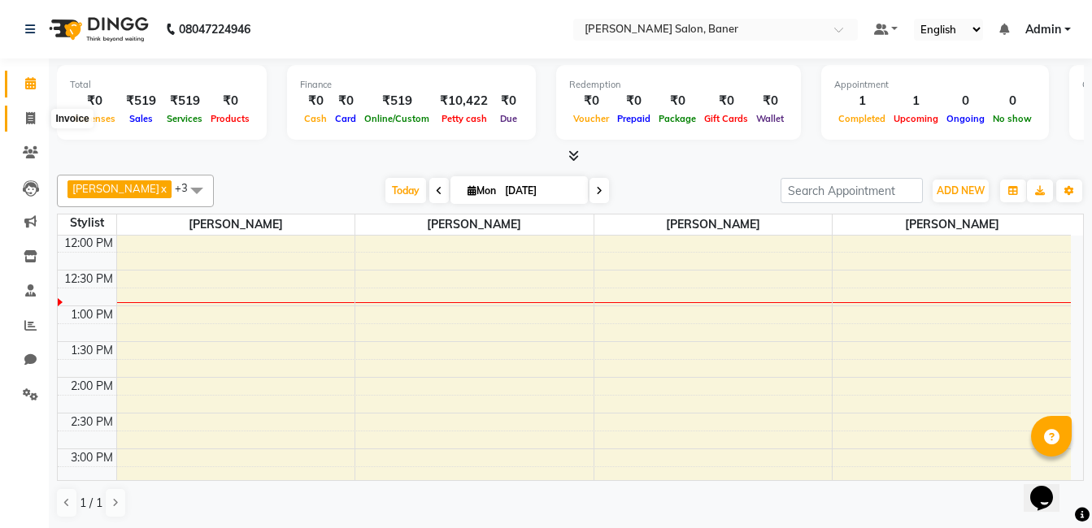
click at [33, 119] on icon at bounding box center [30, 118] width 9 height 12
select select "service"
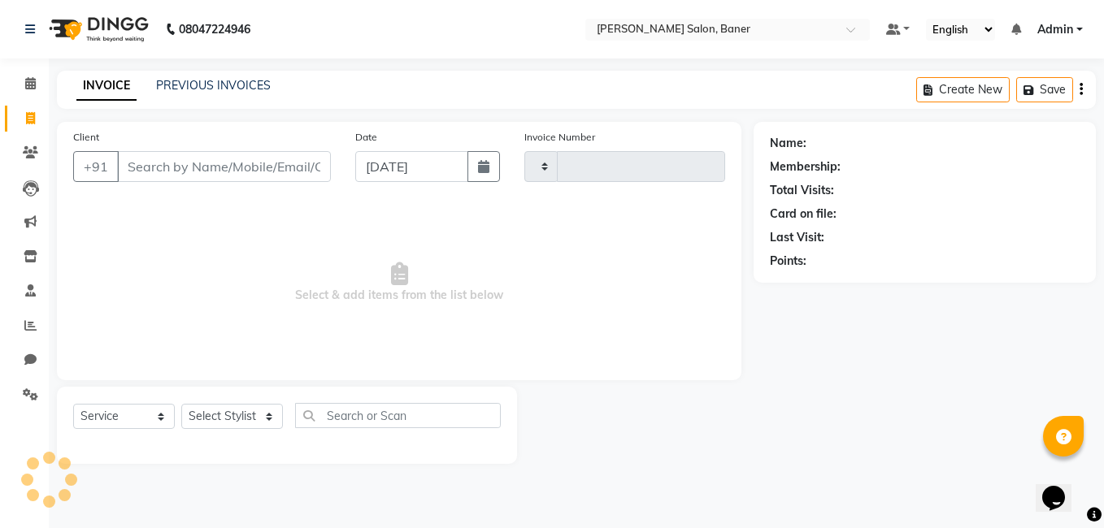
type input "3327"
select select "7115"
click at [226, 413] on select "Select Stylist" at bounding box center [232, 416] width 102 height 25
click at [226, 413] on select "Select Stylist Admin Dipali Jivane Jabaaz Karan Rathod Karishma Khot Krishna Vy…" at bounding box center [232, 416] width 102 height 25
click at [225, 413] on select "Select Stylist Admin Dipali Jivane Jabaaz Karan Rathod Karishma Khot Krishna Vy…" at bounding box center [232, 416] width 102 height 25
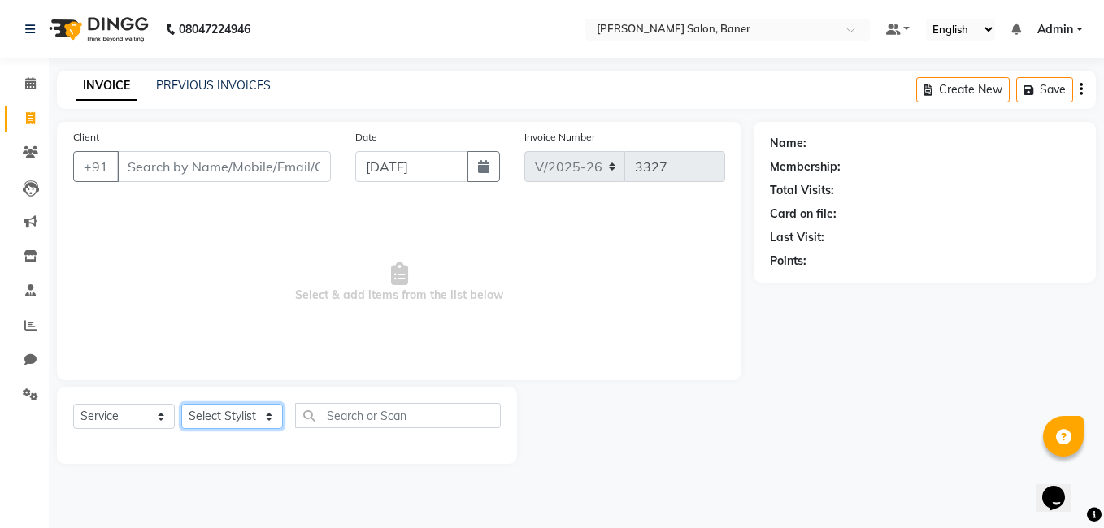
select select "90315"
click at [181, 404] on select "Select Stylist Admin Dipali Jivane Jabaaz Karan Rathod Karishma Khot Krishna Vy…" at bounding box center [232, 416] width 102 height 25
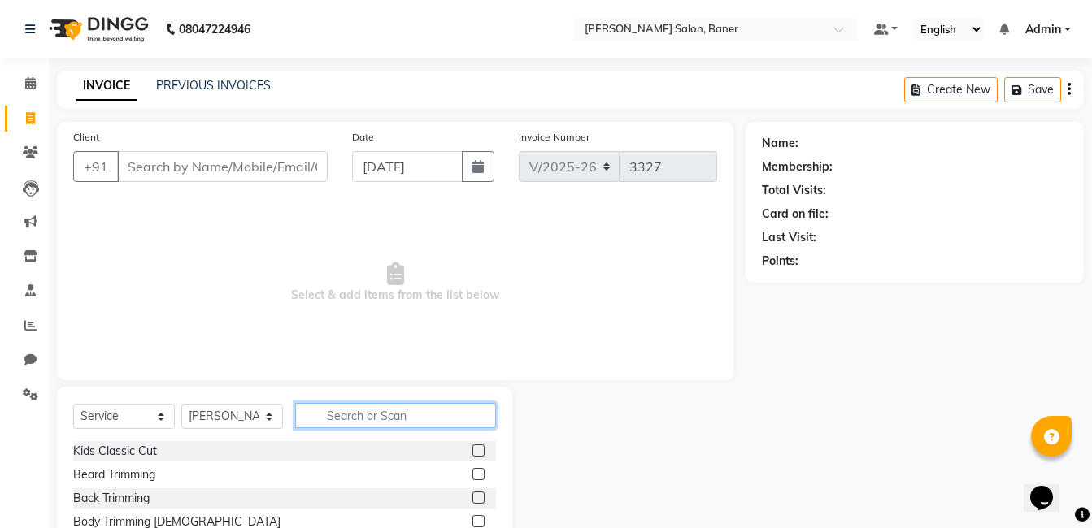
click at [408, 413] on input "text" at bounding box center [395, 415] width 201 height 25
type input "k"
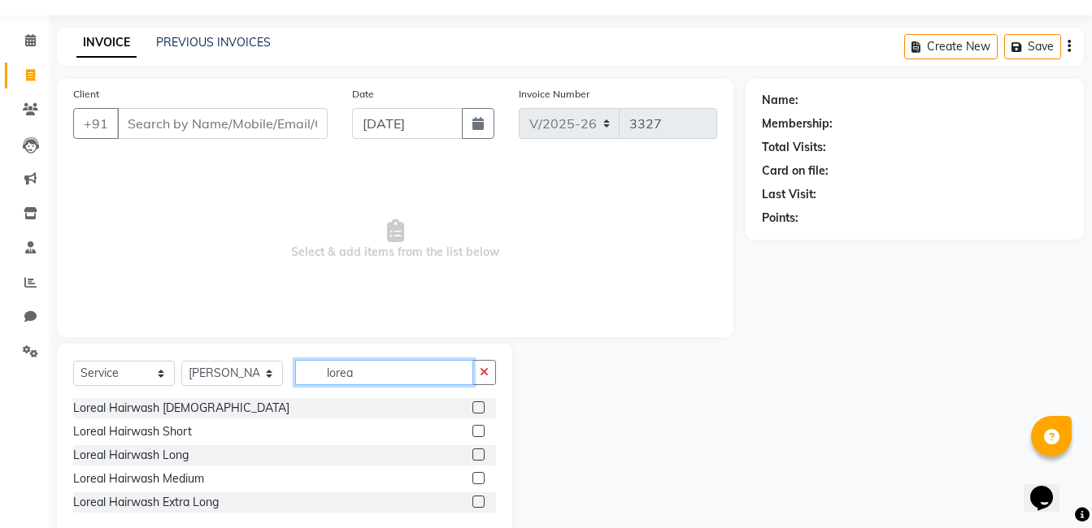
scroll to position [78, 0]
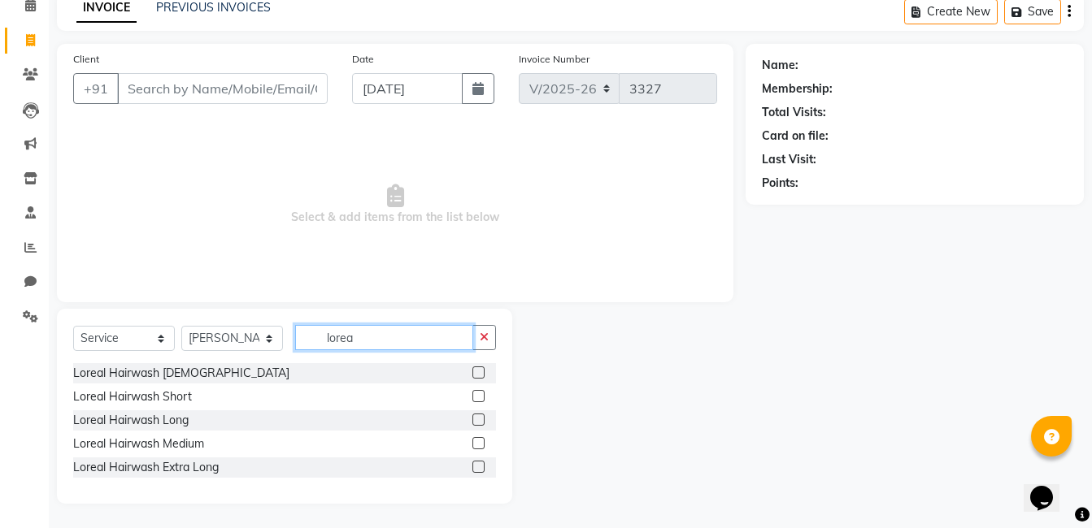
type input "lorea"
click at [480, 443] on label at bounding box center [478, 443] width 12 height 12
click at [480, 443] on input "checkbox" at bounding box center [477, 444] width 11 height 11
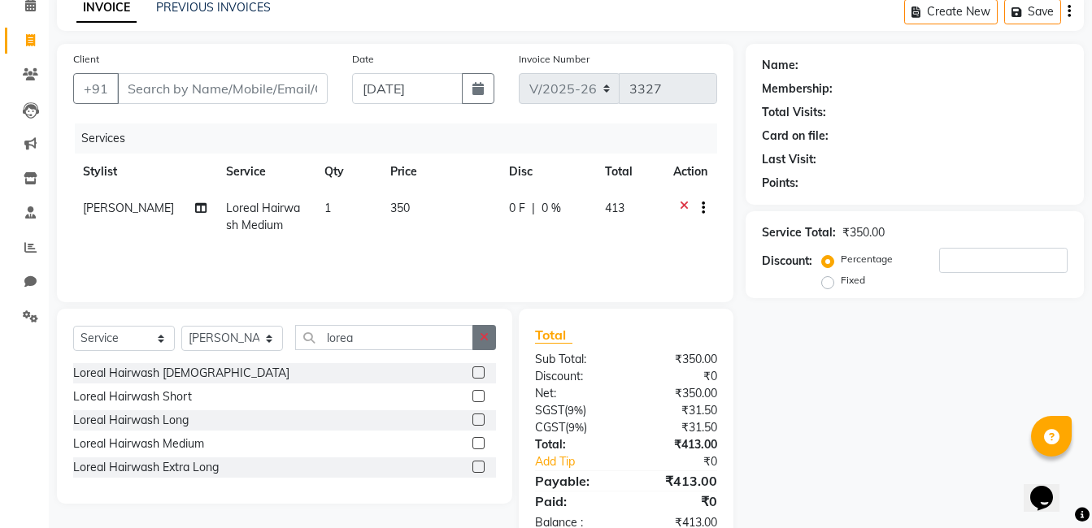
checkbox input "false"
click at [480, 344] on button "button" at bounding box center [484, 337] width 24 height 25
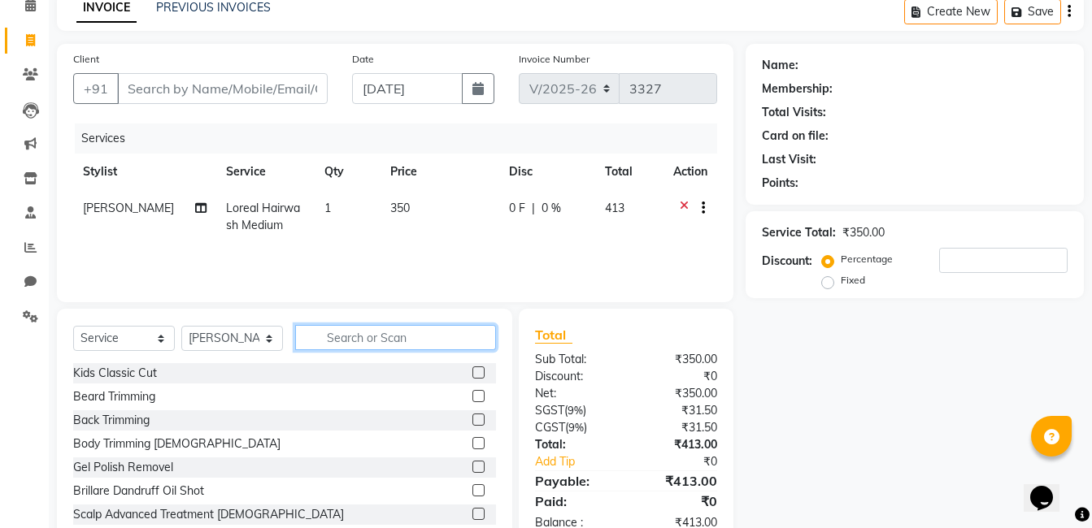
click at [424, 342] on input "text" at bounding box center [395, 337] width 201 height 25
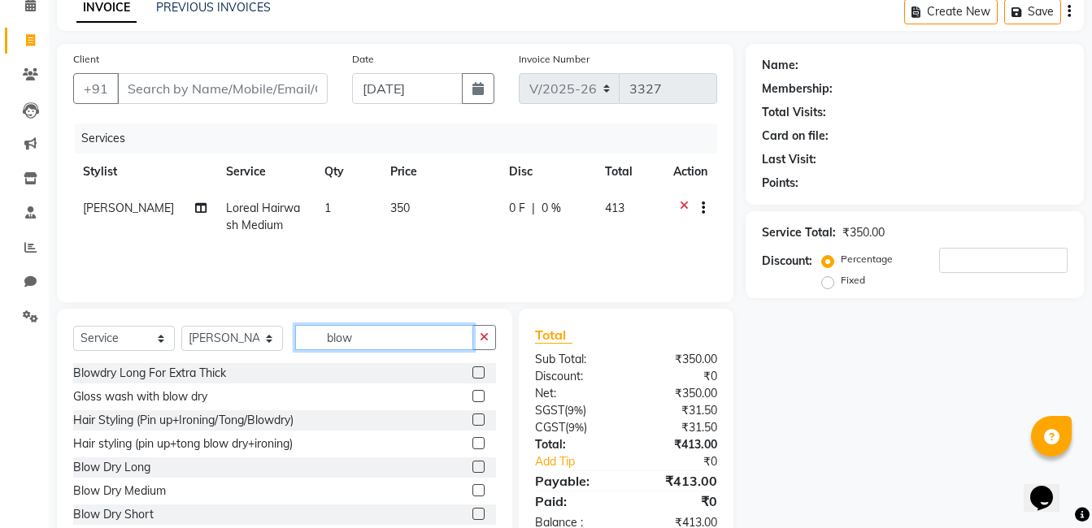
type input "blow"
click at [472, 493] on label at bounding box center [478, 491] width 12 height 12
click at [472, 493] on input "checkbox" at bounding box center [477, 491] width 11 height 11
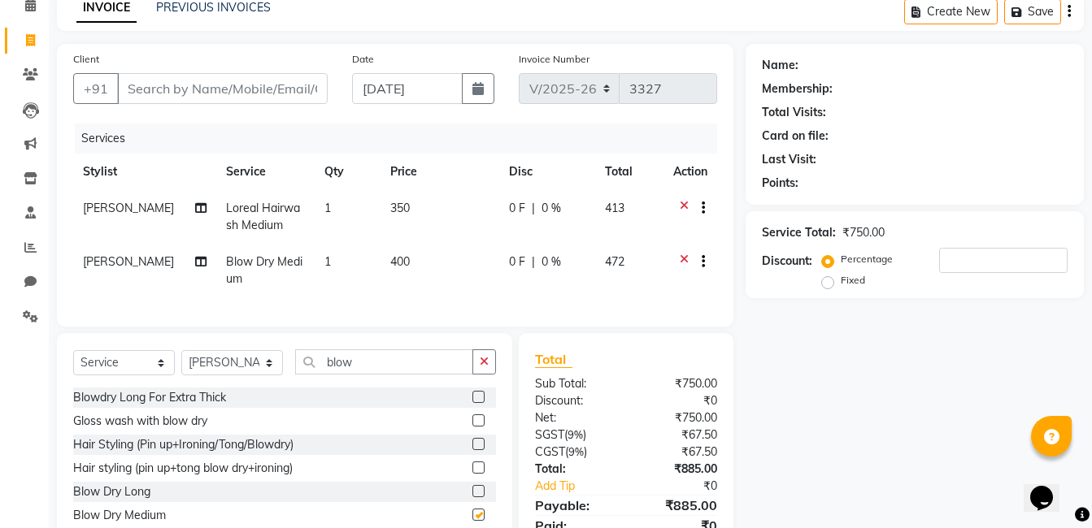
scroll to position [37, 0]
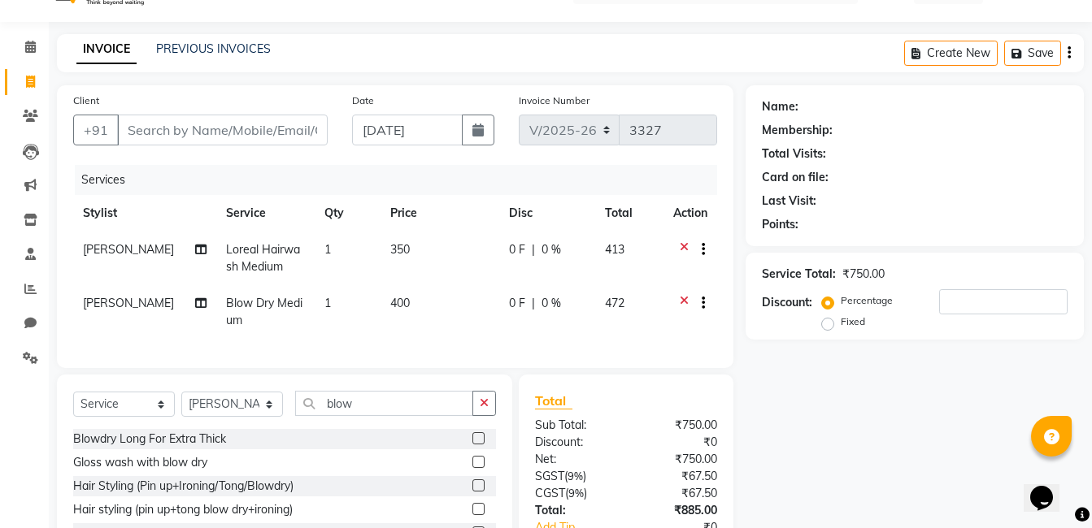
checkbox input "false"
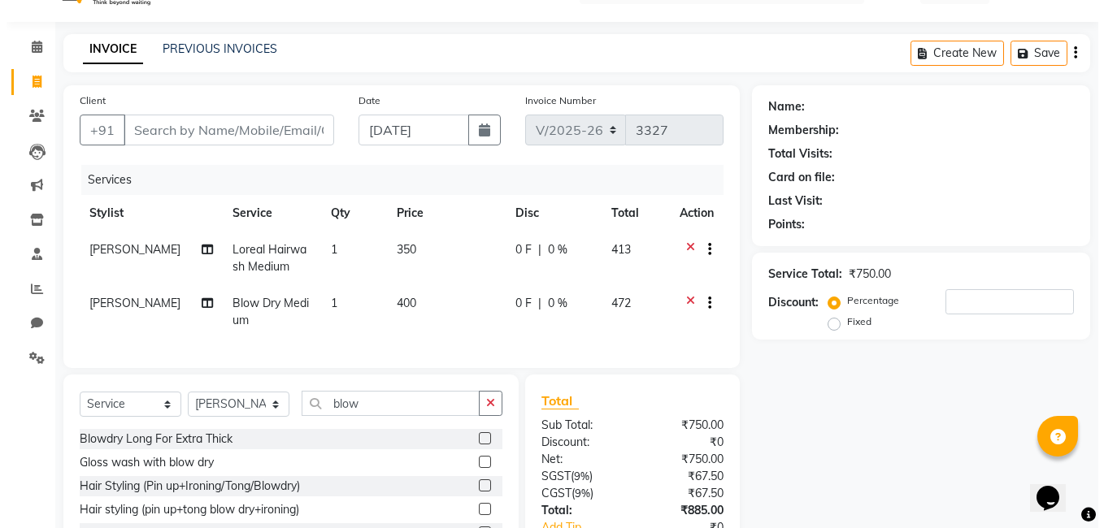
scroll to position [0, 0]
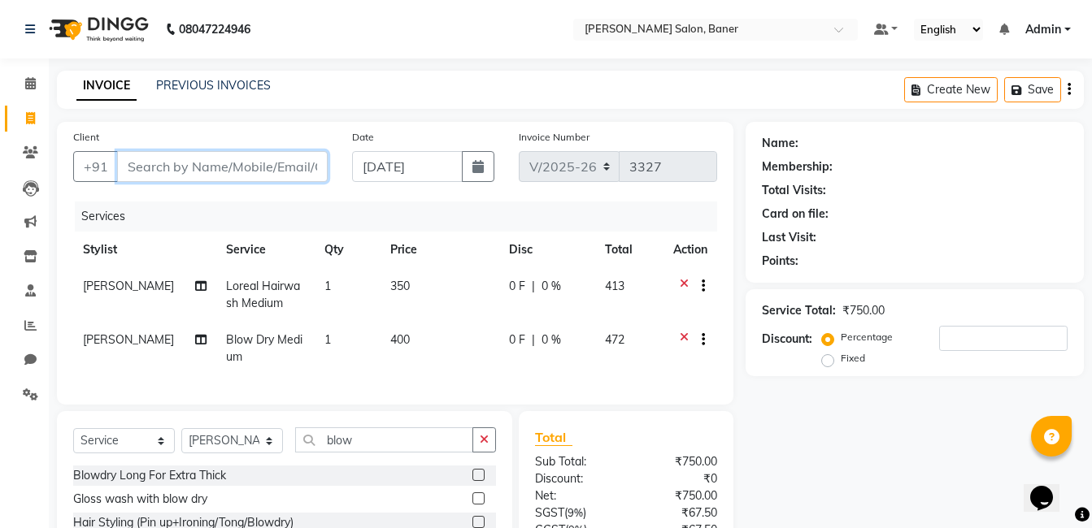
click at [237, 156] on input "Client" at bounding box center [222, 166] width 211 height 31
type input "9"
type input "0"
type input "9850202376"
click at [284, 156] on button "Add Client" at bounding box center [286, 166] width 84 height 31
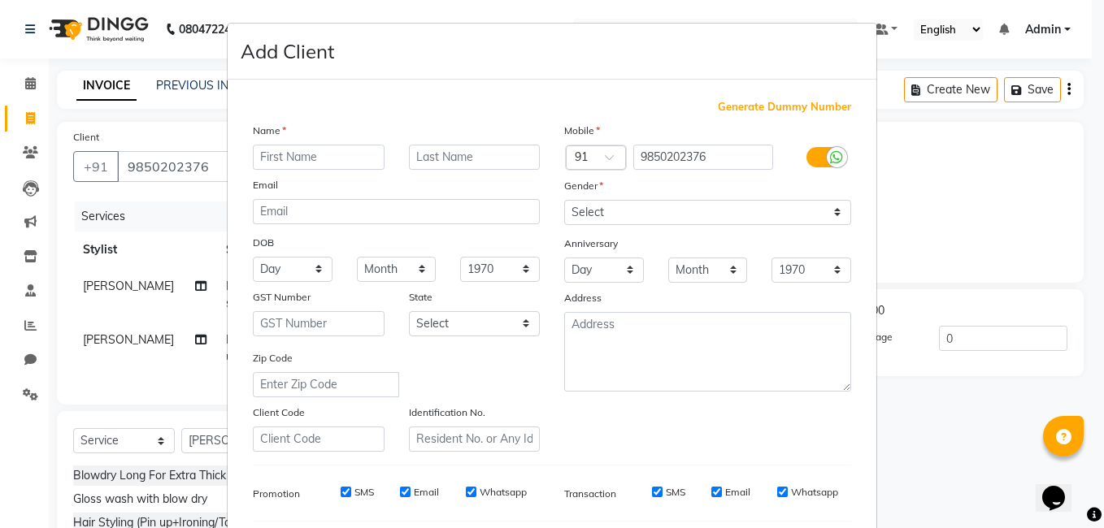
click at [294, 160] on input "text" at bounding box center [319, 157] width 132 height 25
type input "Ravina Randive"
click at [685, 211] on select "Select Male Female Other Prefer Not To Say" at bounding box center [707, 212] width 287 height 25
select select "female"
click at [564, 200] on select "Select Male Female Other Prefer Not To Say" at bounding box center [707, 212] width 287 height 25
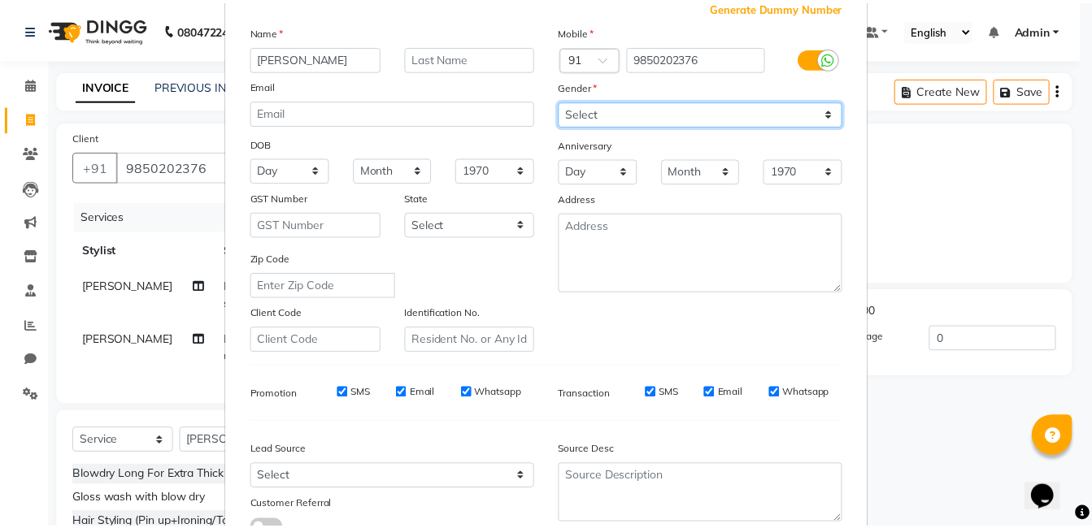
scroll to position [222, 0]
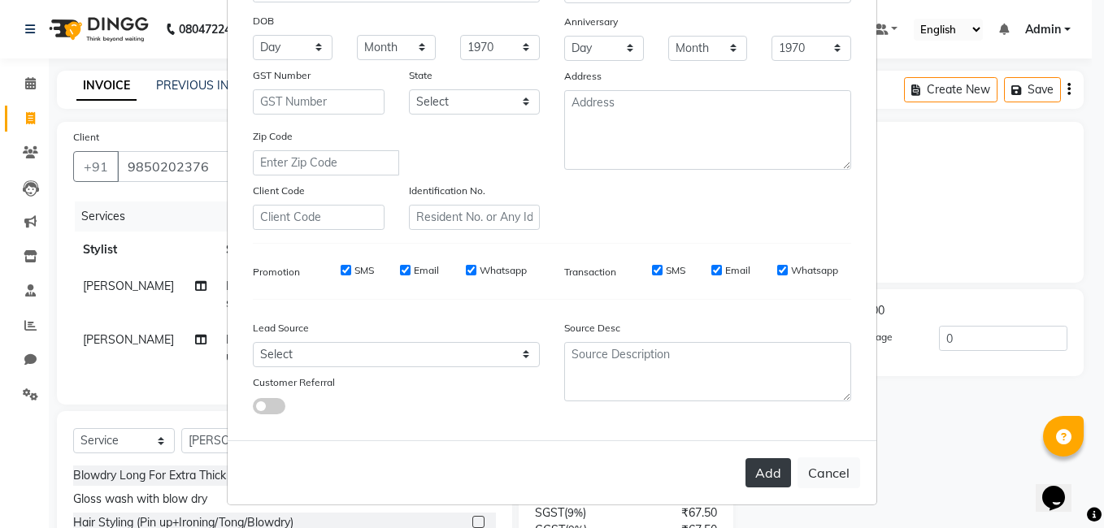
click at [757, 476] on button "Add" at bounding box center [768, 473] width 46 height 29
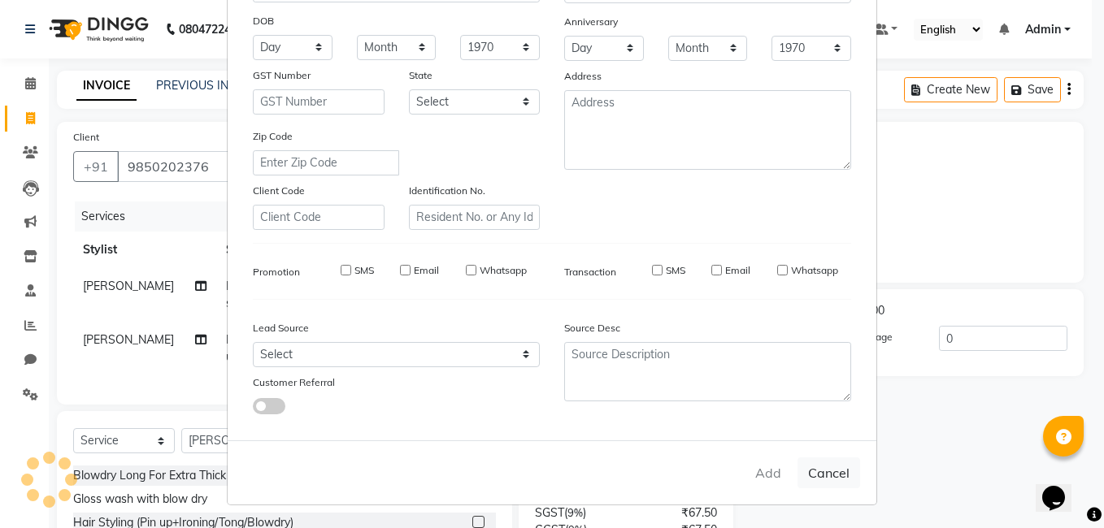
select select
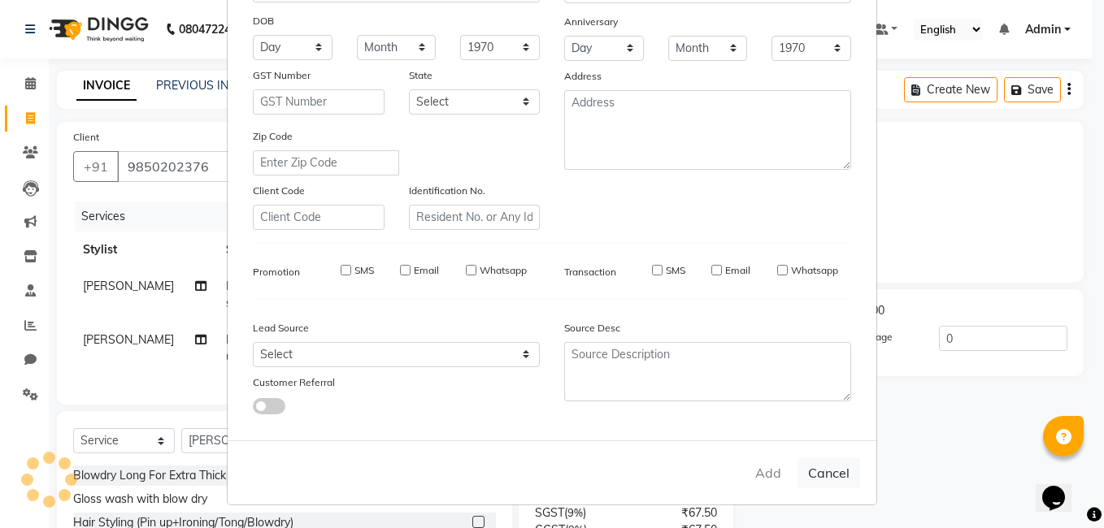
select select
checkbox input "false"
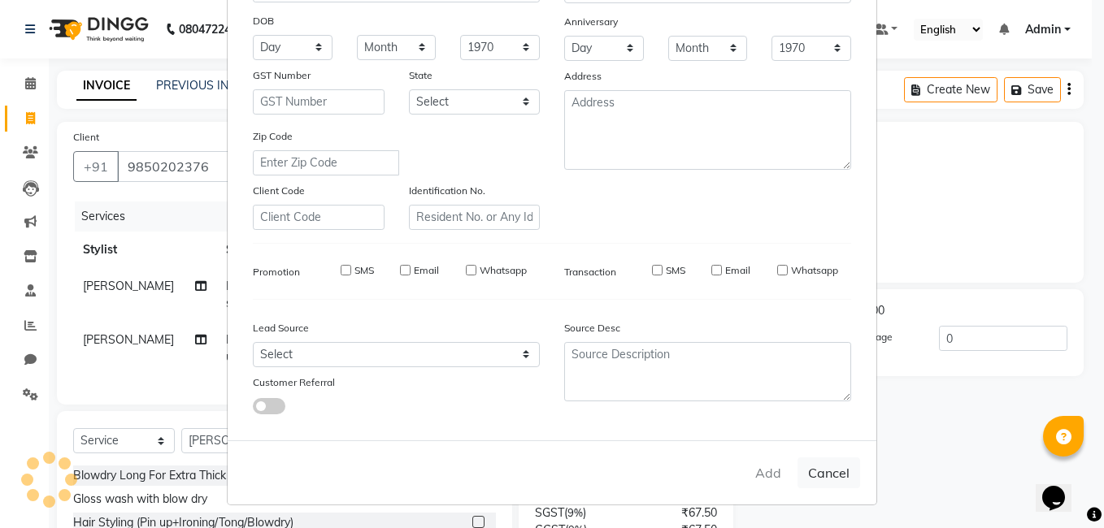
checkbox input "false"
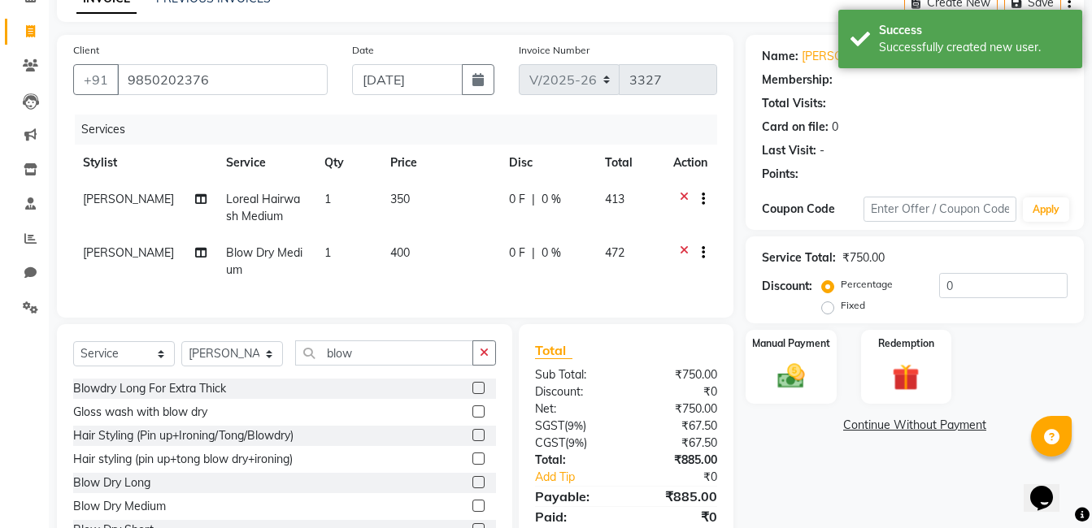
scroll to position [159, 0]
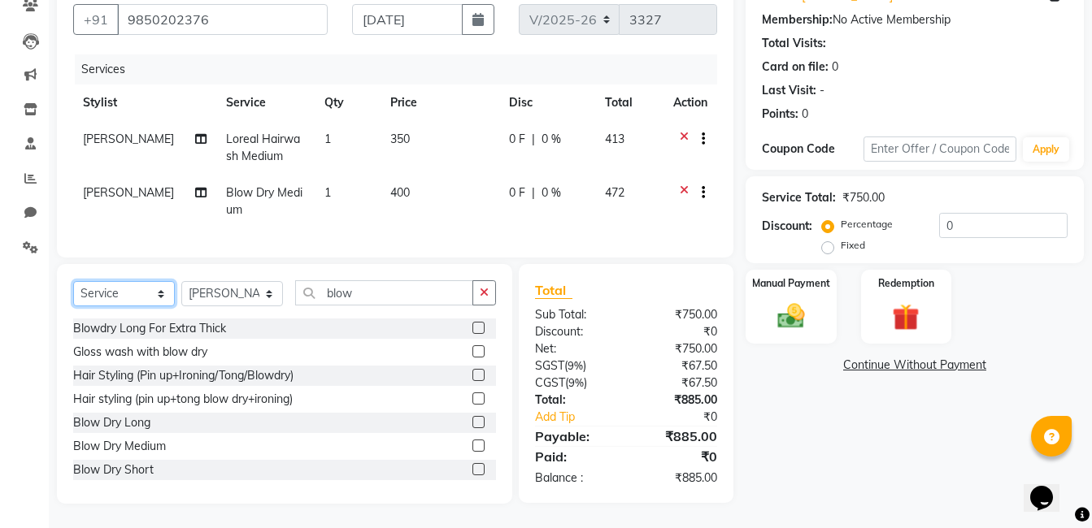
drag, startPoint x: 134, startPoint y: 288, endPoint x: 127, endPoint y: 308, distance: 21.6
click at [133, 289] on select "Select Service Product Membership Package Voucher Prepaid Gift Card" at bounding box center [124, 293] width 102 height 25
click at [73, 282] on select "Select Service Product Membership Package Voucher Prepaid Gift Card" at bounding box center [124, 293] width 102 height 25
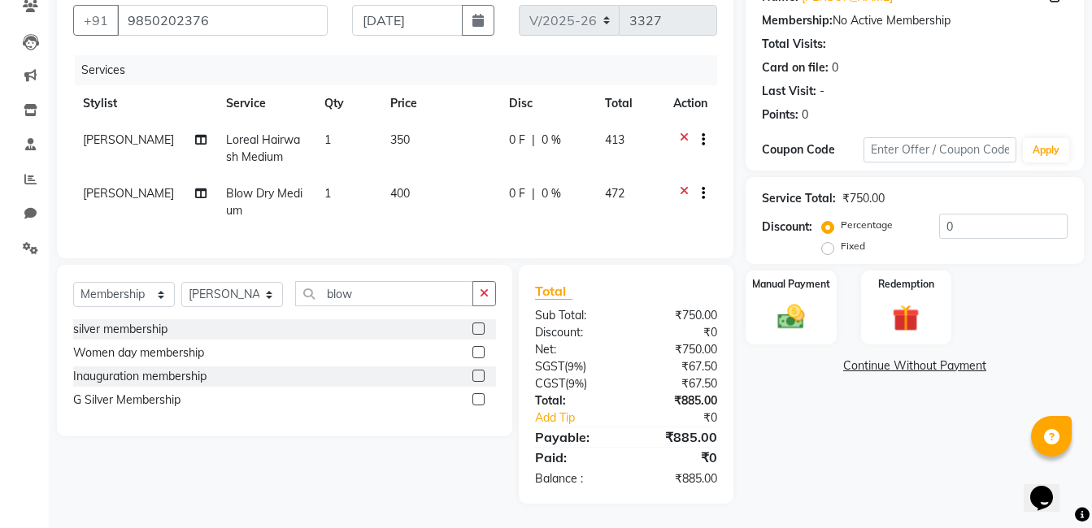
click at [481, 328] on label at bounding box center [478, 329] width 12 height 12
click at [481, 328] on input "checkbox" at bounding box center [477, 329] width 11 height 11
select select "select"
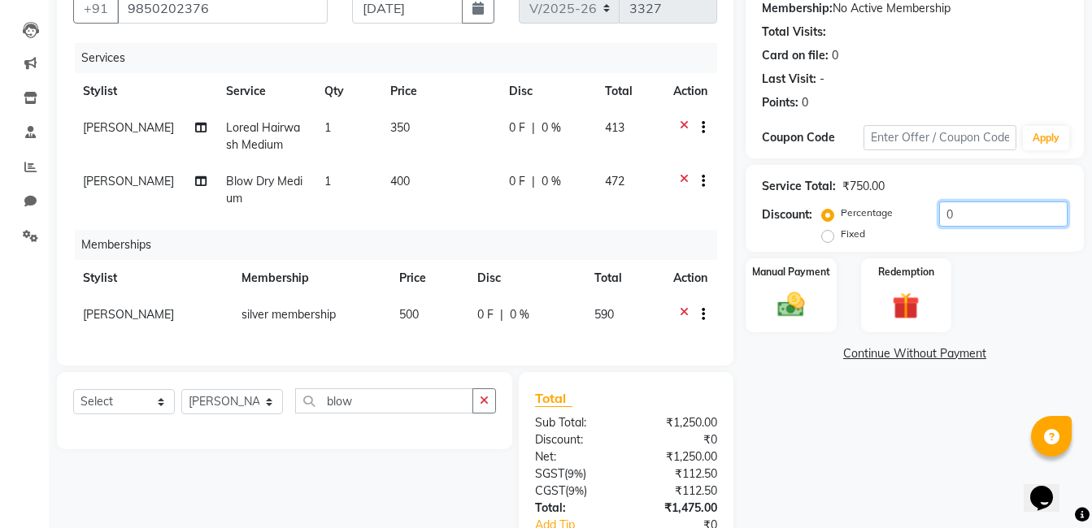
drag, startPoint x: 994, startPoint y: 210, endPoint x: 893, endPoint y: 218, distance: 101.9
click at [893, 218] on div "Percentage Fixed 0" at bounding box center [946, 224] width 242 height 44
click at [680, 313] on icon at bounding box center [684, 316] width 9 height 20
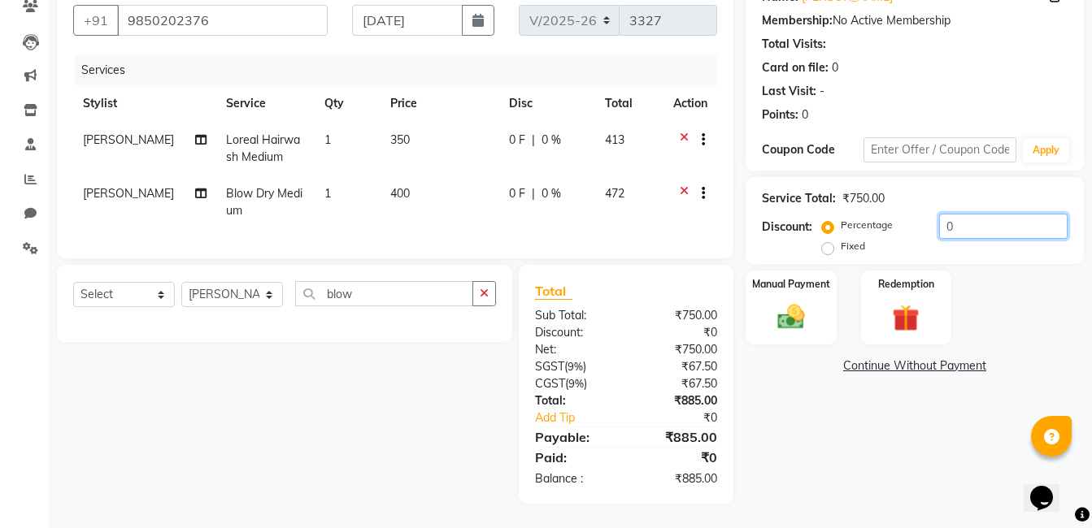
drag, startPoint x: 961, startPoint y: 215, endPoint x: 915, endPoint y: 215, distance: 46.3
click at [915, 215] on div "Percentage Fixed 0" at bounding box center [946, 236] width 242 height 44
type input "2"
click at [810, 306] on img at bounding box center [791, 317] width 46 height 33
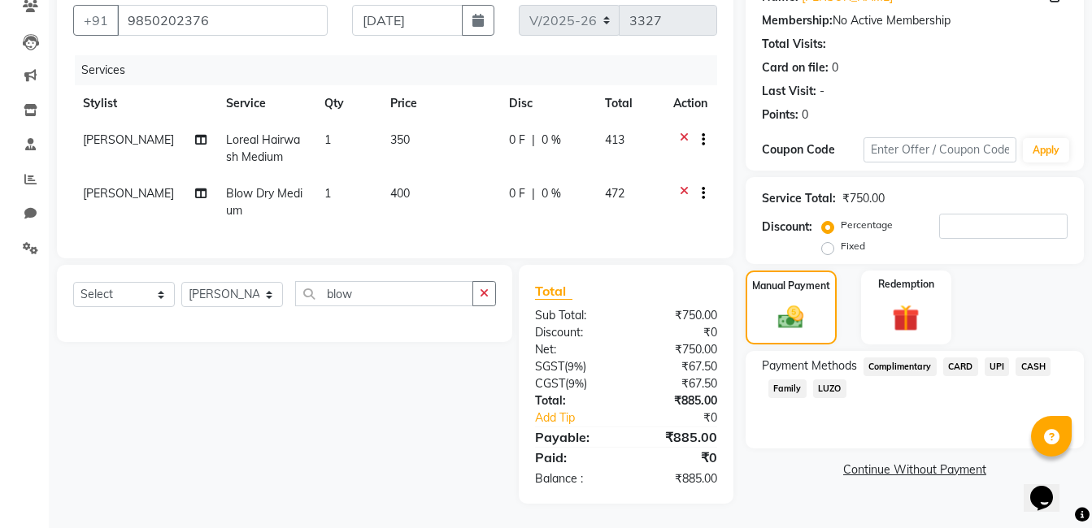
click at [998, 358] on span "UPI" at bounding box center [996, 367] width 25 height 19
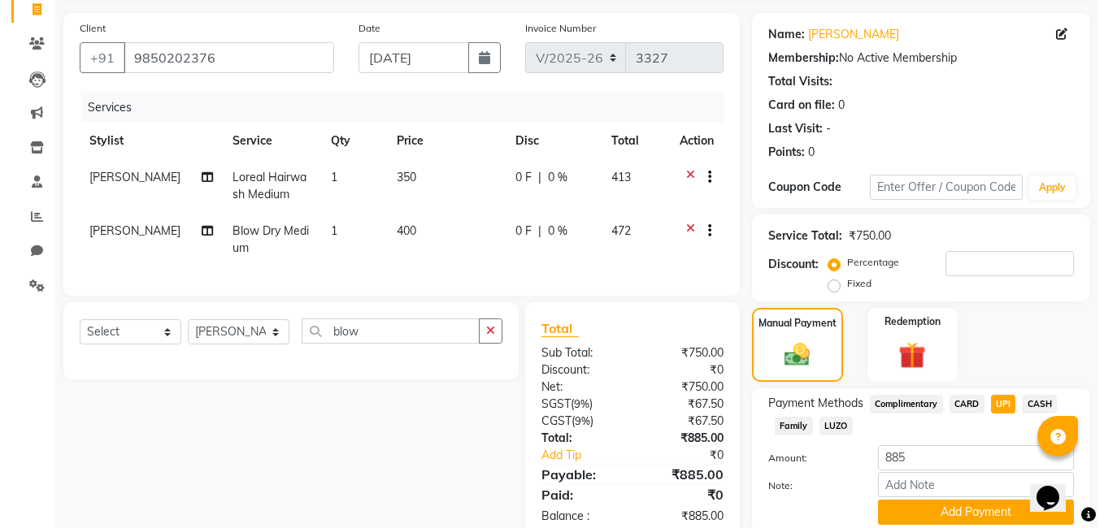
scroll to position [0, 0]
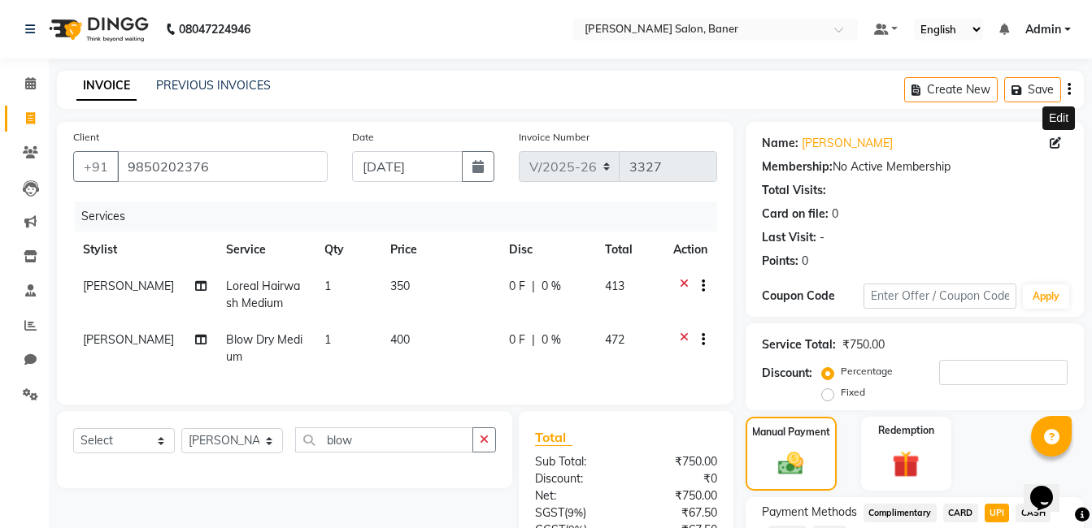
click at [1064, 141] on span at bounding box center [1059, 143] width 18 height 17
click at [1050, 140] on icon at bounding box center [1055, 142] width 11 height 11
select select "15"
select select "08"
select select "1995"
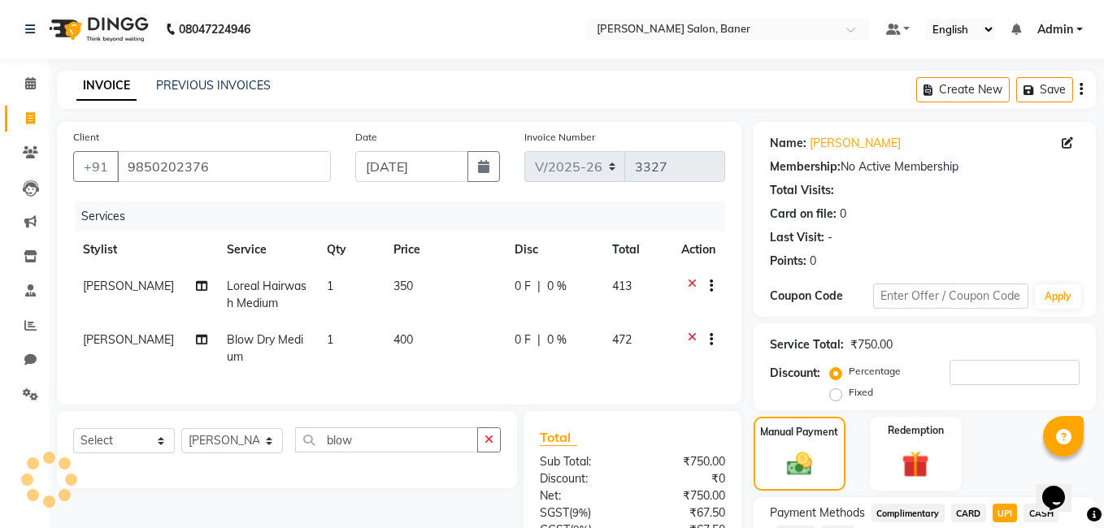
select select "female"
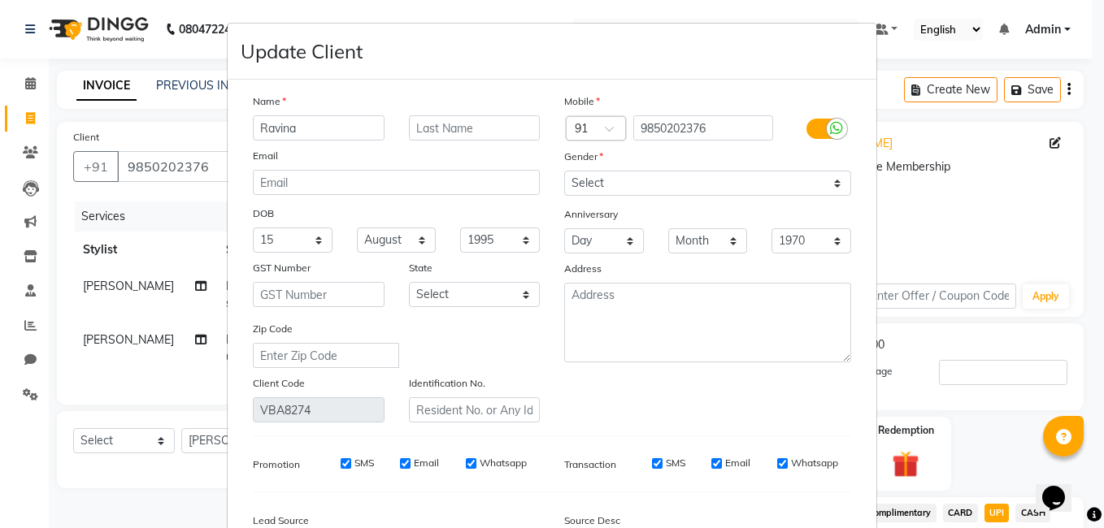
type input "Ravina"
click at [438, 91] on div "Name Ravina Email DOB Day 01 02 03 04 05 06 07 08 09 10 11 12 13 14 15 16 17 18…" at bounding box center [552, 357] width 649 height 554
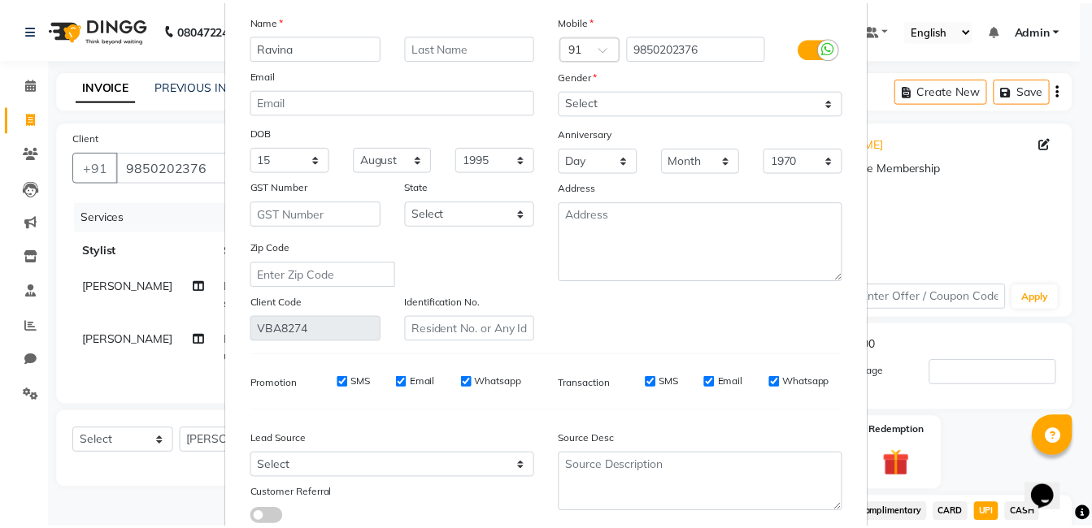
scroll to position [193, 0]
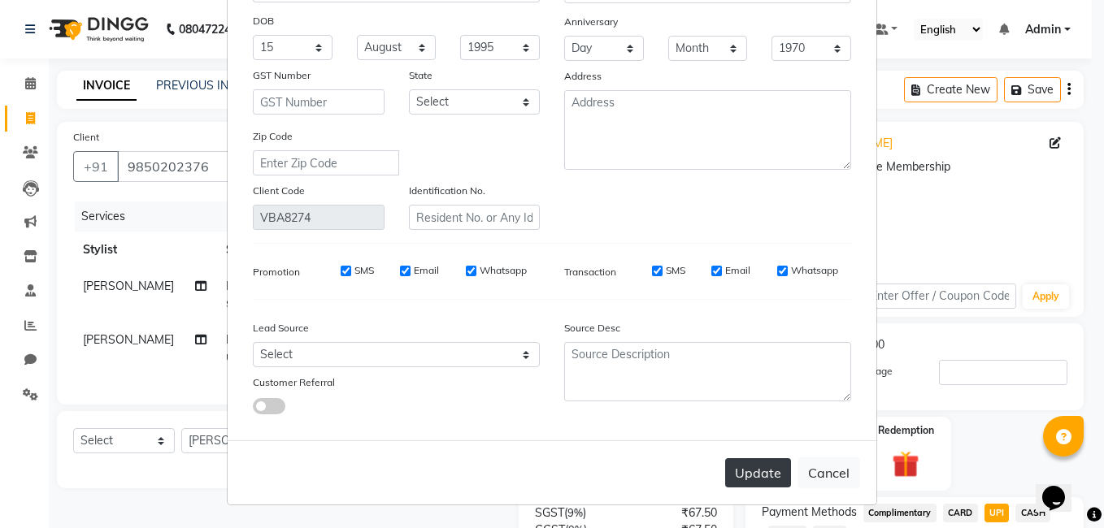
click at [754, 480] on button "Update" at bounding box center [758, 473] width 66 height 29
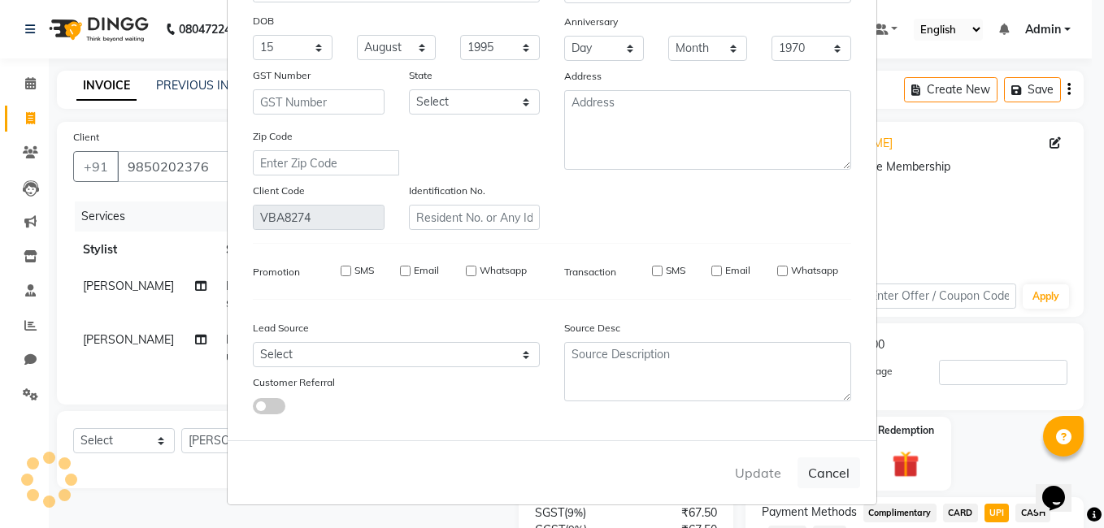
select select
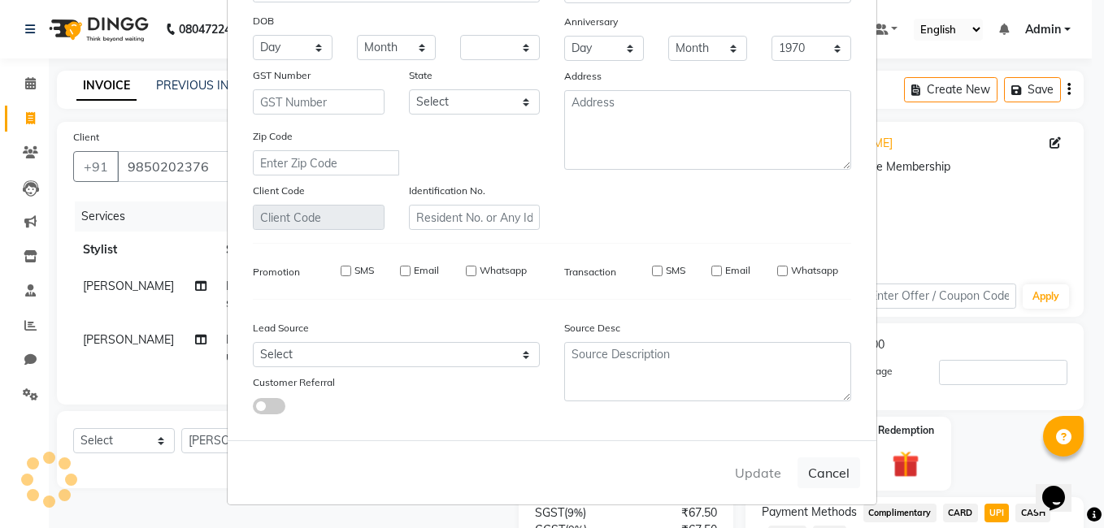
select select
checkbox input "false"
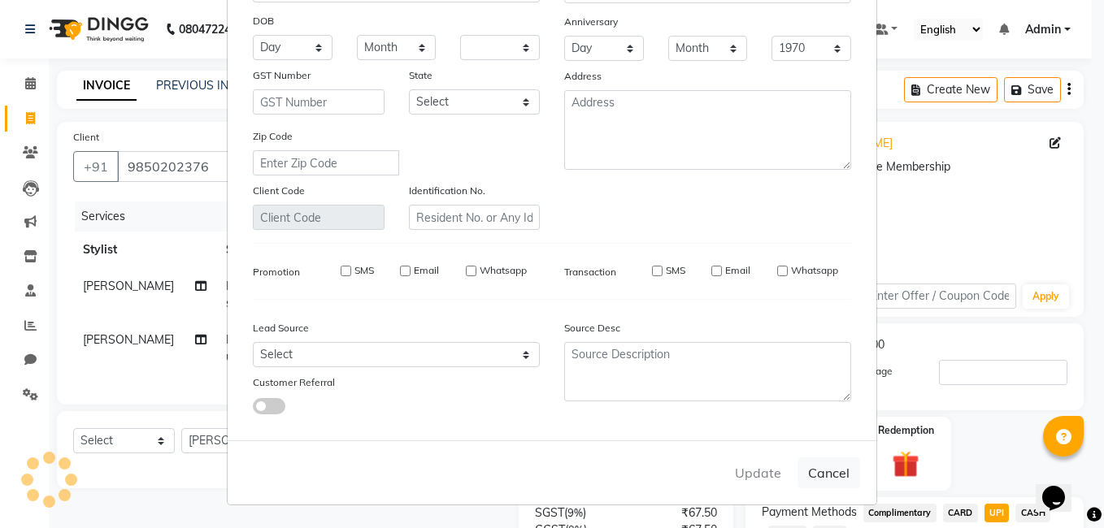
checkbox input "false"
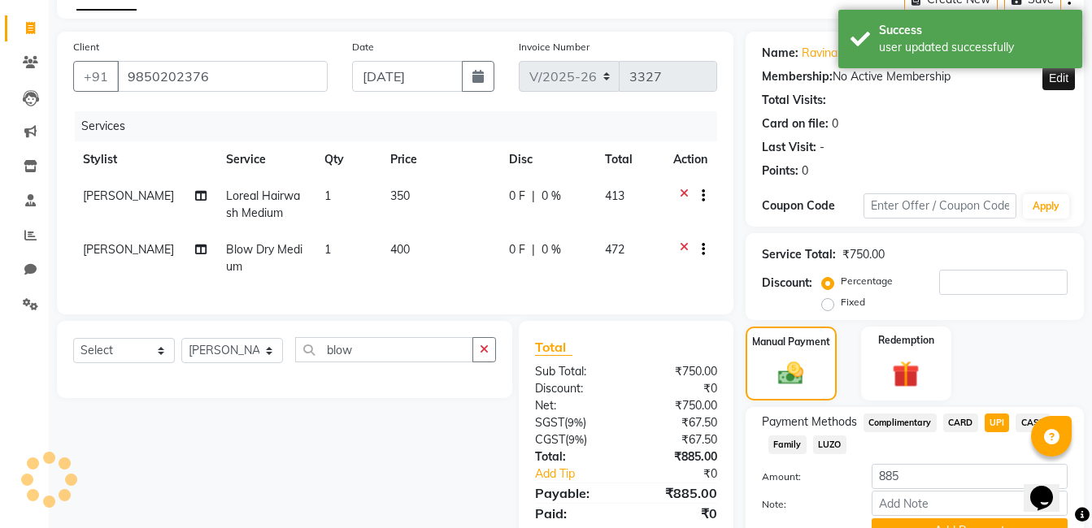
scroll to position [170, 0]
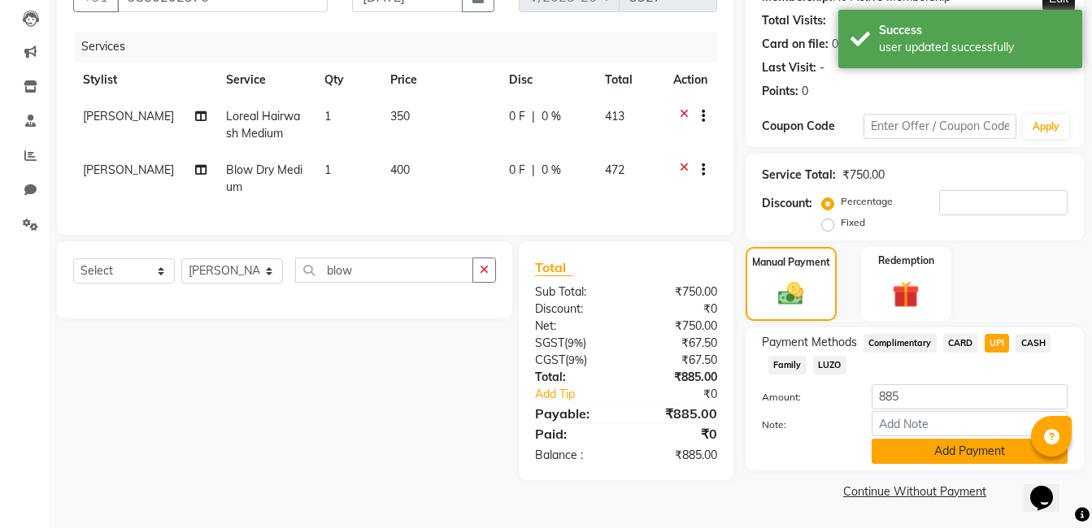
click at [967, 454] on button "Add Payment" at bounding box center [969, 451] width 196 height 25
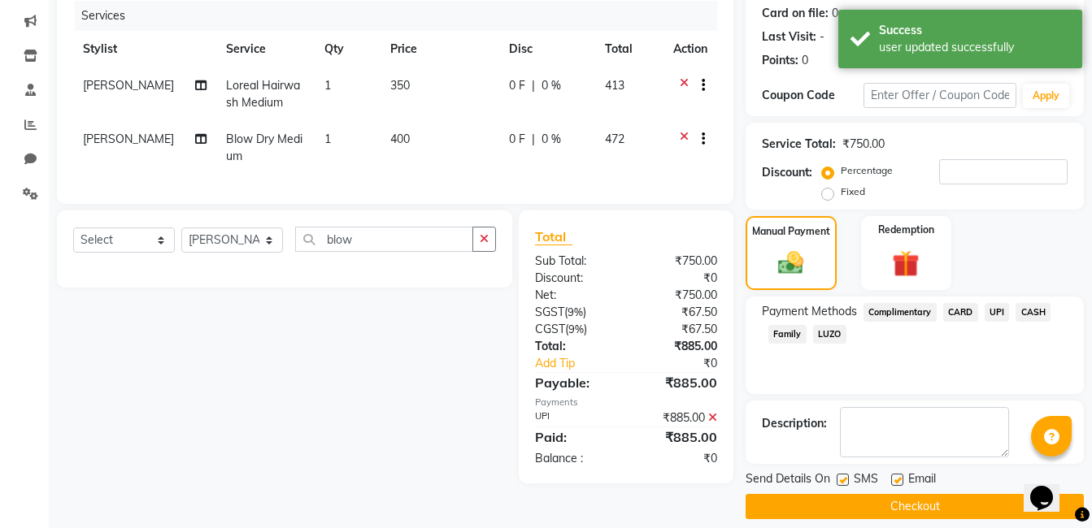
scroll to position [216, 0]
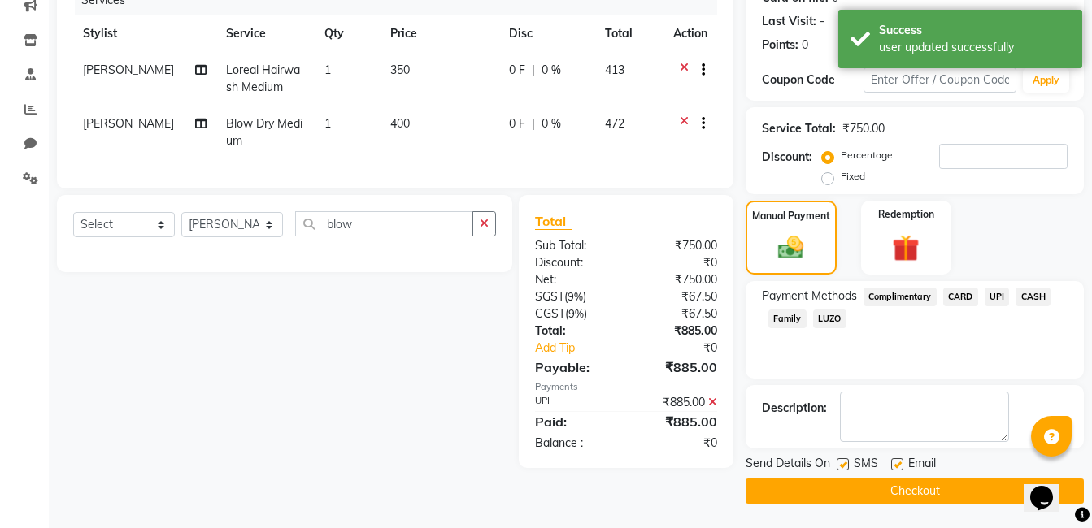
click at [957, 492] on button "Checkout" at bounding box center [914, 491] width 338 height 25
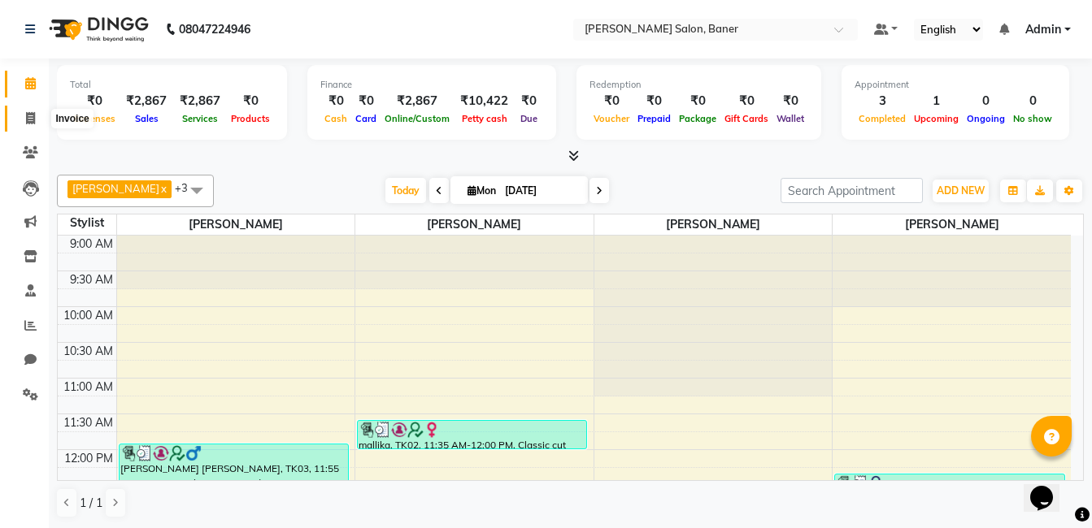
click at [36, 113] on span at bounding box center [30, 119] width 28 height 19
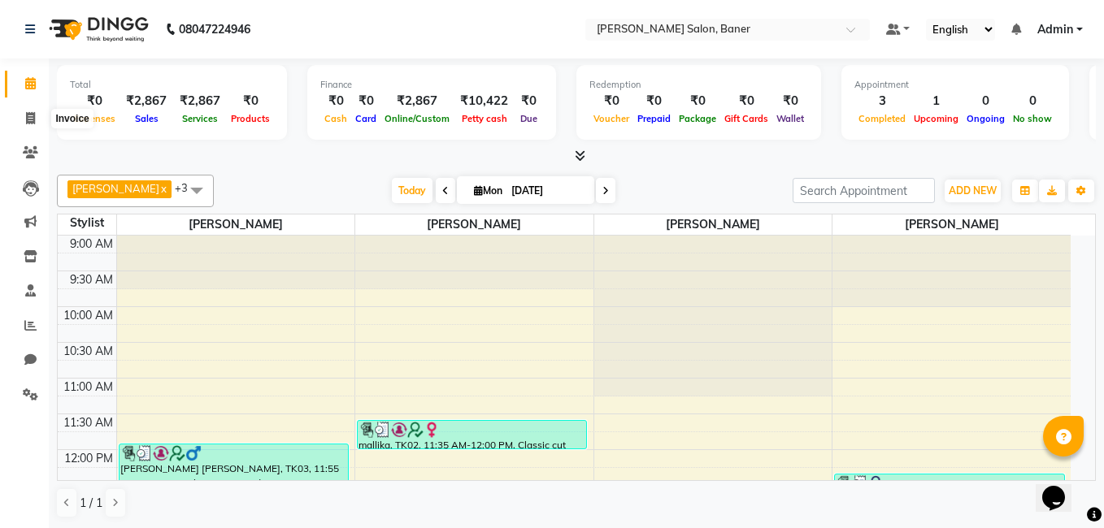
select select "7115"
select select "service"
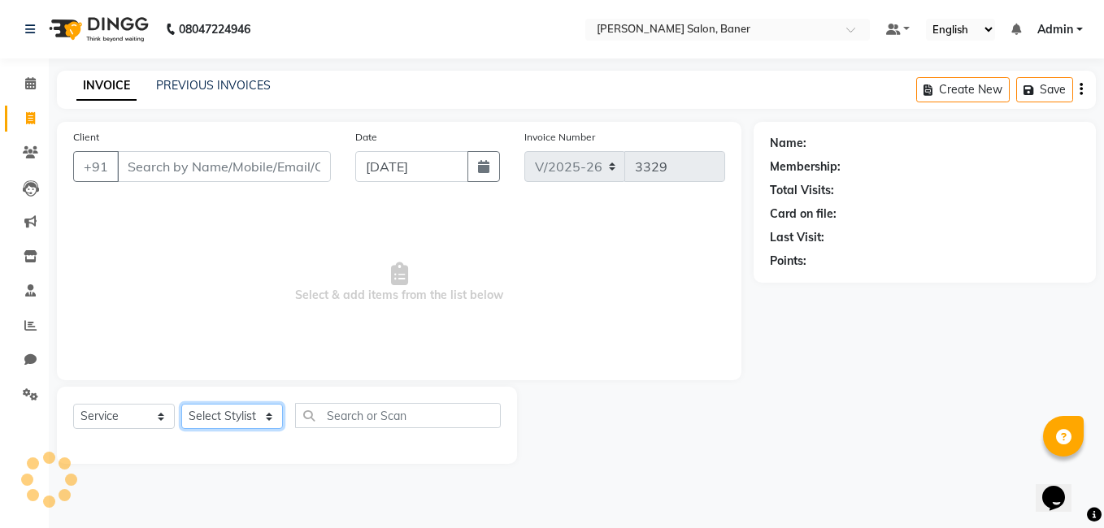
click at [234, 423] on select "Select Stylist" at bounding box center [232, 416] width 102 height 25
click at [234, 422] on select "Select Stylist" at bounding box center [232, 416] width 102 height 25
click at [234, 422] on select "Select Stylist Admin [PERSON_NAME] Jabaaz [PERSON_NAME] [PERSON_NAME] [PERSON_N…" at bounding box center [232, 416] width 102 height 25
select select "60256"
click at [181, 404] on select "Select Stylist Admin [PERSON_NAME] Jabaaz [PERSON_NAME] [PERSON_NAME] [PERSON_N…" at bounding box center [232, 416] width 102 height 25
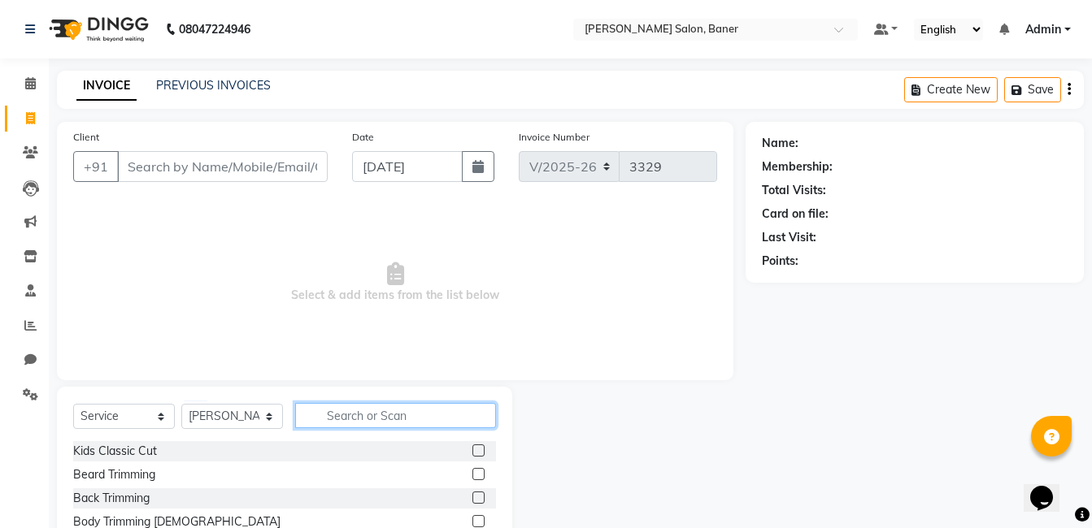
click at [339, 417] on input "text" at bounding box center [395, 415] width 201 height 25
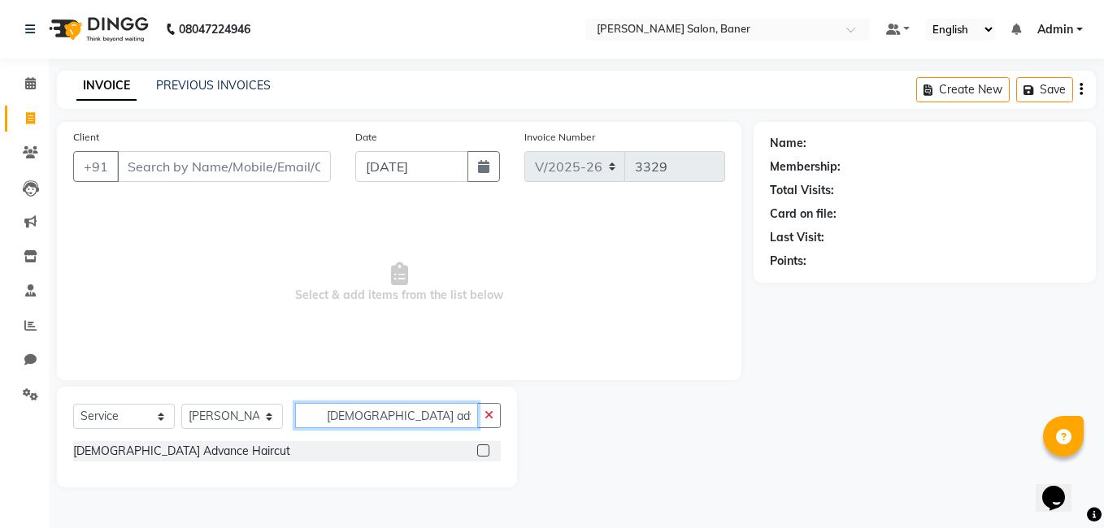
type input "[DEMOGRAPHIC_DATA] adv"
click at [482, 453] on label at bounding box center [483, 451] width 12 height 12
click at [482, 453] on input "checkbox" at bounding box center [482, 451] width 11 height 11
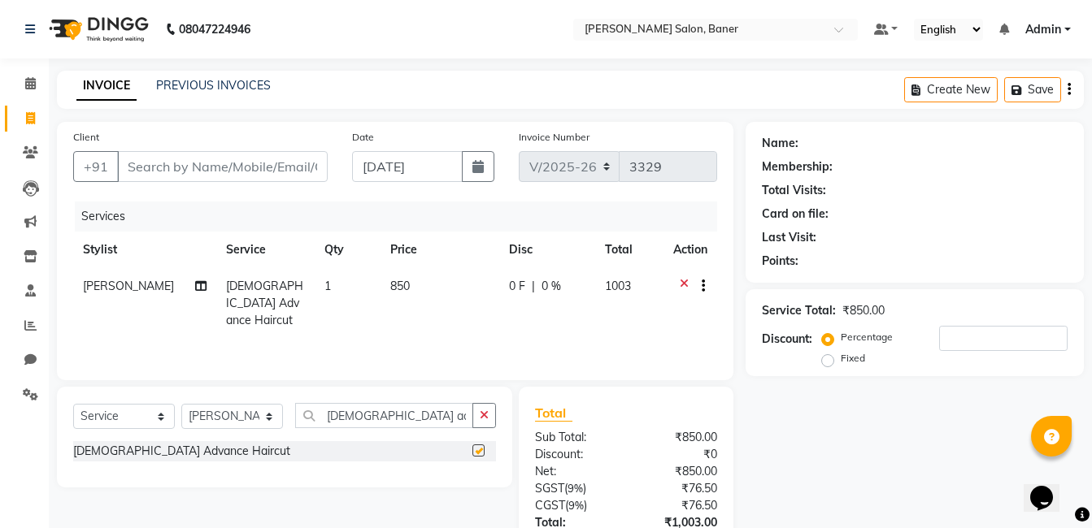
checkbox input "false"
click at [253, 167] on input "Client" at bounding box center [222, 166] width 211 height 31
click at [209, 165] on input "Client" at bounding box center [222, 166] width 211 height 31
type input "9"
type input "0"
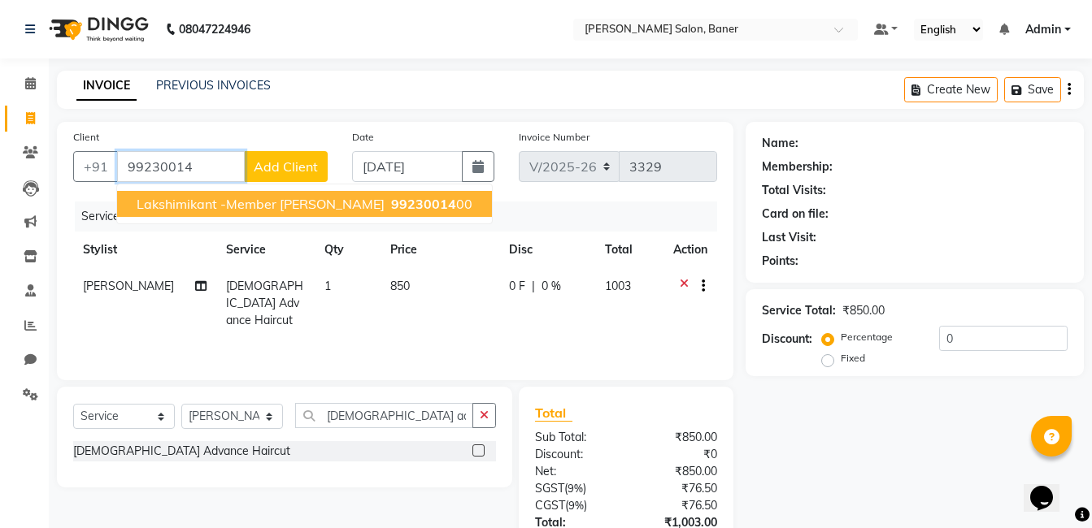
click at [212, 210] on span "lakshimikant -member [PERSON_NAME]" at bounding box center [261, 204] width 248 height 16
type input "9923001400"
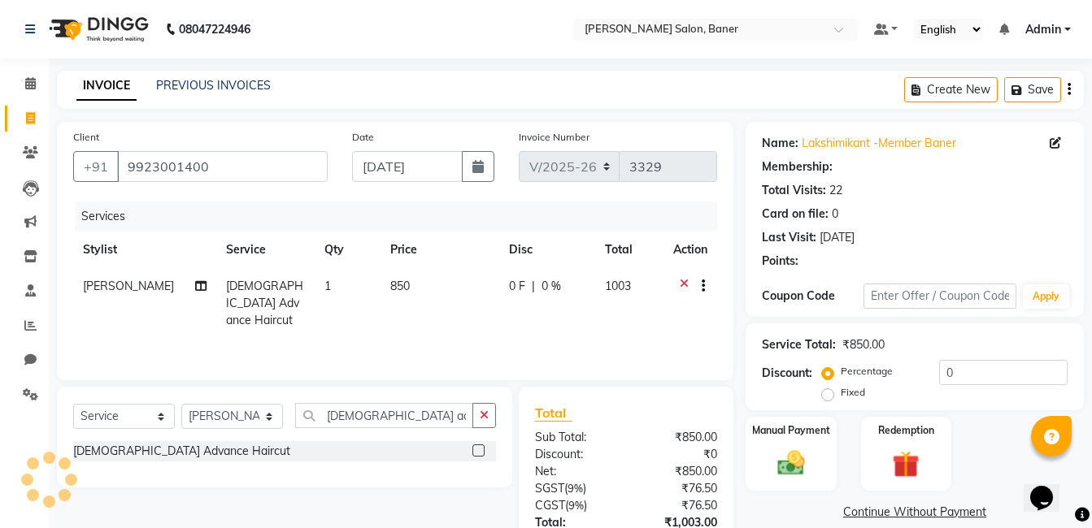
select select "1: Object"
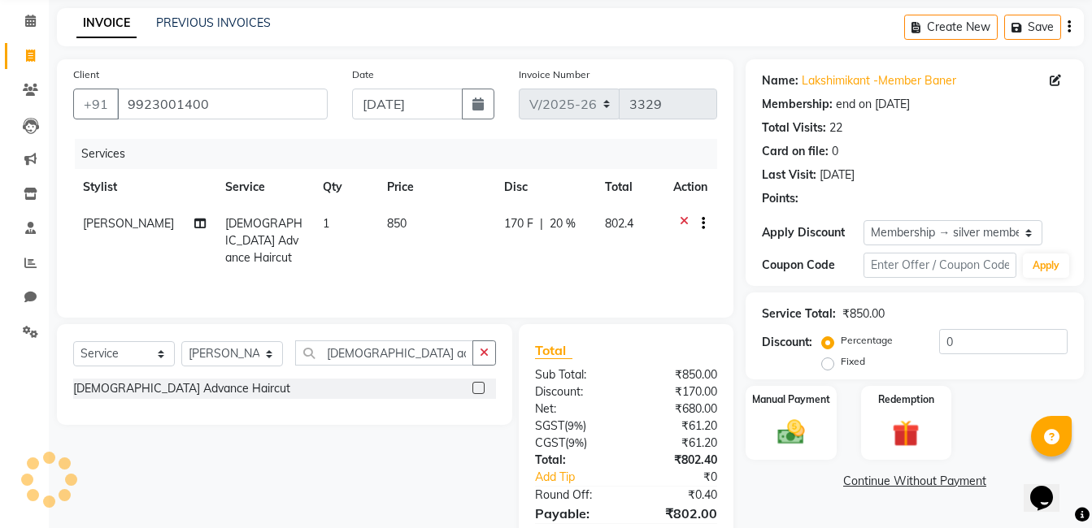
type input "20"
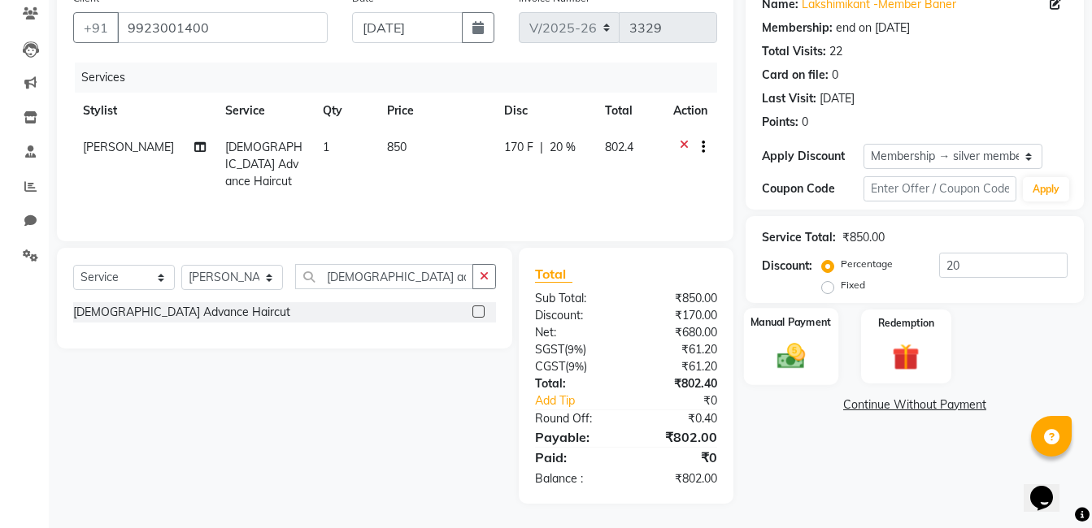
click at [803, 338] on div "Manual Payment" at bounding box center [791, 346] width 94 height 77
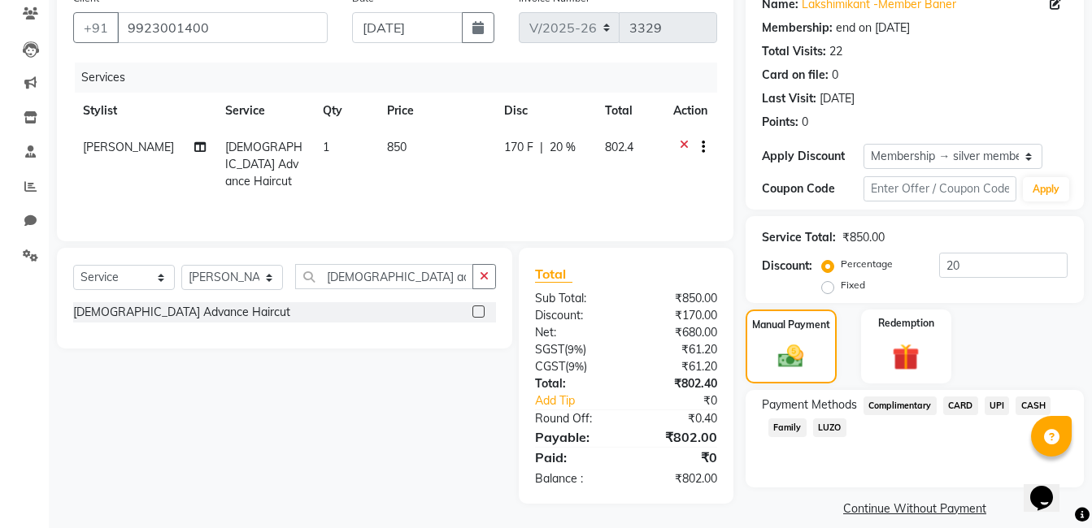
click at [1002, 402] on span "UPI" at bounding box center [996, 406] width 25 height 19
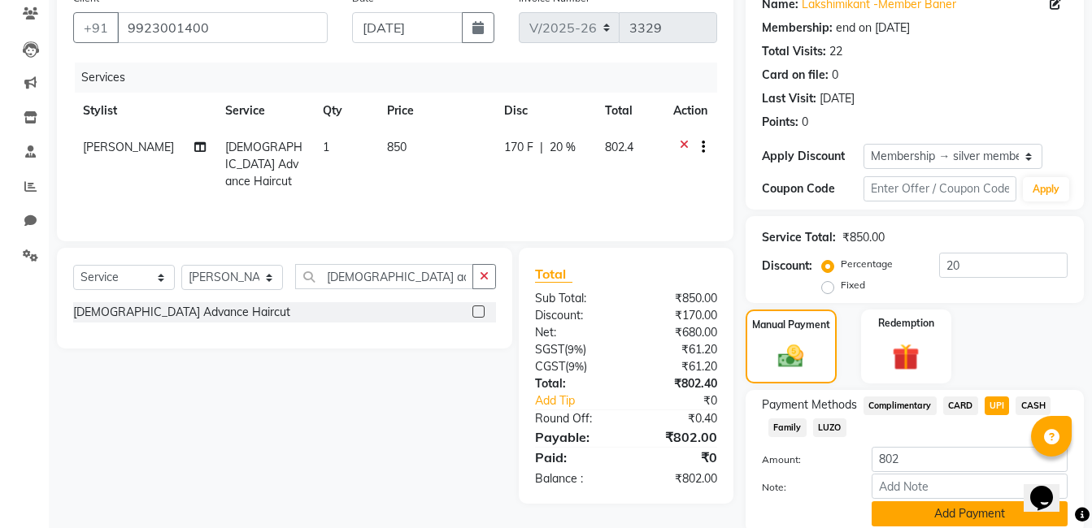
click at [917, 511] on button "Add Payment" at bounding box center [969, 514] width 196 height 25
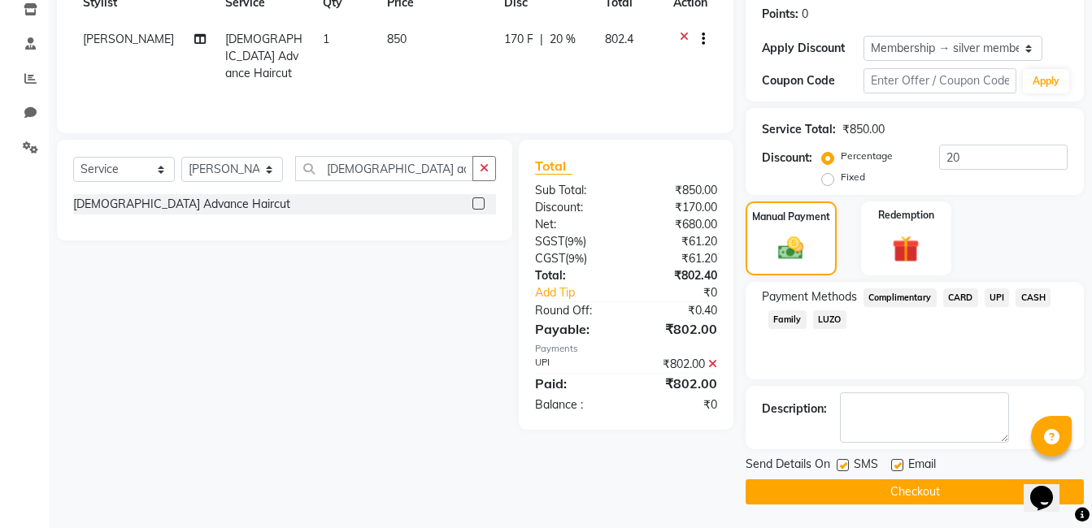
scroll to position [248, 0]
click at [924, 488] on button "Checkout" at bounding box center [914, 491] width 338 height 25
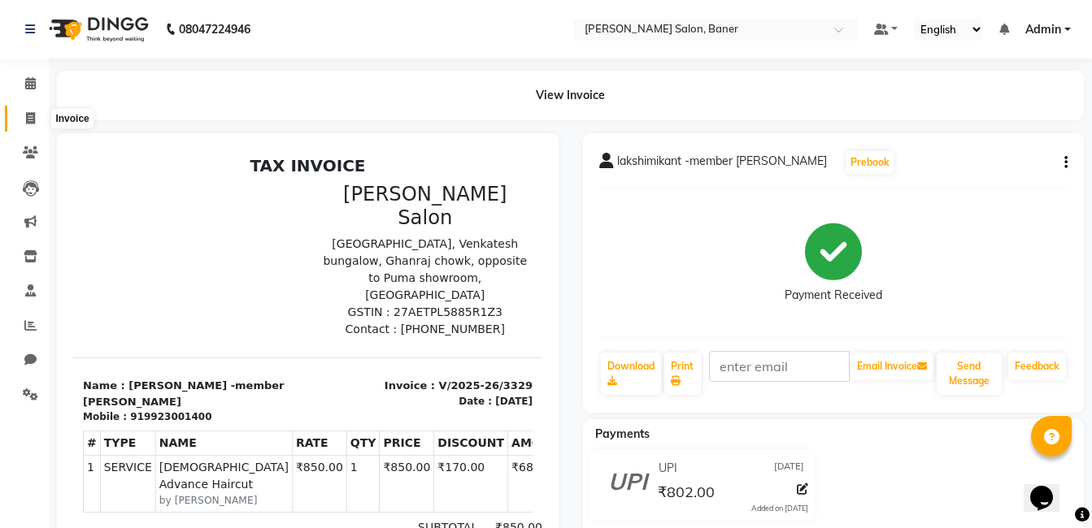
click at [36, 120] on span at bounding box center [30, 119] width 28 height 19
select select "service"
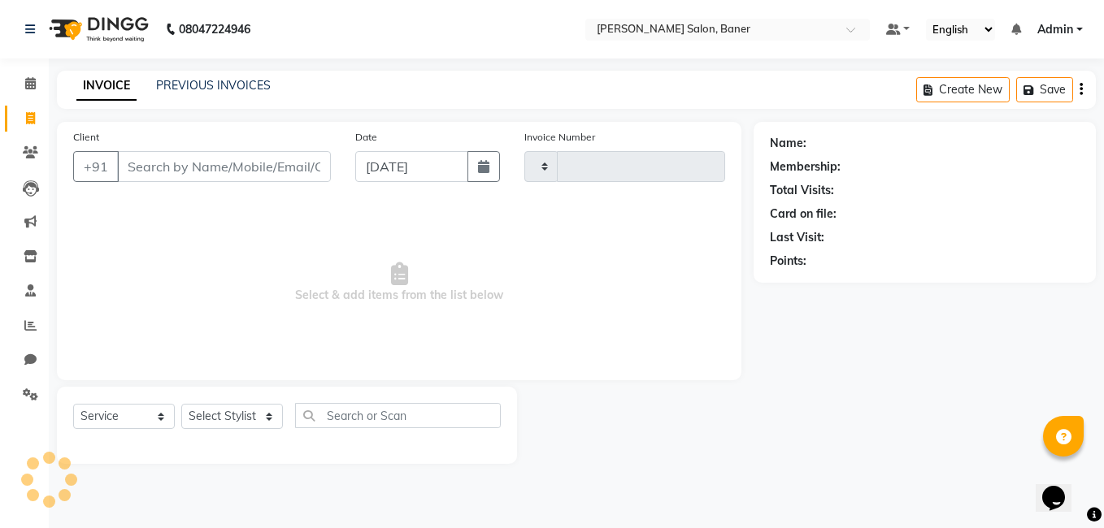
type input "3330"
select select "7115"
click at [25, 324] on icon at bounding box center [30, 325] width 12 height 12
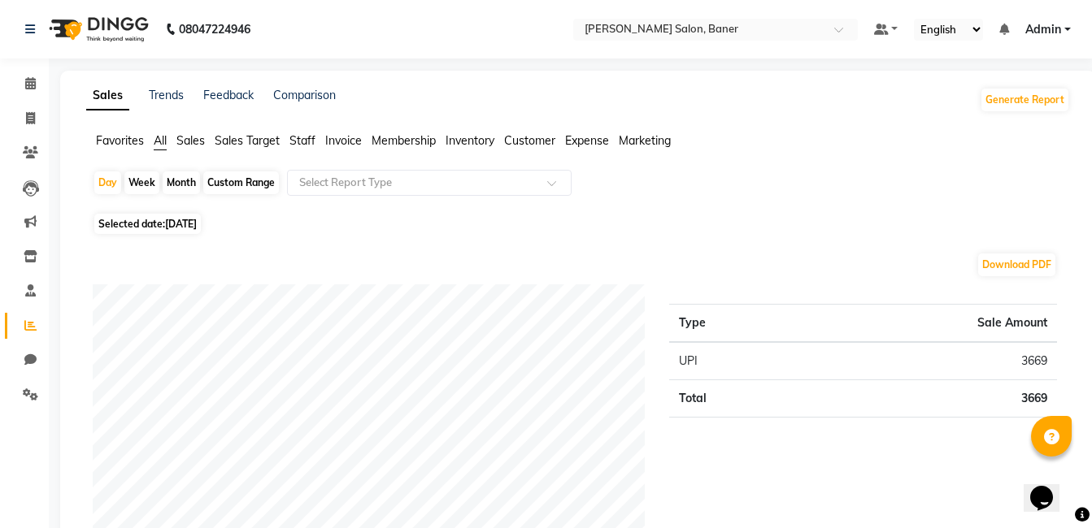
click at [173, 180] on div "Month" at bounding box center [181, 183] width 37 height 23
select select "9"
select select "2025"
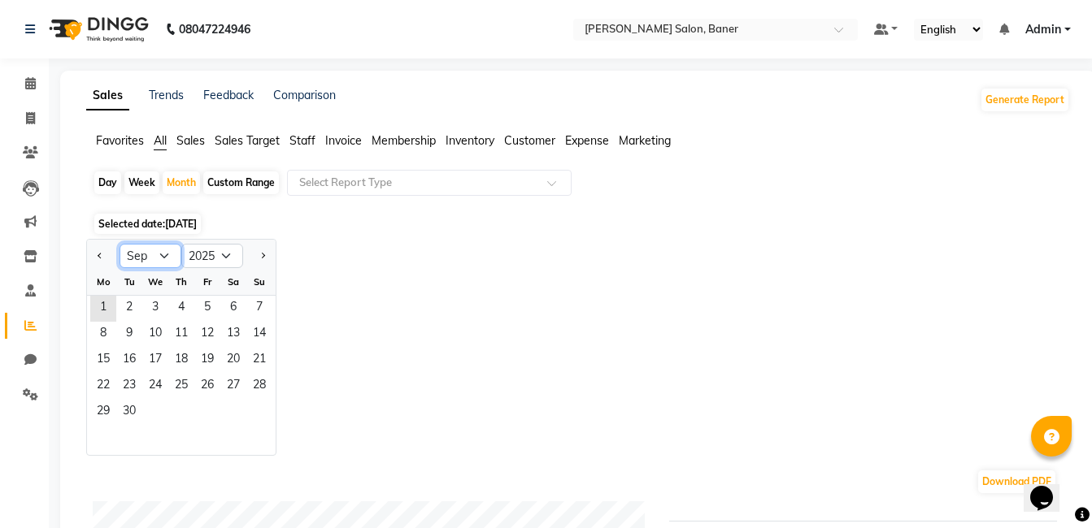
click at [161, 250] on select "Jan Feb Mar Apr May Jun [DATE] Aug Sep Oct Nov Dec" at bounding box center [151, 256] width 62 height 24
select select "8"
click at [120, 244] on select "Jan Feb Mar Apr May Jun Jul Aug Sep Oct Nov Dec" at bounding box center [151, 256] width 62 height 24
click at [199, 309] on span "1" at bounding box center [207, 309] width 26 height 26
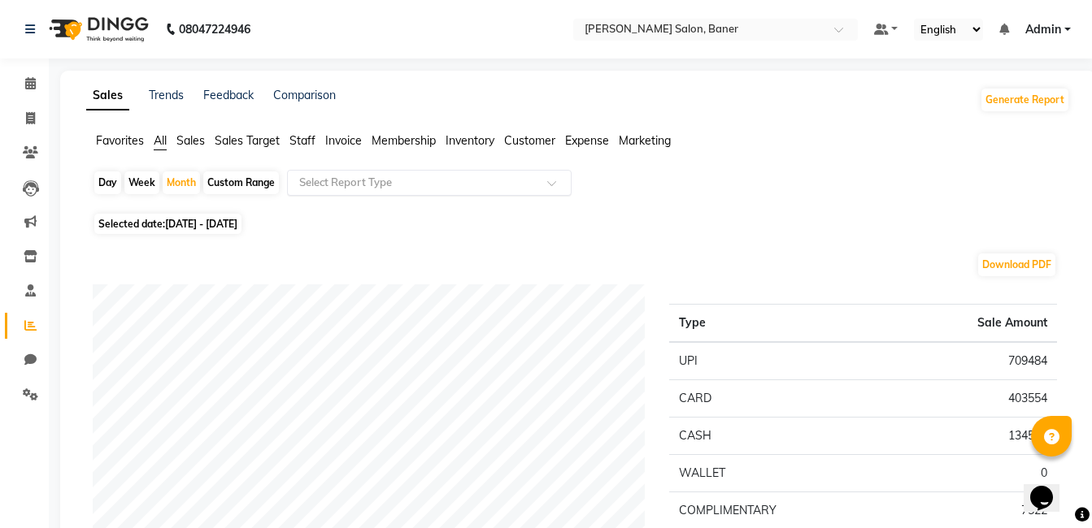
click at [402, 191] on div "Select Report Type" at bounding box center [429, 183] width 285 height 26
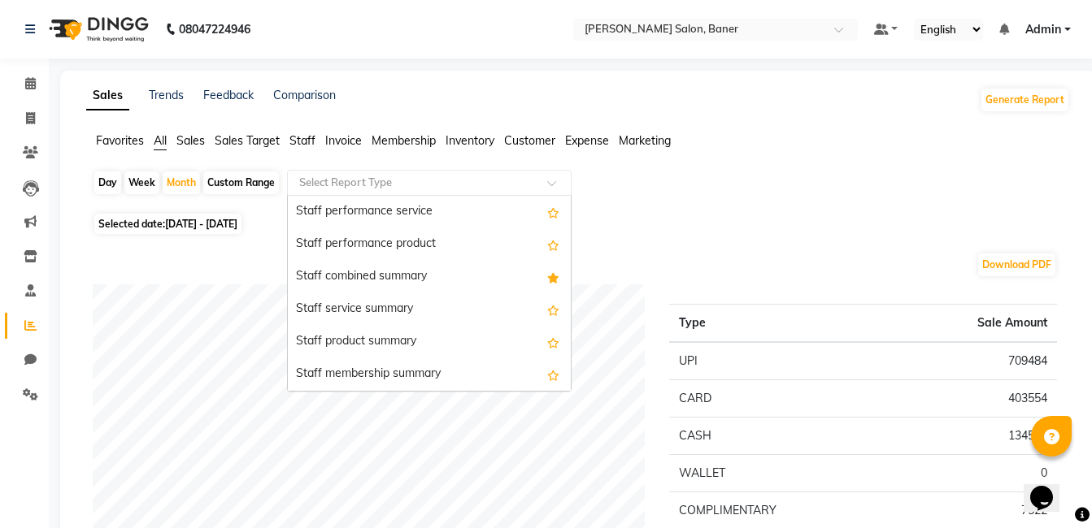
scroll to position [732, 0]
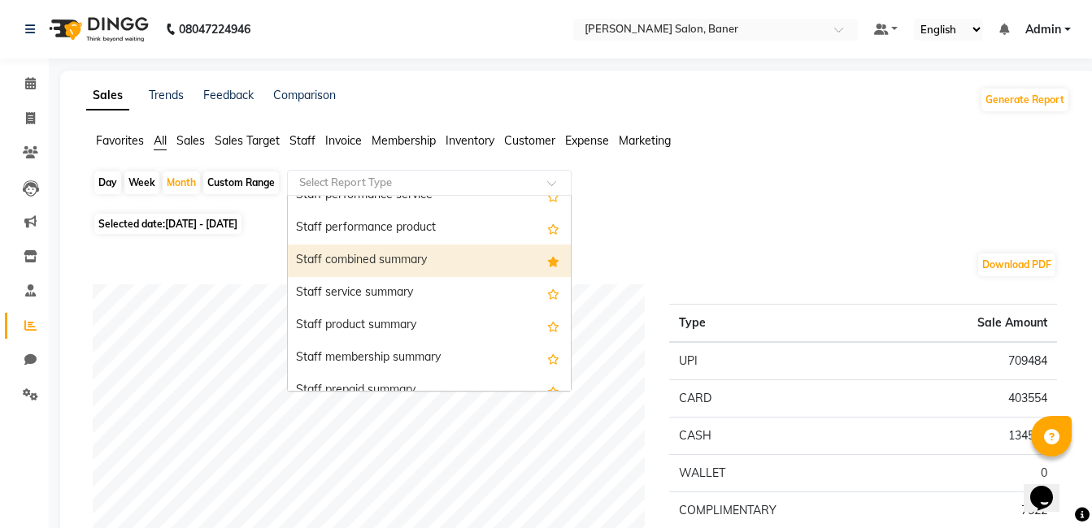
click at [461, 267] on div "Staff combined summary" at bounding box center [429, 261] width 283 height 33
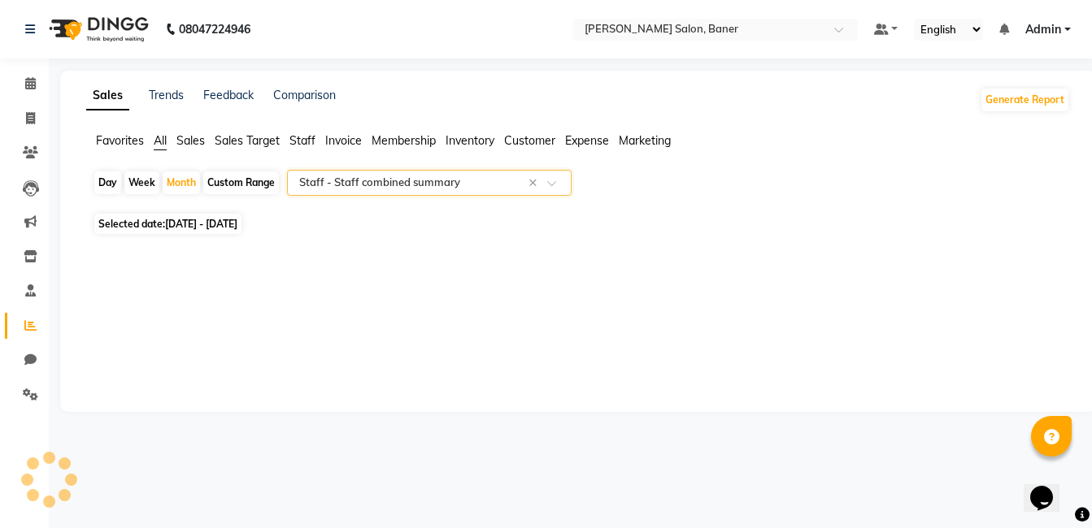
select select "full_report"
select select "csv"
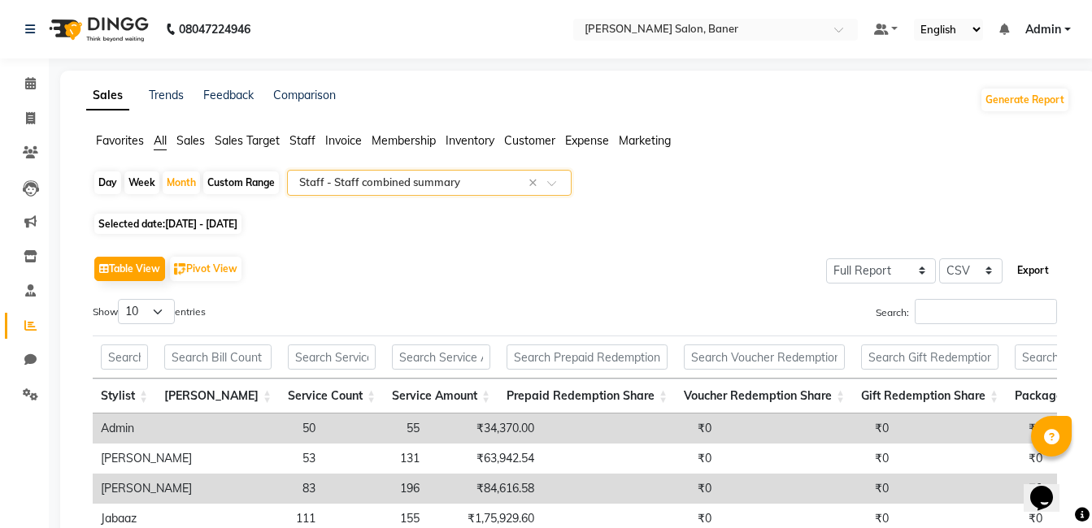
click at [1020, 268] on button "Export" at bounding box center [1033, 271] width 45 height 28
click at [567, 293] on div "Table View Pivot View Select Full Report Filtered Report Select CSV PDF Export …" at bounding box center [575, 518] width 964 height 532
click at [32, 114] on icon at bounding box center [30, 118] width 9 height 12
select select "service"
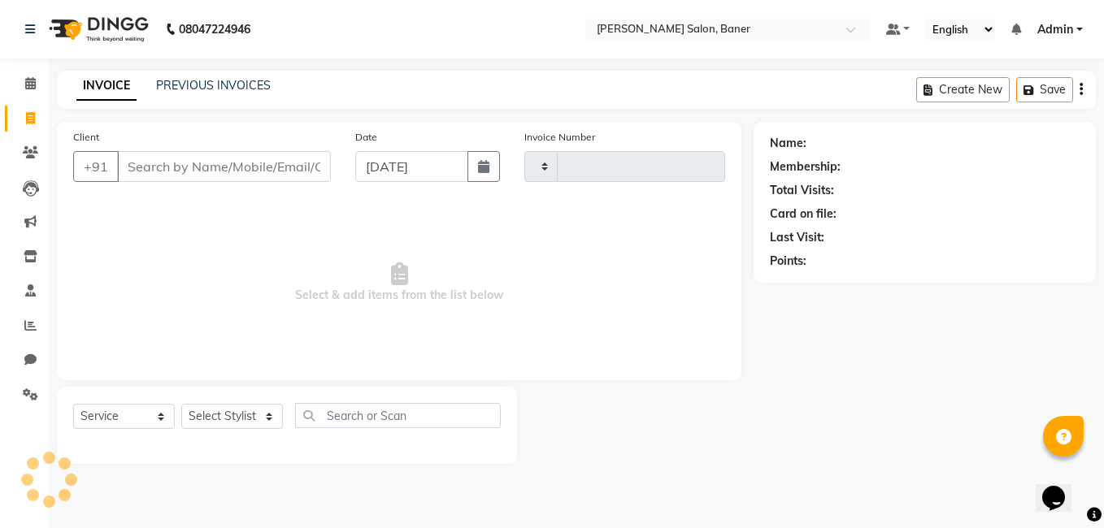
type input "3330"
select select "7115"
click at [25, 325] on icon at bounding box center [30, 325] width 12 height 12
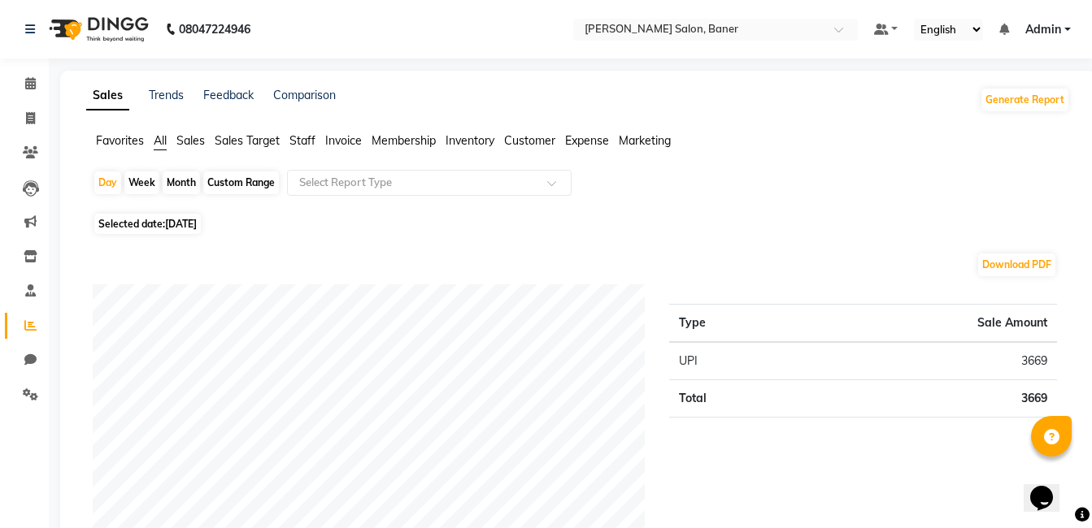
click at [172, 222] on span "[DATE]" at bounding box center [181, 224] width 32 height 12
select select "9"
select select "2025"
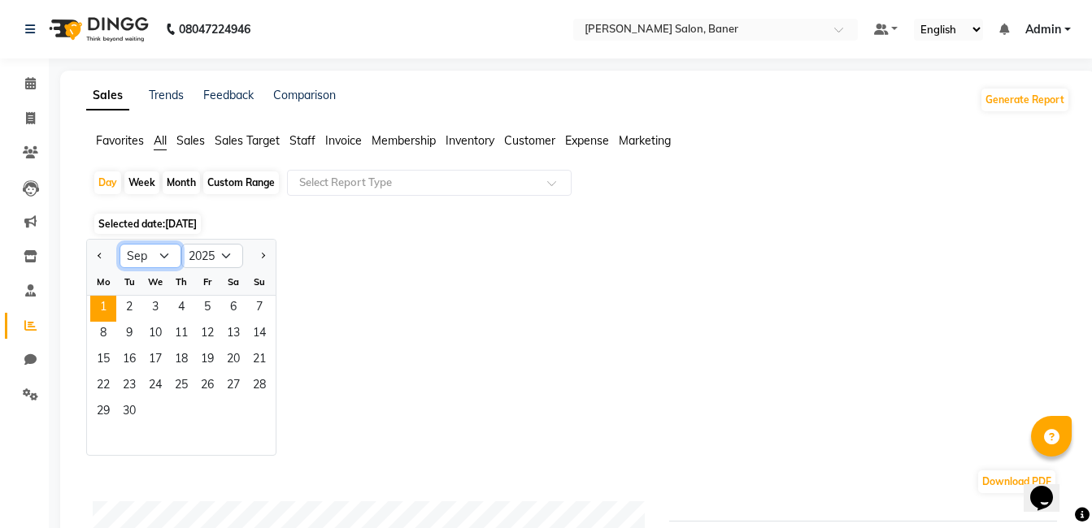
click at [162, 256] on select "Jan Feb Mar Apr May Jun Jul Aug Sep Oct Nov Dec" at bounding box center [151, 256] width 62 height 24
select select "8"
click at [120, 244] on select "Jan Feb Mar Apr May Jun Jul Aug Sep Oct Nov Dec" at bounding box center [151, 256] width 62 height 24
click at [180, 418] on span "28" at bounding box center [181, 413] width 26 height 26
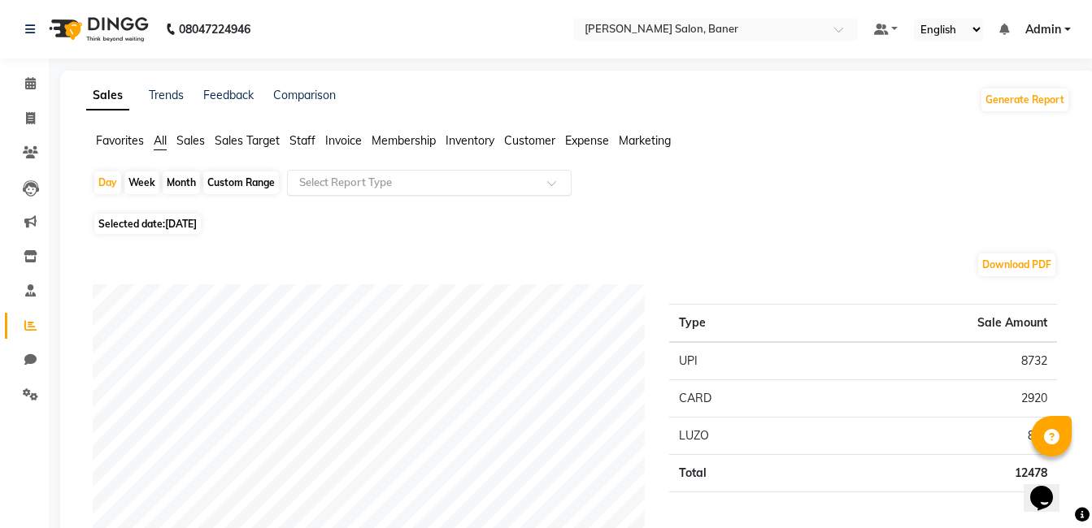
click at [366, 183] on input "text" at bounding box center [413, 183] width 234 height 16
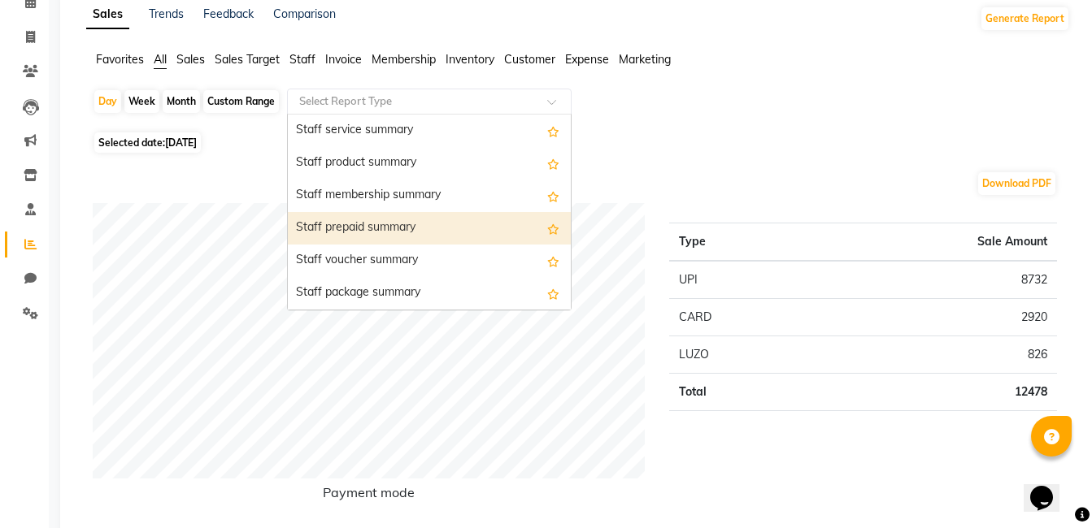
scroll to position [732, 0]
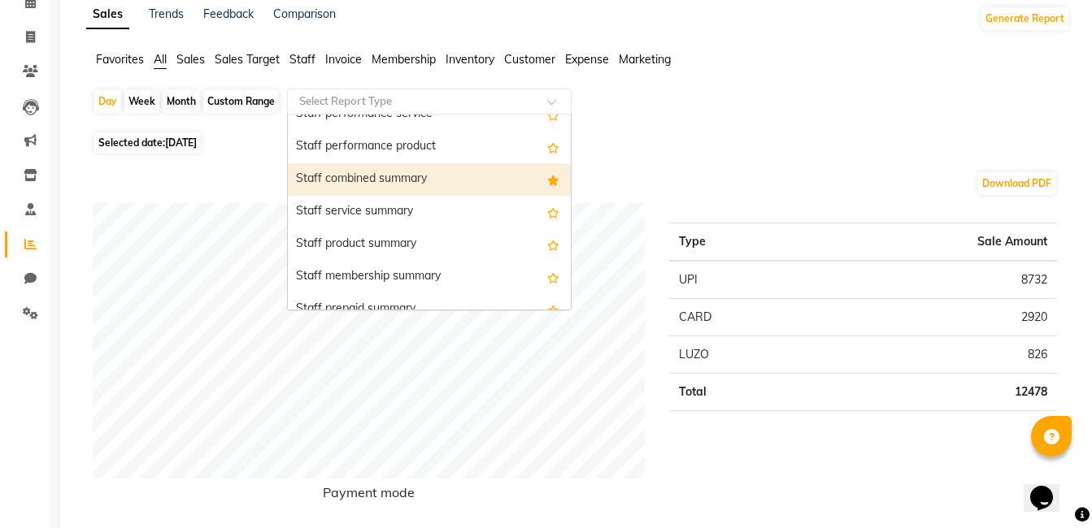
click at [432, 183] on div "Staff combined summary" at bounding box center [429, 179] width 283 height 33
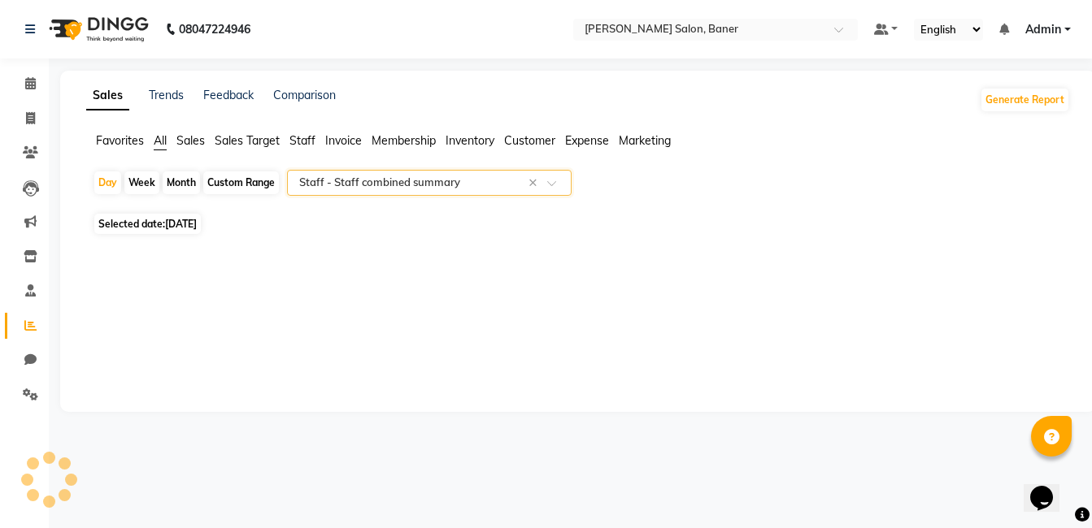
scroll to position [0, 0]
select select "full_report"
select select "csv"
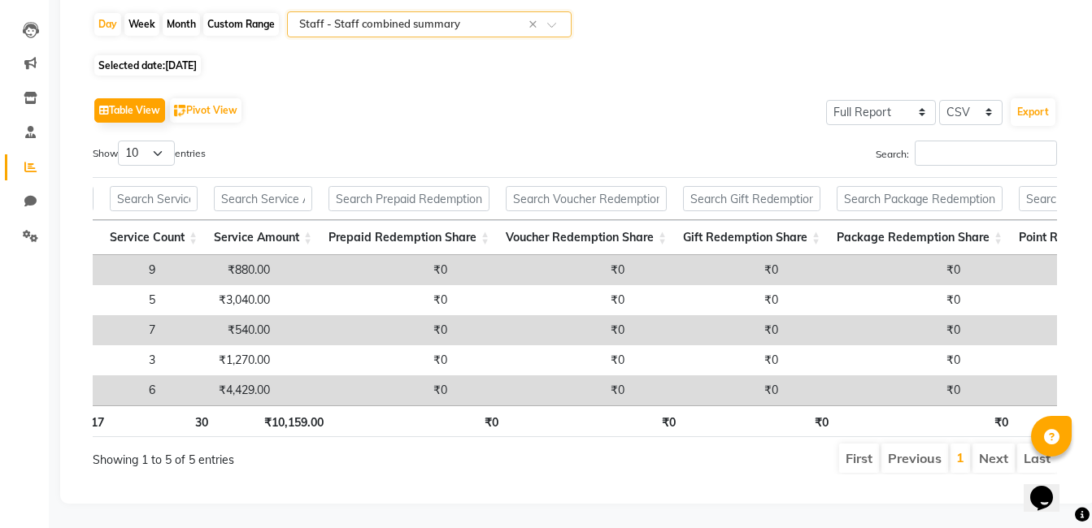
scroll to position [0, 264]
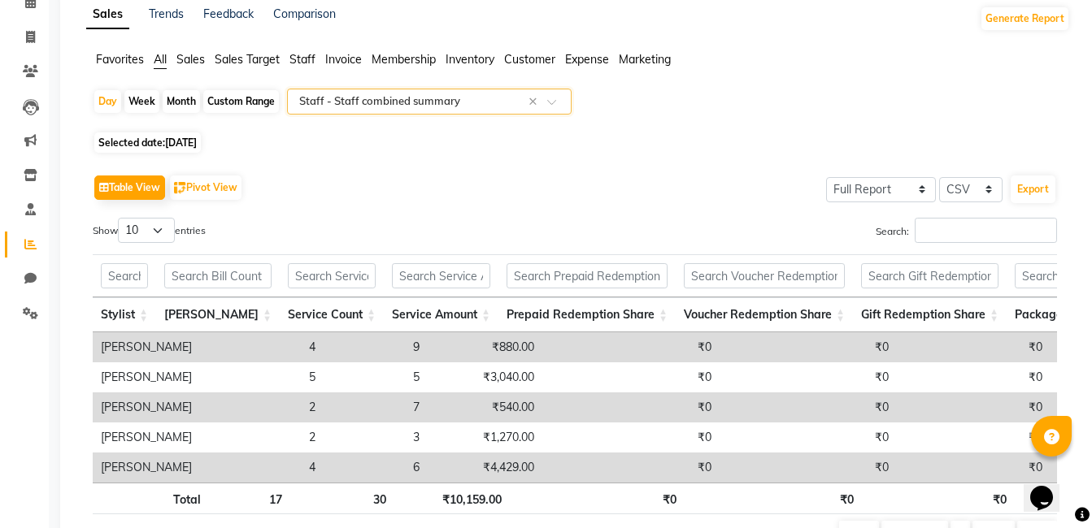
click at [173, 140] on span "28-08-2025" at bounding box center [181, 143] width 32 height 12
select select "8"
select select "2025"
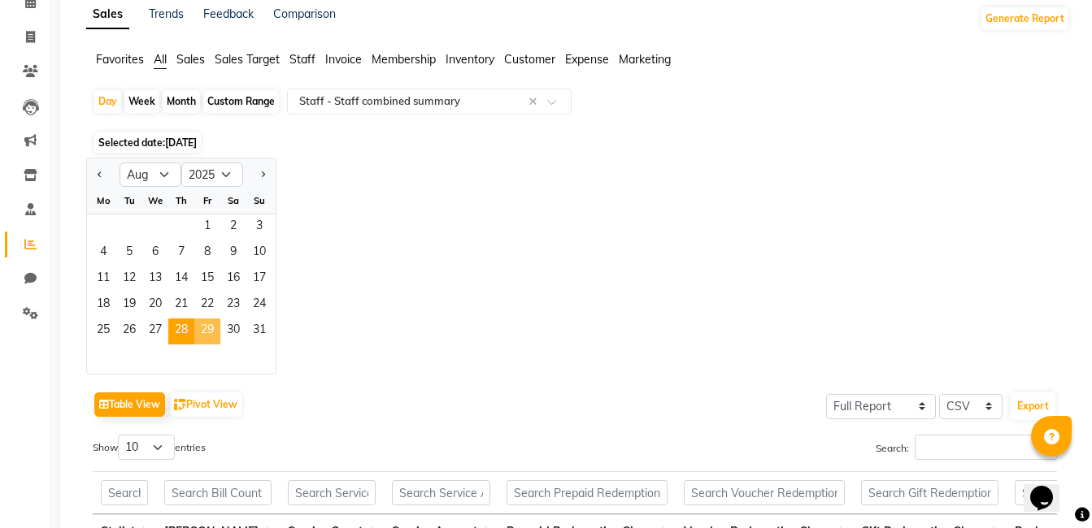
click at [210, 331] on span "29" at bounding box center [207, 332] width 26 height 26
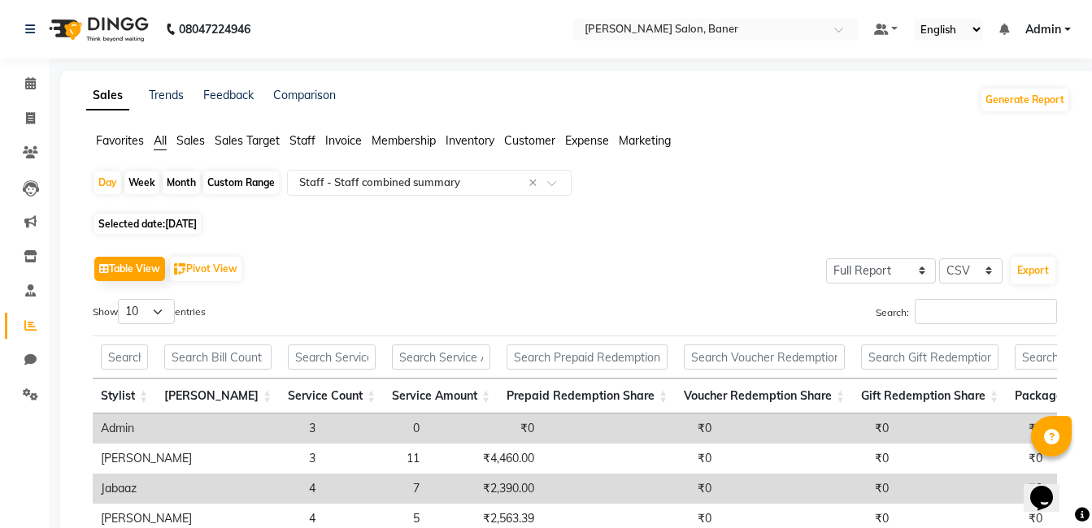
click at [194, 228] on span "29-08-2025" at bounding box center [181, 224] width 32 height 12
select select "8"
select select "2025"
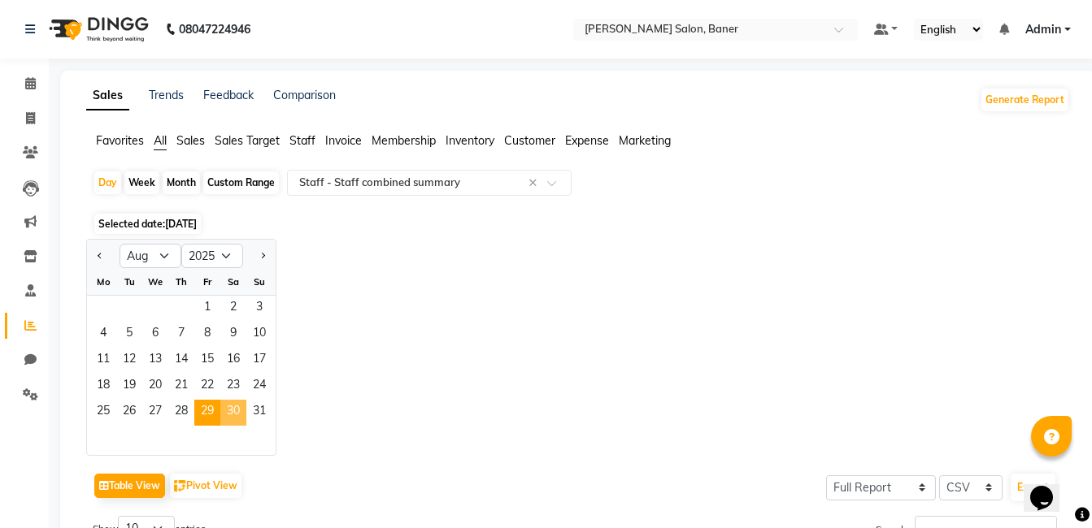
click at [233, 410] on span "30" at bounding box center [233, 413] width 26 height 26
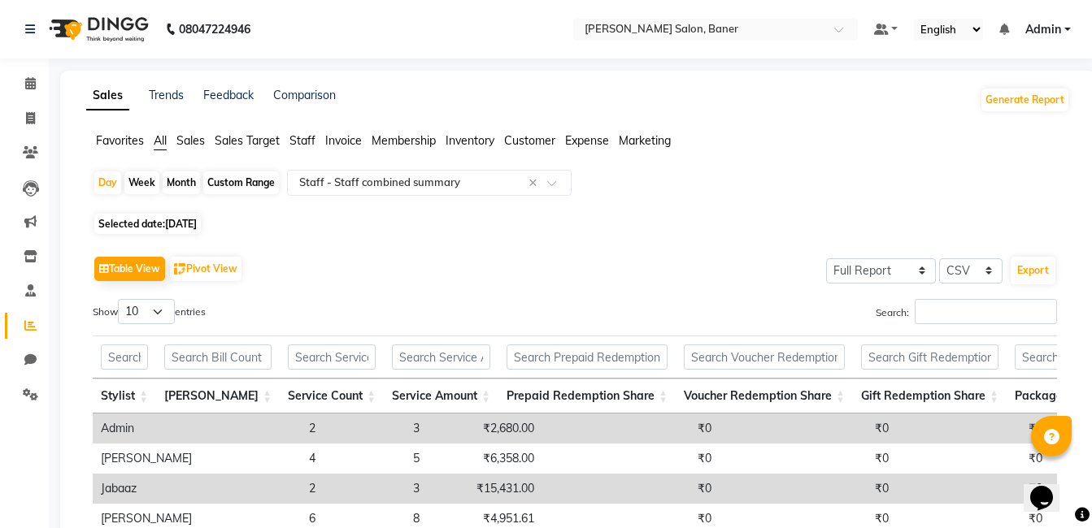
click at [191, 219] on span "30-08-2025" at bounding box center [181, 224] width 32 height 12
select select "8"
select select "2025"
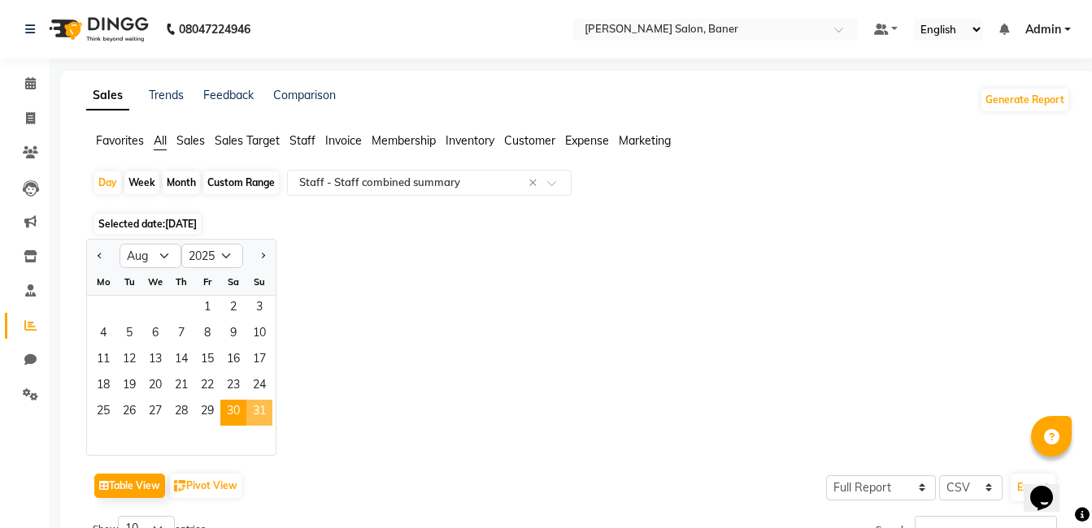
click at [254, 403] on span "31" at bounding box center [259, 413] width 26 height 26
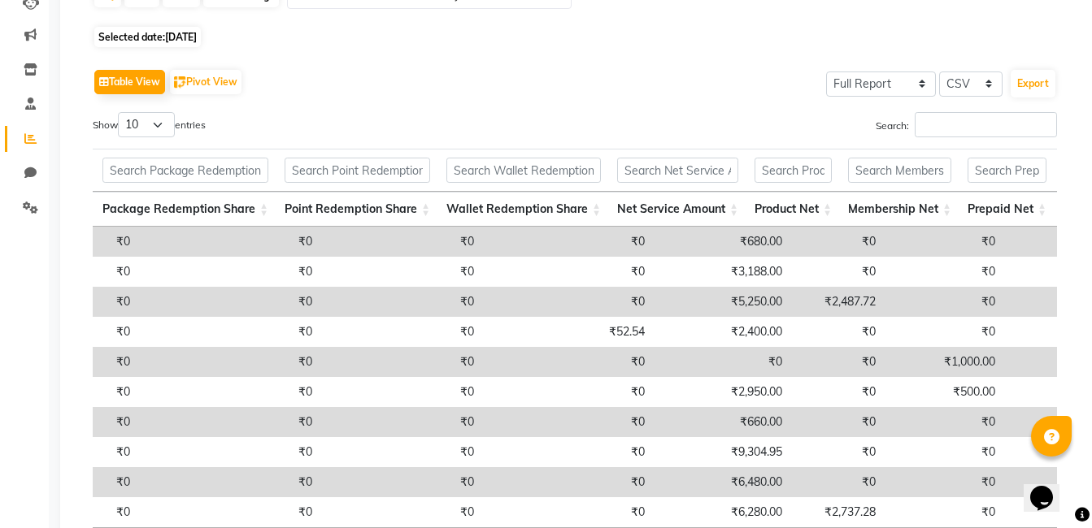
scroll to position [0, 0]
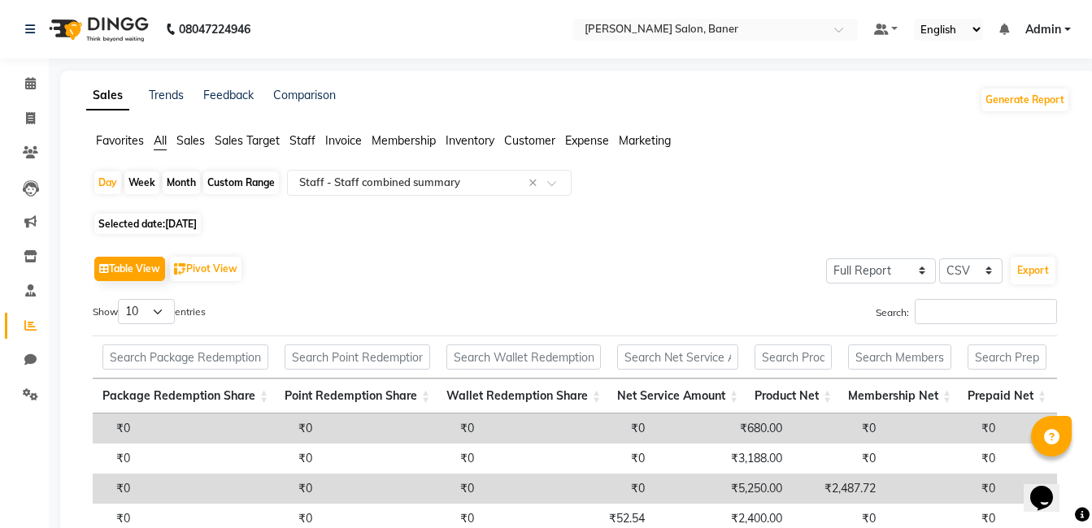
click at [184, 224] on span "31-08-2025" at bounding box center [181, 224] width 32 height 12
select select "8"
select select "2025"
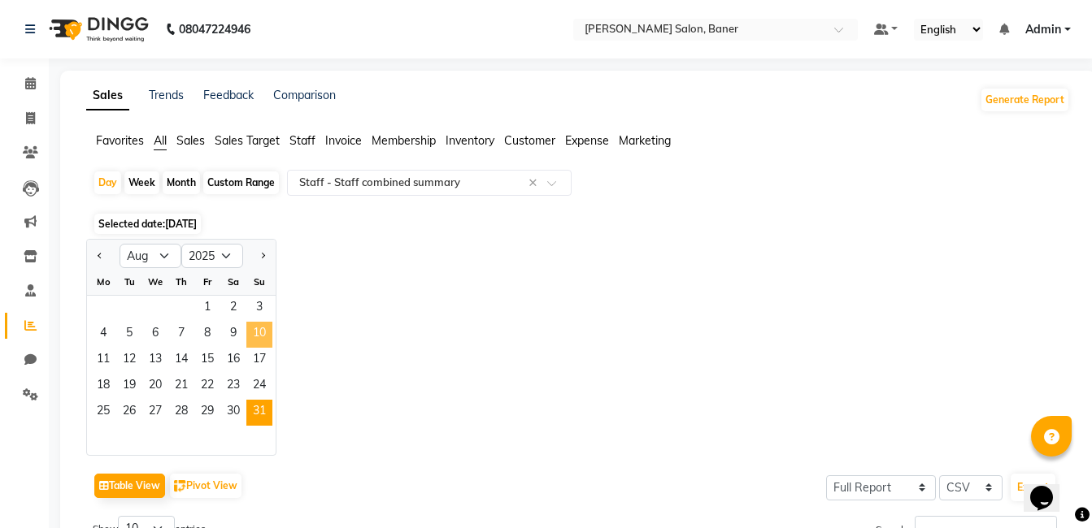
click at [267, 332] on span "10" at bounding box center [259, 335] width 26 height 26
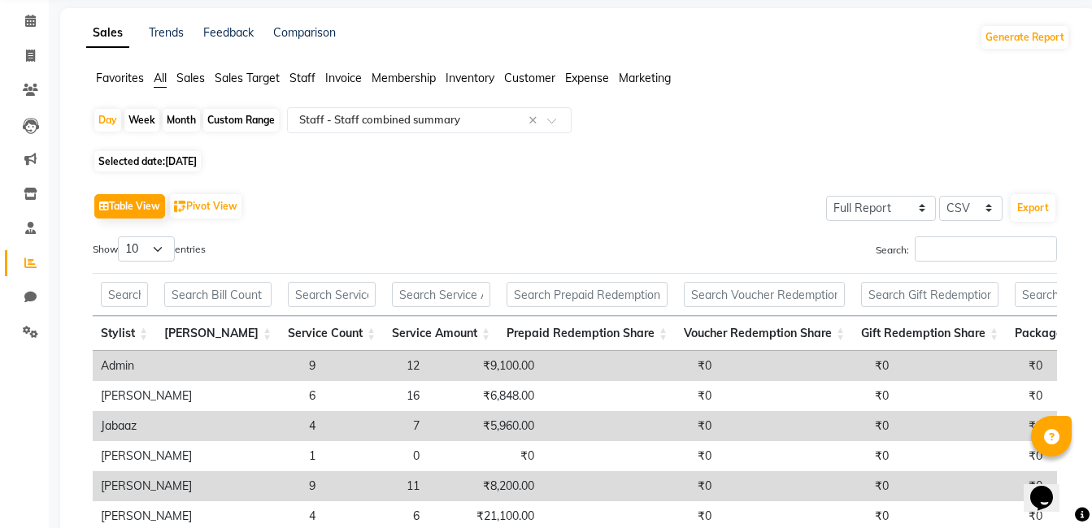
scroll to position [163, 0]
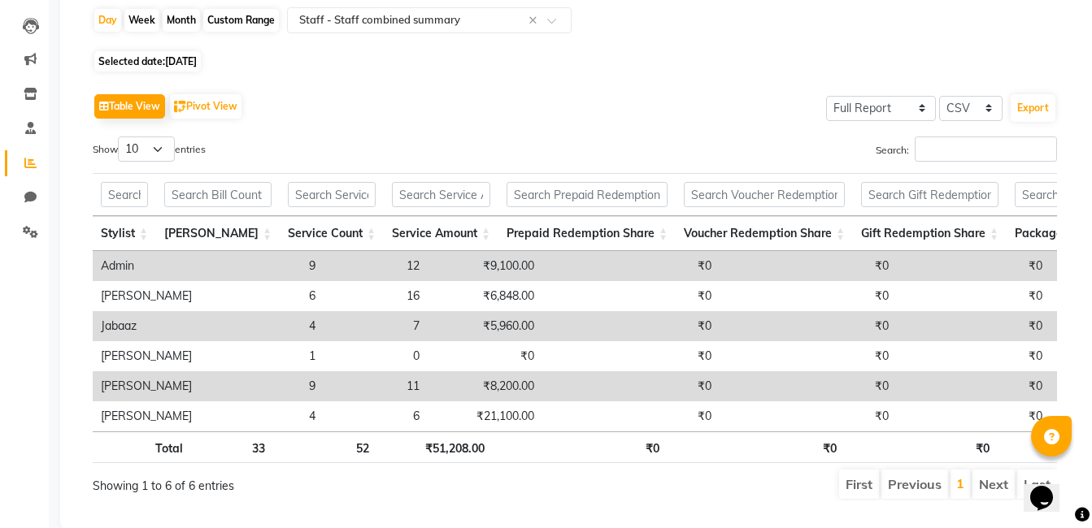
click at [194, 59] on span "10-08-2025" at bounding box center [181, 61] width 32 height 12
select select "8"
select select "2025"
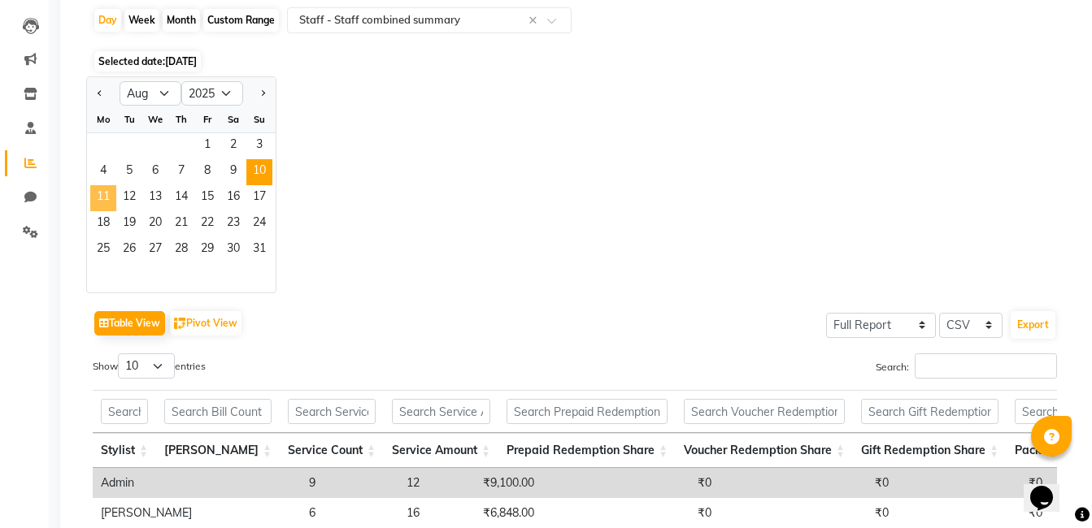
click at [107, 200] on span "11" at bounding box center [103, 198] width 26 height 26
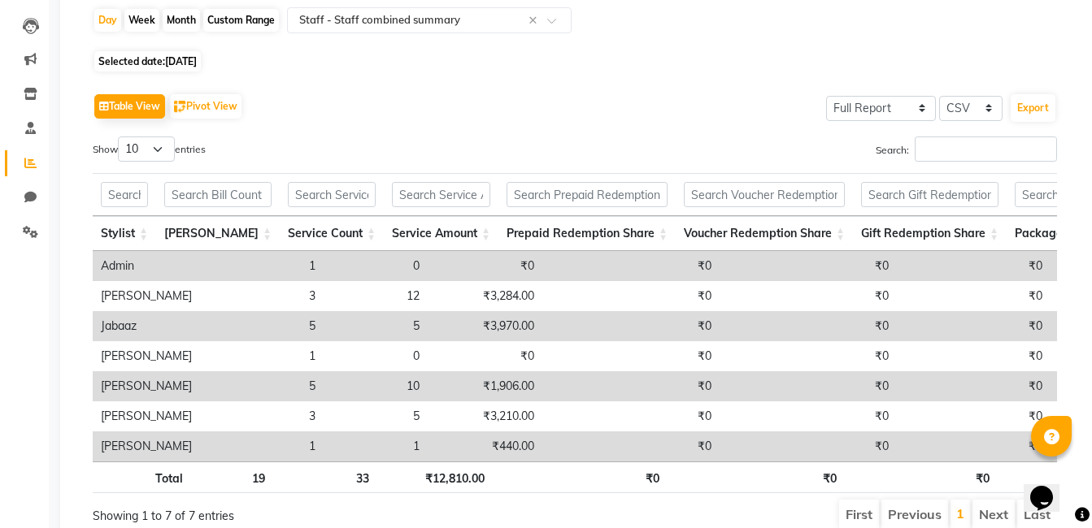
scroll to position [81, 0]
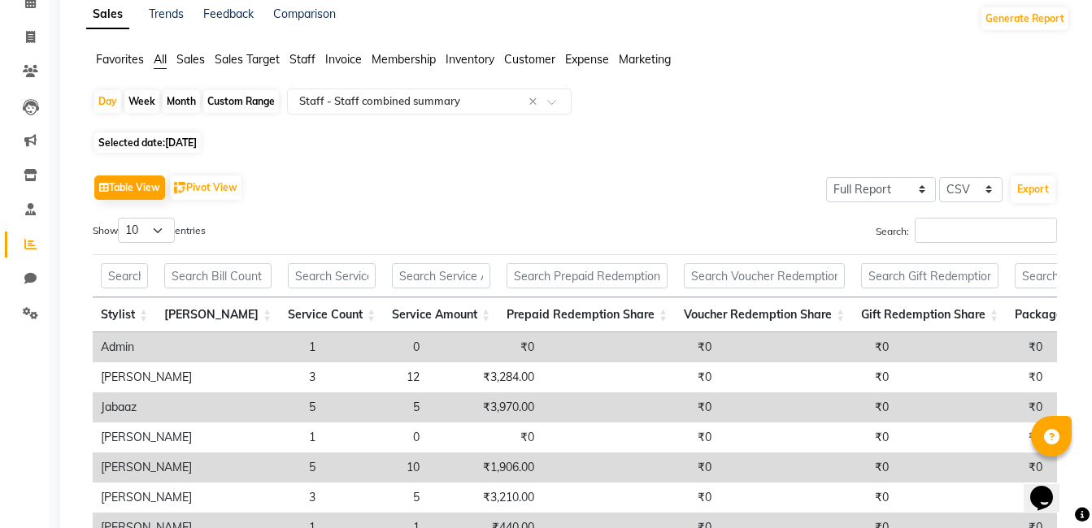
click at [187, 141] on span "11-08-2025" at bounding box center [181, 143] width 32 height 12
select select "8"
select select "2025"
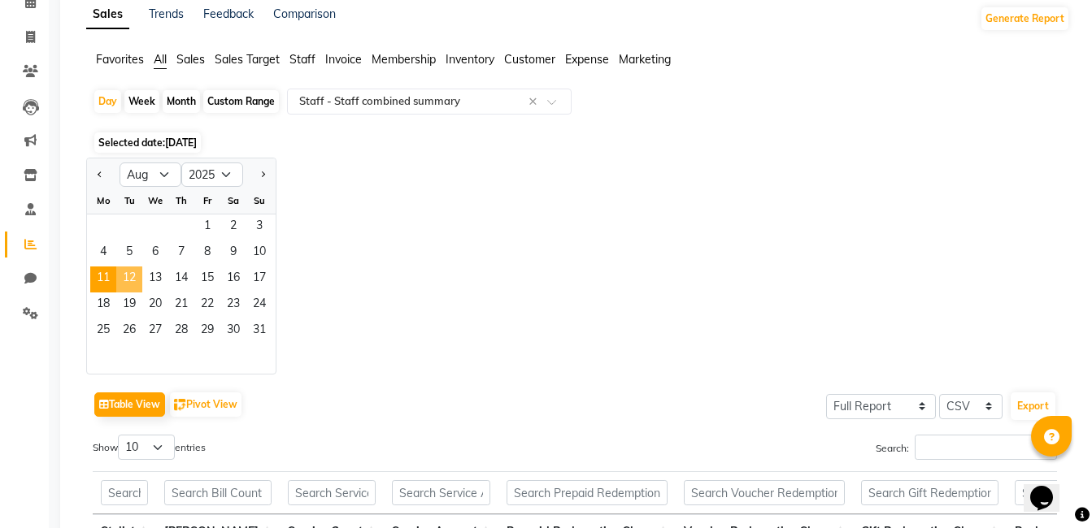
click at [130, 277] on span "12" at bounding box center [129, 280] width 26 height 26
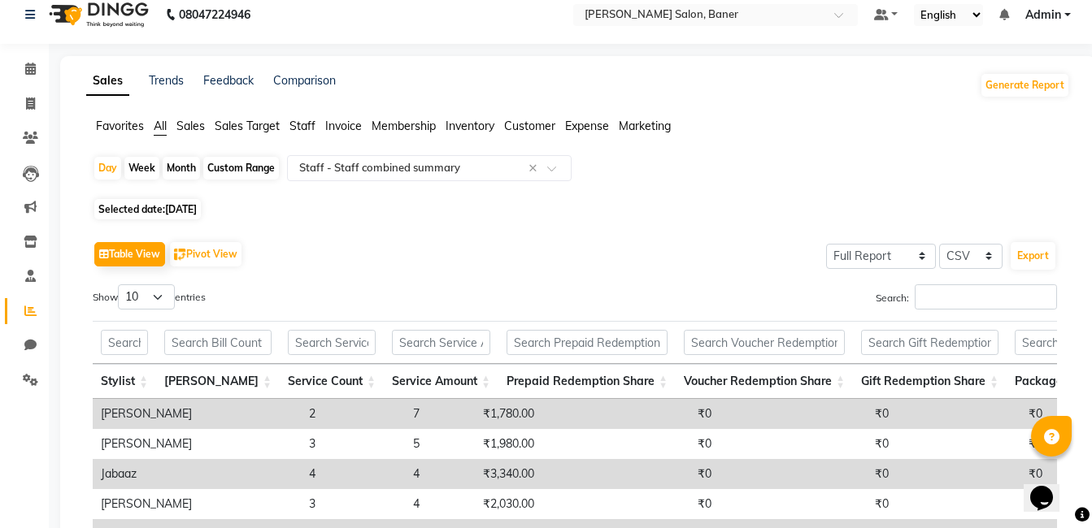
scroll to position [0, 0]
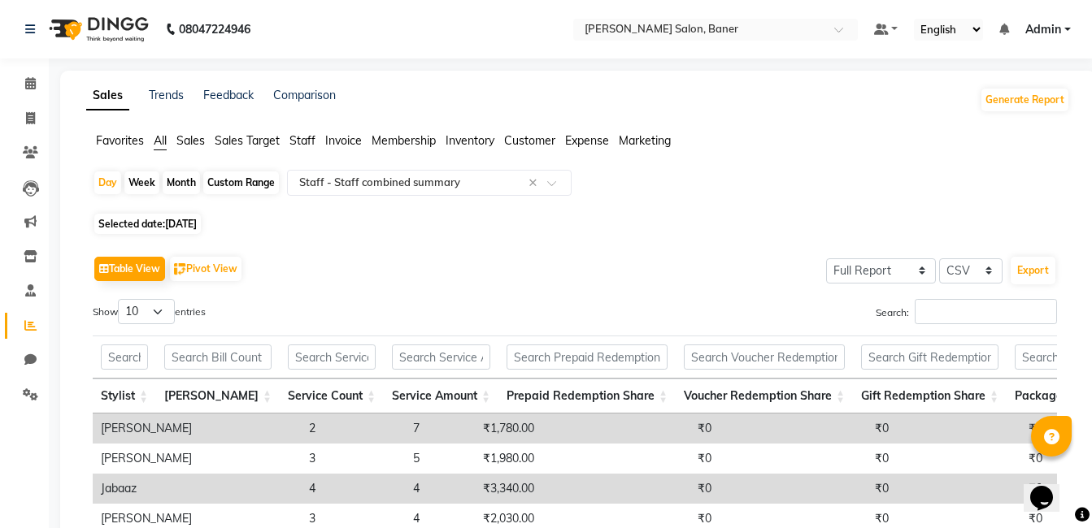
click at [192, 220] on span "12-08-2025" at bounding box center [181, 224] width 32 height 12
select select "8"
select select "2025"
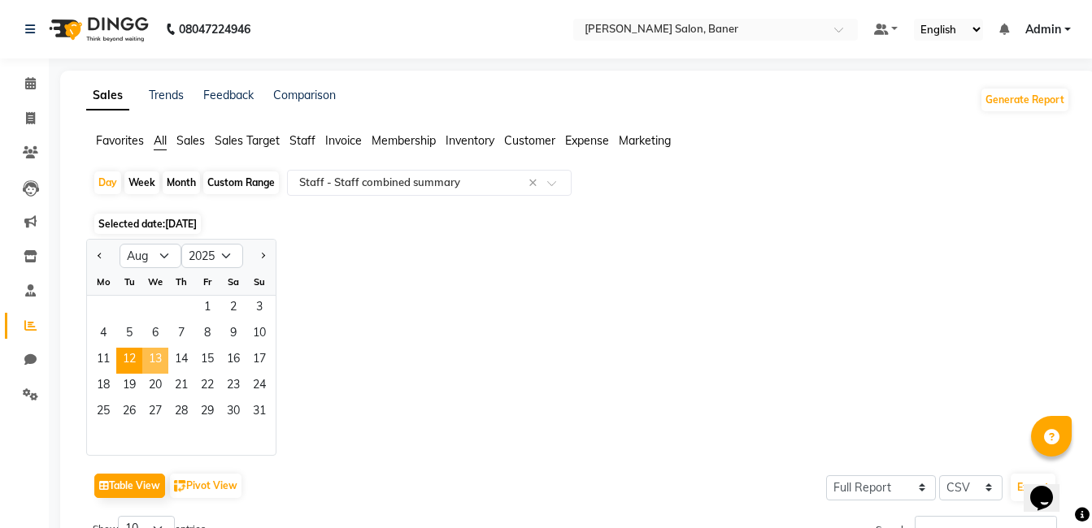
click at [164, 356] on span "13" at bounding box center [155, 361] width 26 height 26
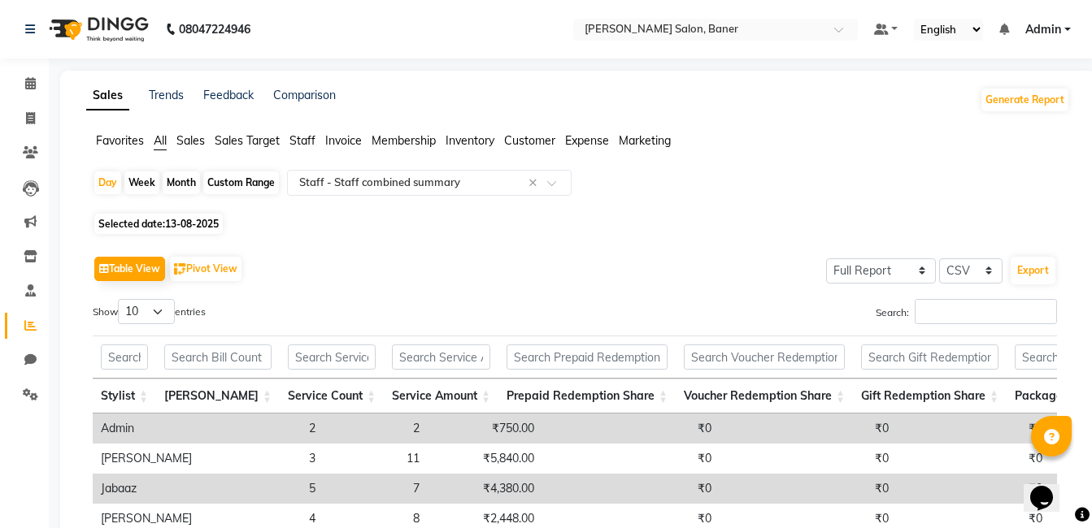
click at [193, 228] on span "13-08-2025" at bounding box center [192, 224] width 54 height 12
select select "8"
select select "2025"
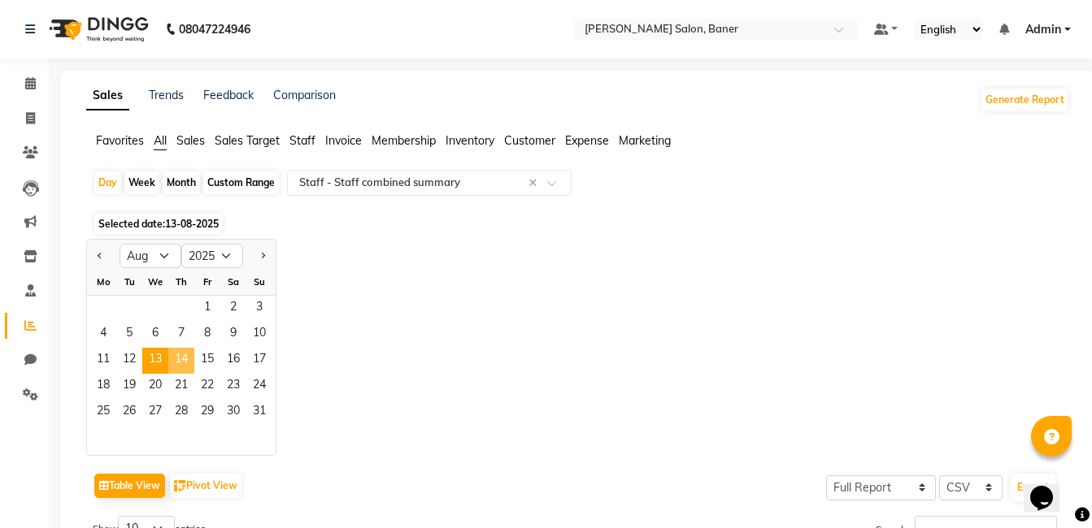
click at [186, 356] on span "14" at bounding box center [181, 361] width 26 height 26
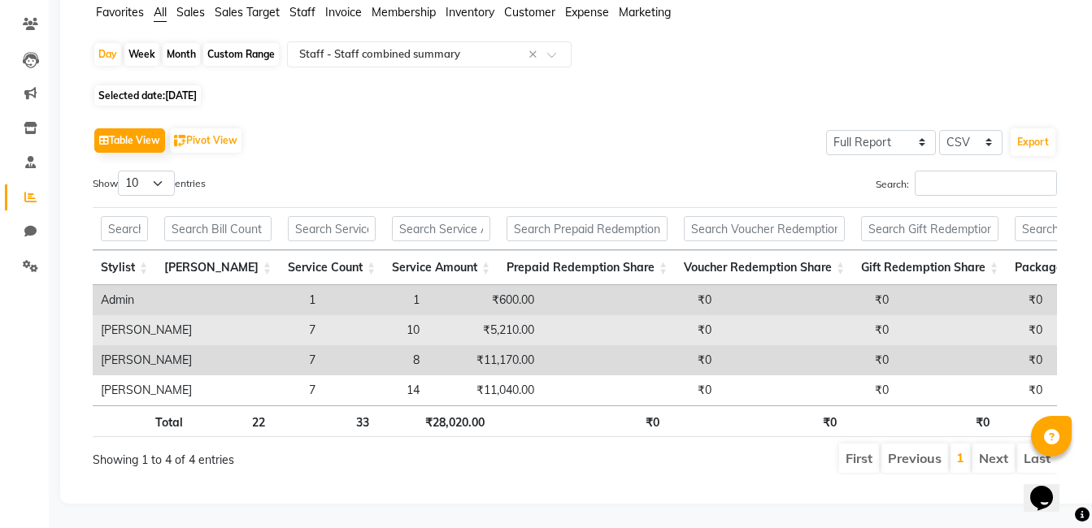
scroll to position [72, 0]
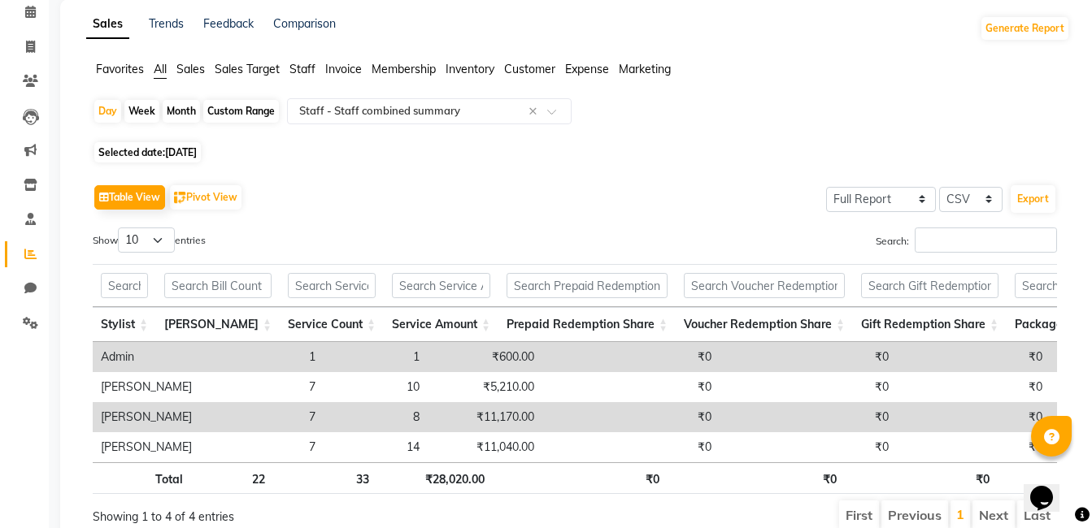
click at [192, 155] on span "14-08-2025" at bounding box center [181, 152] width 32 height 12
select select "8"
select select "2025"
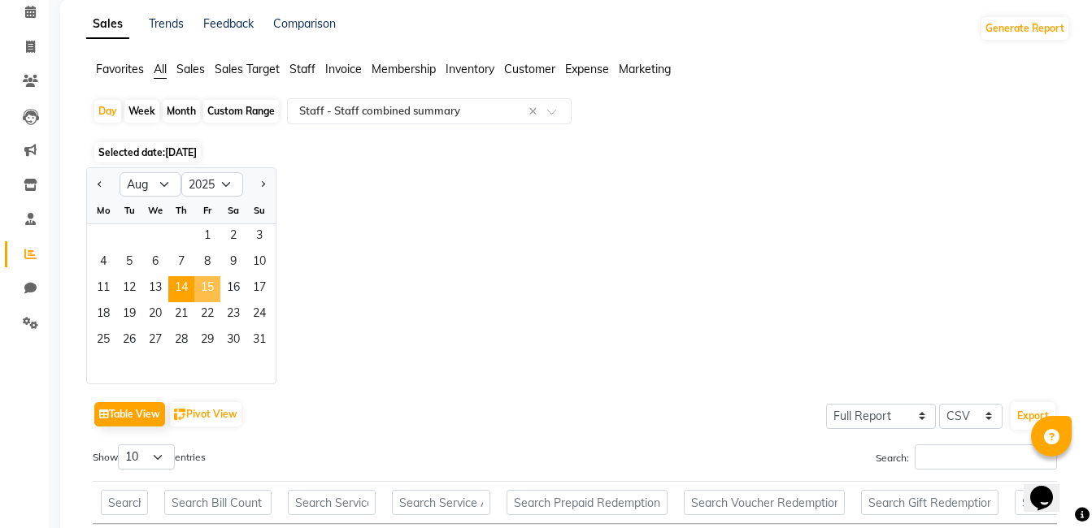
click at [206, 282] on span "15" at bounding box center [207, 289] width 26 height 26
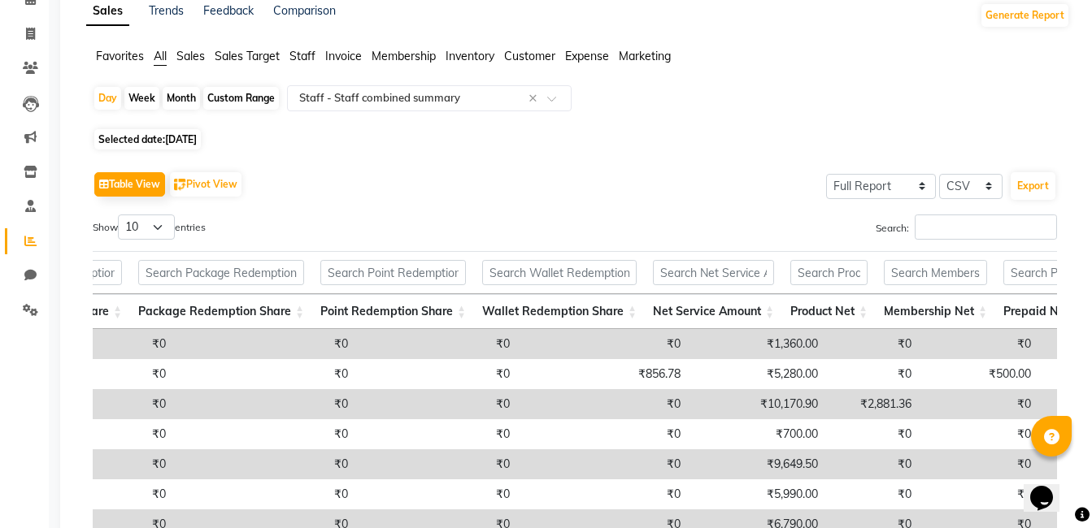
scroll to position [0, 0]
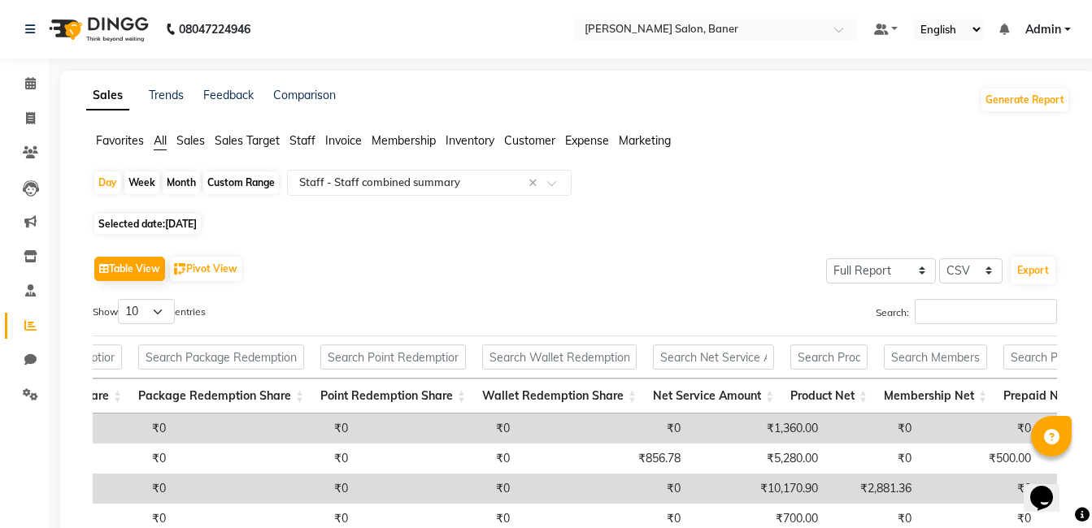
click at [197, 222] on span "15-08-2025" at bounding box center [181, 224] width 32 height 12
select select "8"
select select "2025"
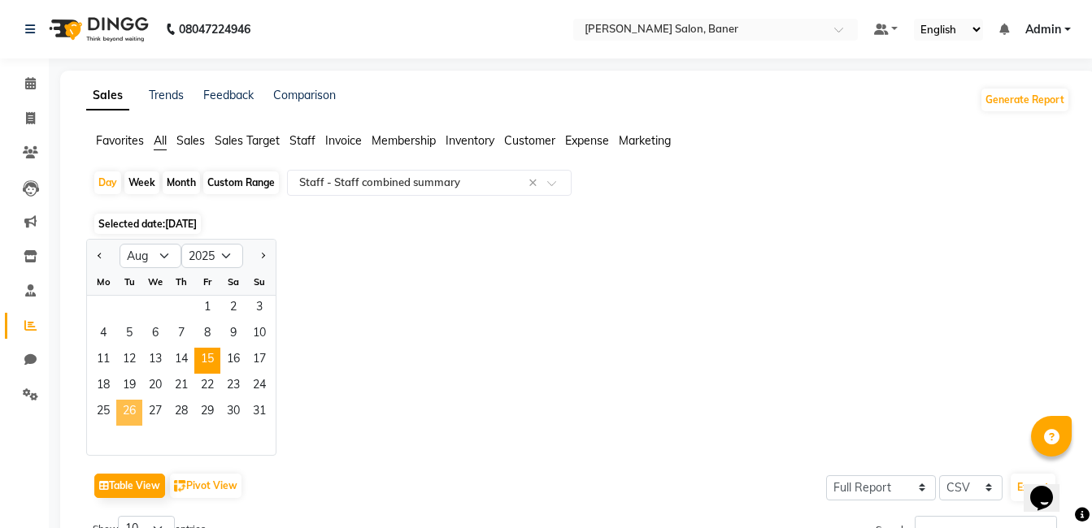
click at [123, 413] on span "26" at bounding box center [129, 413] width 26 height 26
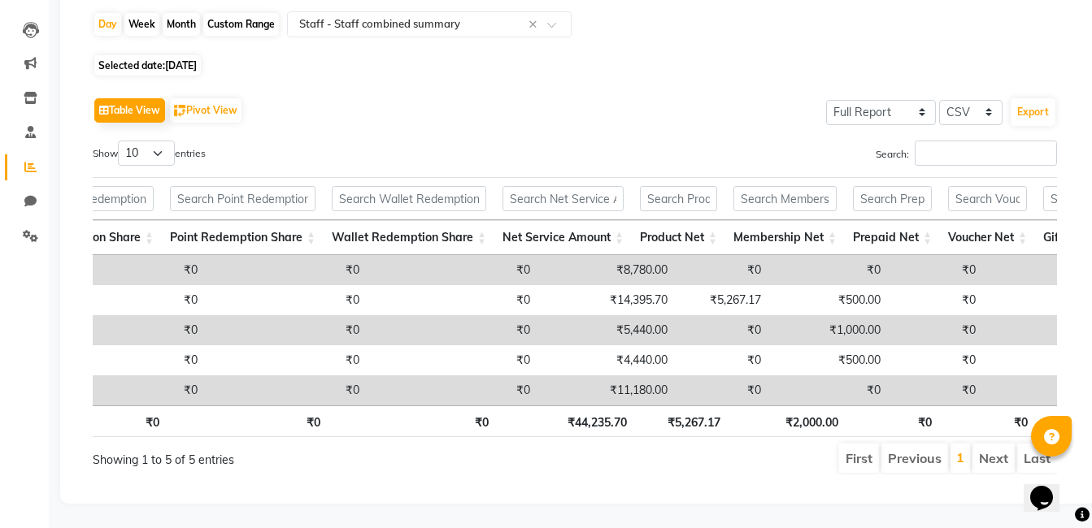
scroll to position [0, 615]
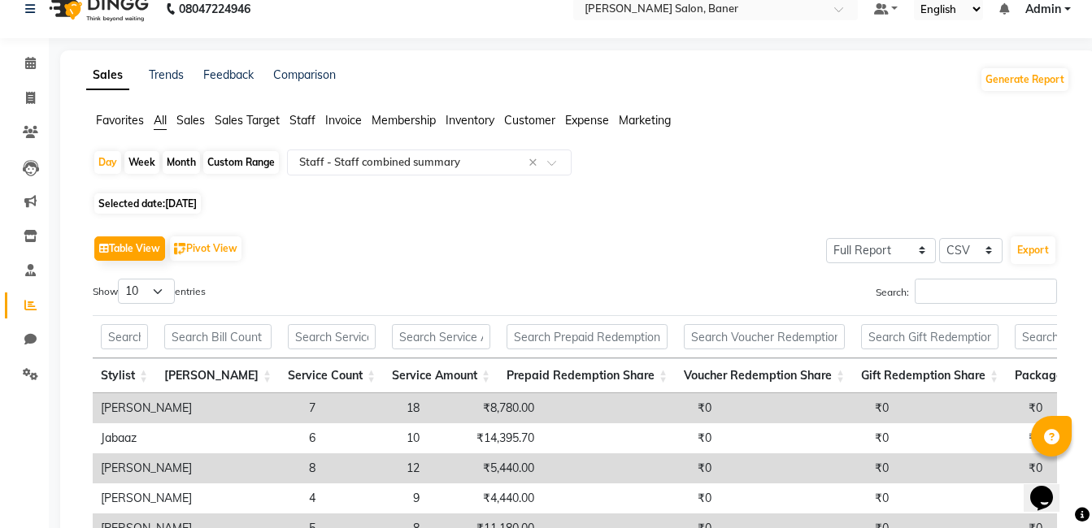
click at [197, 203] on span "26-08-2025" at bounding box center [181, 204] width 32 height 12
select select "8"
select select "2025"
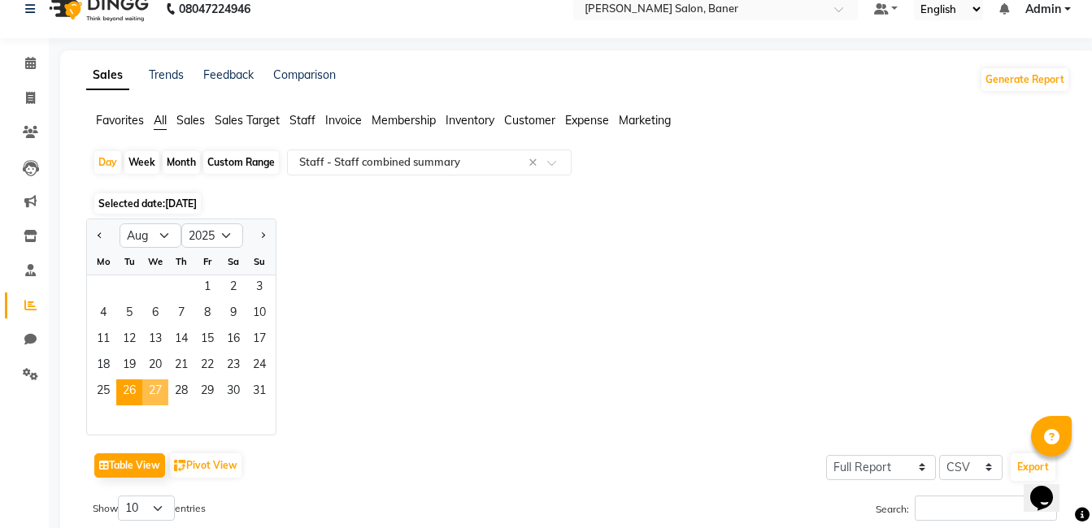
click at [160, 392] on span "27" at bounding box center [155, 393] width 26 height 26
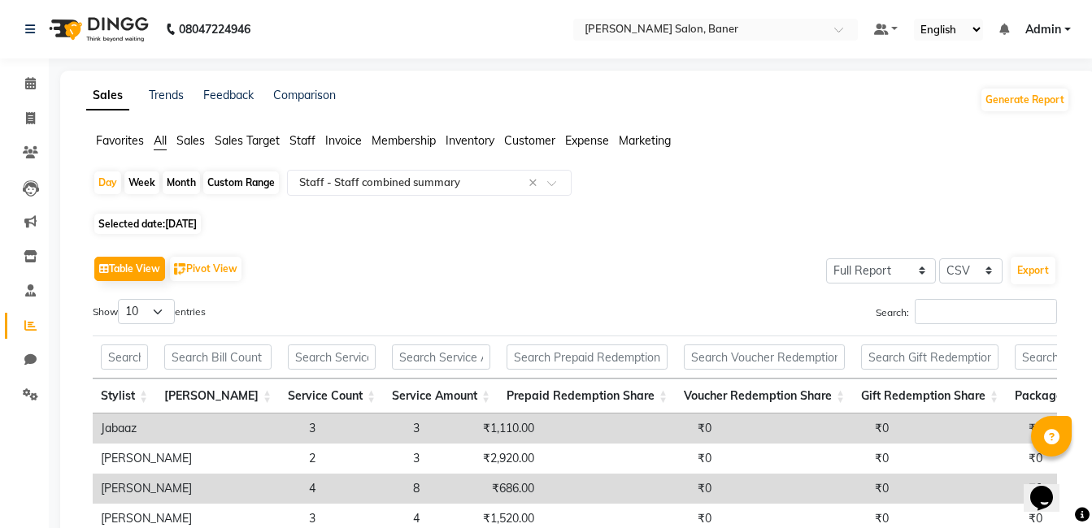
click at [758, 271] on div "Table View Pivot View Select Full Report Filtered Report Select CSV PDF Export" at bounding box center [575, 269] width 964 height 34
click at [169, 224] on span "27-08-2025" at bounding box center [181, 224] width 32 height 12
select select "8"
select select "2025"
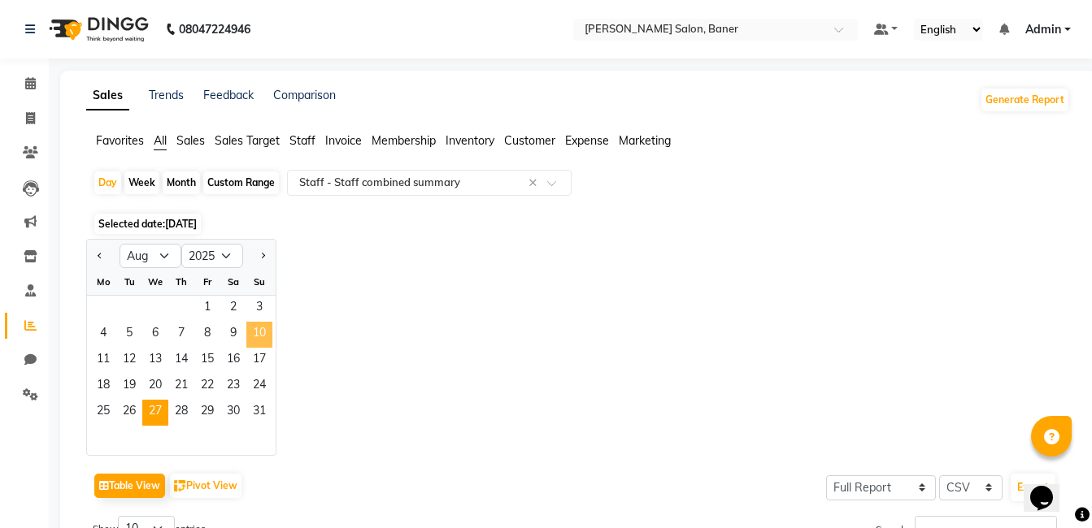
click at [260, 331] on span "10" at bounding box center [259, 335] width 26 height 26
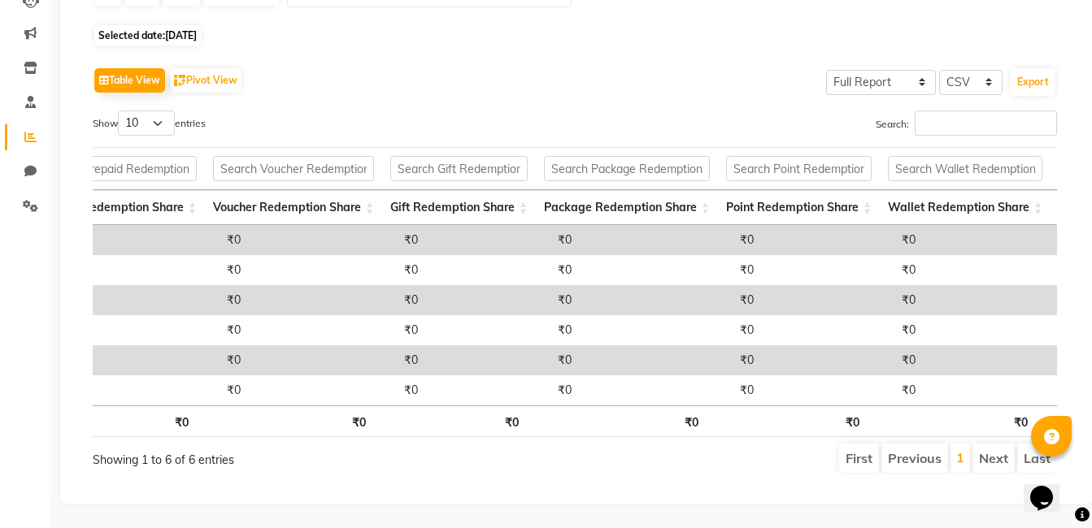
scroll to position [0, 696]
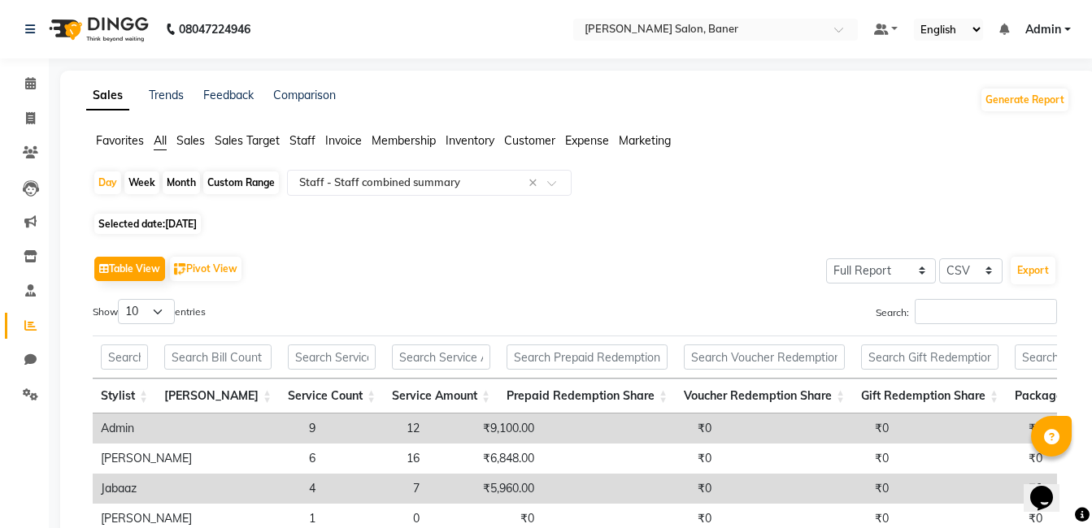
click at [184, 228] on span "10-08-2025" at bounding box center [181, 224] width 32 height 12
select select "8"
select select "2025"
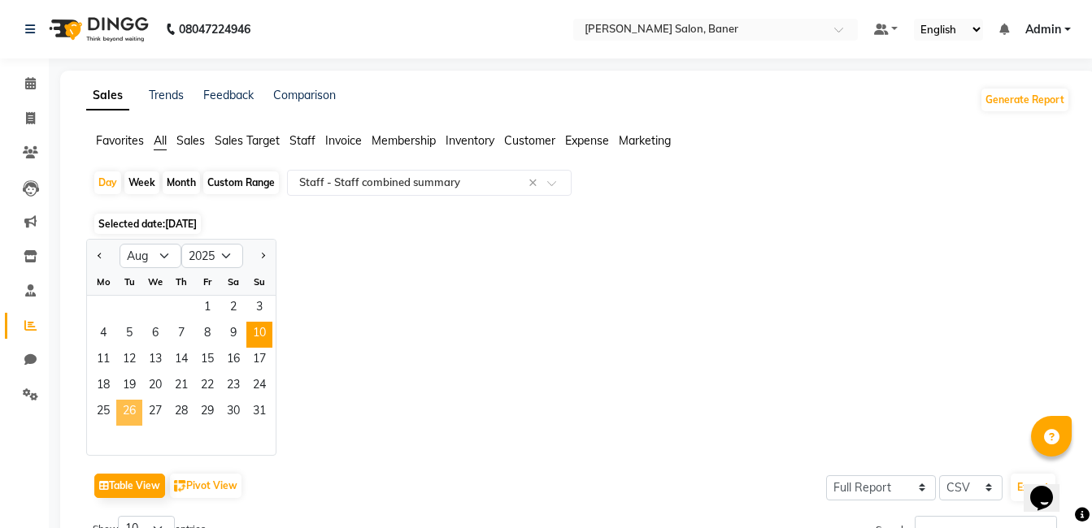
click at [137, 408] on span "26" at bounding box center [129, 413] width 26 height 26
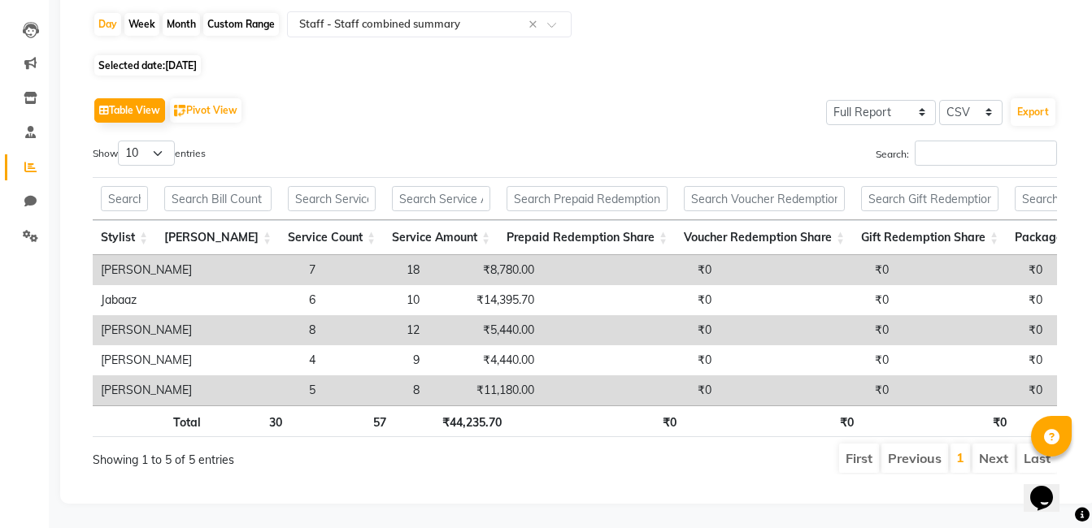
click at [197, 59] on span "26-08-2025" at bounding box center [181, 65] width 32 height 12
select select "8"
select select "2025"
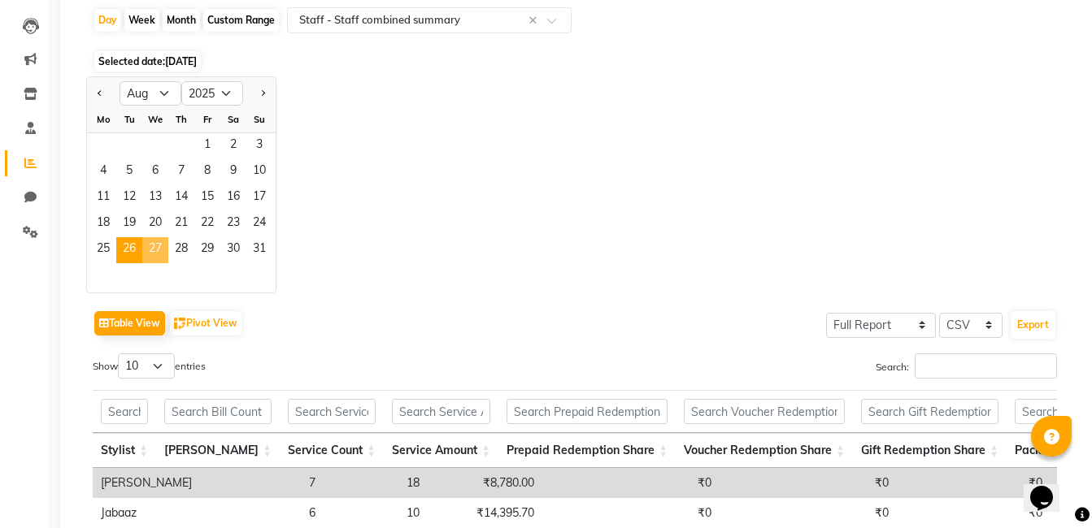
click at [153, 248] on span "27" at bounding box center [155, 250] width 26 height 26
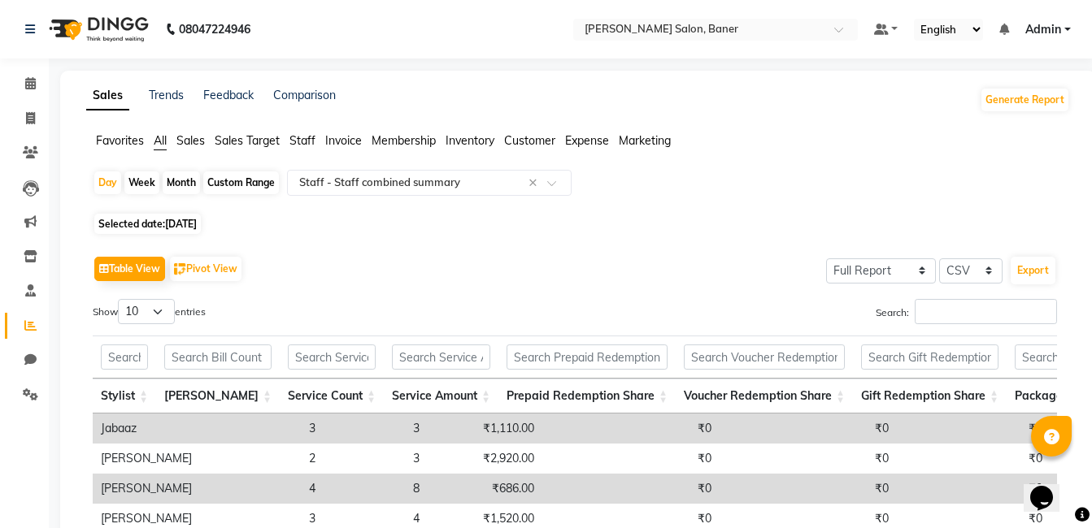
click at [166, 228] on span "Selected date: 27-08-2025" at bounding box center [147, 224] width 106 height 20
select select "8"
select select "2025"
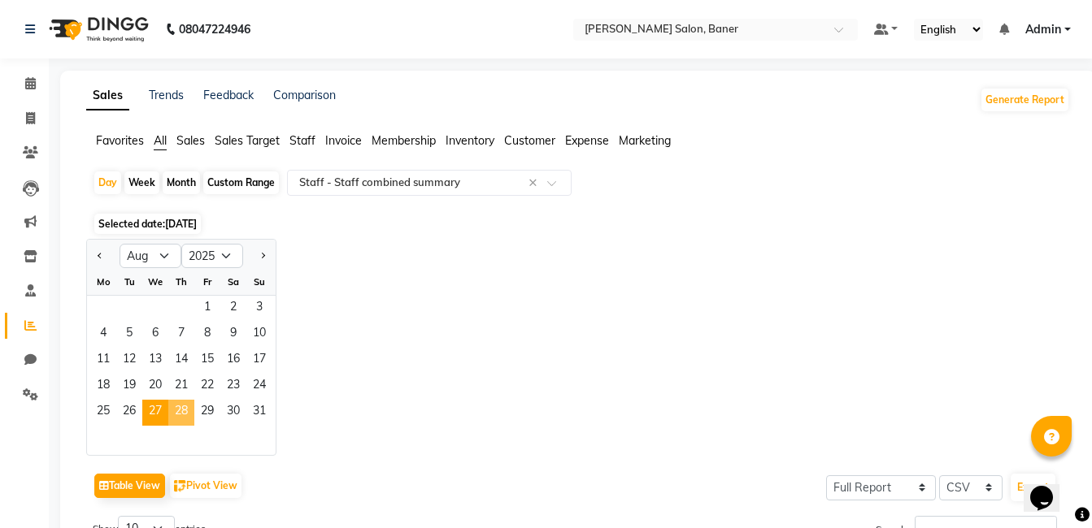
click at [181, 417] on span "28" at bounding box center [181, 413] width 26 height 26
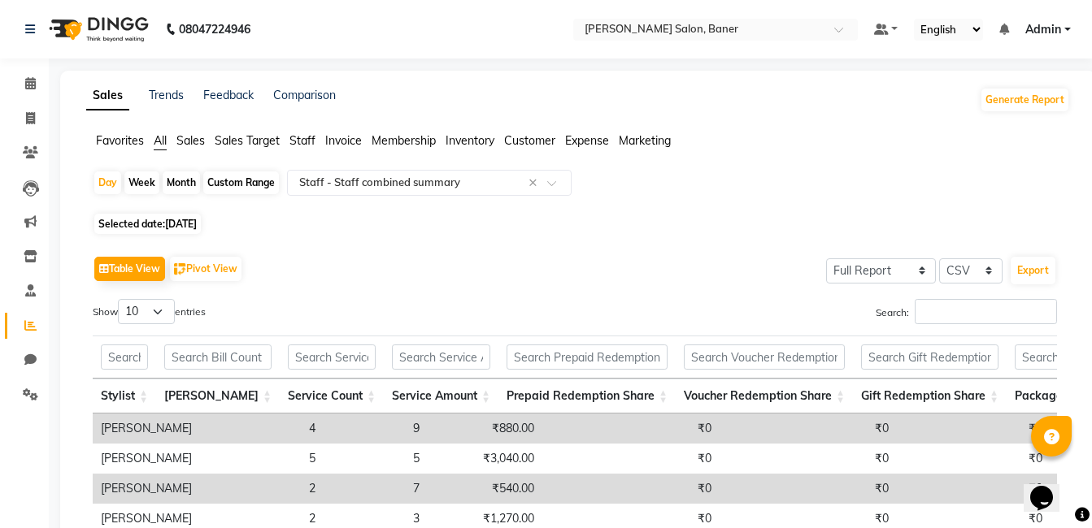
click at [192, 226] on span "28-08-2025" at bounding box center [181, 224] width 32 height 12
select select "8"
select select "2025"
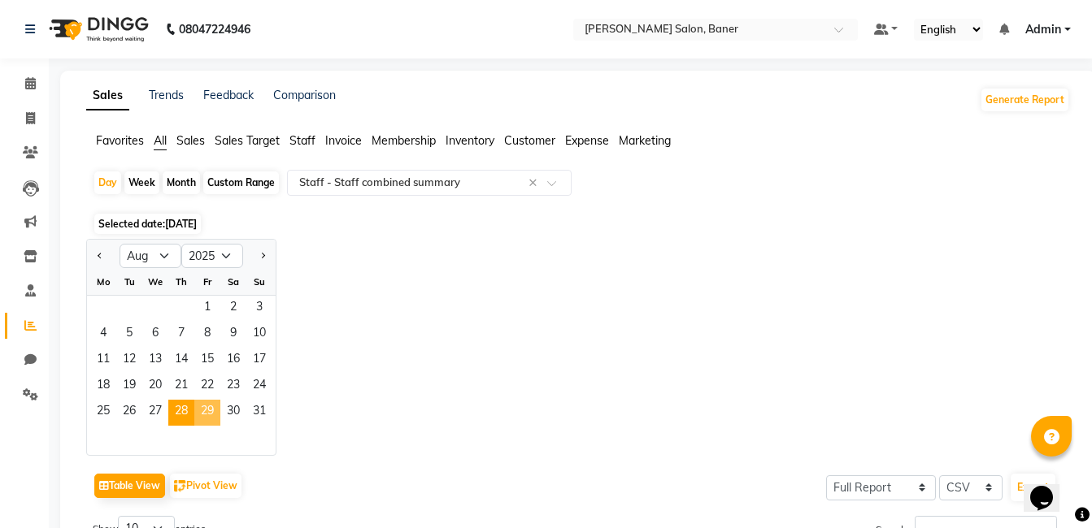
click at [213, 411] on span "29" at bounding box center [207, 413] width 26 height 26
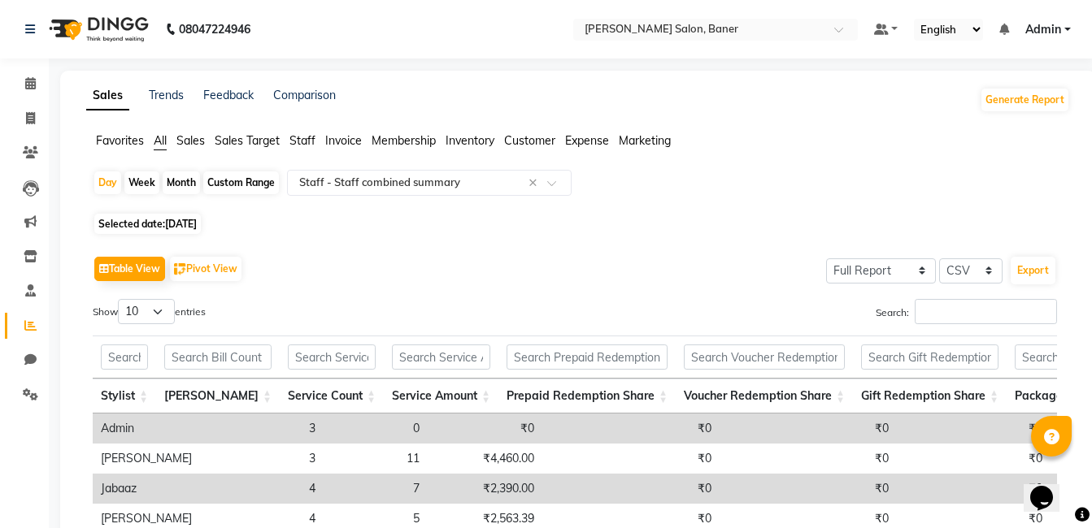
click at [197, 219] on span "29-08-2025" at bounding box center [181, 224] width 32 height 12
select select "8"
select select "2025"
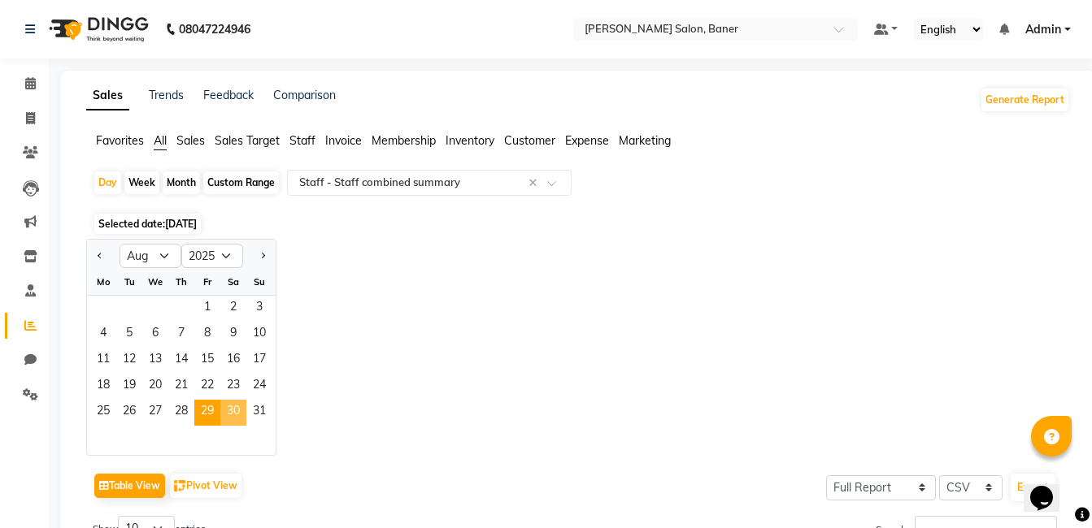
click at [242, 407] on span "30" at bounding box center [233, 413] width 26 height 26
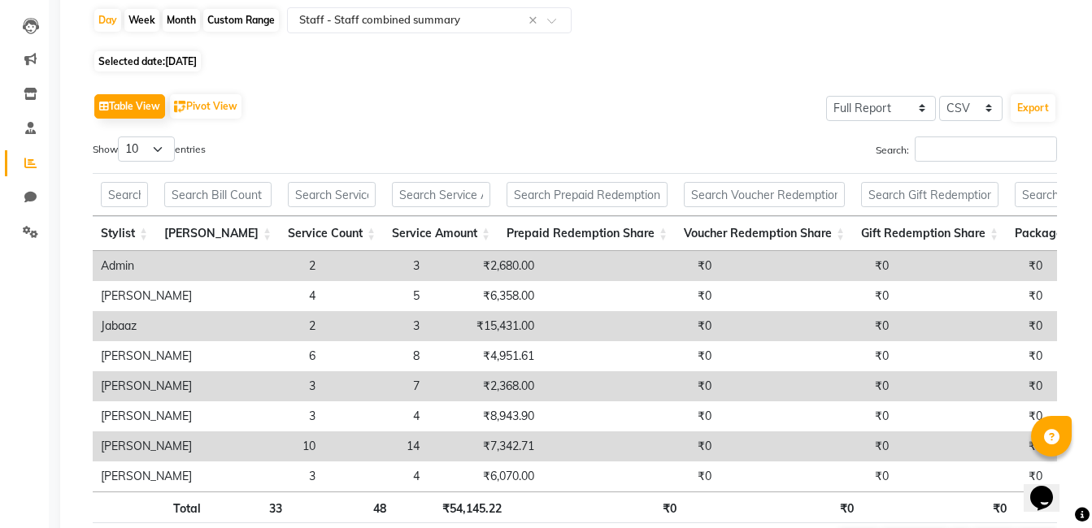
click at [192, 63] on span "30-08-2025" at bounding box center [181, 61] width 32 height 12
select select "8"
select select "2025"
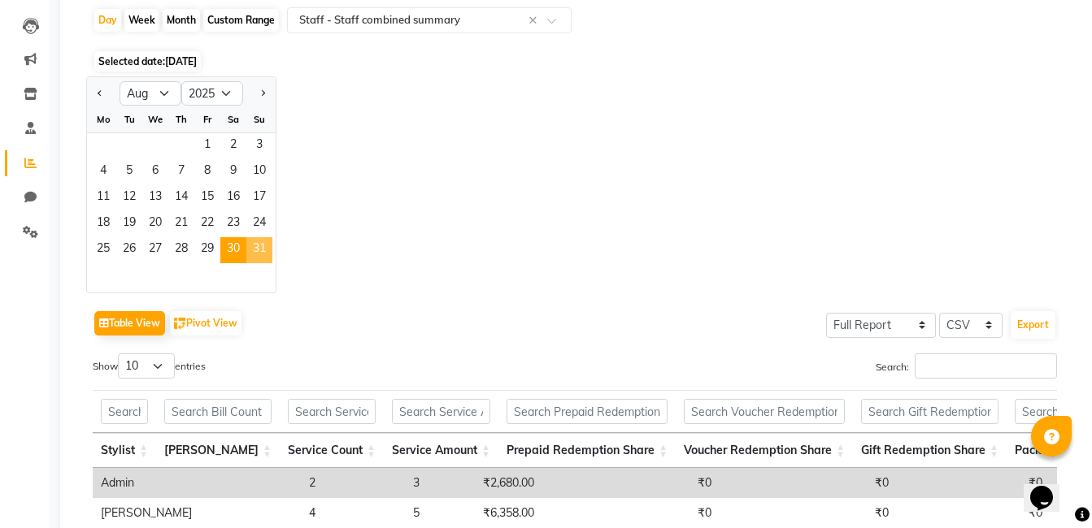
click at [257, 244] on span "31" at bounding box center [259, 250] width 26 height 26
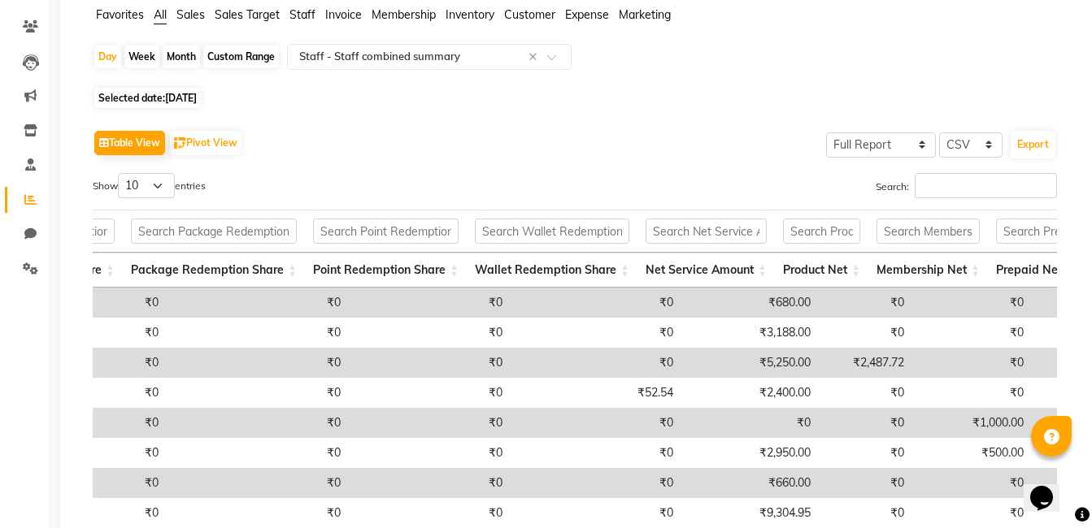
scroll to position [0, 0]
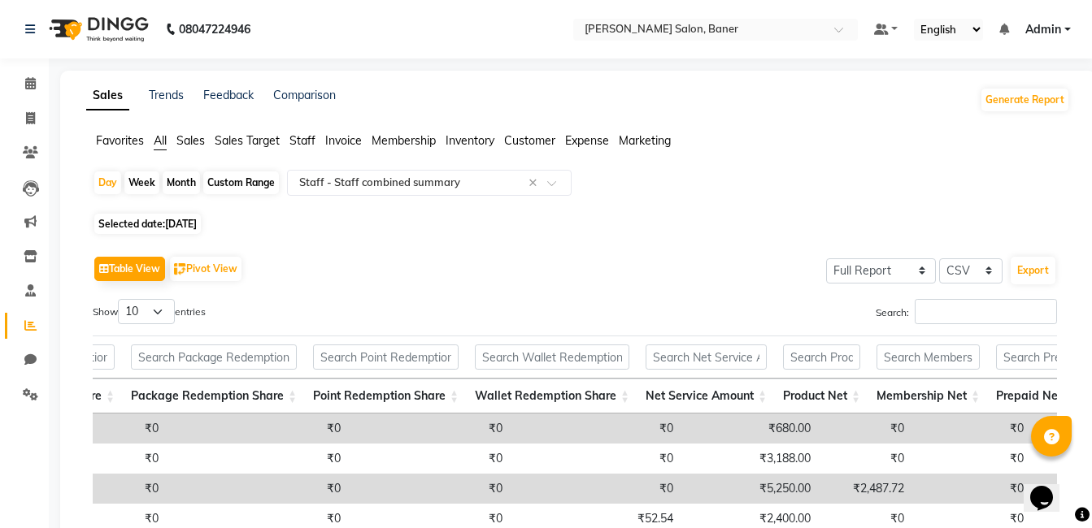
click at [196, 220] on span "31-08-2025" at bounding box center [181, 224] width 32 height 12
select select "8"
select select "2025"
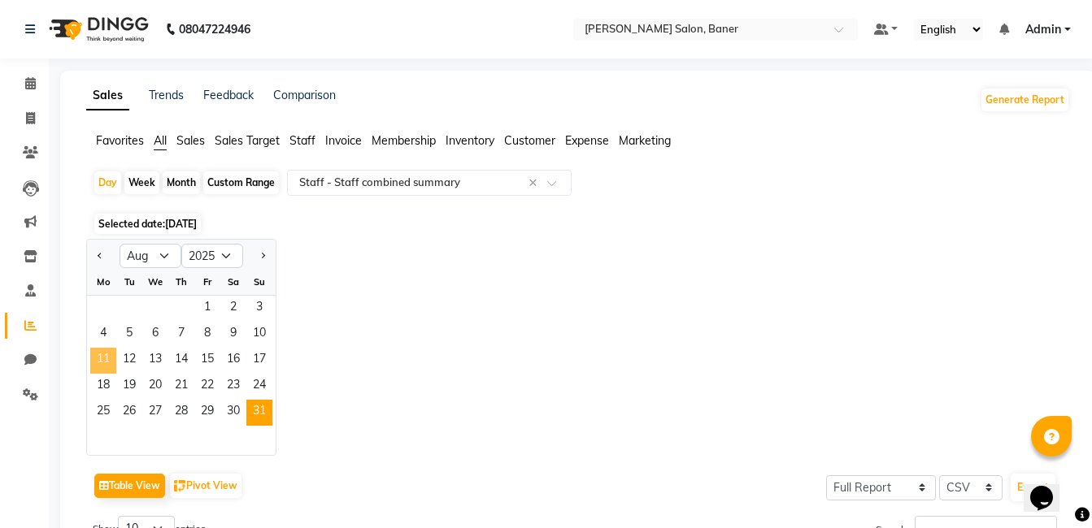
click at [110, 361] on span "11" at bounding box center [103, 361] width 26 height 26
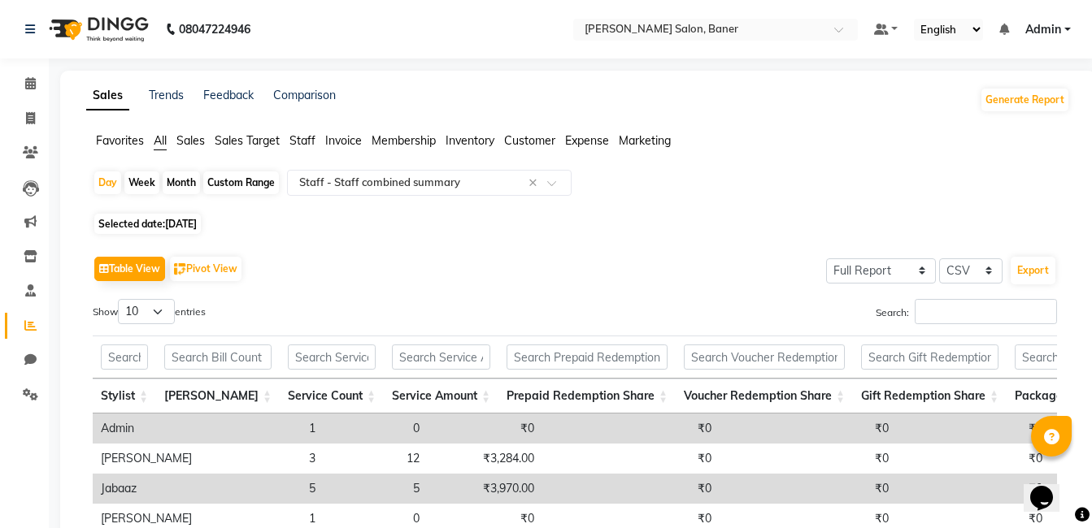
click at [197, 223] on span "11-08-2025" at bounding box center [181, 224] width 32 height 12
select select "8"
select select "2025"
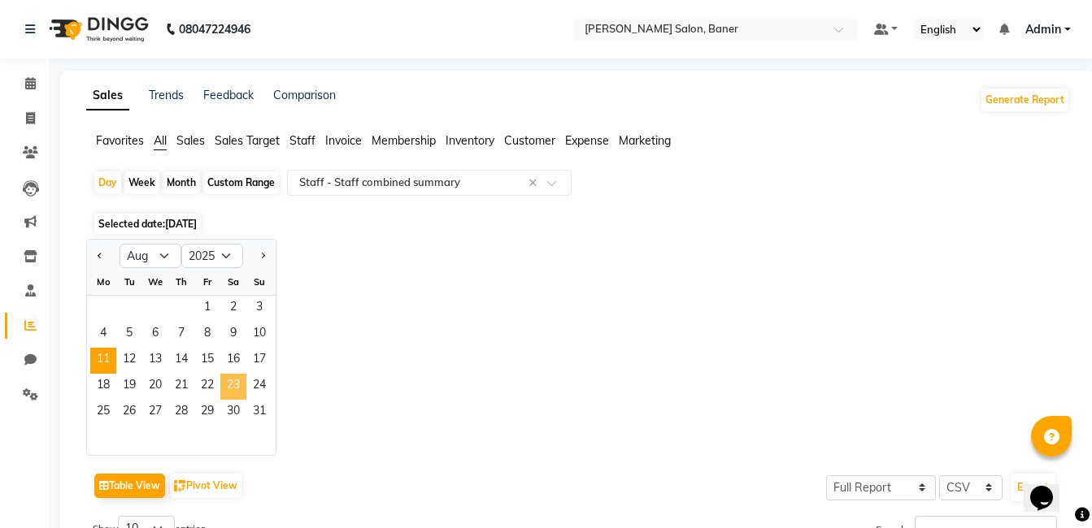
click at [240, 381] on span "23" at bounding box center [233, 387] width 26 height 26
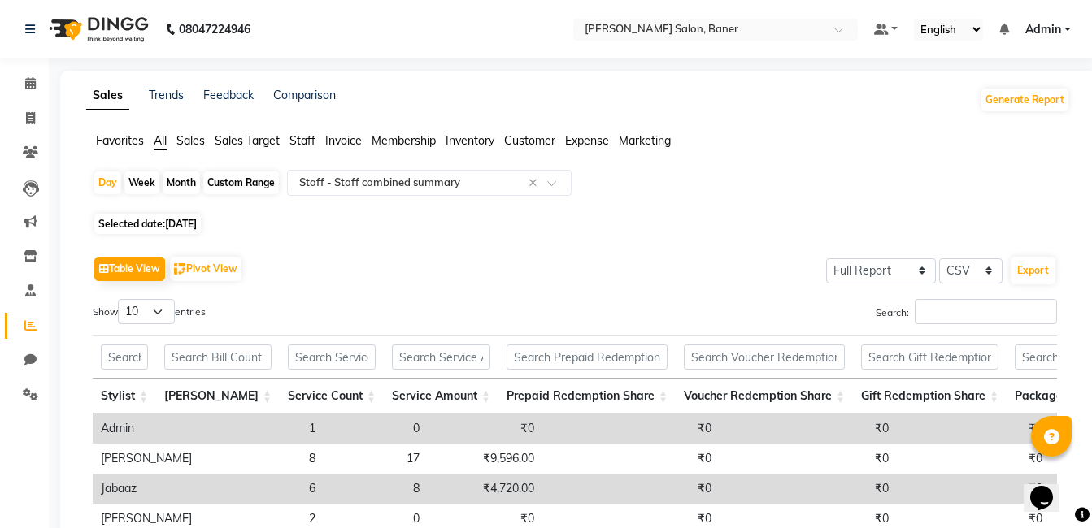
scroll to position [163, 0]
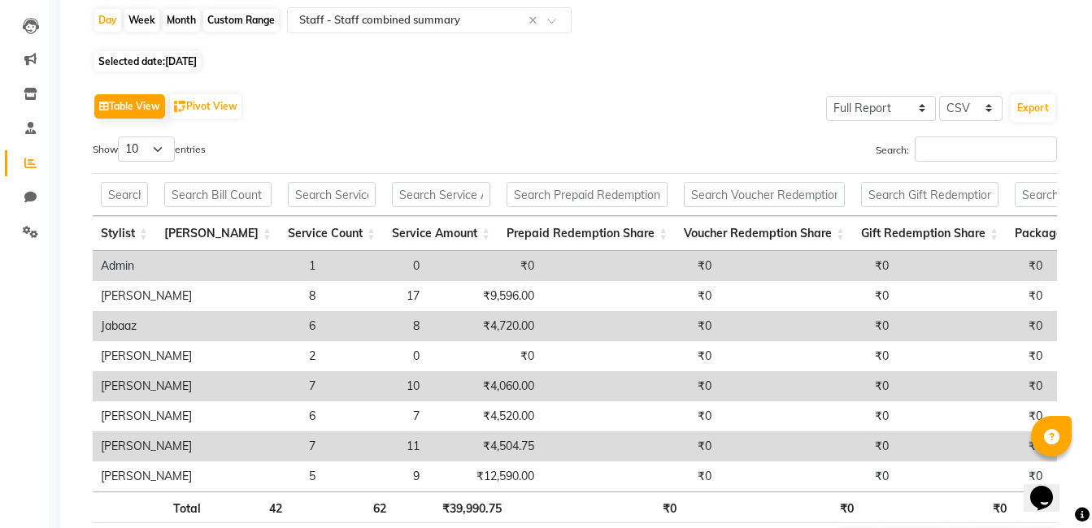
drag, startPoint x: 169, startPoint y: 54, endPoint x: 185, endPoint y: 75, distance: 26.2
click at [170, 54] on span "Selected date: 23-08-2025" at bounding box center [147, 61] width 106 height 20
select select "8"
select select "2025"
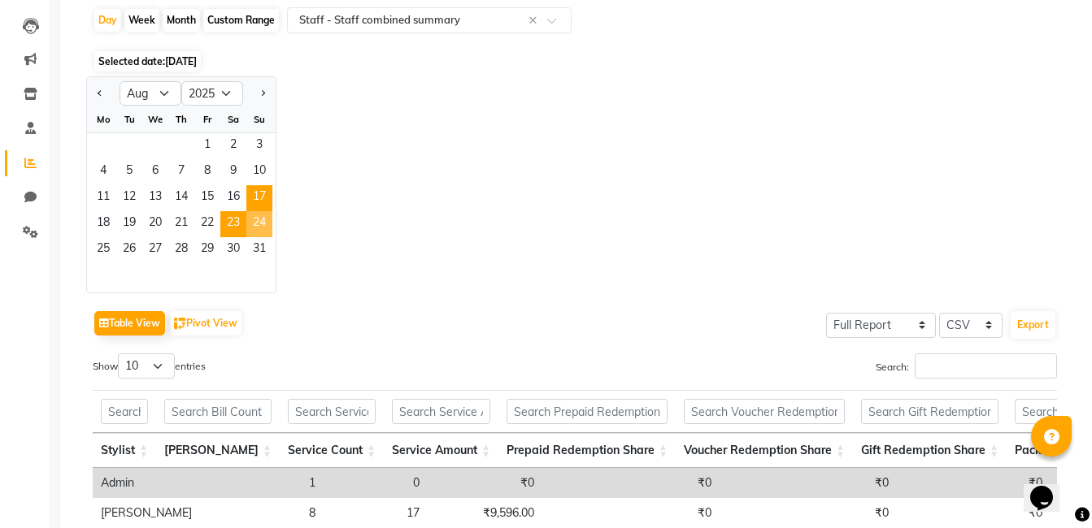
click at [263, 220] on span "24" at bounding box center [259, 224] width 26 height 26
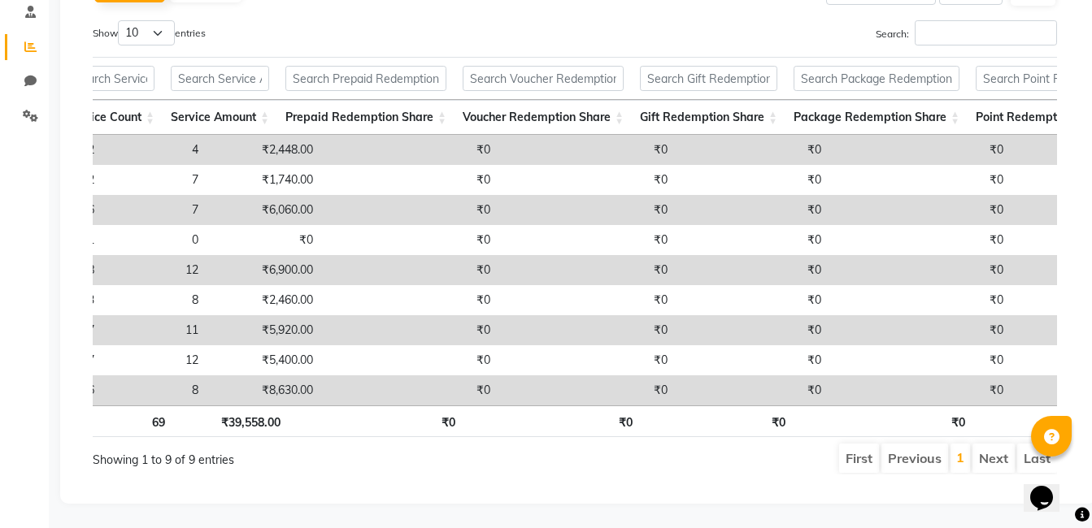
scroll to position [0, 443]
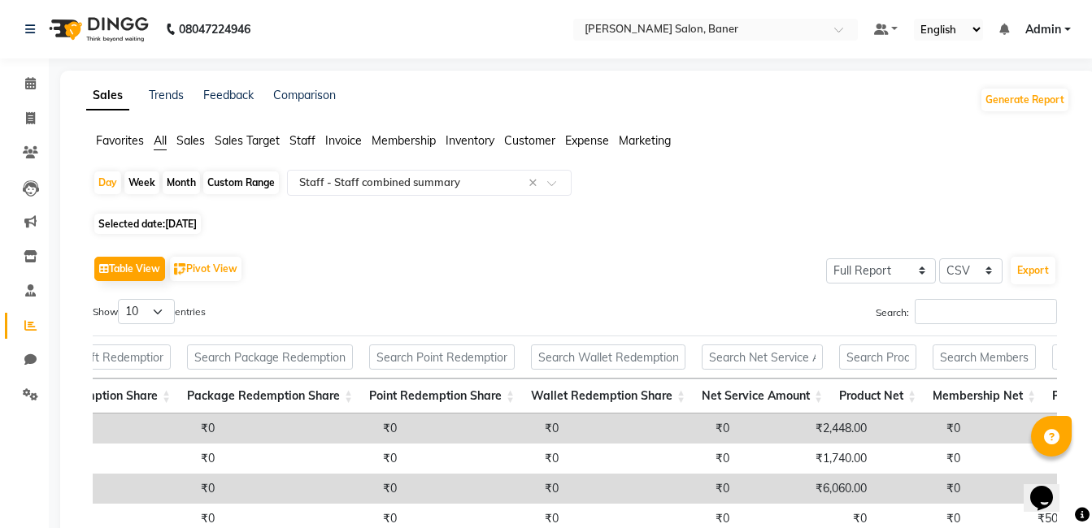
click at [197, 224] on span "24-08-2025" at bounding box center [181, 224] width 32 height 12
select select "8"
select select "2025"
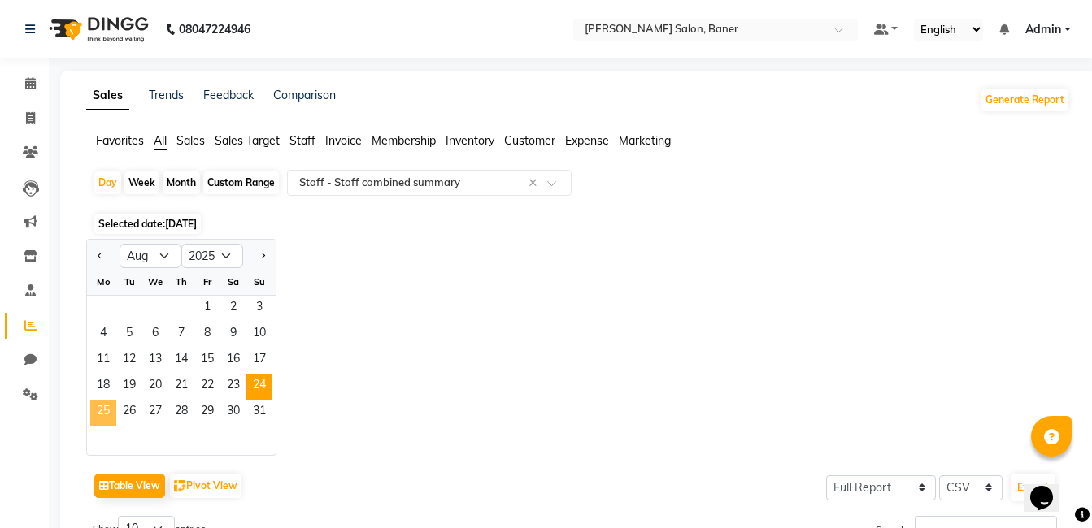
click at [106, 412] on span "25" at bounding box center [103, 413] width 26 height 26
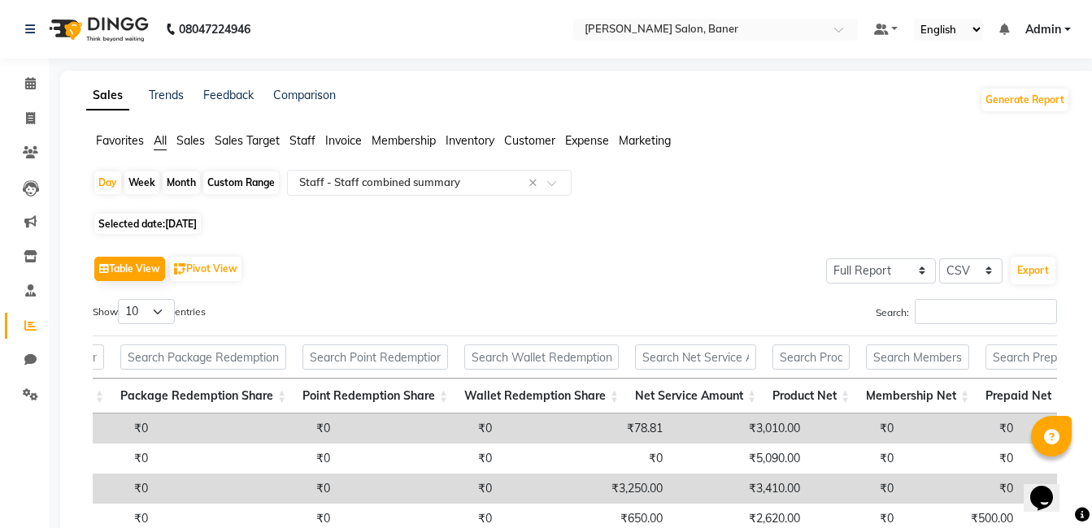
click at [179, 224] on span "25-08-2025" at bounding box center [181, 224] width 32 height 12
select select "8"
select select "2025"
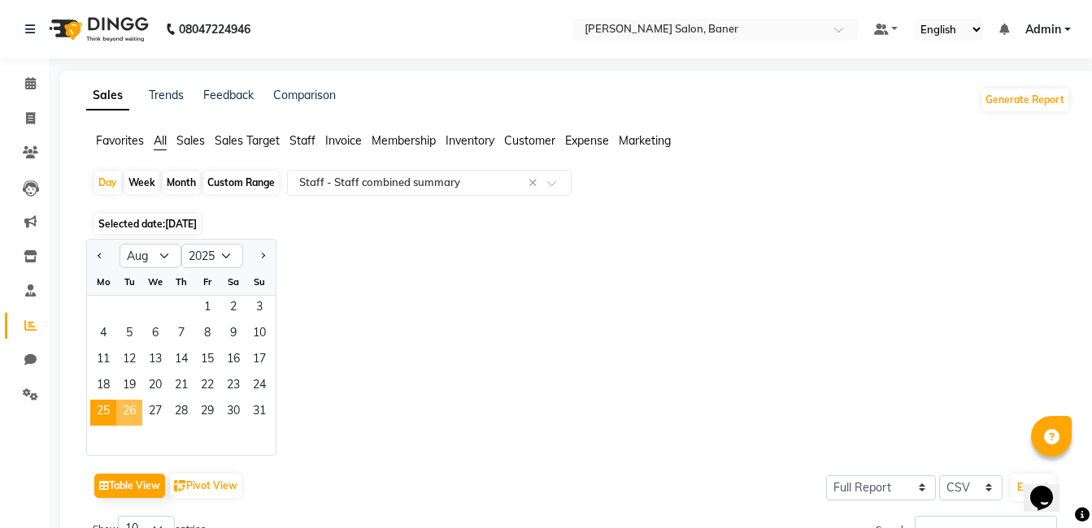
click at [137, 411] on span "26" at bounding box center [129, 413] width 26 height 26
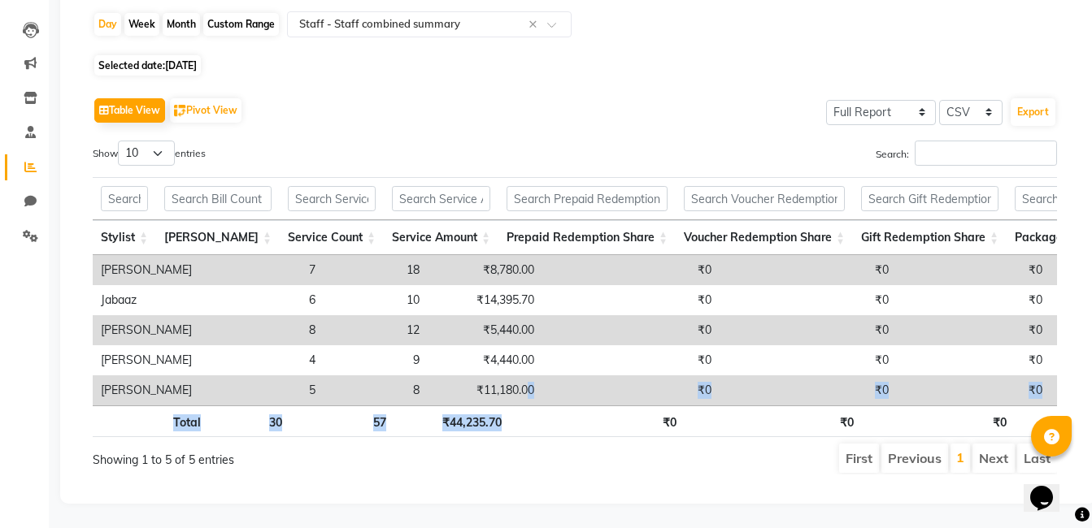
drag, startPoint x: 518, startPoint y: 381, endPoint x: 603, endPoint y: 397, distance: 86.7
click at [603, 397] on div "Stylist Bill Count Service Count Service Amount Prepaid Redemption Share Vouche…" at bounding box center [575, 307] width 964 height 270
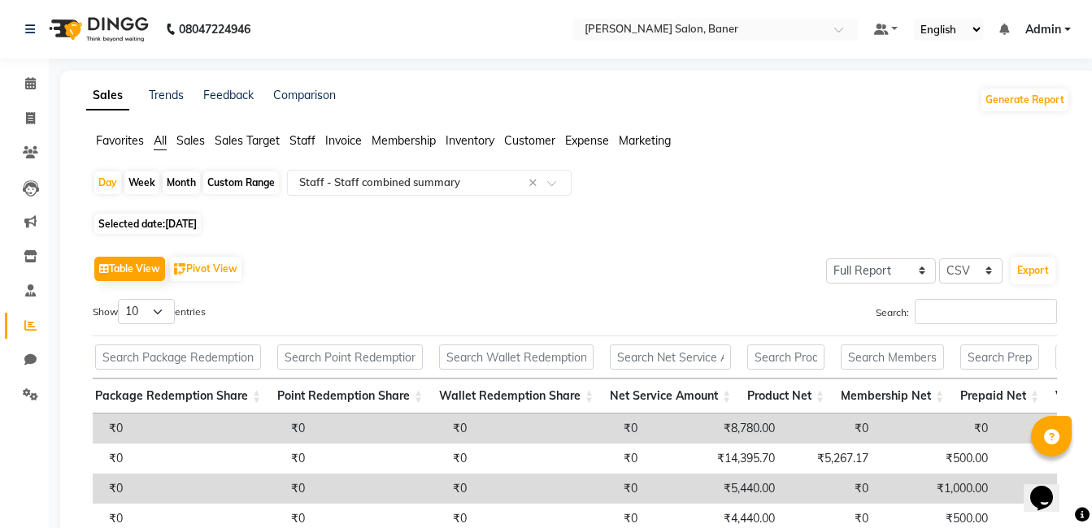
click at [181, 219] on span "26-08-2025" at bounding box center [181, 224] width 32 height 12
select select "8"
select select "2025"
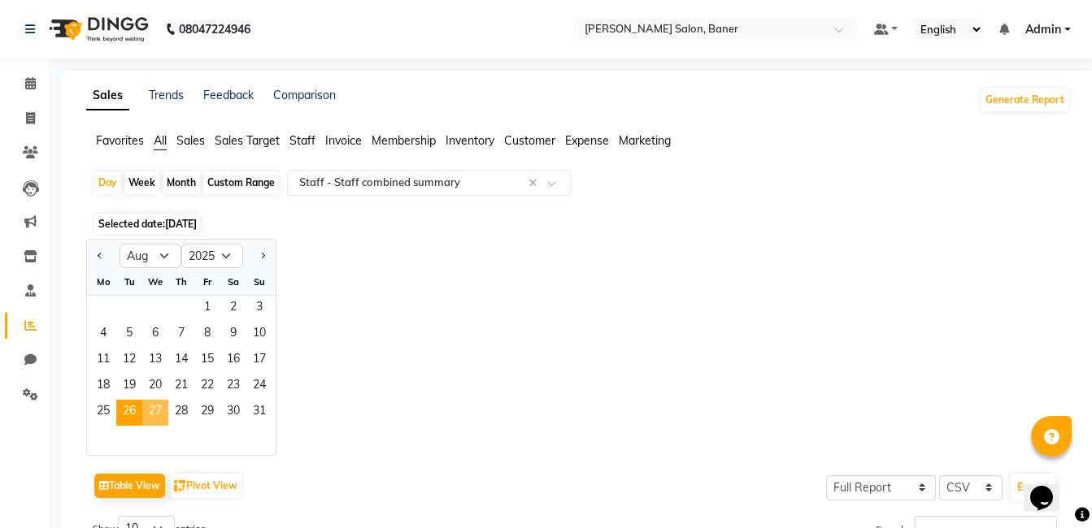
click at [164, 407] on span "27" at bounding box center [155, 413] width 26 height 26
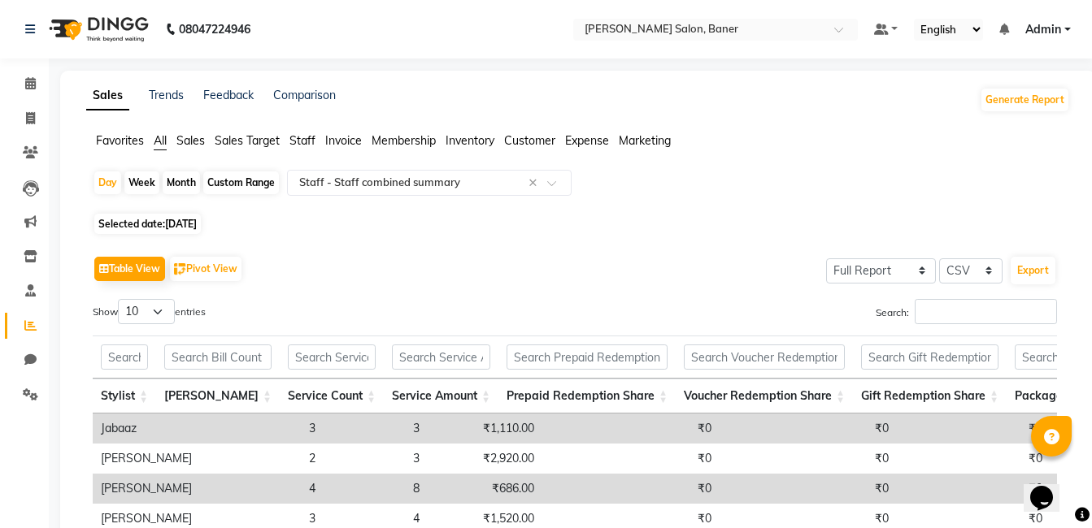
click at [394, 259] on div "Table View Pivot View Select Full Report Filtered Report Select CSV PDF Export" at bounding box center [575, 269] width 964 height 34
click at [197, 229] on span "27-08-2025" at bounding box center [181, 224] width 32 height 12
select select "8"
select select "2025"
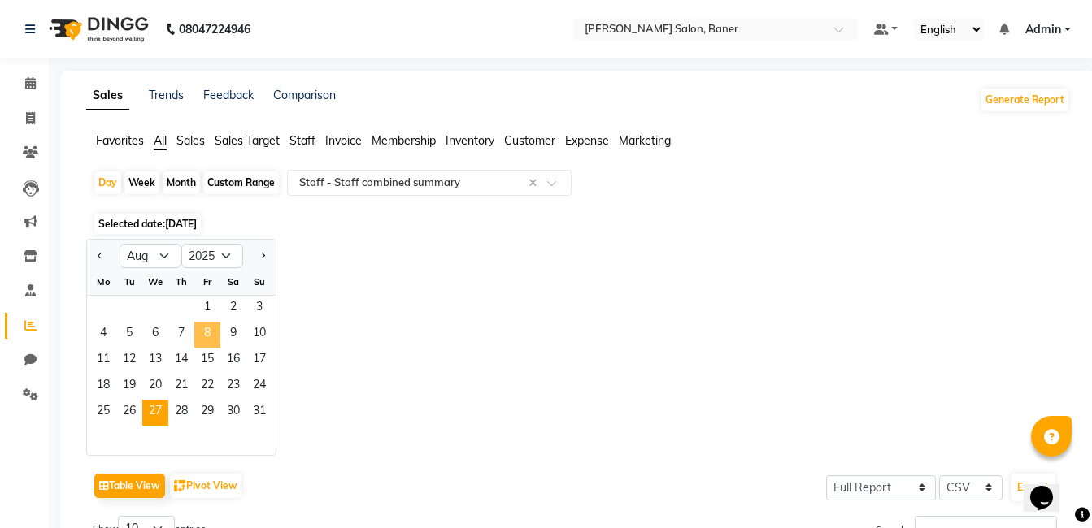
click at [217, 337] on span "8" at bounding box center [207, 335] width 26 height 26
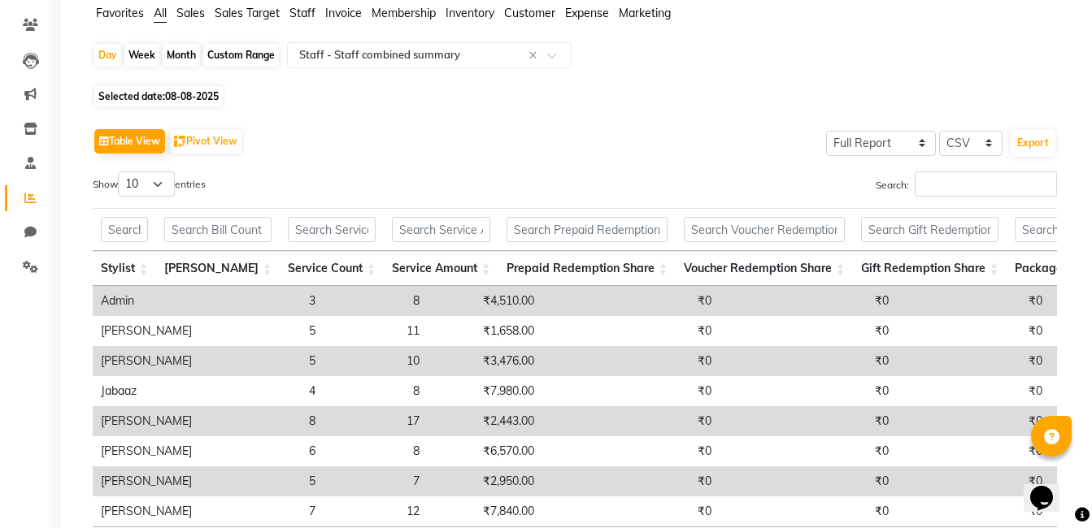
scroll to position [0, 0]
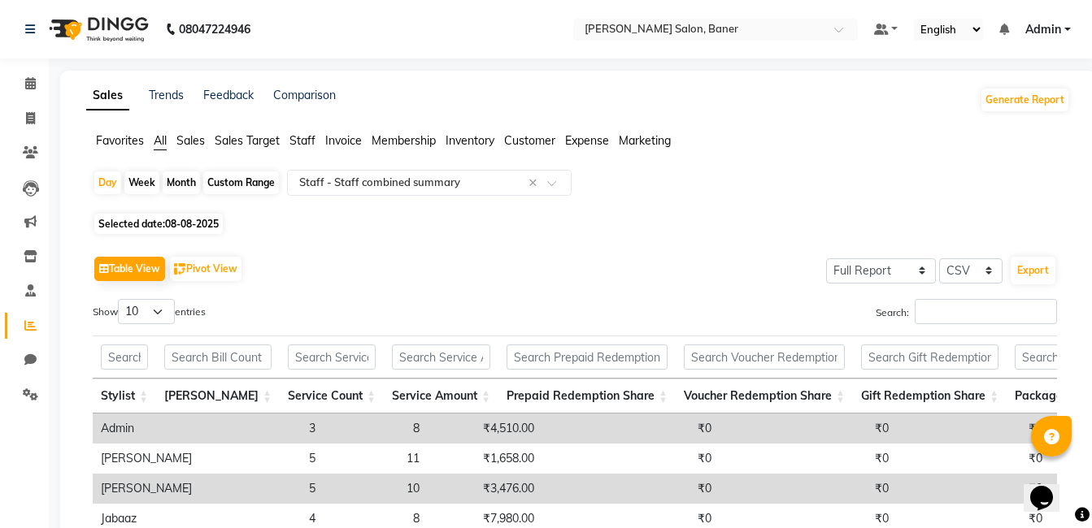
click at [198, 229] on span "08-08-2025" at bounding box center [192, 224] width 54 height 12
select select "8"
select select "2025"
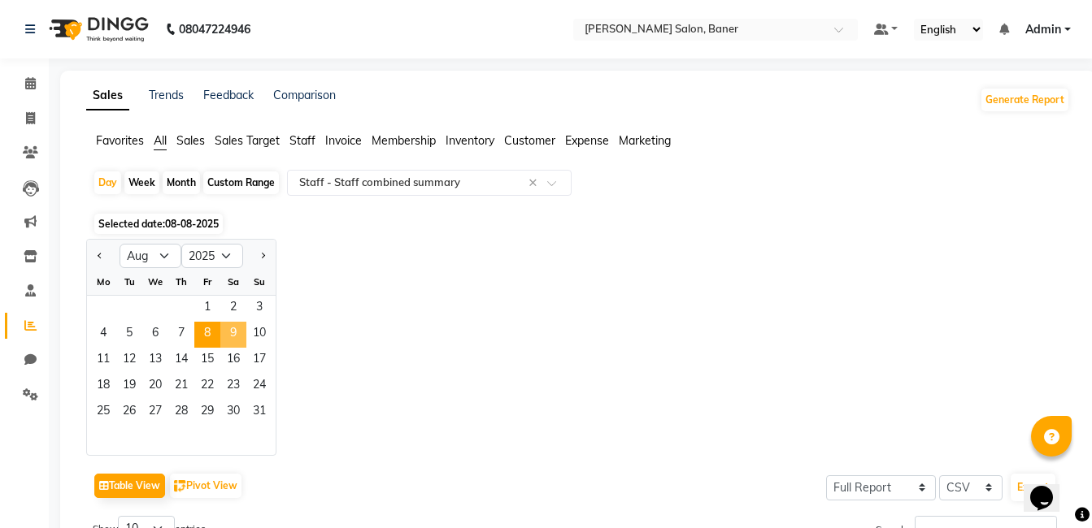
click at [240, 326] on span "9" at bounding box center [233, 335] width 26 height 26
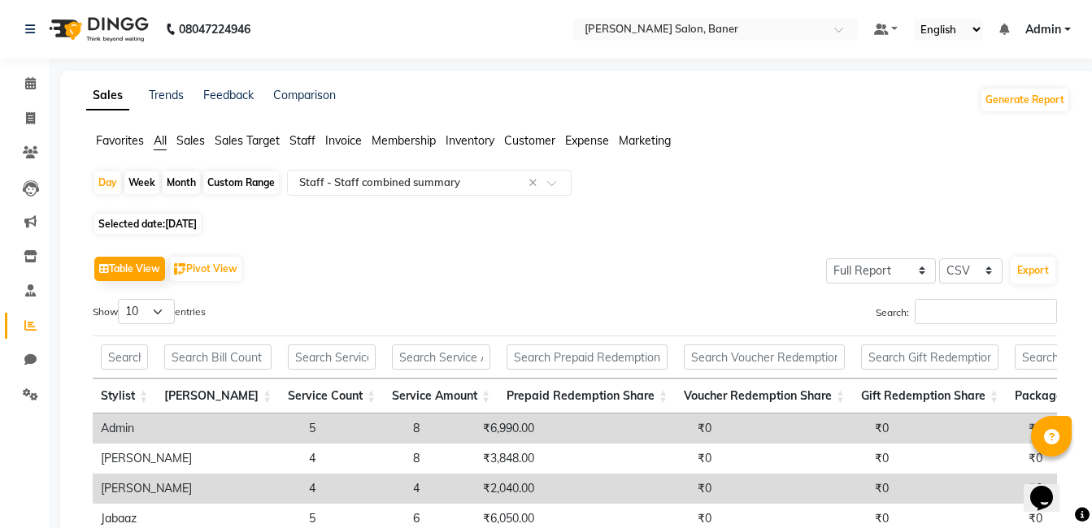
click at [189, 220] on span "09-08-2025" at bounding box center [181, 224] width 32 height 12
select select "8"
select select "2025"
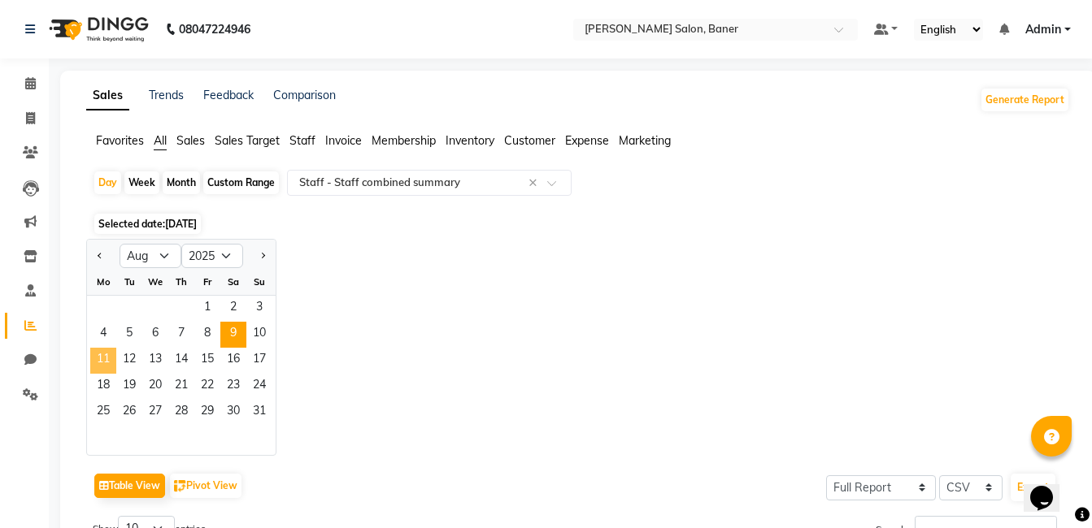
click at [106, 360] on span "11" at bounding box center [103, 361] width 26 height 26
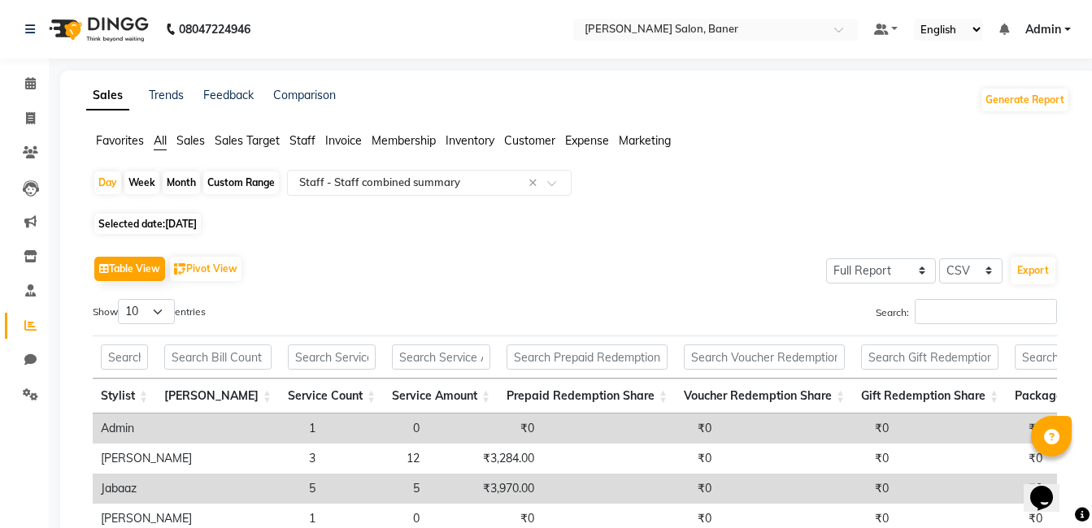
click at [176, 221] on span "11-08-2025" at bounding box center [181, 224] width 32 height 12
select select "8"
select select "2025"
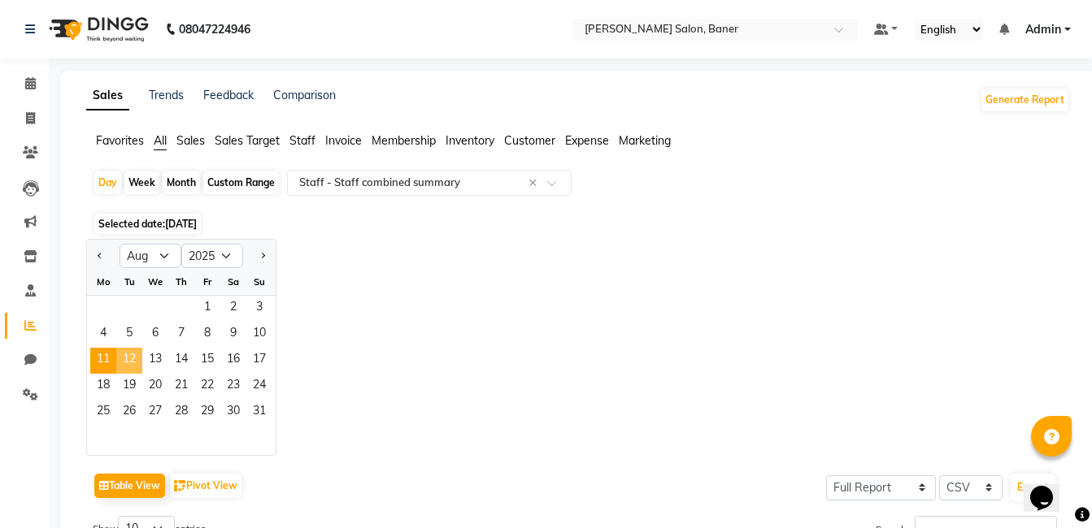
click at [135, 358] on span "12" at bounding box center [129, 361] width 26 height 26
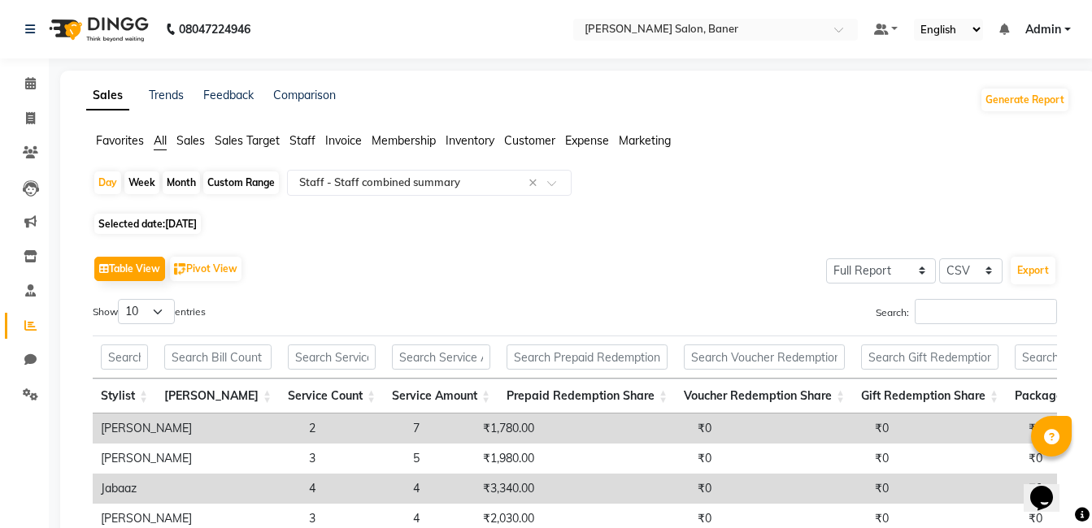
scroll to position [81, 0]
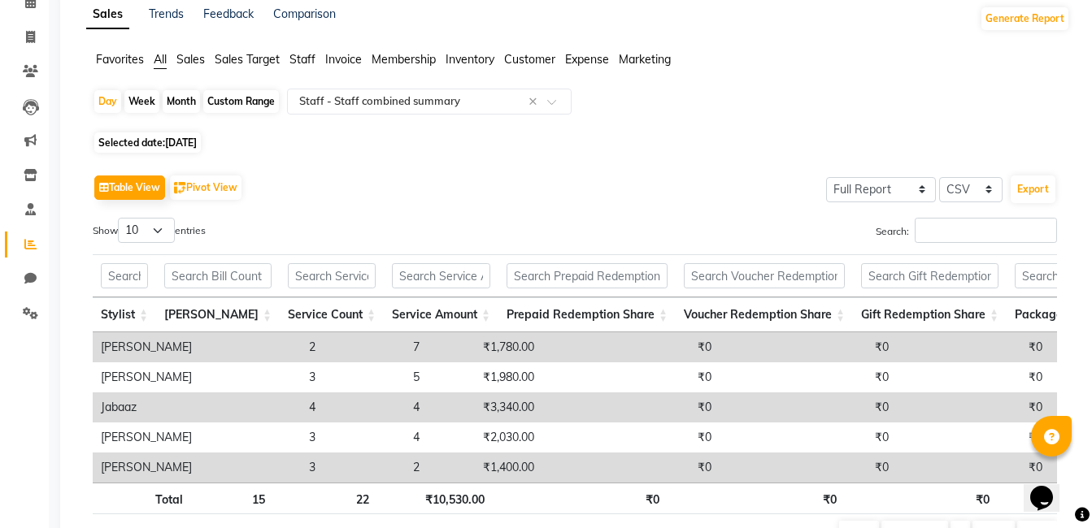
click at [197, 138] on span "12-08-2025" at bounding box center [181, 143] width 32 height 12
select select "8"
select select "2025"
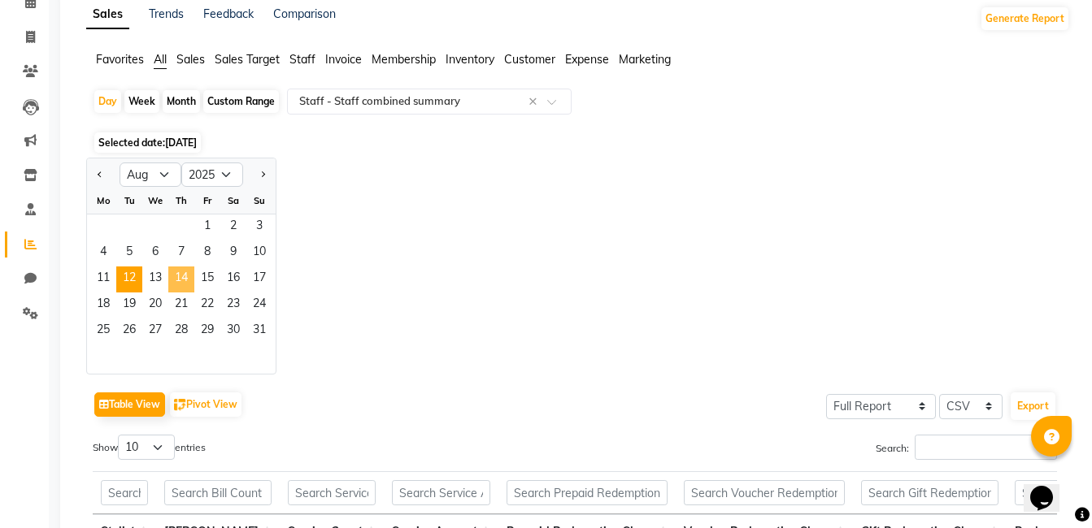
click at [187, 278] on span "14" at bounding box center [181, 280] width 26 height 26
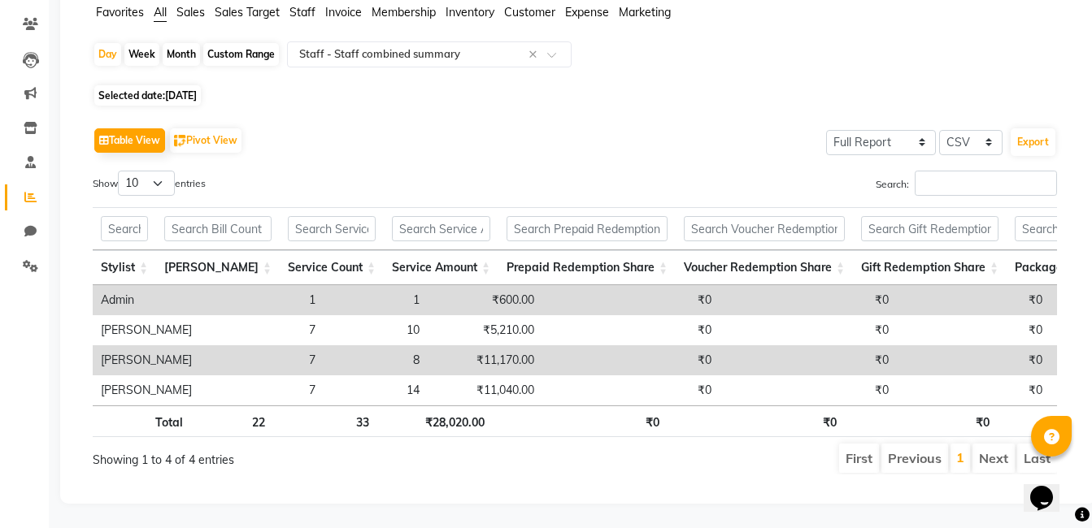
scroll to position [153, 0]
click at [190, 57] on div "Day Week Month Custom Range Select Report Type × Staff - Staff combined summary…" at bounding box center [578, 264] width 984 height 446
click at [192, 89] on span "14-08-2025" at bounding box center [181, 95] width 32 height 12
select select "8"
select select "2025"
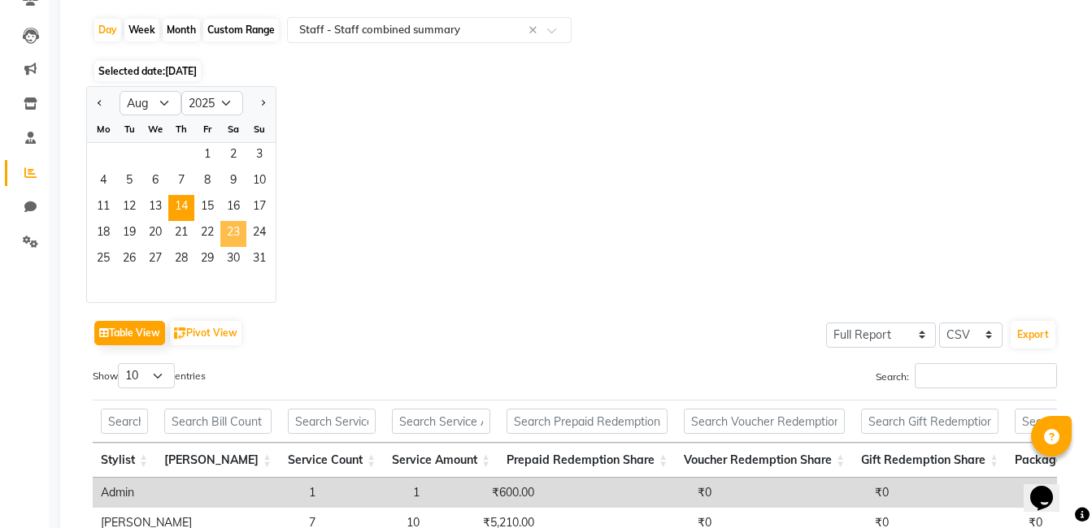
click at [242, 233] on span "23" at bounding box center [233, 234] width 26 height 26
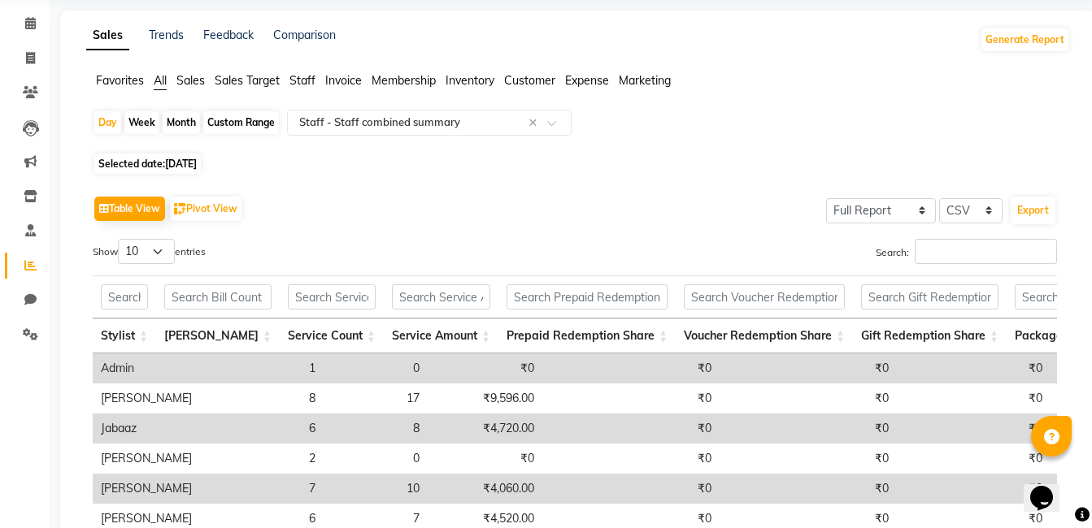
scroll to position [163, 0]
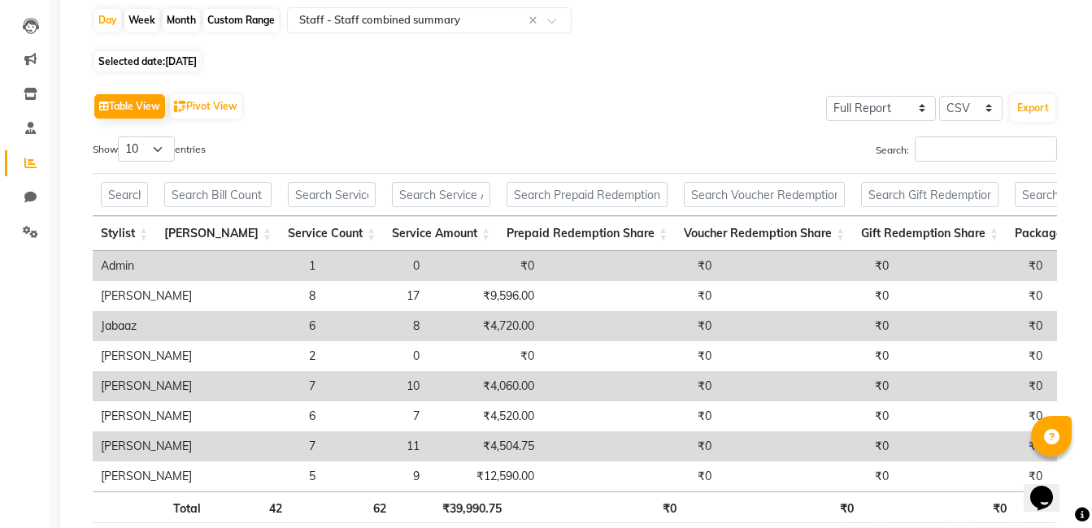
click at [191, 65] on span "23-08-2025" at bounding box center [181, 61] width 32 height 12
select select "8"
select select "2025"
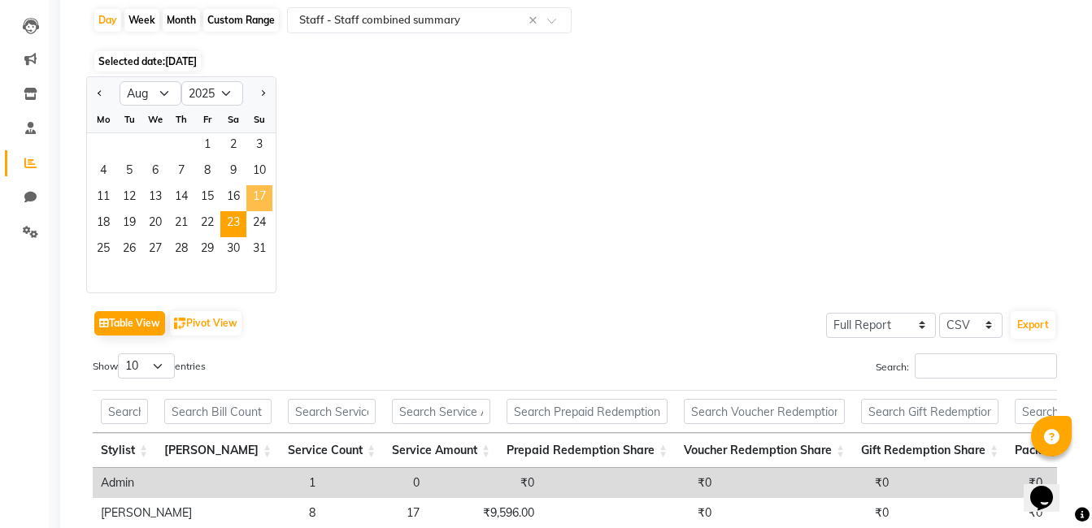
click at [254, 210] on span "17" at bounding box center [259, 198] width 26 height 26
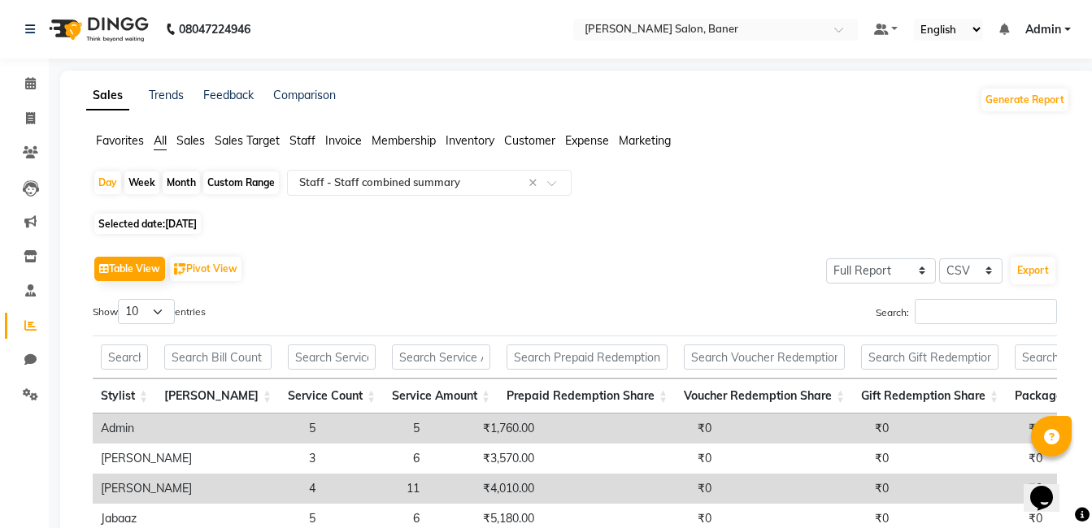
click at [197, 227] on span "17-08-2025" at bounding box center [181, 224] width 32 height 12
select select "8"
select select "2025"
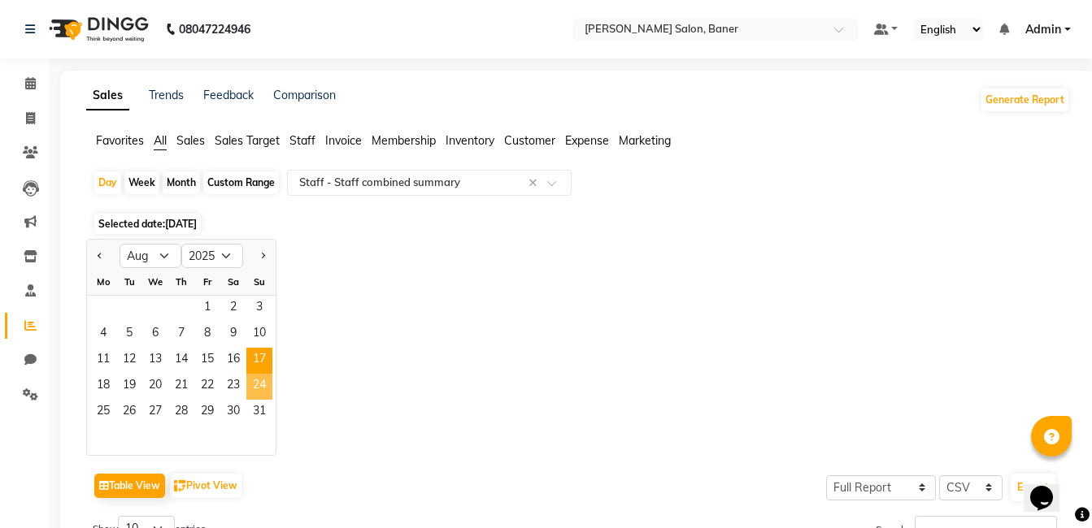
click at [260, 385] on span "24" at bounding box center [259, 387] width 26 height 26
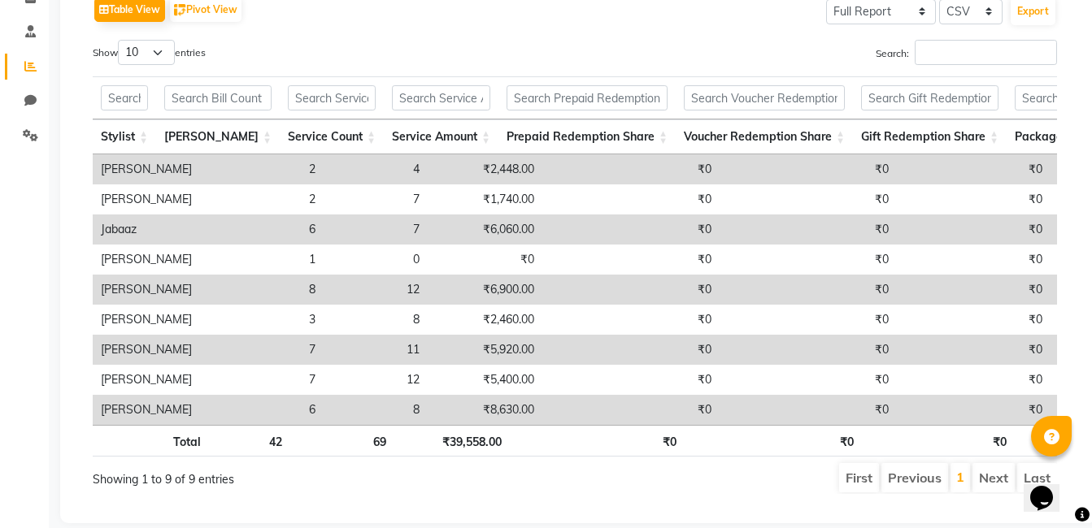
scroll to position [222, 0]
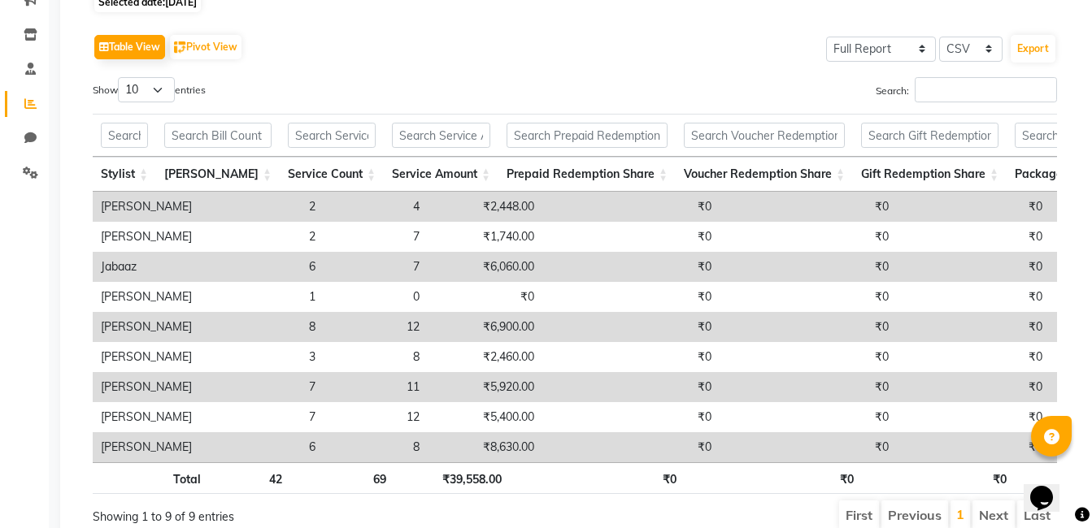
click at [189, 7] on span "24-08-2025" at bounding box center [181, 2] width 32 height 12
select select "8"
select select "2025"
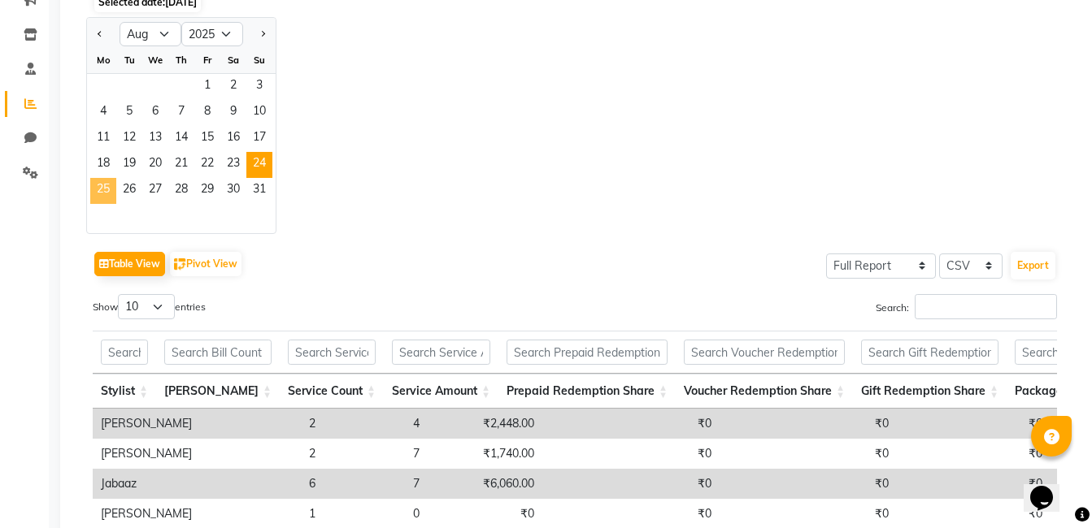
click at [107, 184] on span "25" at bounding box center [103, 191] width 26 height 26
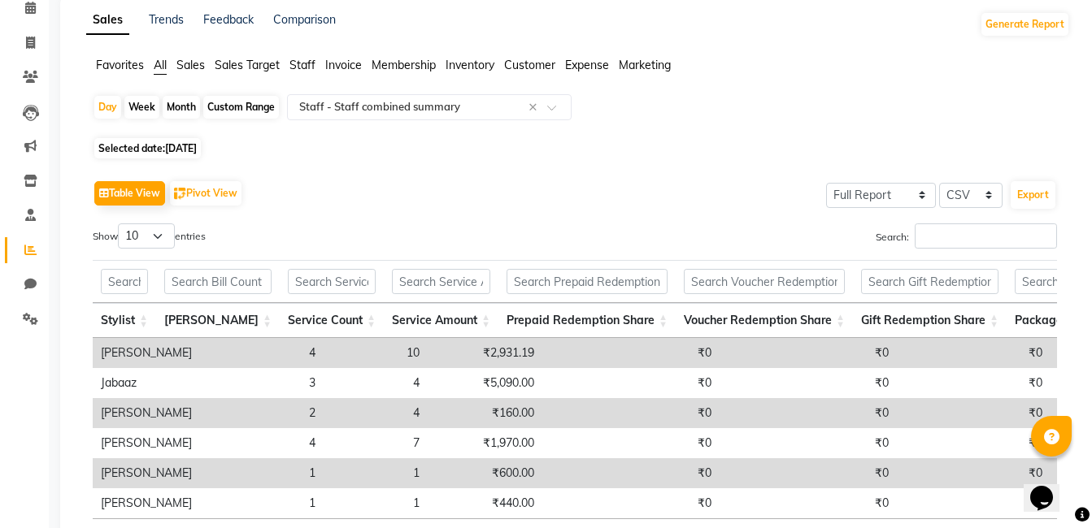
scroll to position [163, 0]
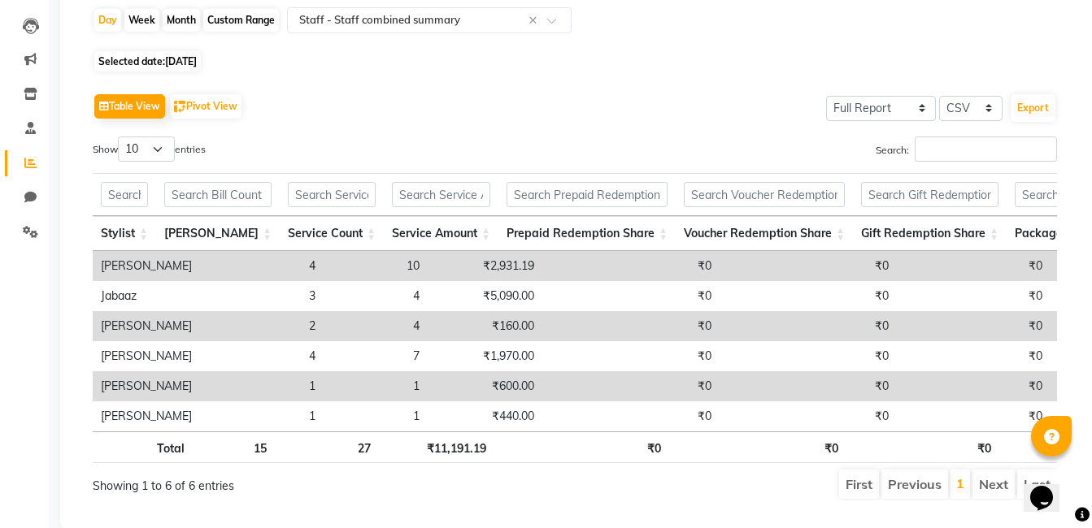
click at [188, 63] on span "25-08-2025" at bounding box center [181, 61] width 32 height 12
select select "8"
select select "2025"
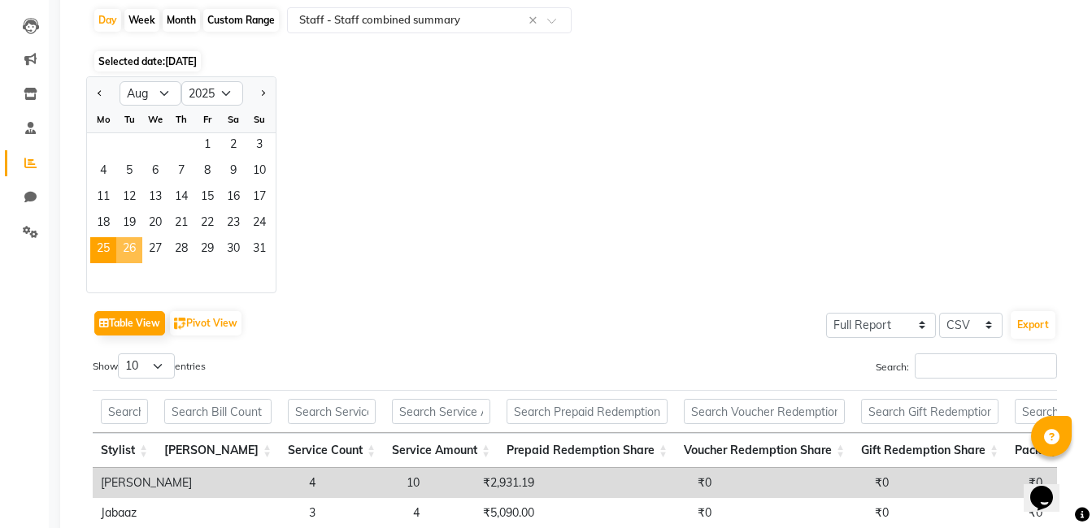
click at [131, 253] on span "26" at bounding box center [129, 250] width 26 height 26
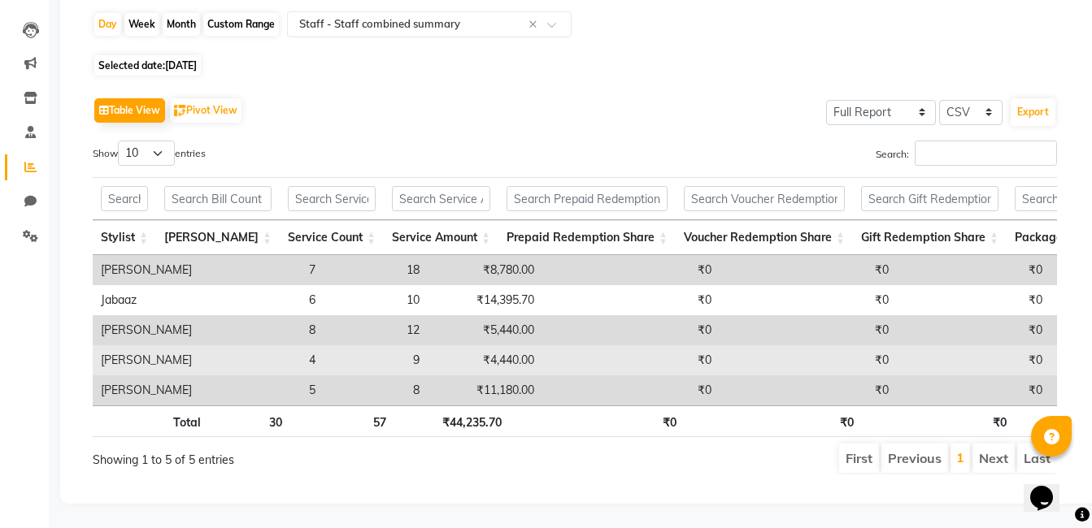
scroll to position [102, 0]
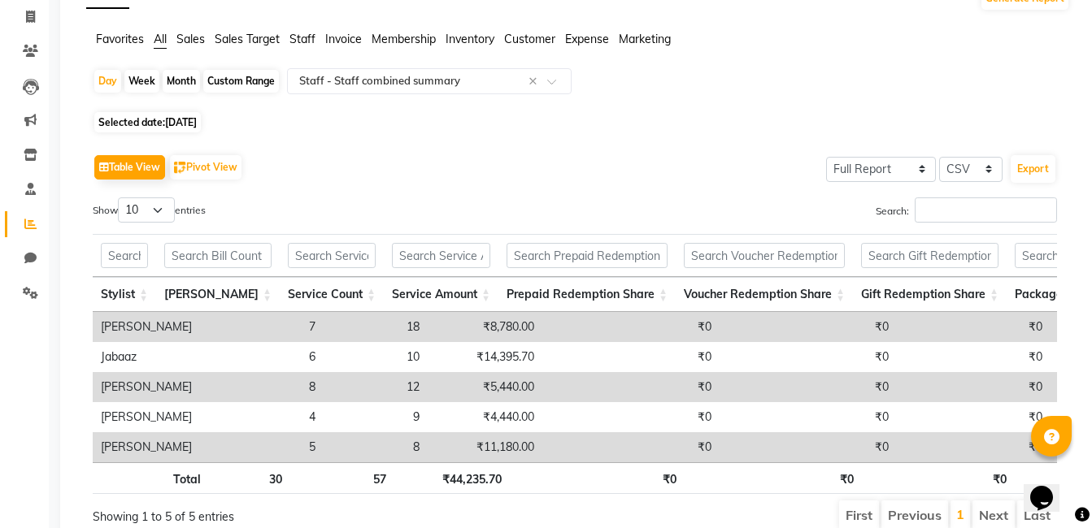
click at [175, 127] on span "26-08-2025" at bounding box center [181, 122] width 32 height 12
select select "8"
select select "2025"
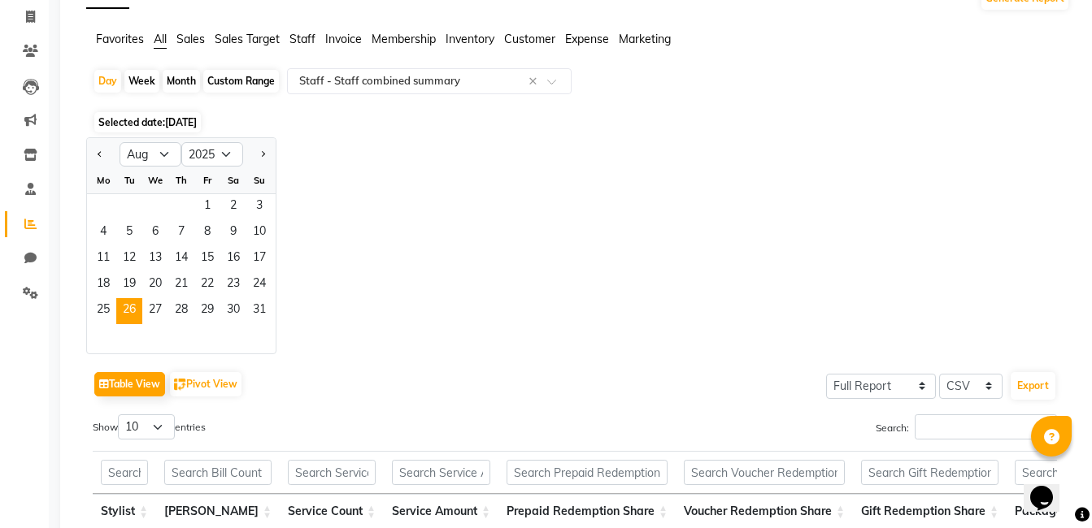
click at [322, 270] on div "Jan Feb Mar Apr May Jun Jul Aug Sep Oct Nov Dec 2015 2016 2017 2018 2019 2020 2…" at bounding box center [578, 245] width 984 height 217
click at [161, 307] on span "27" at bounding box center [155, 311] width 26 height 26
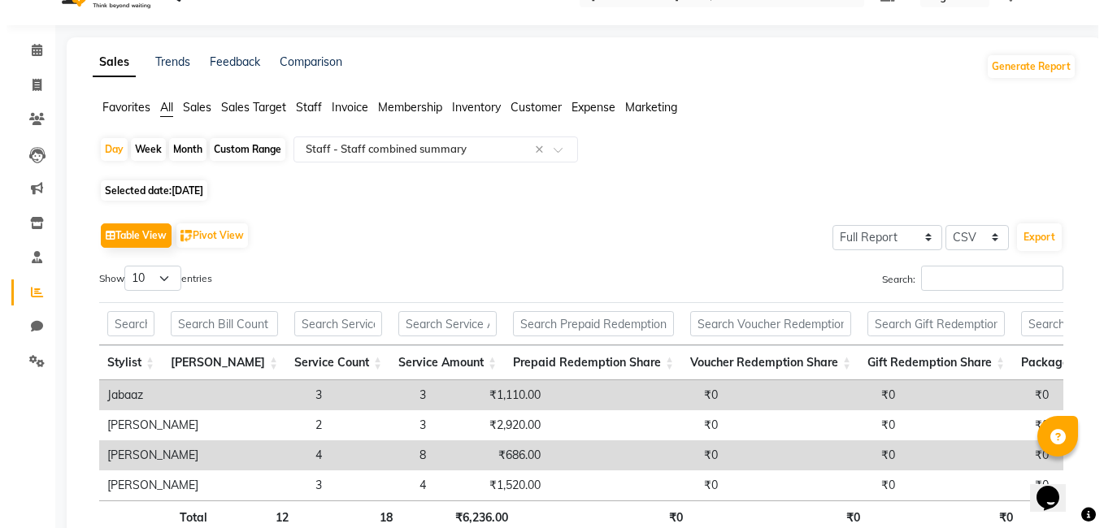
scroll to position [0, 0]
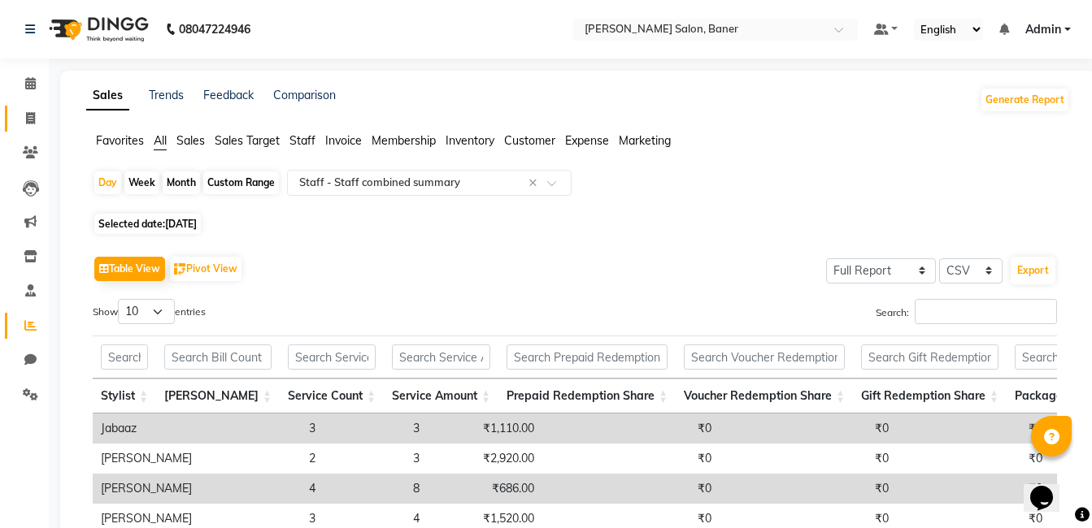
click at [15, 117] on link "Invoice" at bounding box center [24, 119] width 39 height 27
select select "service"
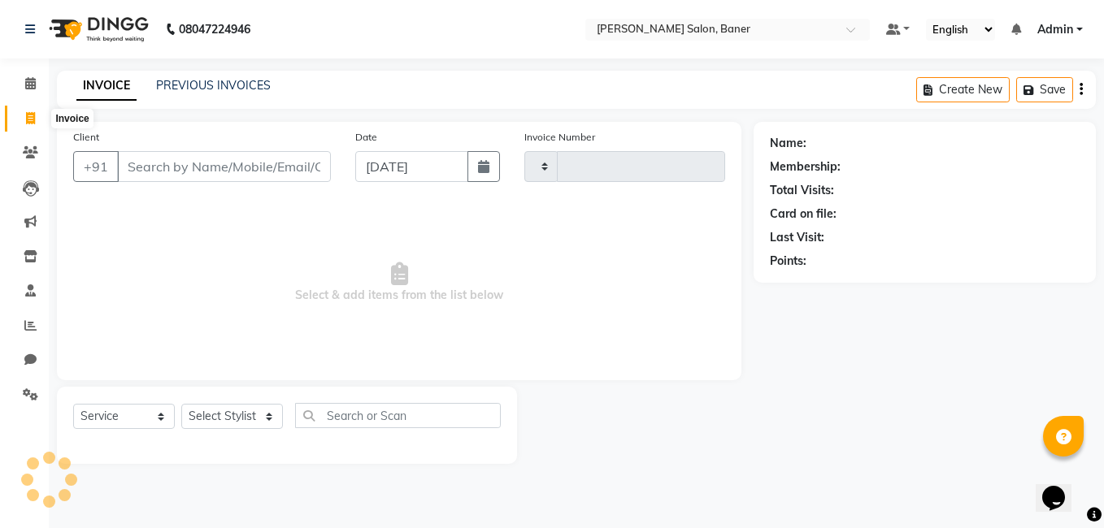
click at [30, 117] on icon at bounding box center [30, 118] width 9 height 12
select select "service"
type input "3330"
select select "7115"
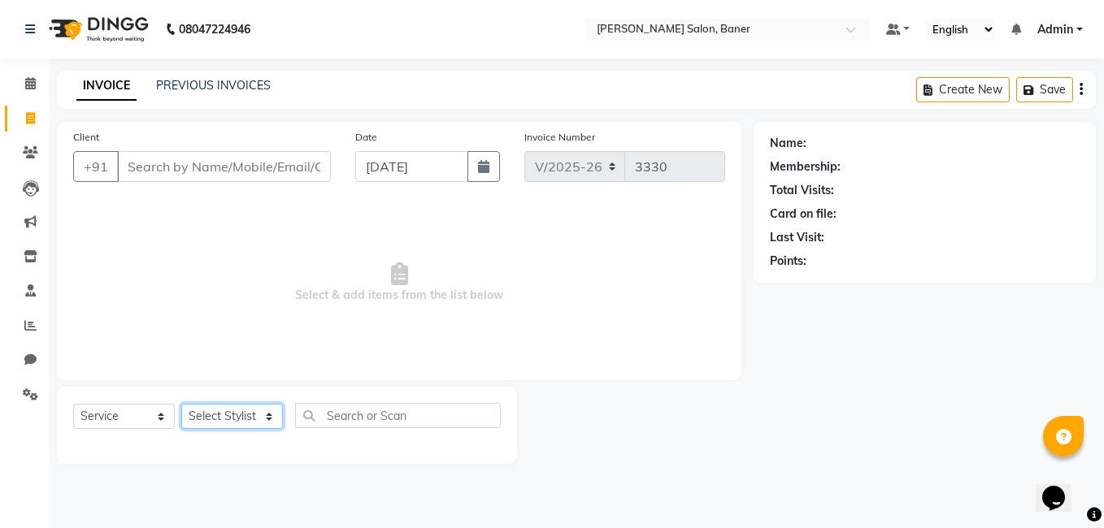
click at [223, 407] on select "Select Stylist Admin Dipali Jivane Jabaaz Karan Rathod Karishma Khot Krishna Vy…" at bounding box center [232, 416] width 102 height 25
select select "68623"
click at [181, 404] on select "Select Stylist Admin Dipali Jivane Jabaaz Karan Rathod Karishma Khot Krishna Vy…" at bounding box center [232, 416] width 102 height 25
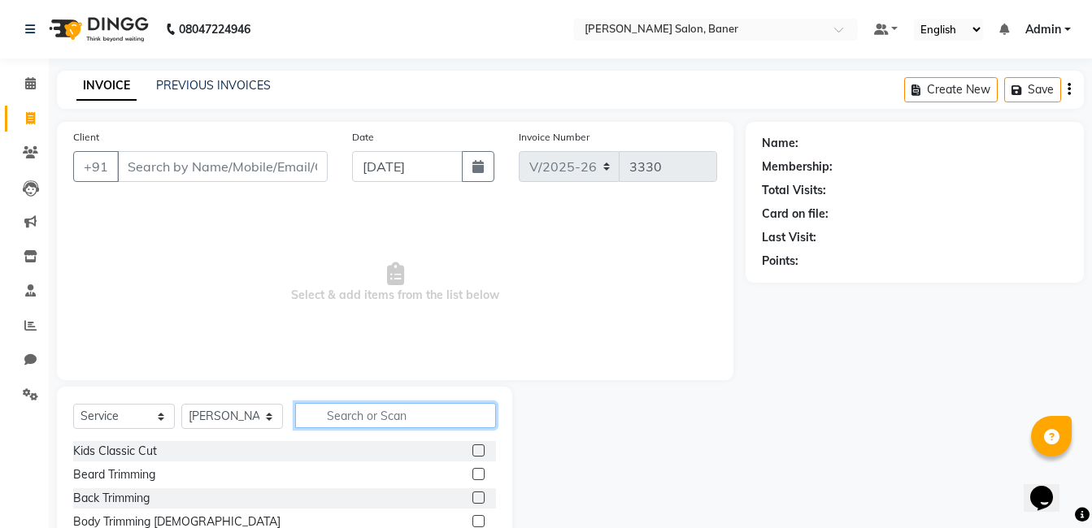
click at [335, 406] on input "text" at bounding box center [395, 415] width 201 height 25
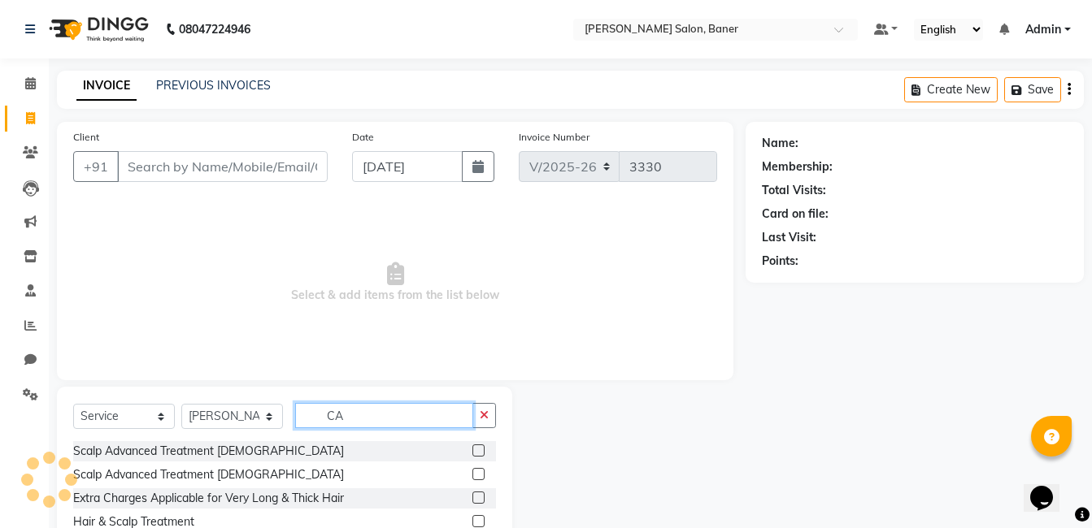
type input "C"
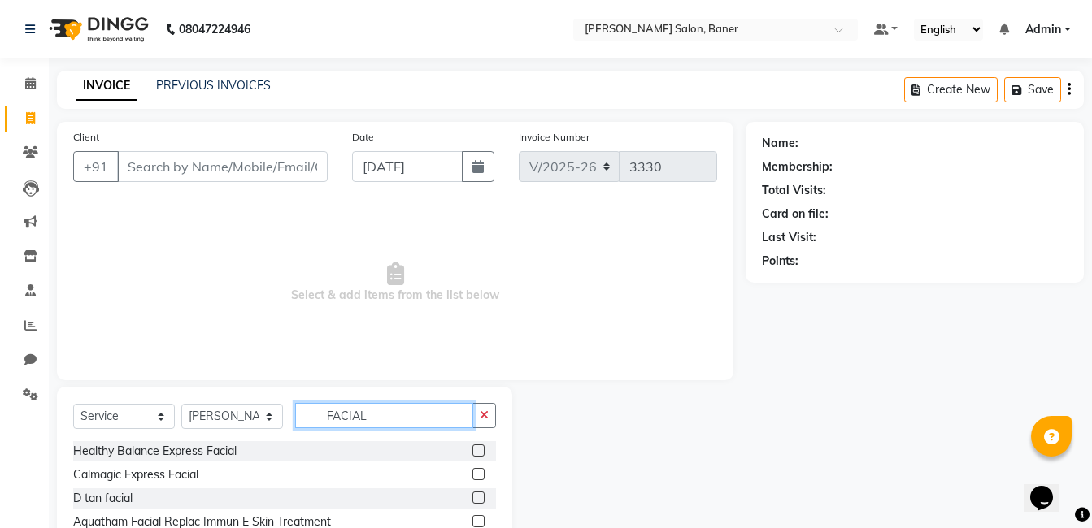
type input "FACIAL"
click at [472, 476] on label at bounding box center [478, 474] width 12 height 12
click at [472, 476] on input "checkbox" at bounding box center [477, 475] width 11 height 11
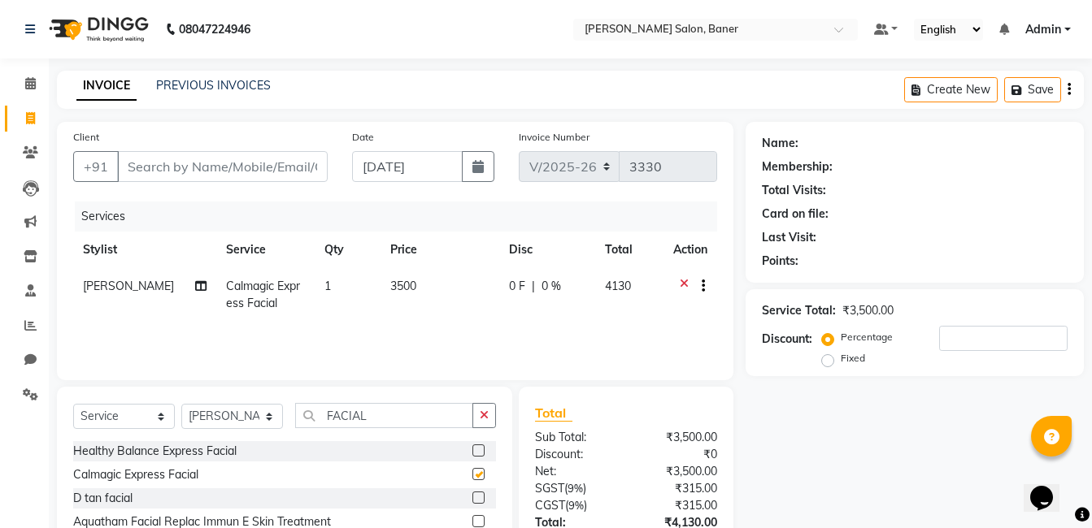
checkbox input "false"
click at [280, 174] on input "Client" at bounding box center [222, 166] width 211 height 31
type input "8"
type input "0"
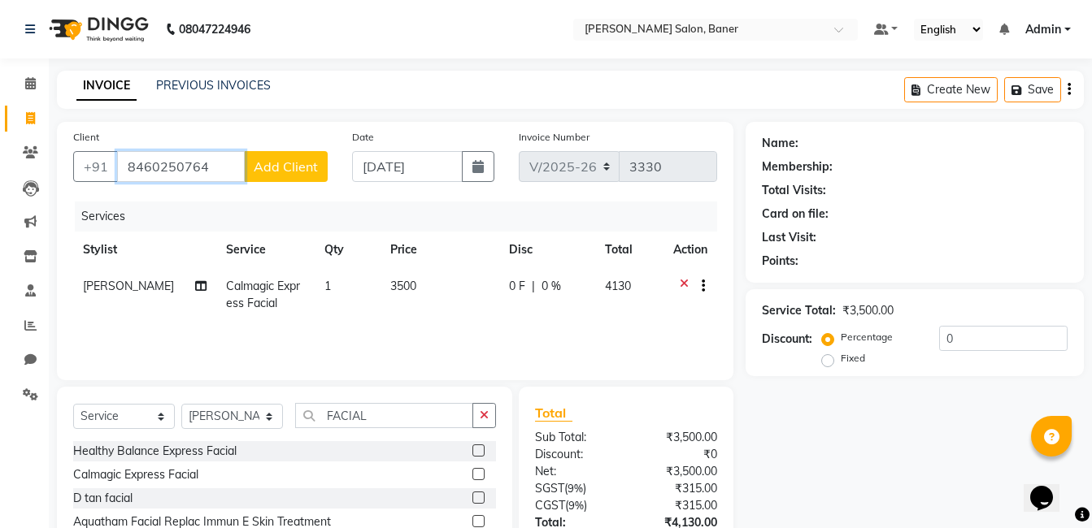
type input "8460250764"
click at [283, 164] on span "Add Client" at bounding box center [286, 167] width 64 height 16
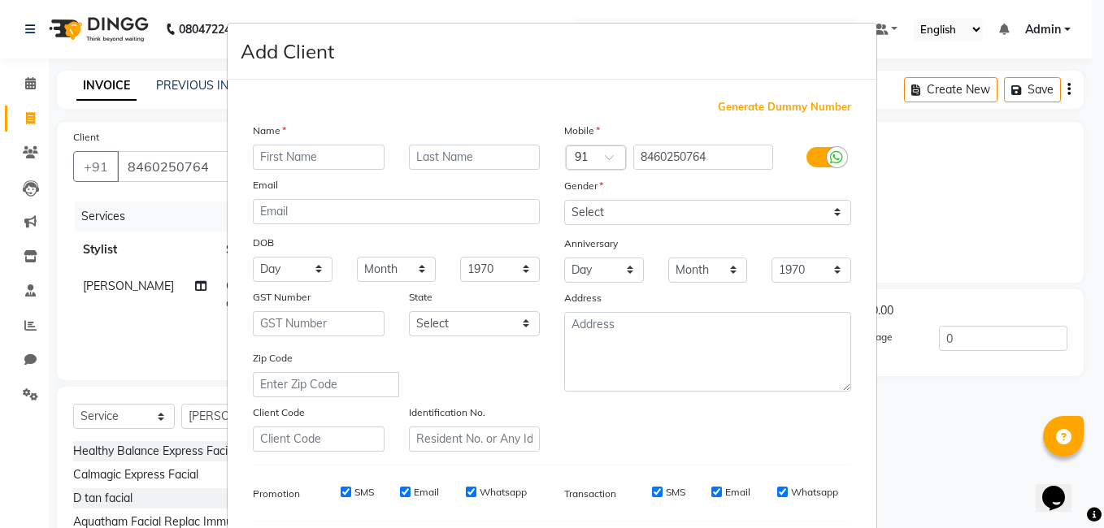
click at [308, 152] on input "text" at bounding box center [319, 157] width 132 height 25
type input "m"
type input "Megha"
drag, startPoint x: 617, startPoint y: 204, endPoint x: 604, endPoint y: 204, distance: 13.0
click at [617, 204] on select "Select Male Female Other Prefer Not To Say" at bounding box center [707, 212] width 287 height 25
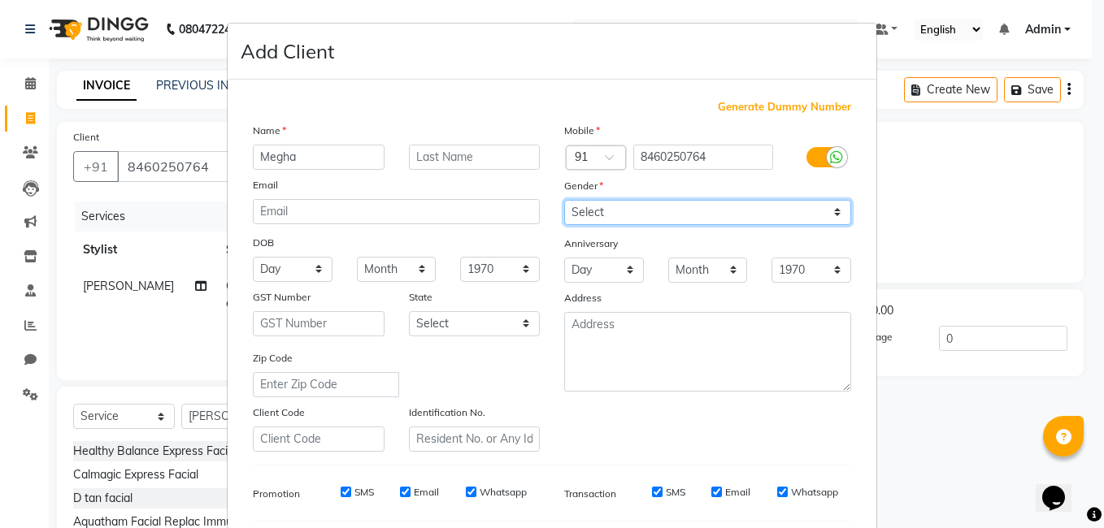
select select "female"
click at [564, 200] on select "Select Male Female Other Prefer Not To Say" at bounding box center [707, 212] width 287 height 25
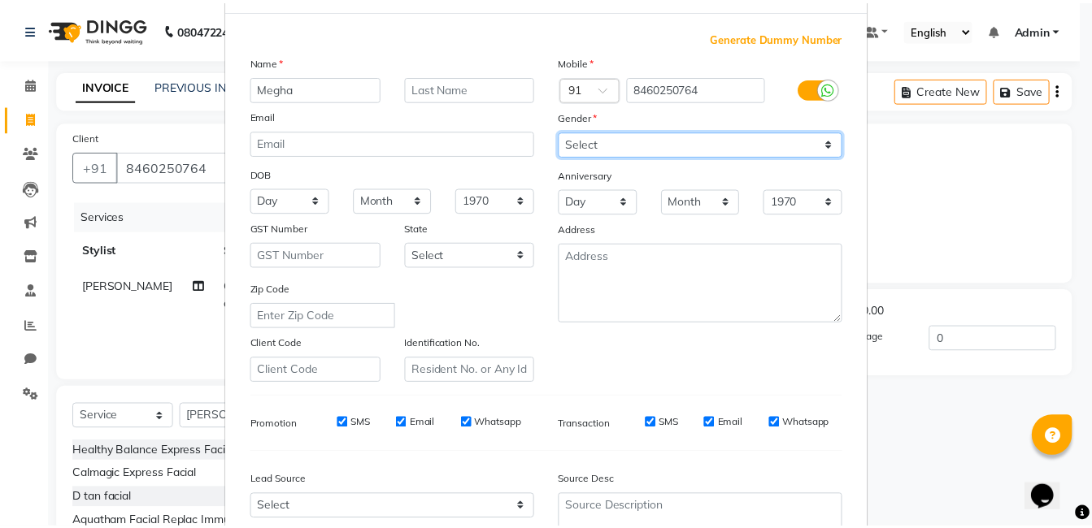
scroll to position [222, 0]
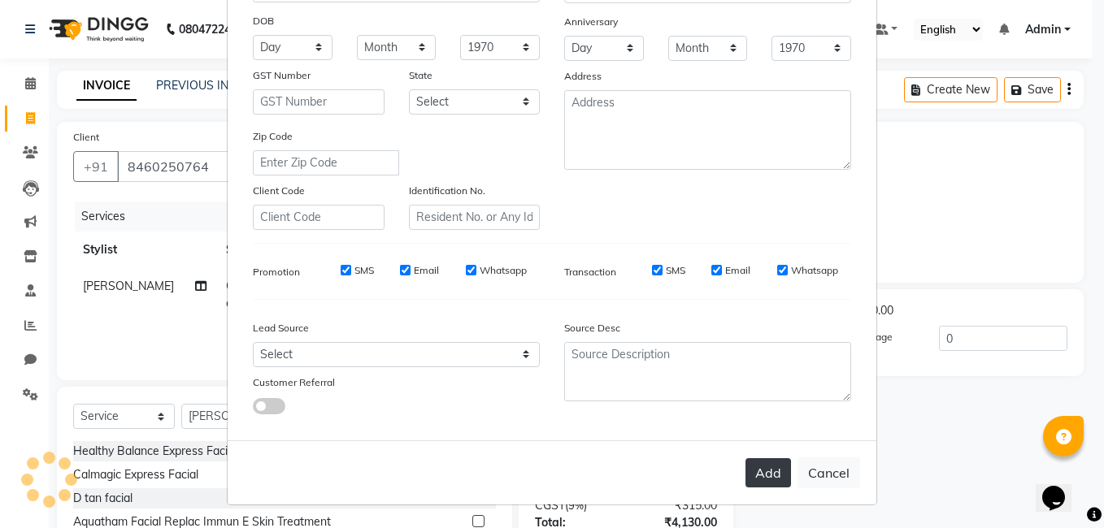
click at [767, 473] on button "Add" at bounding box center [768, 473] width 46 height 29
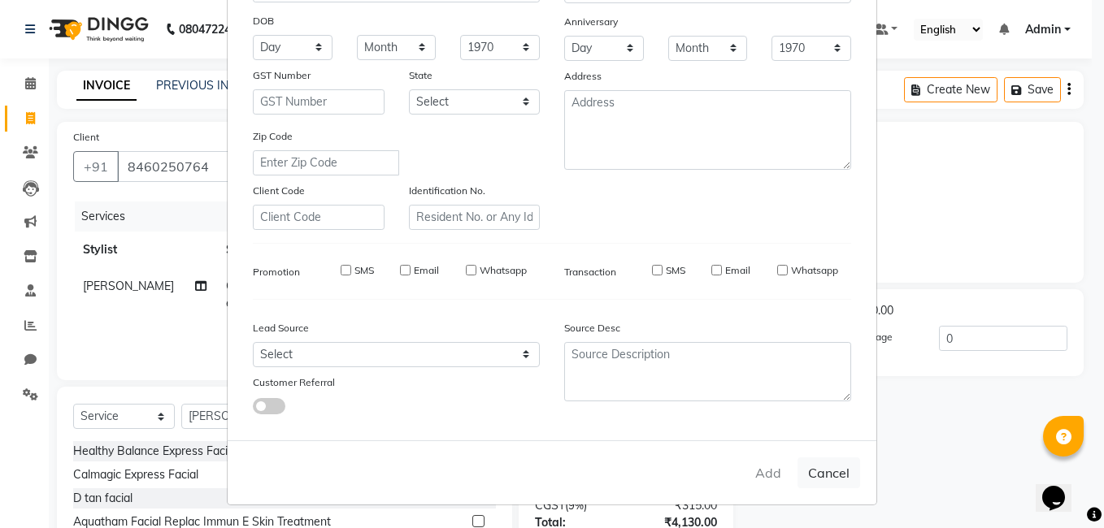
select select
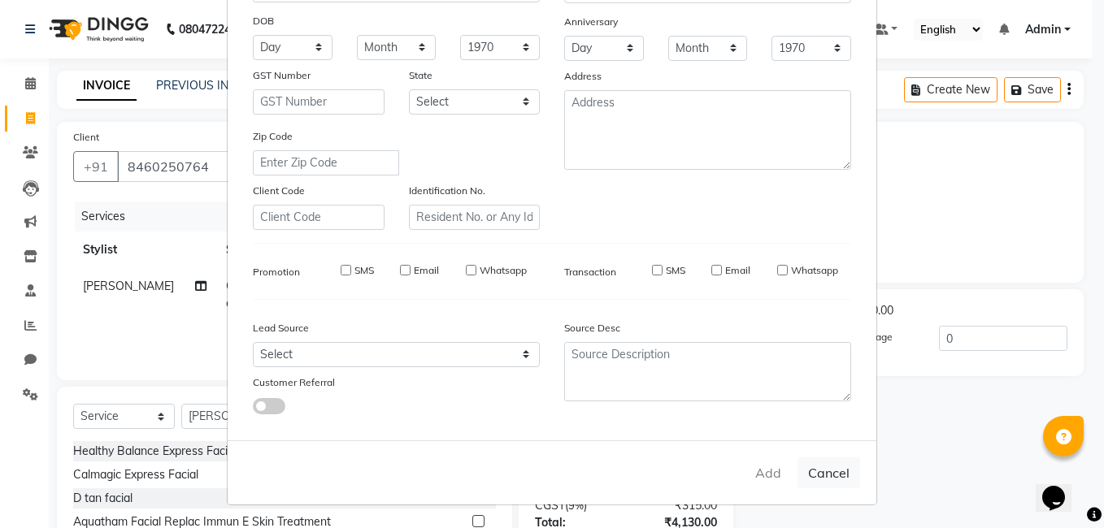
select select
checkbox input "false"
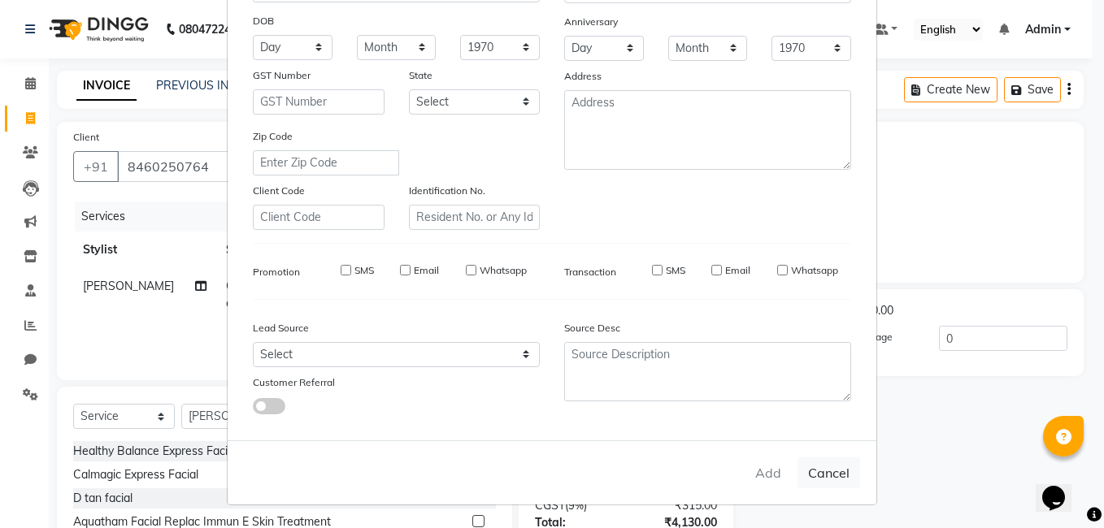
checkbox input "false"
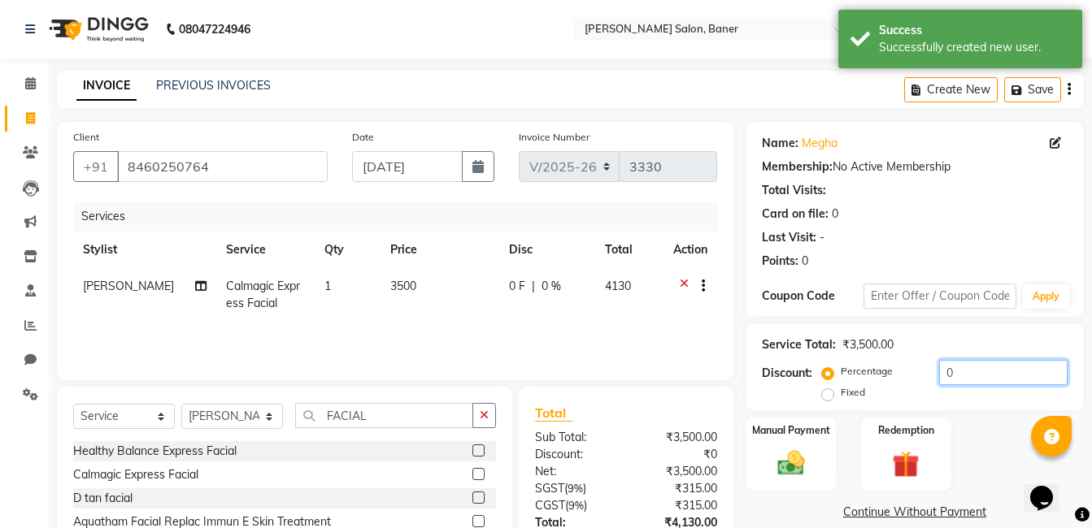
drag, startPoint x: 963, startPoint y: 376, endPoint x: 862, endPoint y: 385, distance: 101.1
click at [887, 383] on div "Percentage Fixed 0" at bounding box center [946, 382] width 242 height 44
type input "30"
click at [623, 330] on div "Services Stylist Service Qty Price Disc Total Action Kshitija Calmagic Express …" at bounding box center [395, 283] width 644 height 163
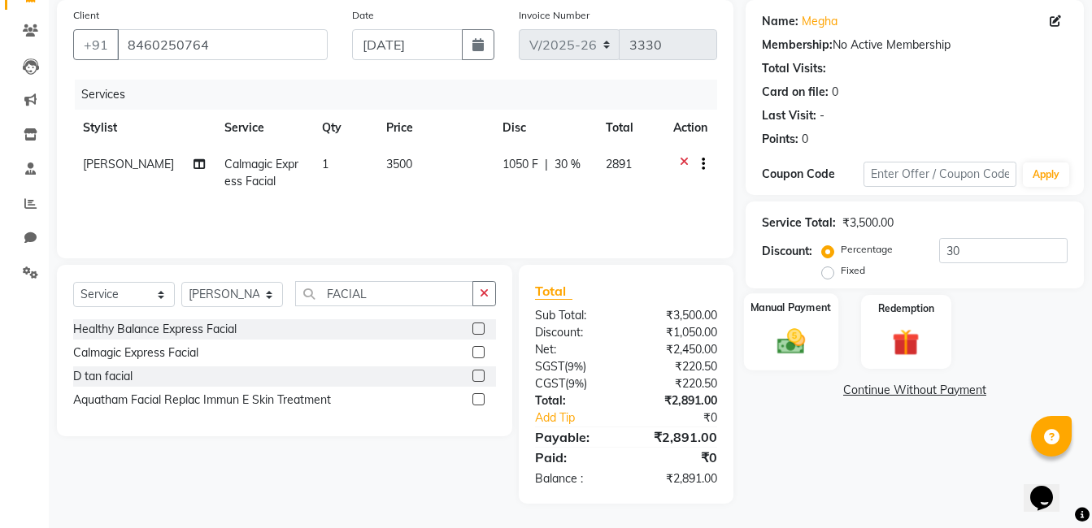
click at [782, 345] on img at bounding box center [791, 341] width 46 height 33
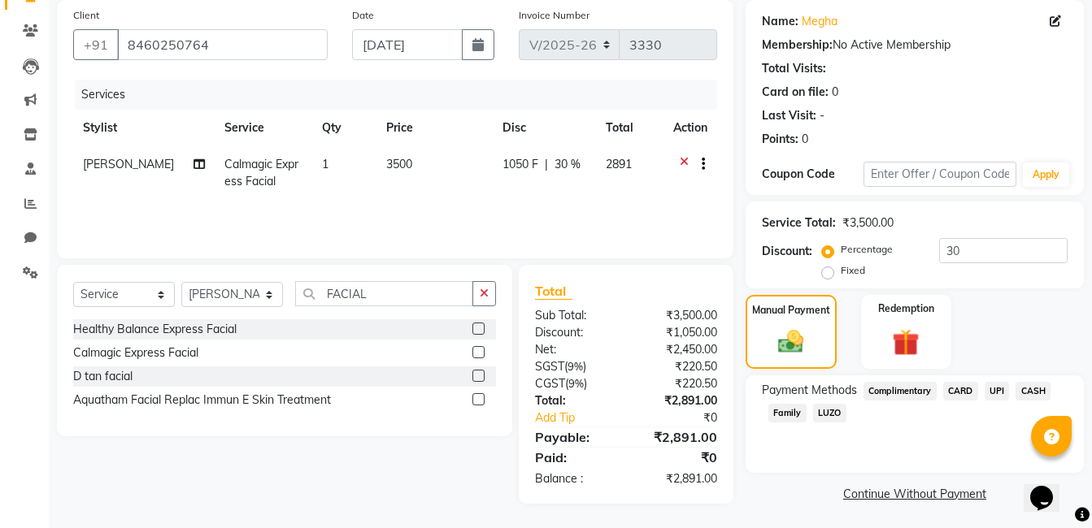
click at [996, 398] on span "UPI" at bounding box center [996, 391] width 25 height 19
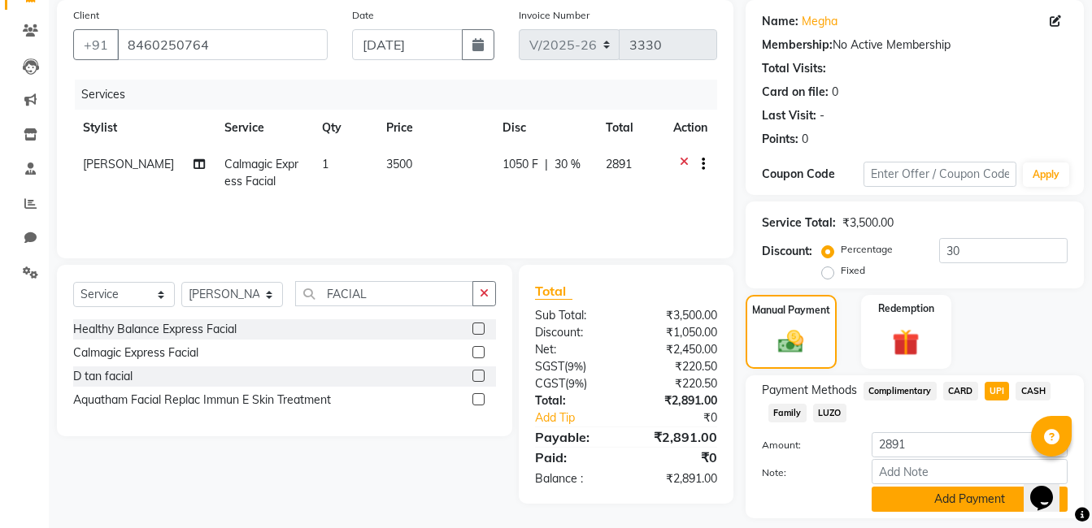
click at [941, 498] on button "Add Payment" at bounding box center [969, 499] width 196 height 25
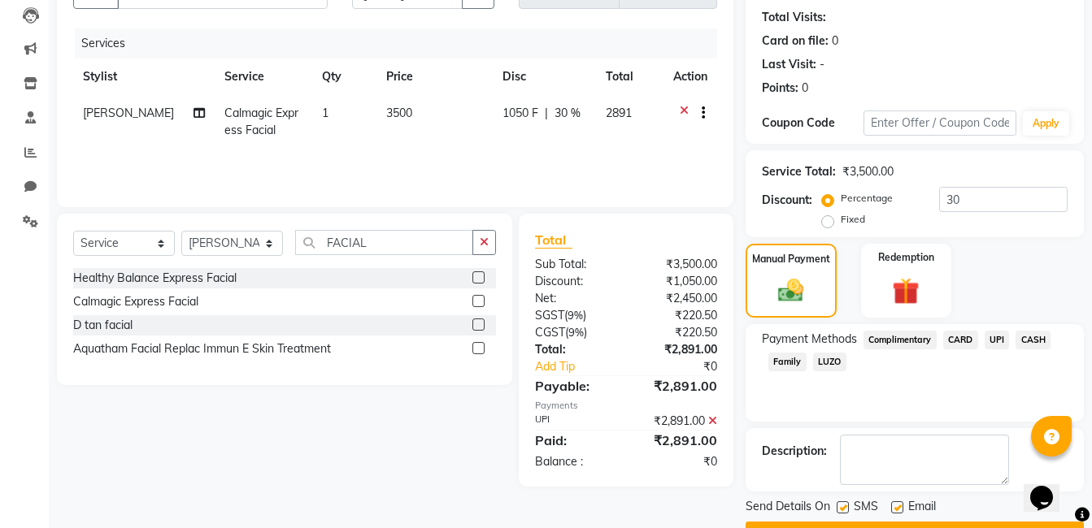
scroll to position [216, 0]
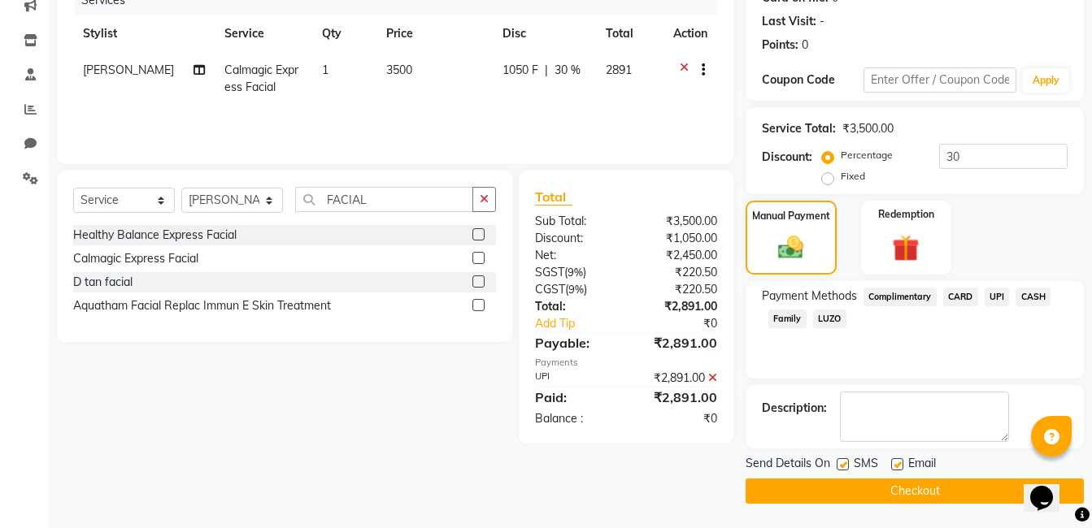
click at [872, 498] on button "Checkout" at bounding box center [914, 491] width 338 height 25
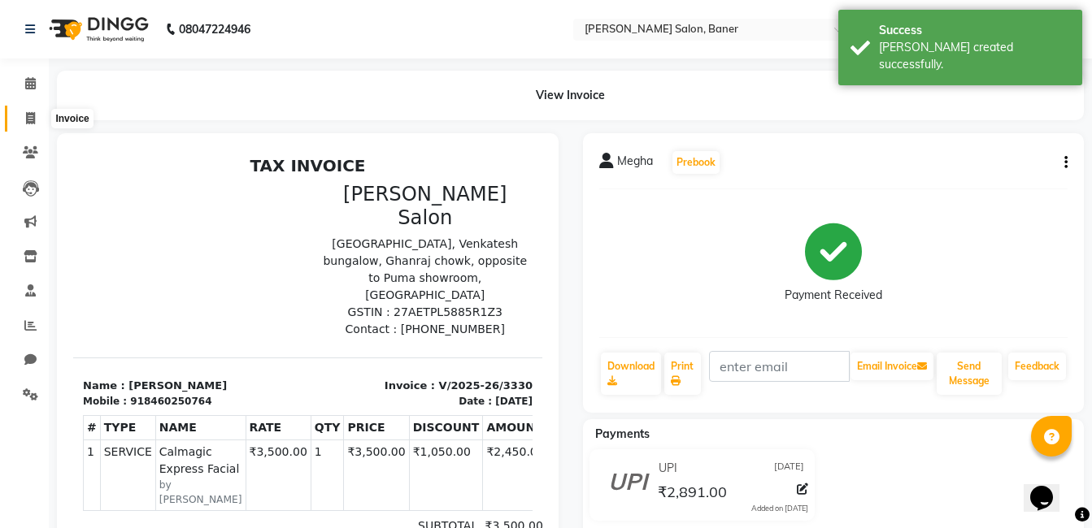
click at [33, 120] on icon at bounding box center [30, 118] width 9 height 12
select select "service"
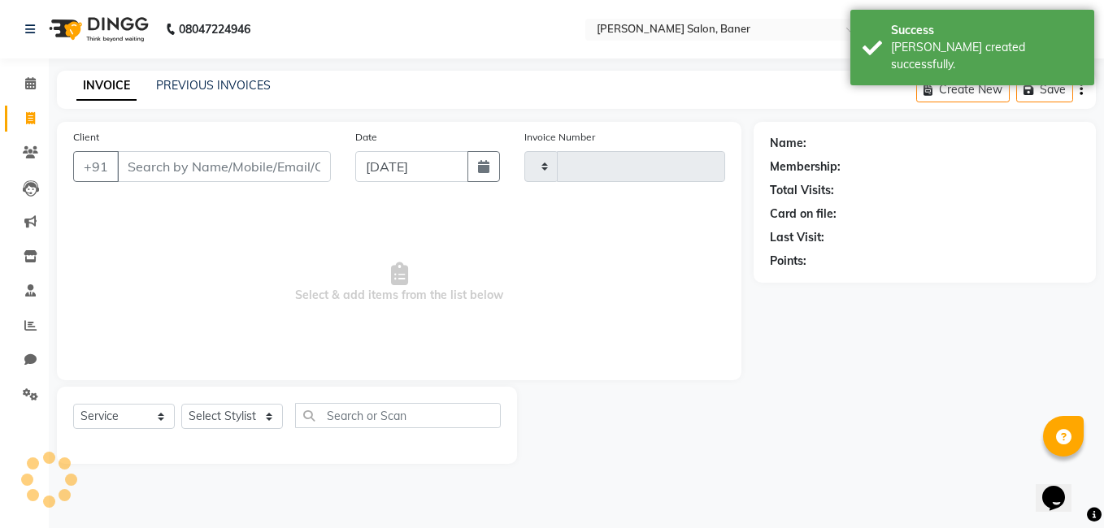
type input "3331"
select select "7115"
click at [252, 419] on select "Select Stylist Admin Dipali Jivane Jabaaz Karan Rathod Karishma Khot Krishna Vy…" at bounding box center [232, 416] width 102 height 25
click at [252, 418] on select "Select Stylist Admin Dipali Jivane Jabaaz Karan Rathod Karishma Khot Krishna Vy…" at bounding box center [232, 416] width 102 height 25
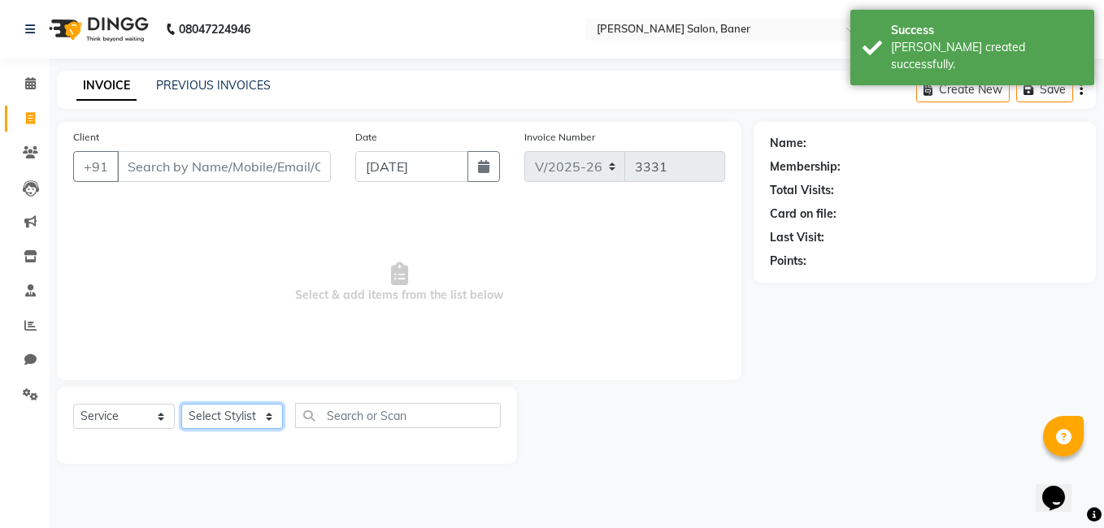
select select "60256"
click at [181, 404] on select "Select Stylist Admin Dipali Jivane Jabaaz Karan Rathod Karishma Khot Krishna Vy…" at bounding box center [232, 416] width 102 height 25
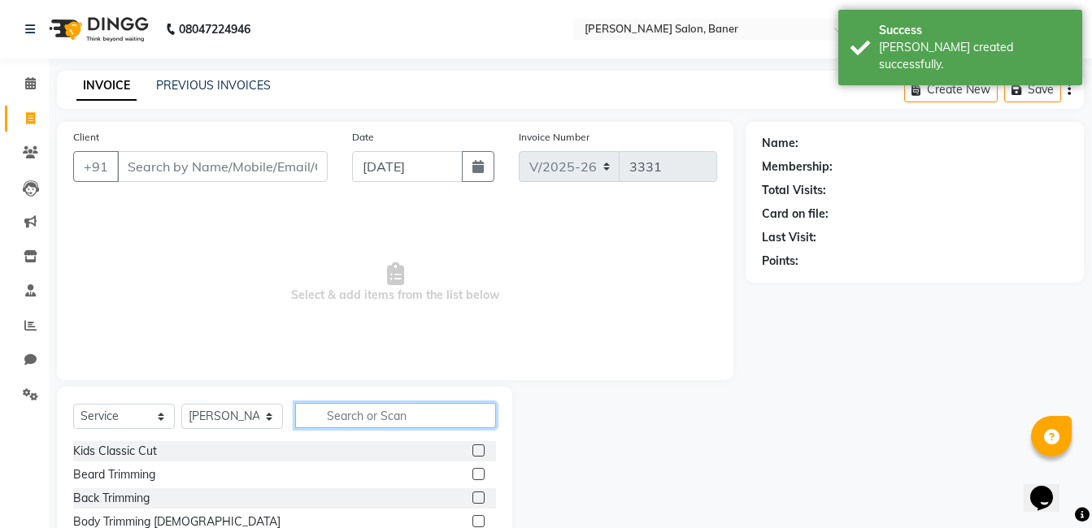
click at [346, 410] on input "text" at bounding box center [395, 415] width 201 height 25
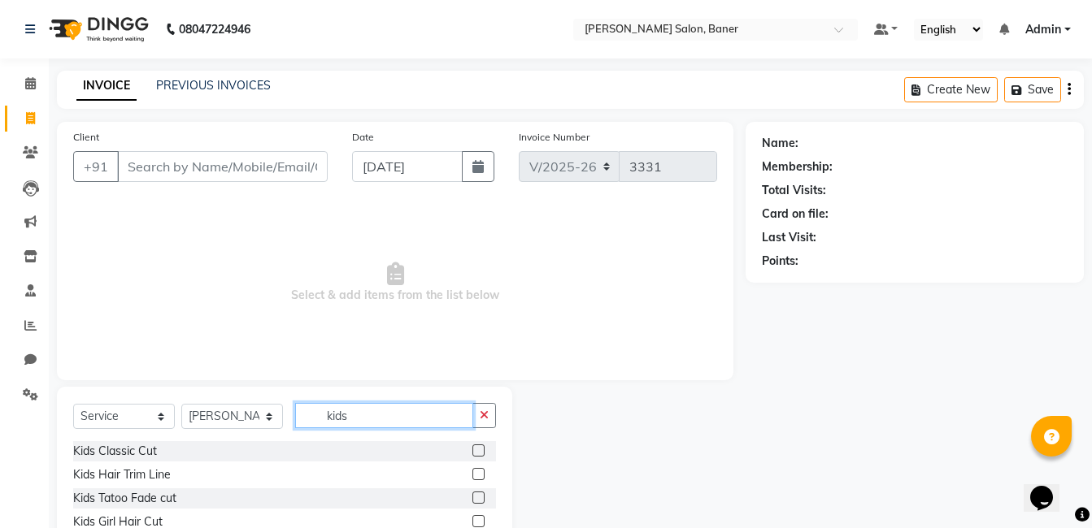
type input "kids"
click at [481, 454] on label at bounding box center [478, 451] width 12 height 12
click at [481, 454] on input "checkbox" at bounding box center [477, 451] width 11 height 11
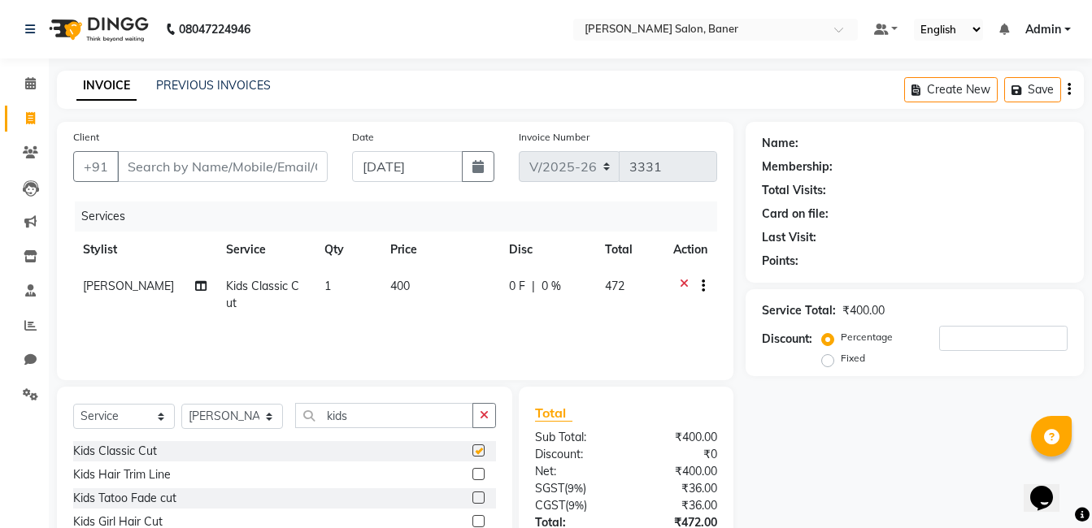
checkbox input "false"
click at [176, 163] on input "Client" at bounding box center [222, 166] width 211 height 31
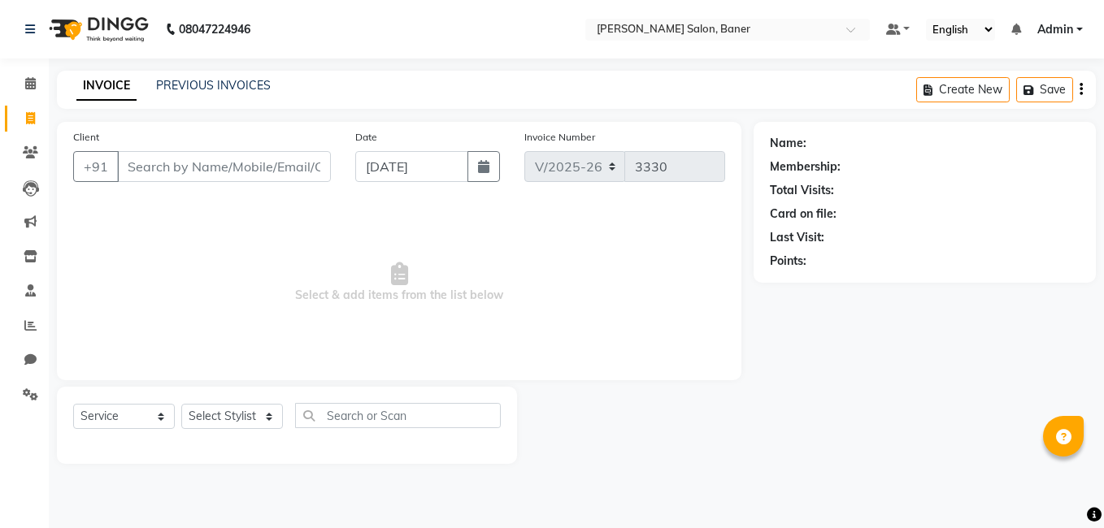
click at [246, 84] on link "PREVIOUS INVOICES" at bounding box center [213, 85] width 115 height 15
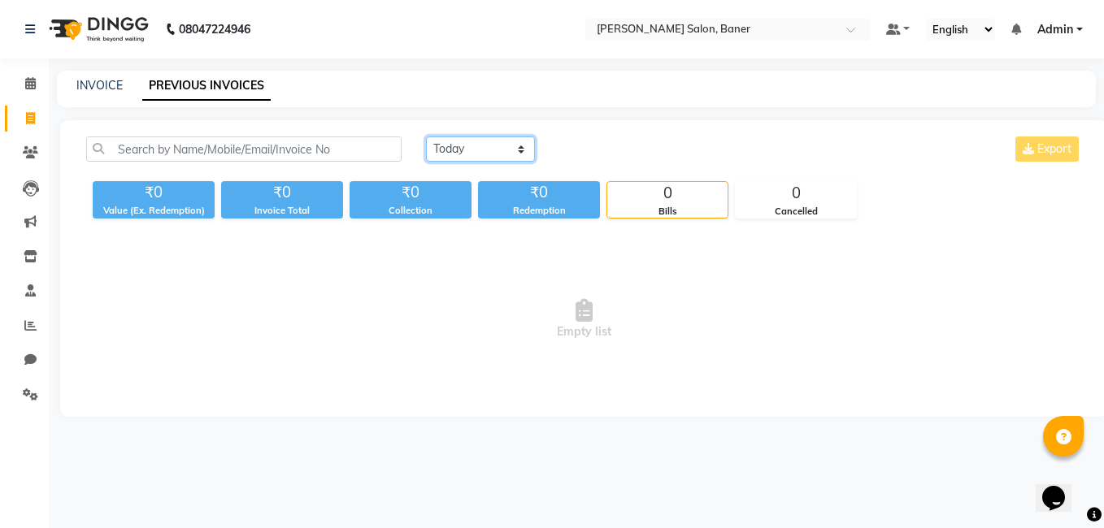
click at [486, 154] on select "[DATE] [DATE] Custom Range" at bounding box center [480, 149] width 109 height 25
select select "[DATE]"
click at [426, 137] on select "[DATE] [DATE] Custom Range" at bounding box center [480, 149] width 109 height 25
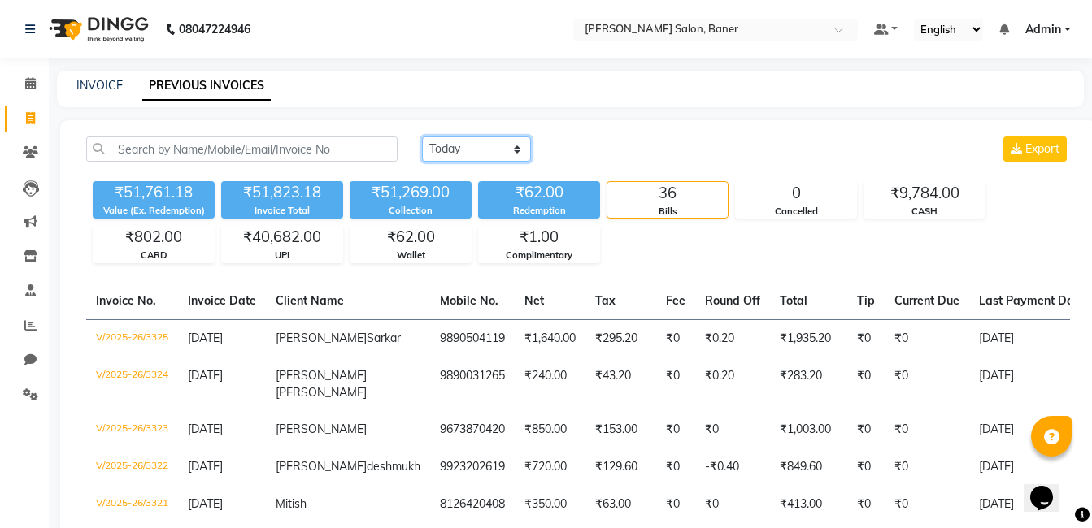
click at [507, 153] on select "[DATE] [DATE] Custom Range" at bounding box center [476, 149] width 109 height 25
